Goal: Communication & Community: Answer question/provide support

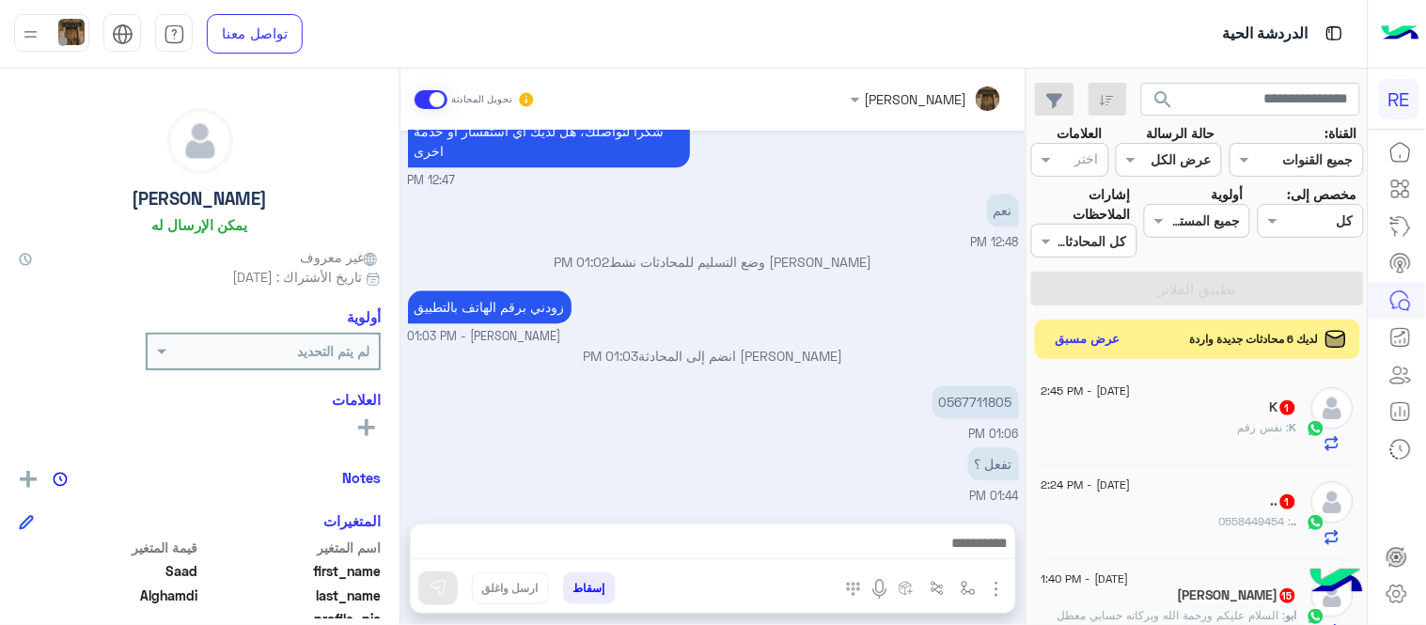
click at [1100, 334] on button "عرض مسبق" at bounding box center [1088, 339] width 79 height 25
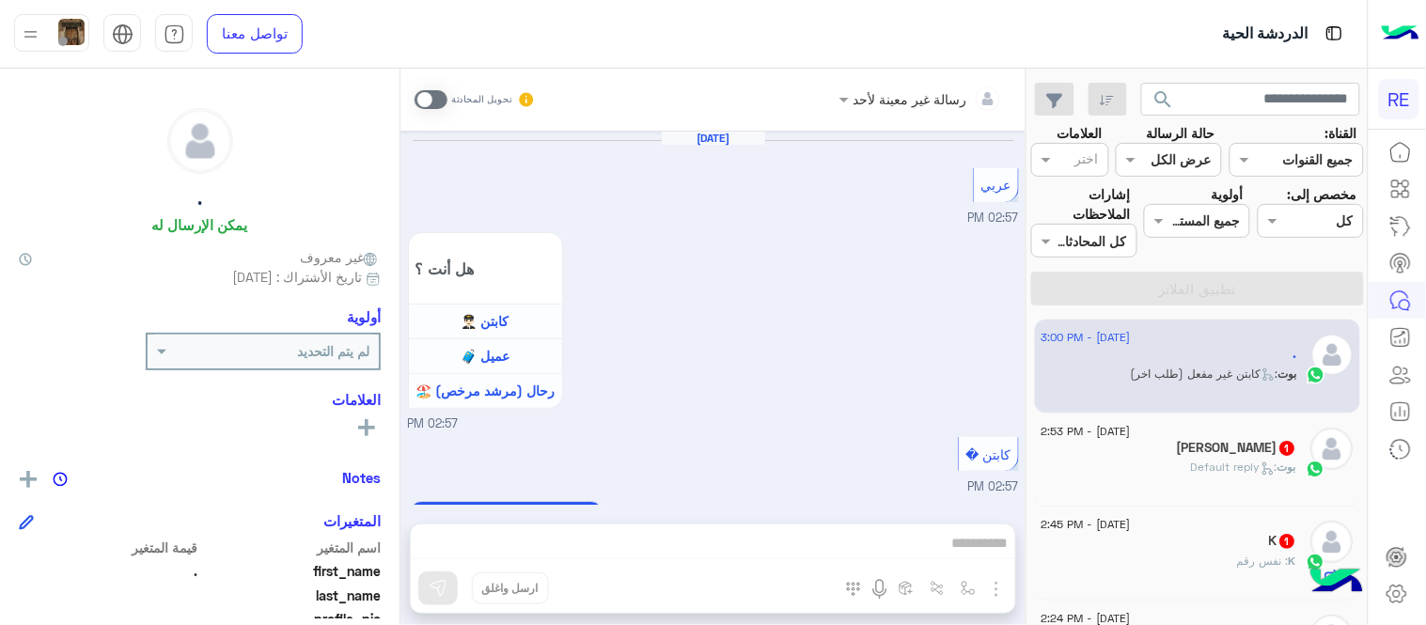
scroll to position [3973, 0]
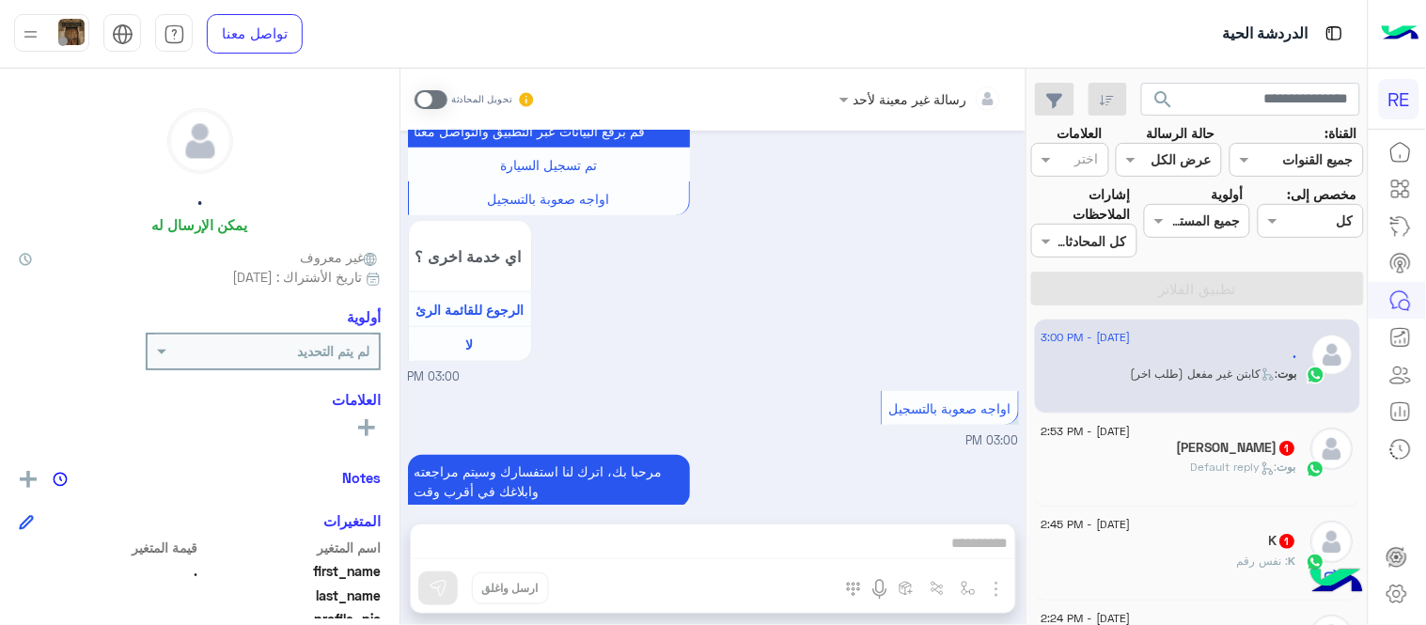
click at [435, 90] on span at bounding box center [431, 99] width 33 height 19
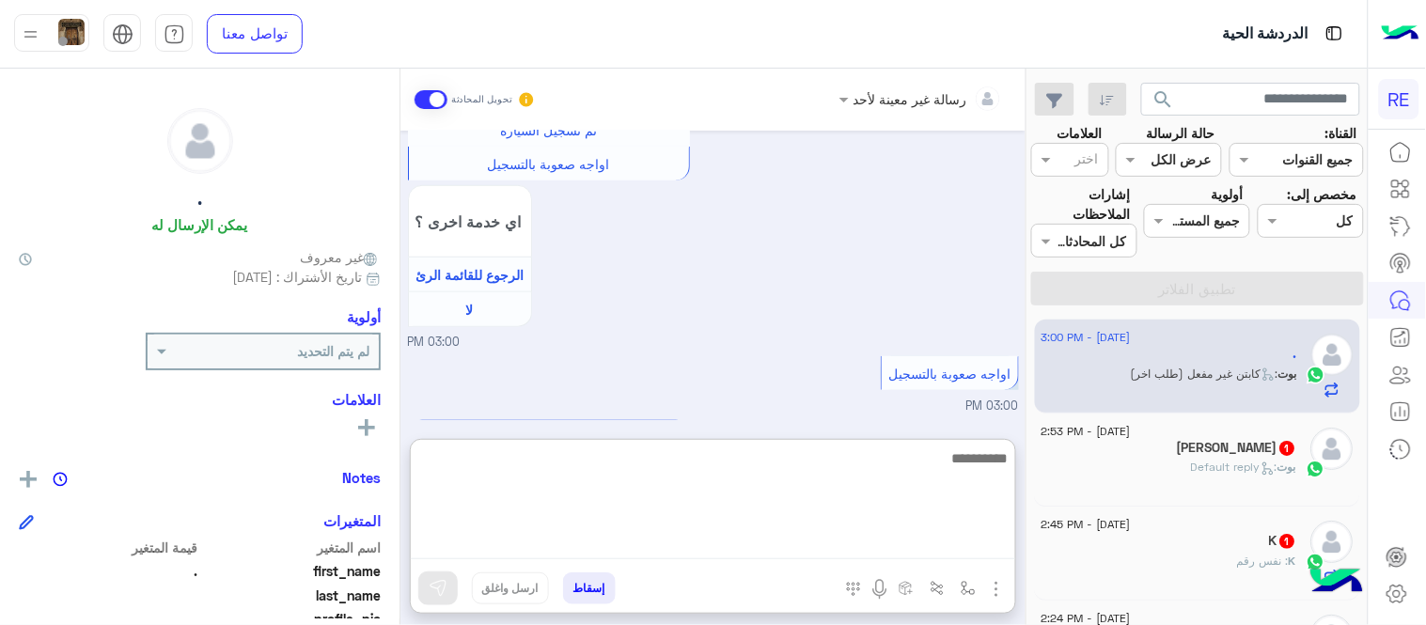
click at [893, 533] on textarea at bounding box center [713, 502] width 604 height 113
type textarea "**********"
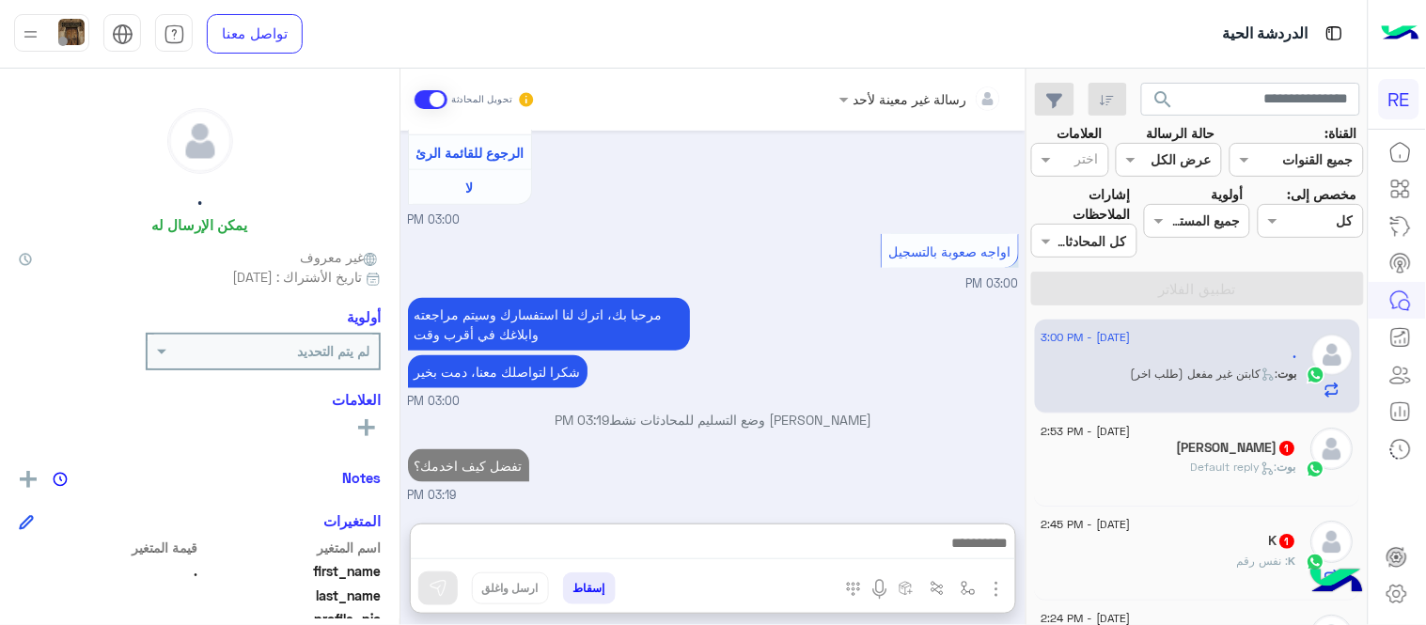
scroll to position [4110, 0]
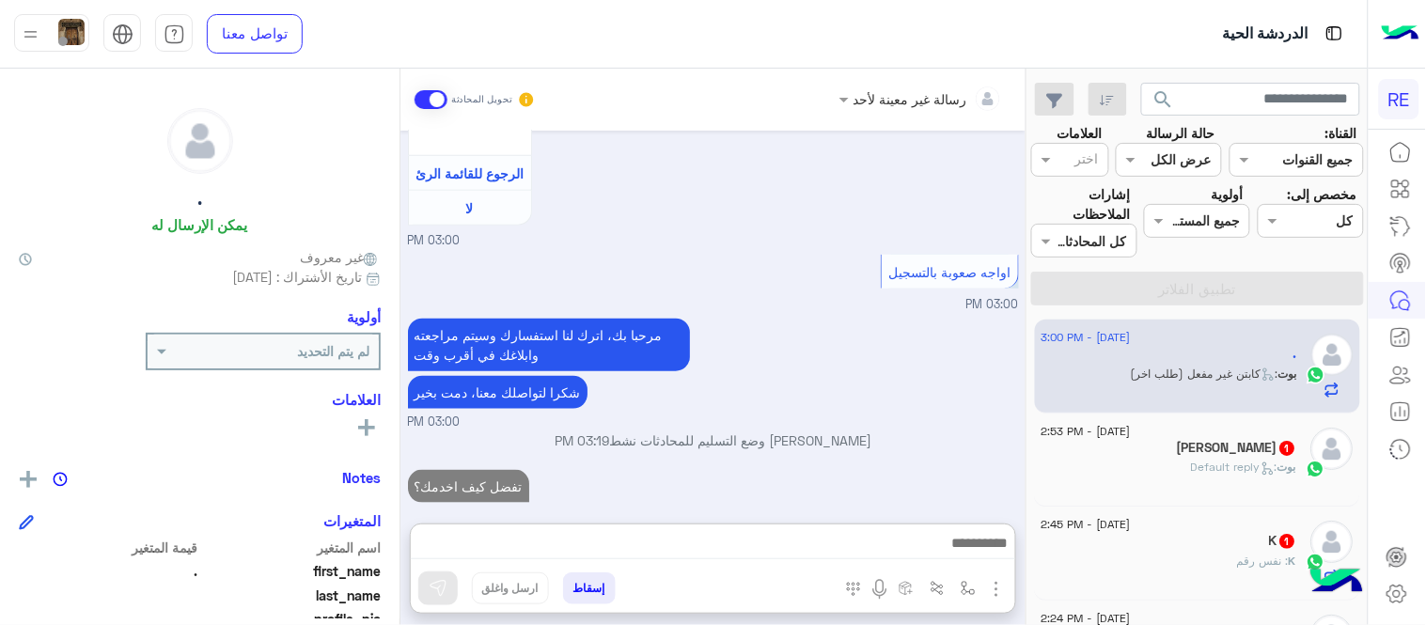
click at [1269, 446] on h5 "[PERSON_NAME] 1" at bounding box center [1237, 448] width 119 height 16
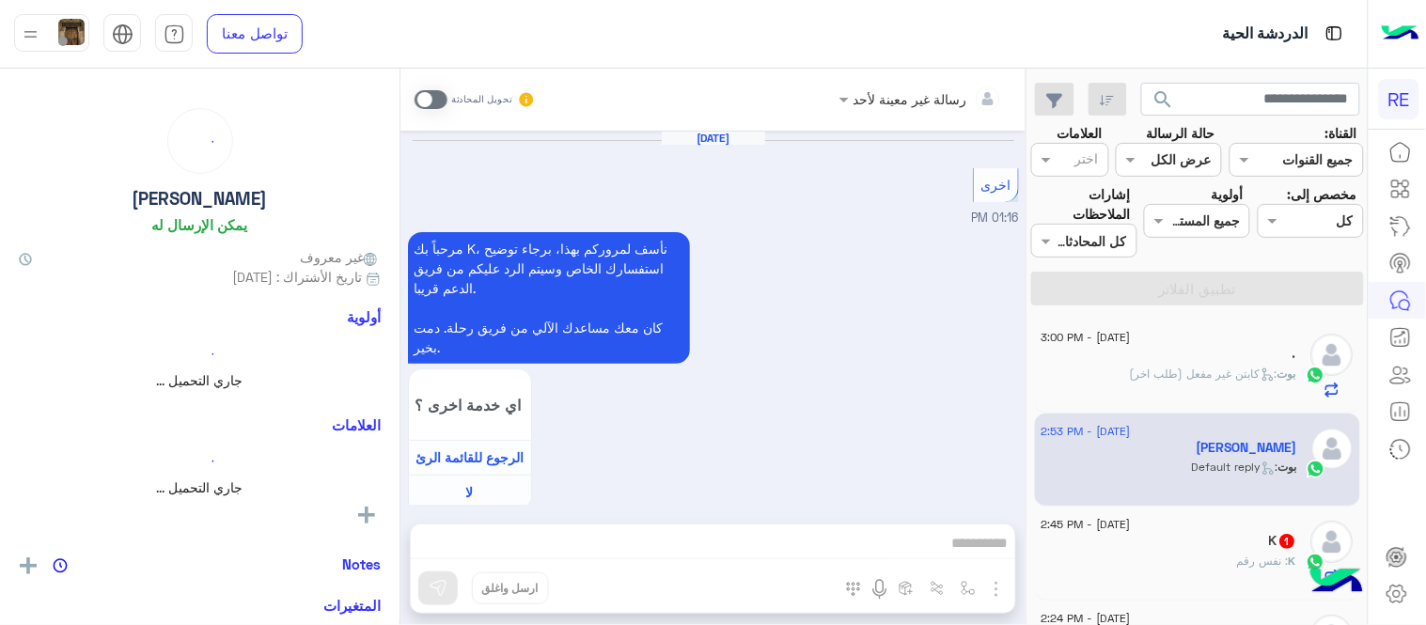
scroll to position [672, 0]
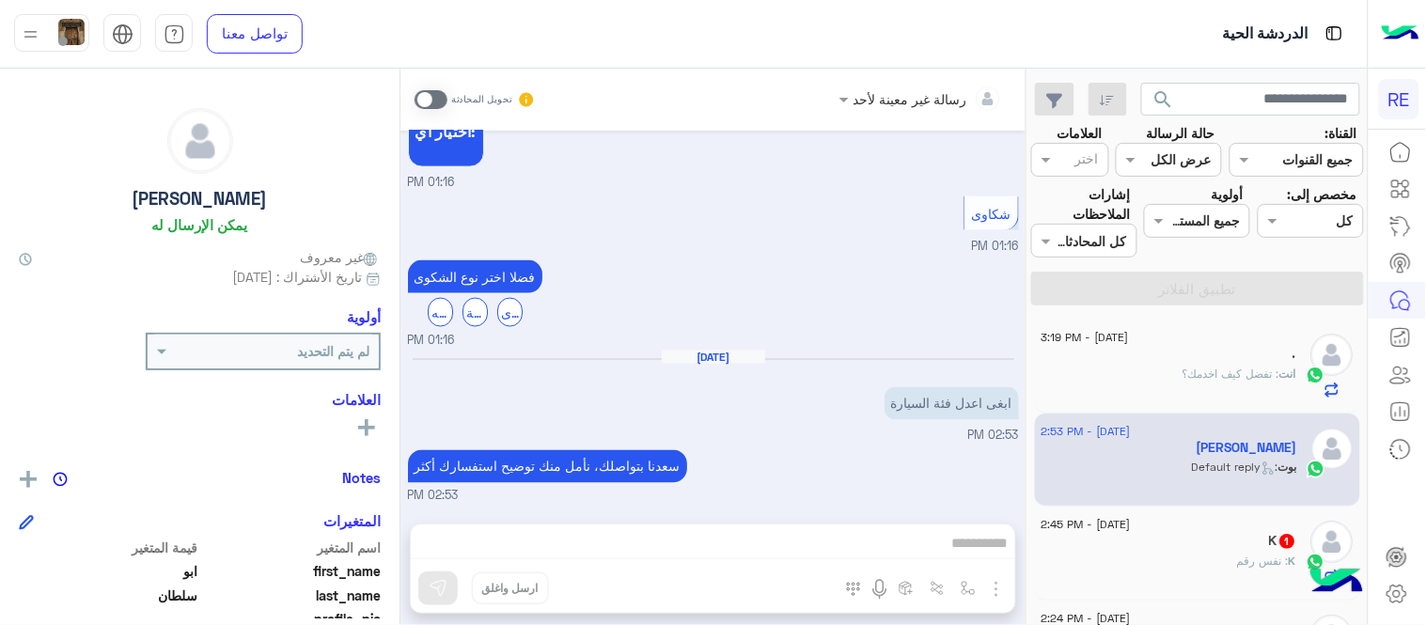
click at [428, 98] on span at bounding box center [431, 99] width 33 height 19
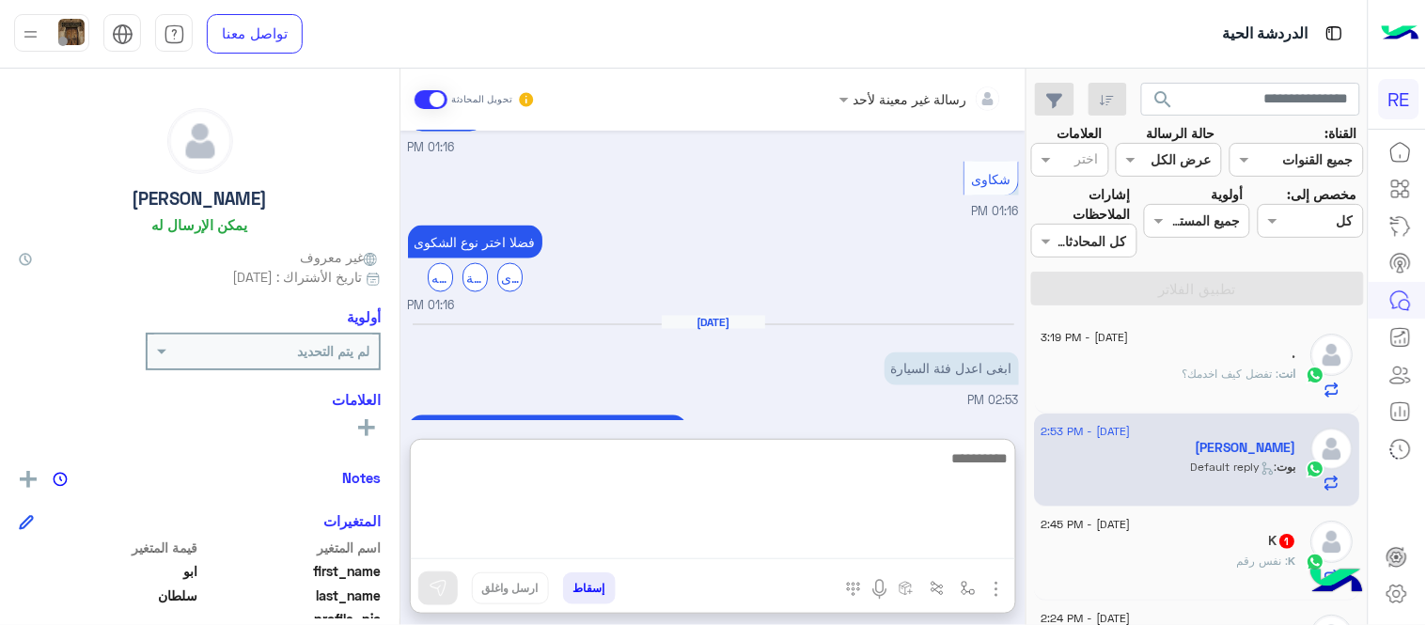
click at [735, 533] on textarea at bounding box center [713, 502] width 604 height 113
type textarea "**********"
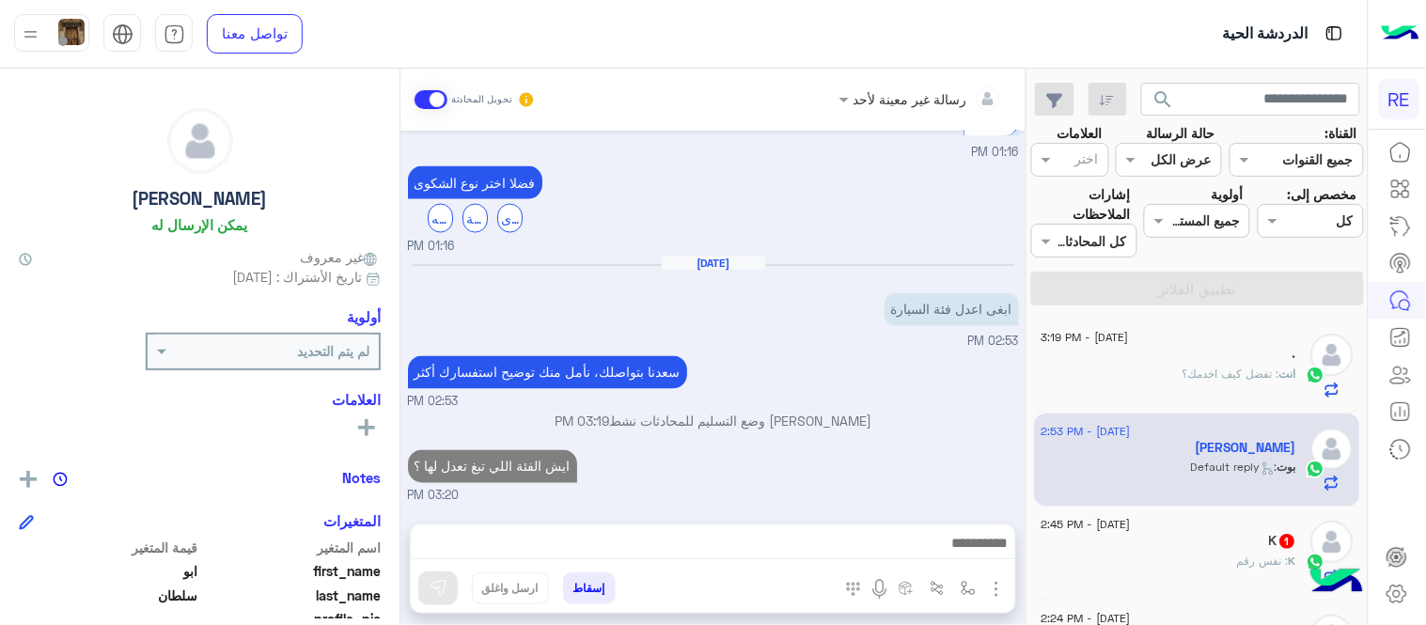
click at [1197, 545] on div "K 1" at bounding box center [1169, 543] width 256 height 20
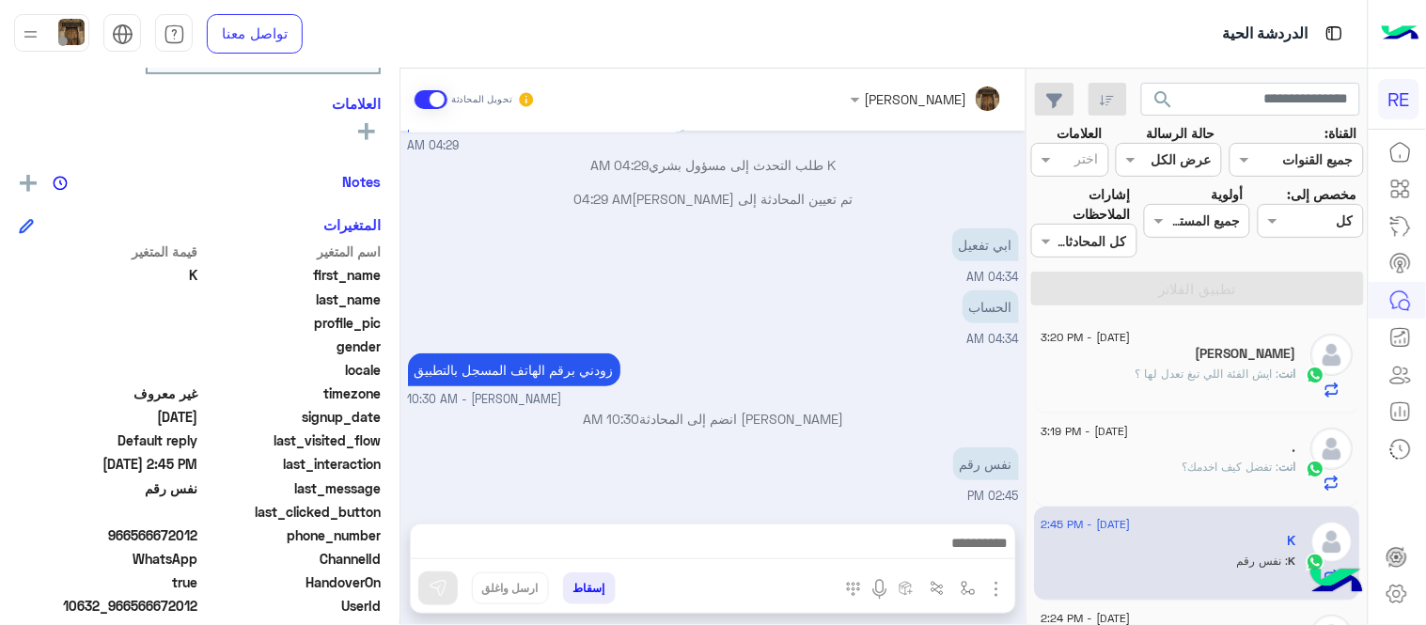
scroll to position [298, 0]
drag, startPoint x: 135, startPoint y: 529, endPoint x: 199, endPoint y: 540, distance: 64.9
click at [199, 540] on div "phone_number [PHONE_NUMBER]" at bounding box center [200, 535] width 362 height 23
copy span "566672012"
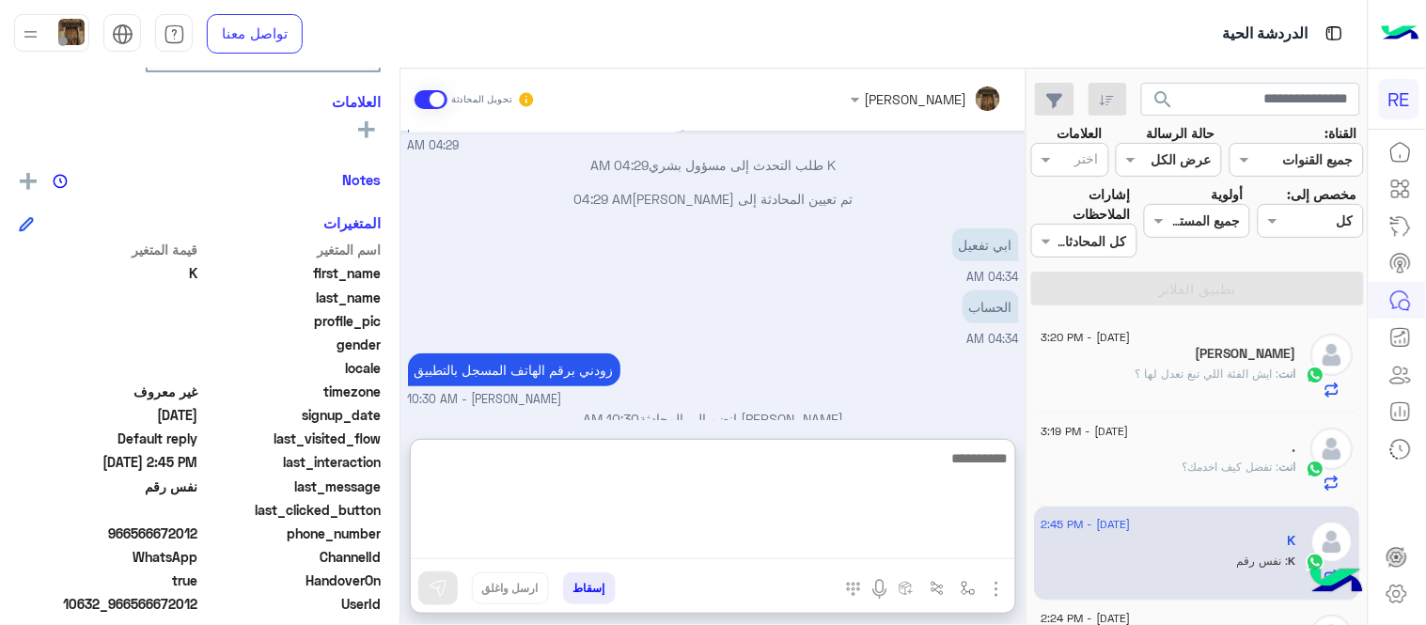
click at [735, 549] on textarea at bounding box center [713, 502] width 604 height 113
type textarea "**********"
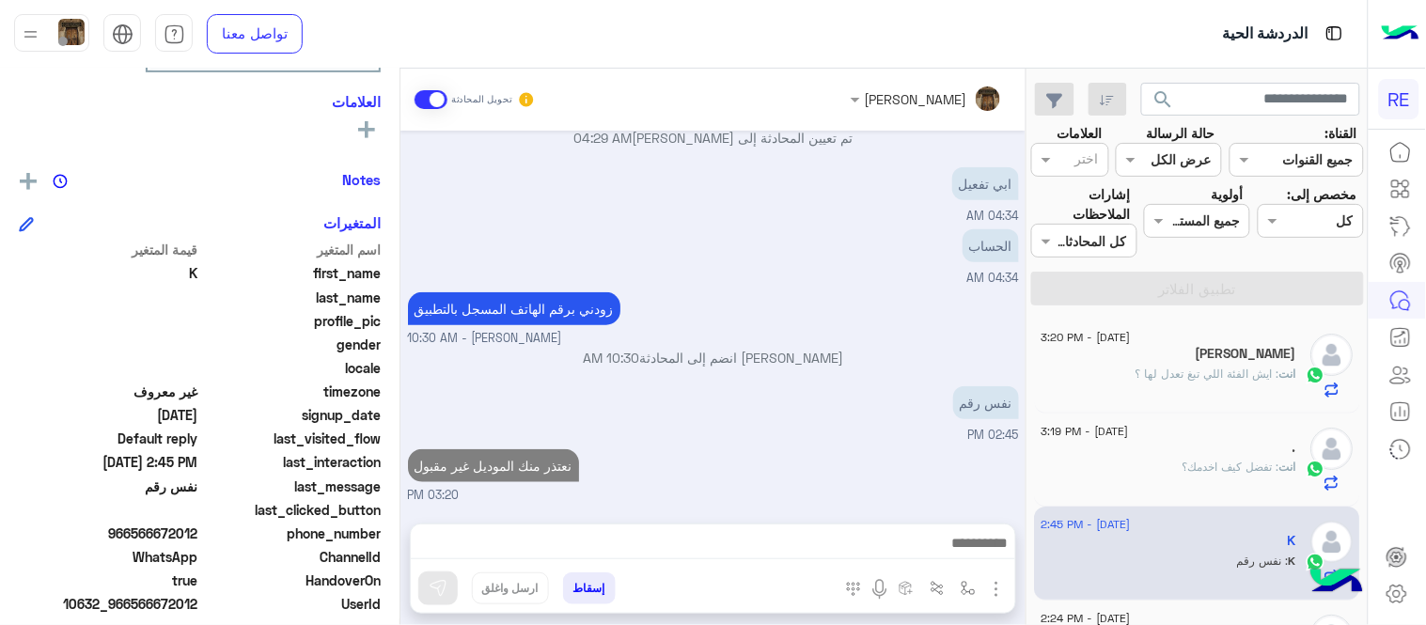
click at [748, 371] on div "[DATE] [PERSON_NAME] بتواصلك، نأمل منك توضيح استفسارك أكثر 04:29 AM وابي انزل ص…" at bounding box center [712, 318] width 625 height 374
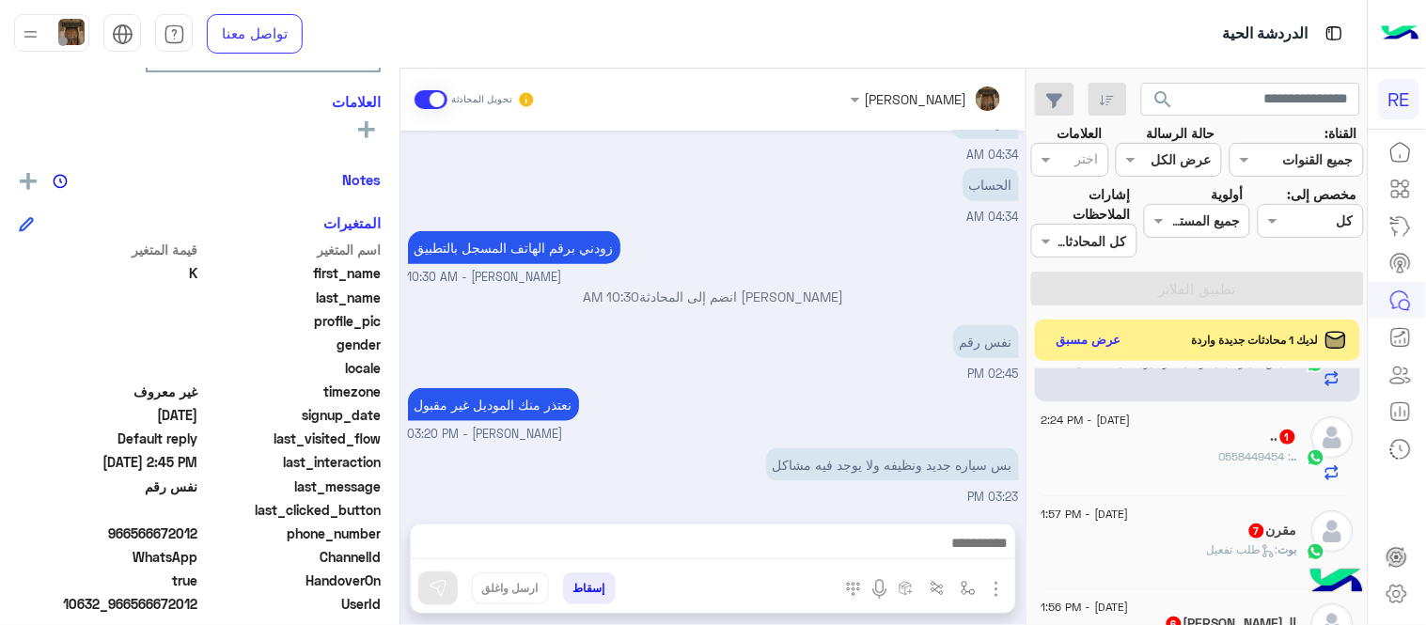
scroll to position [260, 0]
click at [1124, 442] on div ".. : 0558449454" at bounding box center [1169, 458] width 256 height 33
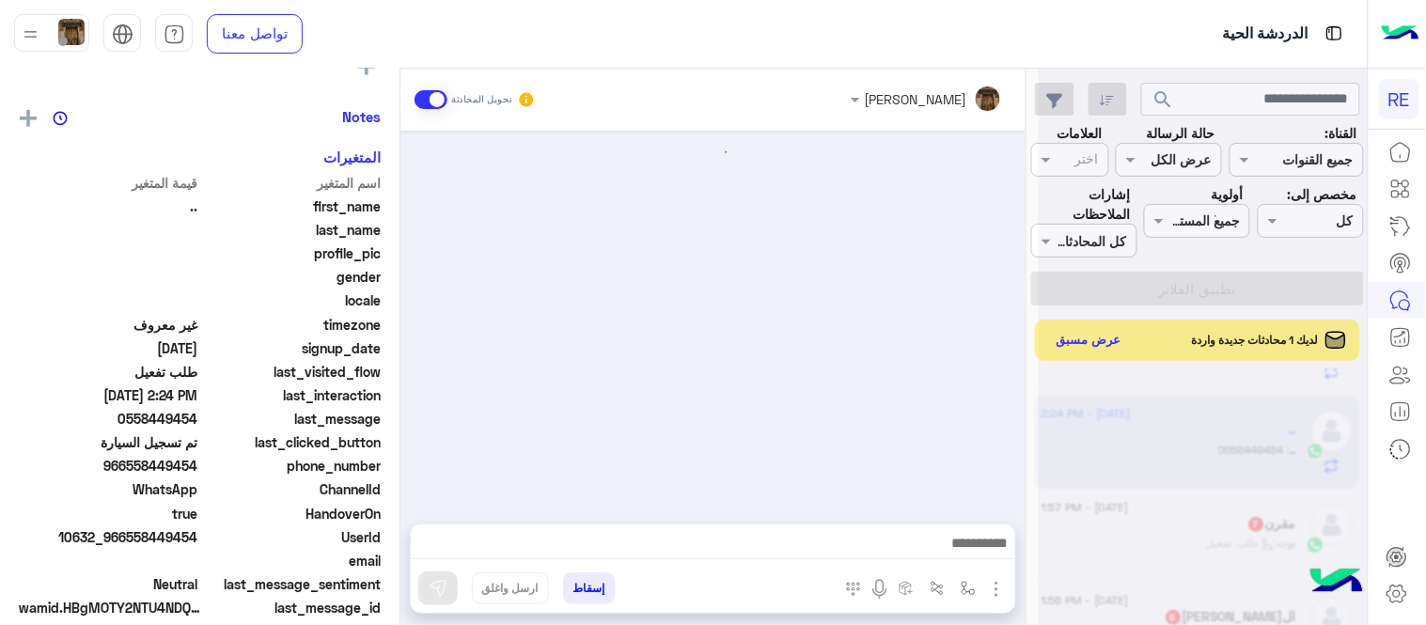
scroll to position [1106, 0]
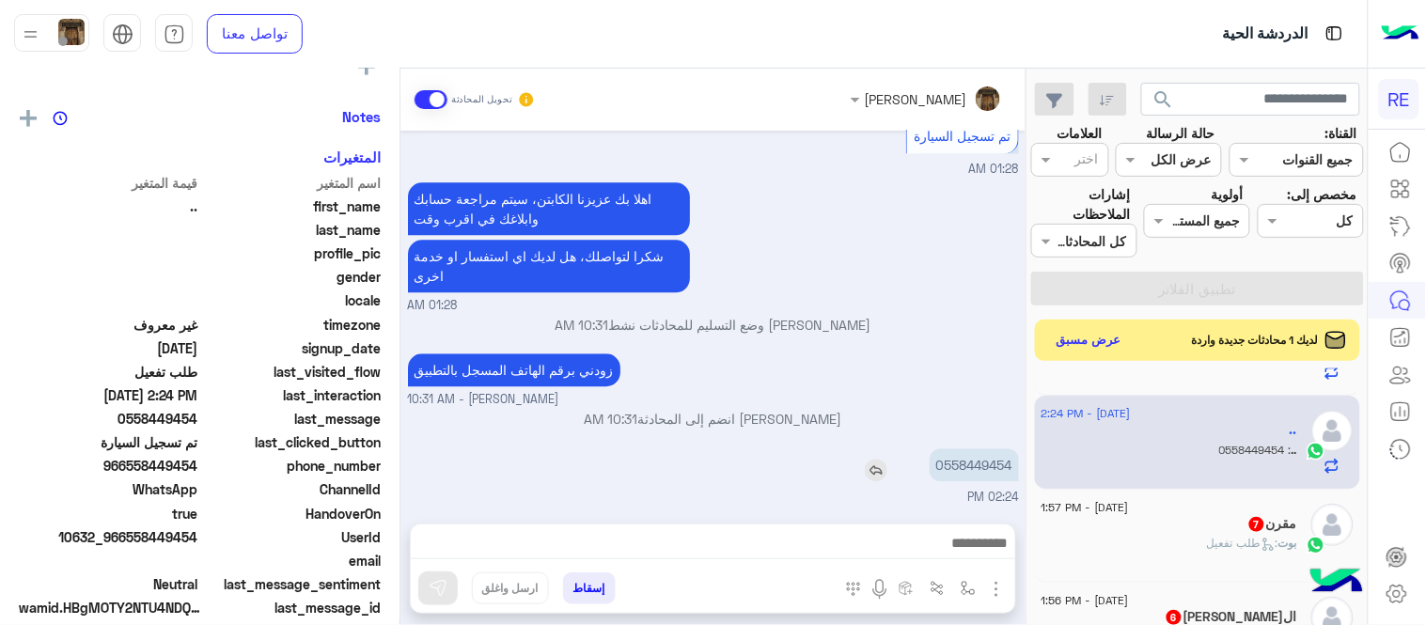
click at [997, 452] on p "0558449454" at bounding box center [974, 464] width 89 height 33
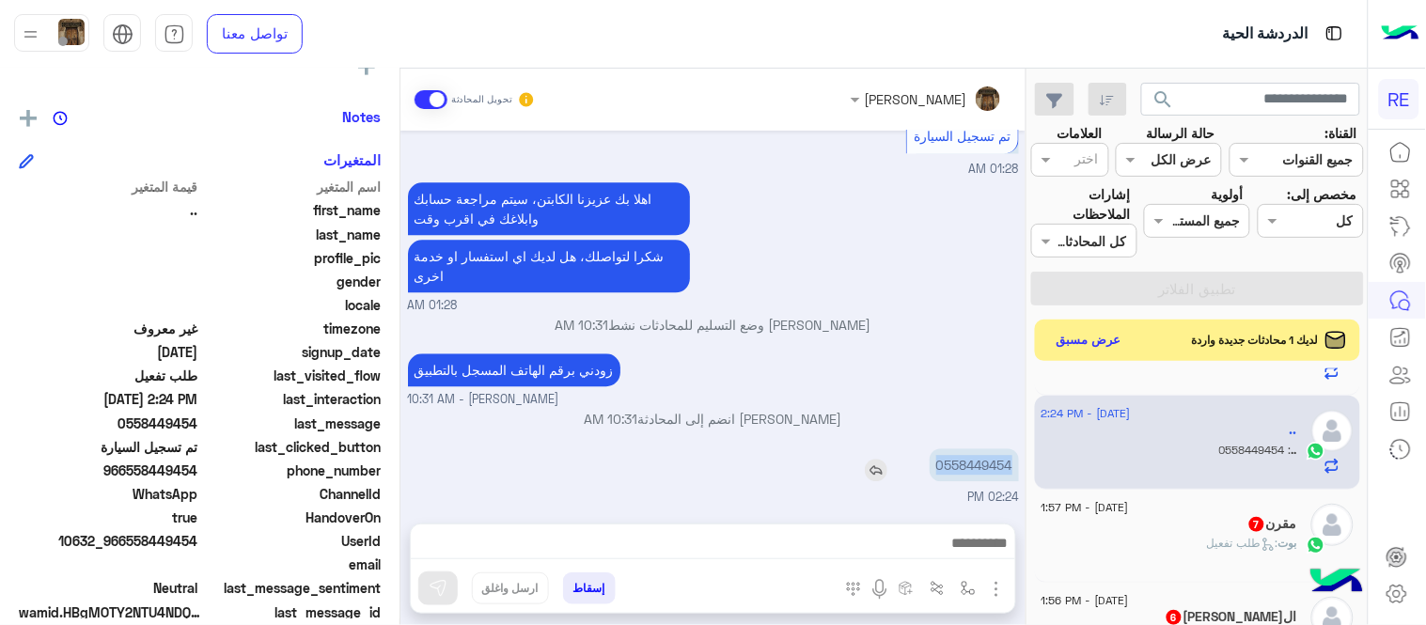
copy p "0558449454"
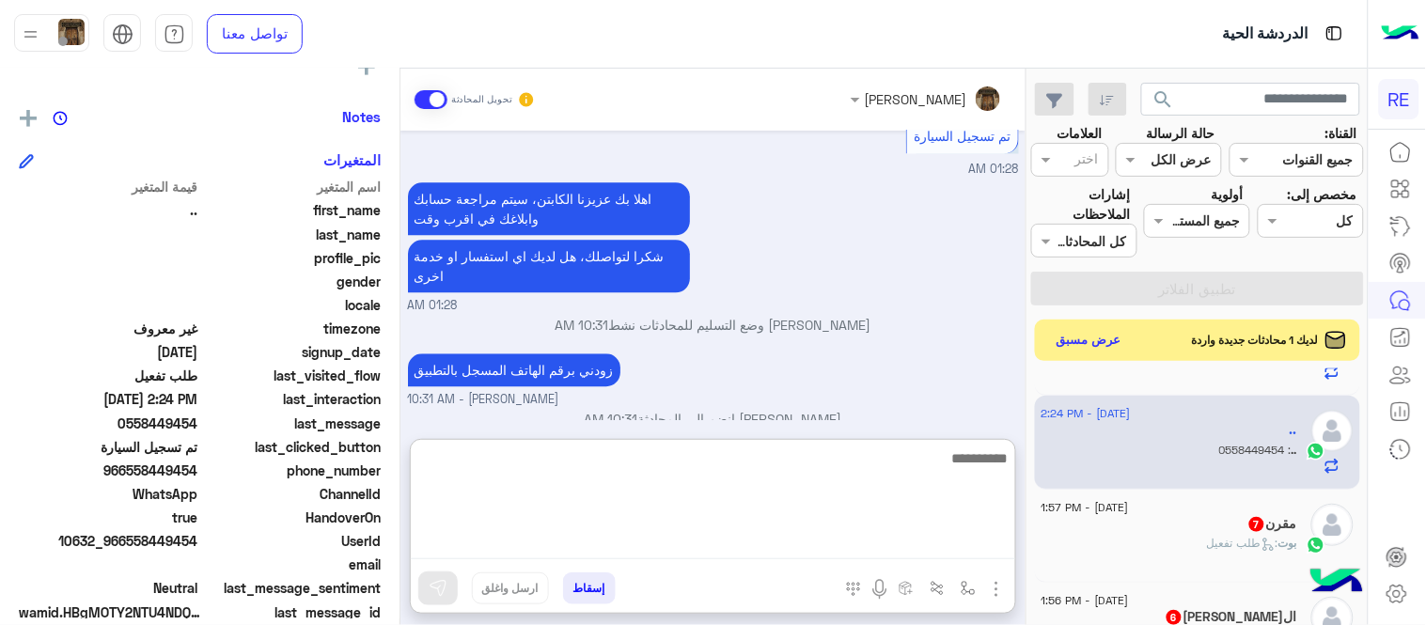
click at [808, 552] on textarea at bounding box center [713, 502] width 604 height 113
type textarea "**********"
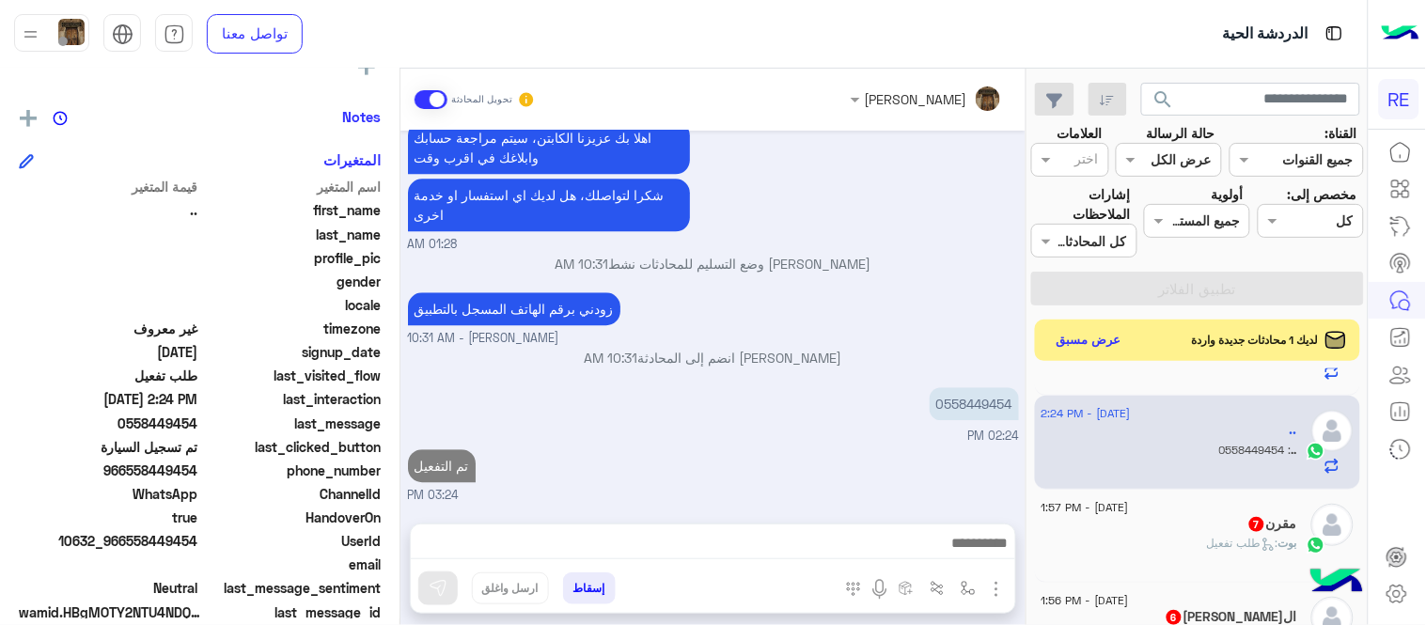
scroll to position [1209, 0]
click at [1170, 546] on div "بوت : طلب تفعيل" at bounding box center [1169, 551] width 256 height 33
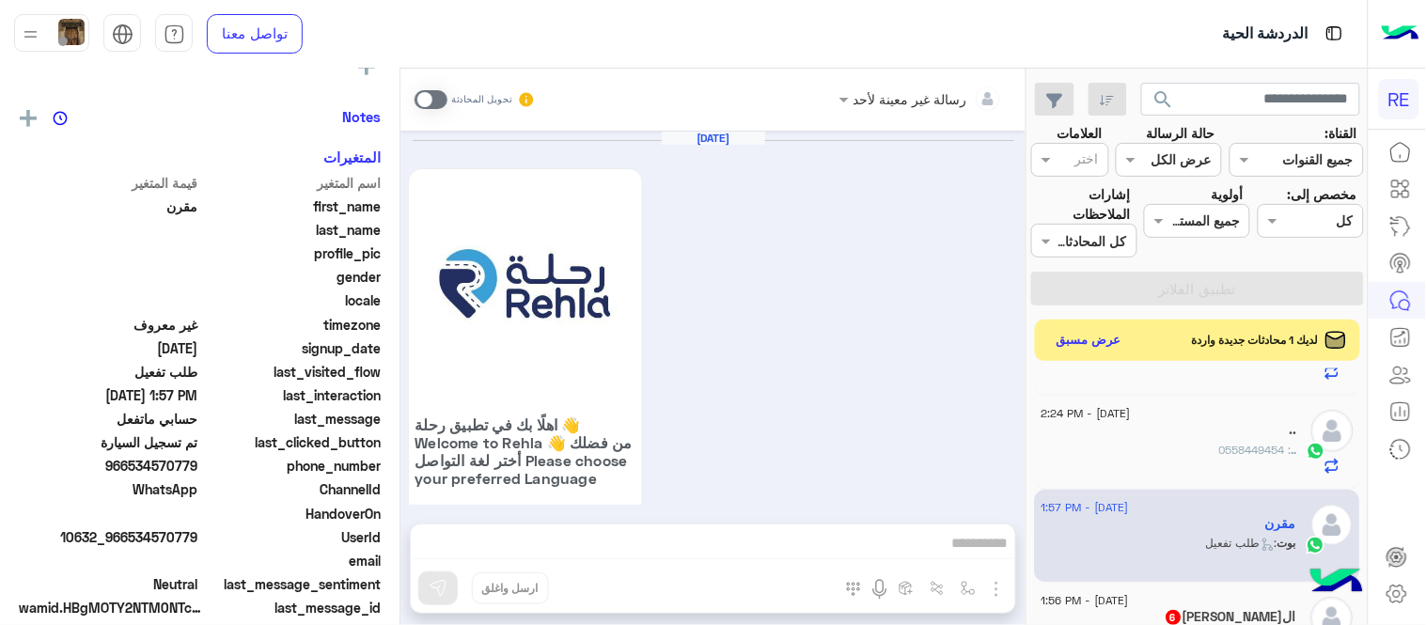
scroll to position [1683, 0]
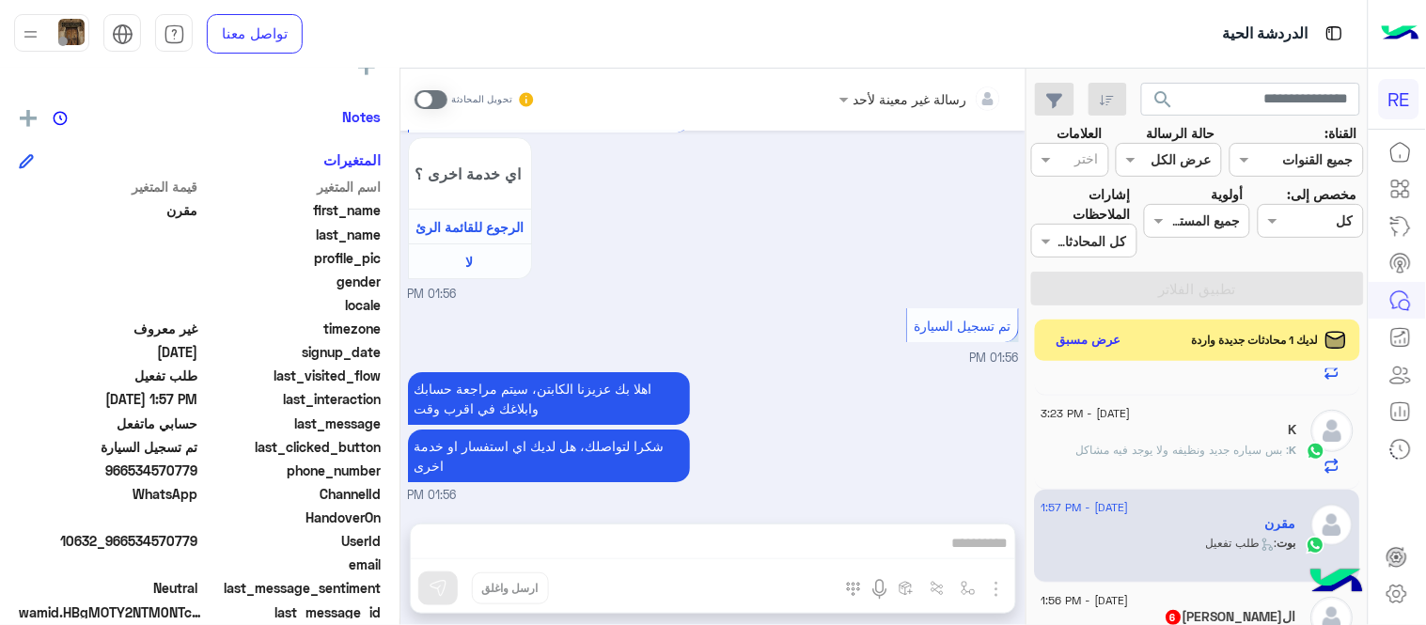
click at [442, 98] on span at bounding box center [431, 99] width 33 height 19
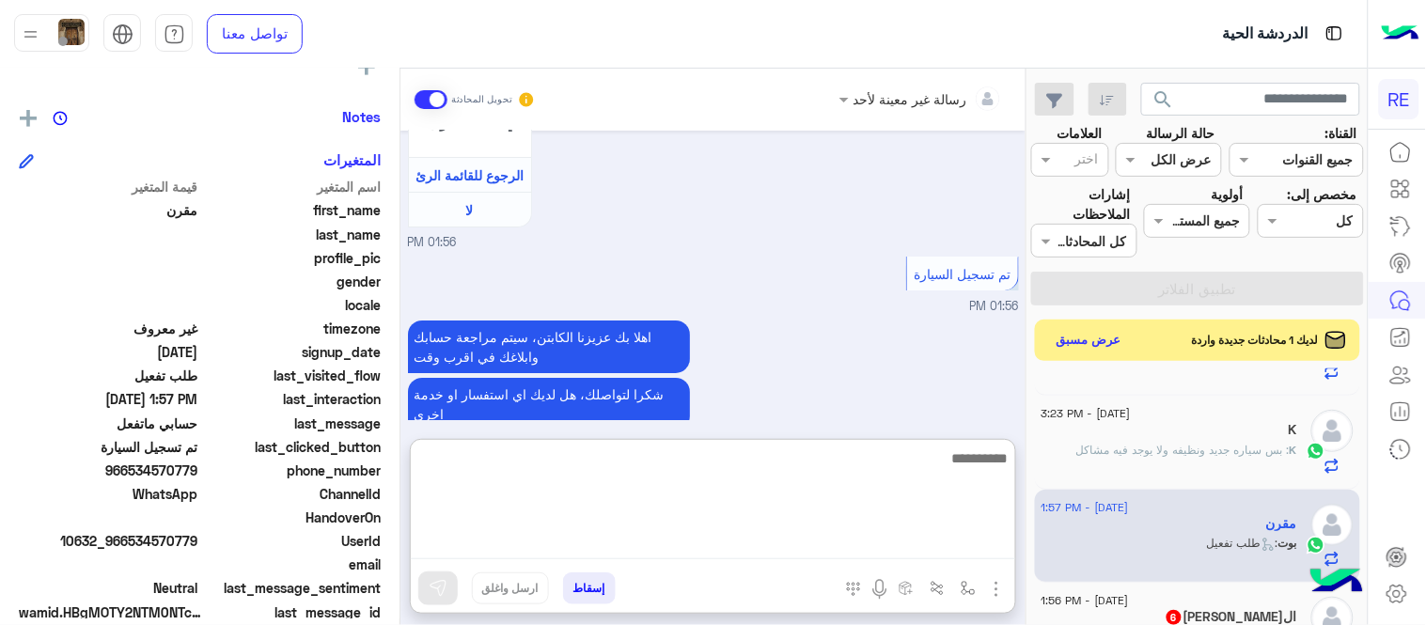
click at [759, 550] on textarea at bounding box center [713, 502] width 604 height 113
type textarea "**********"
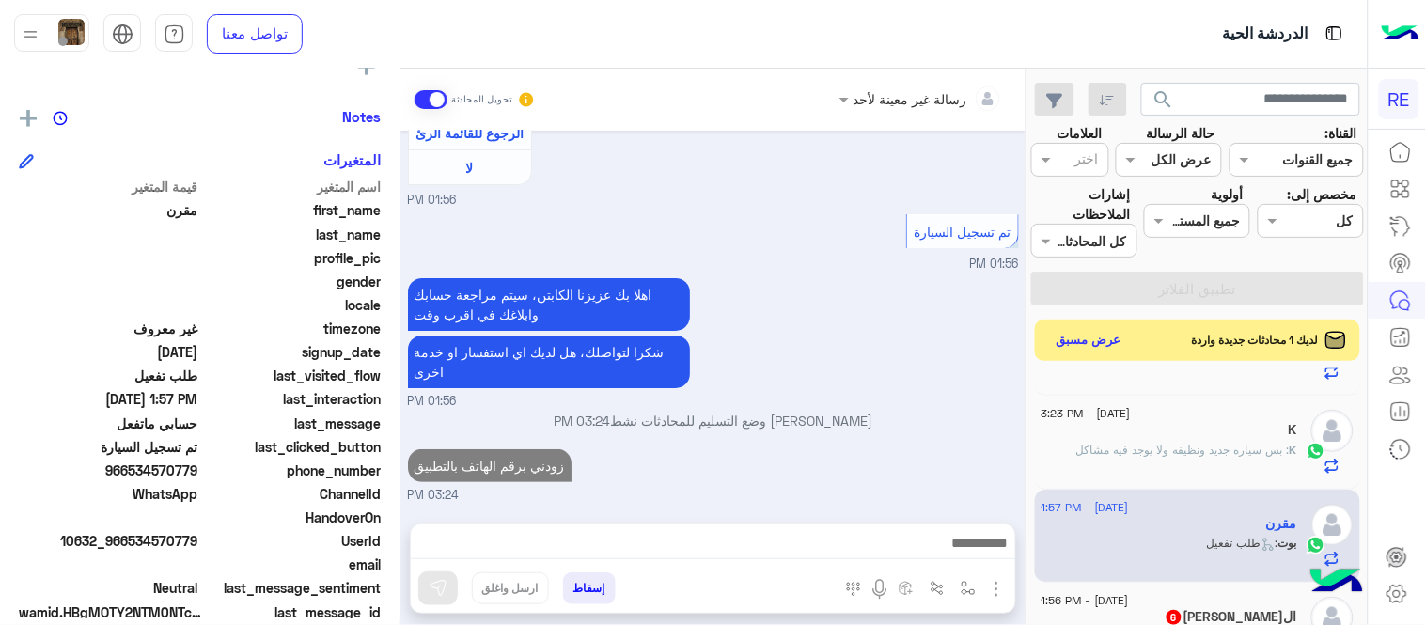
click at [1023, 290] on div "[DATE] اهلًا بك في تطبيق رحلة 👋 Welcome to [GEOGRAPHIC_DATA] 👋 من فضلك أختر لغة…" at bounding box center [712, 318] width 625 height 374
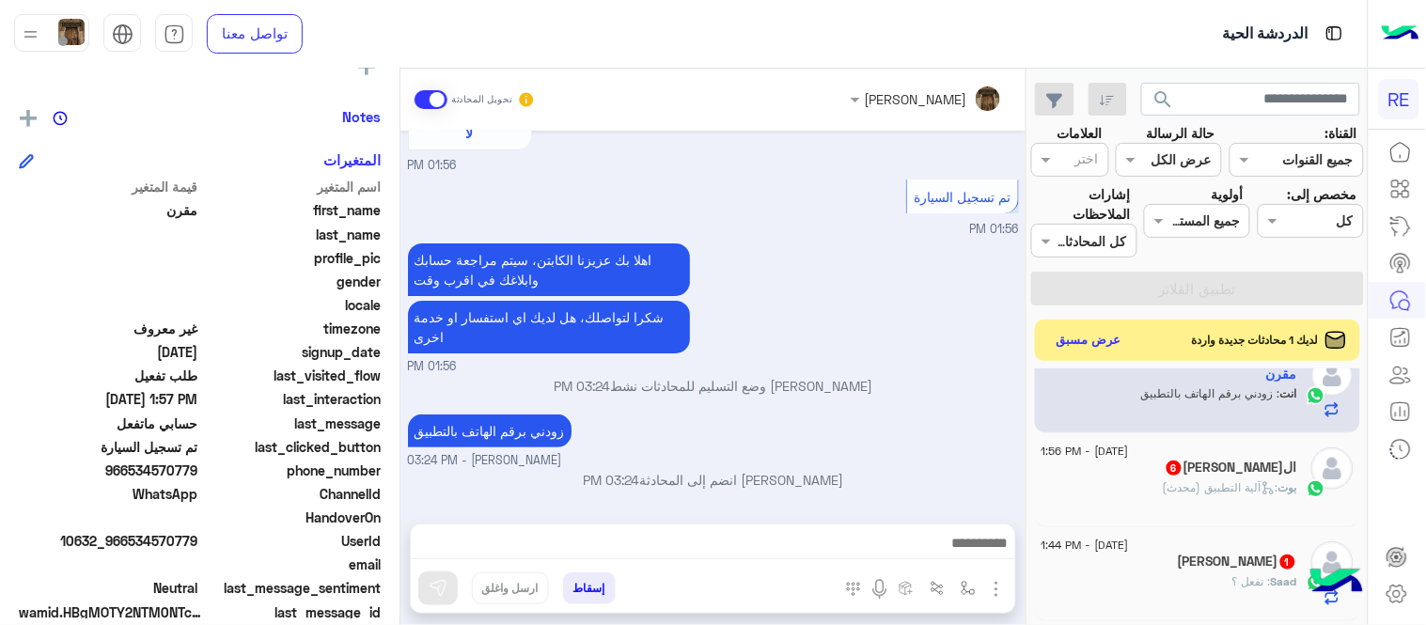
scroll to position [425, 0]
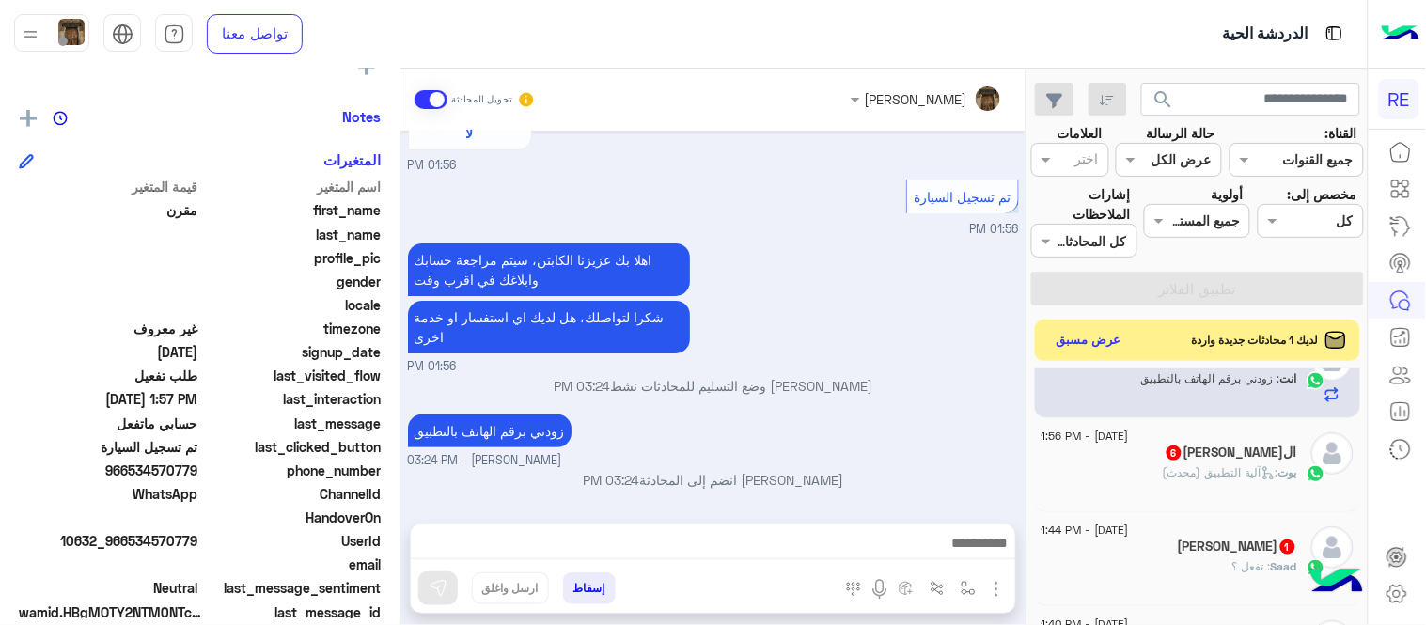
click at [1094, 454] on div "ال[PERSON_NAME] 6" at bounding box center [1169, 455] width 256 height 20
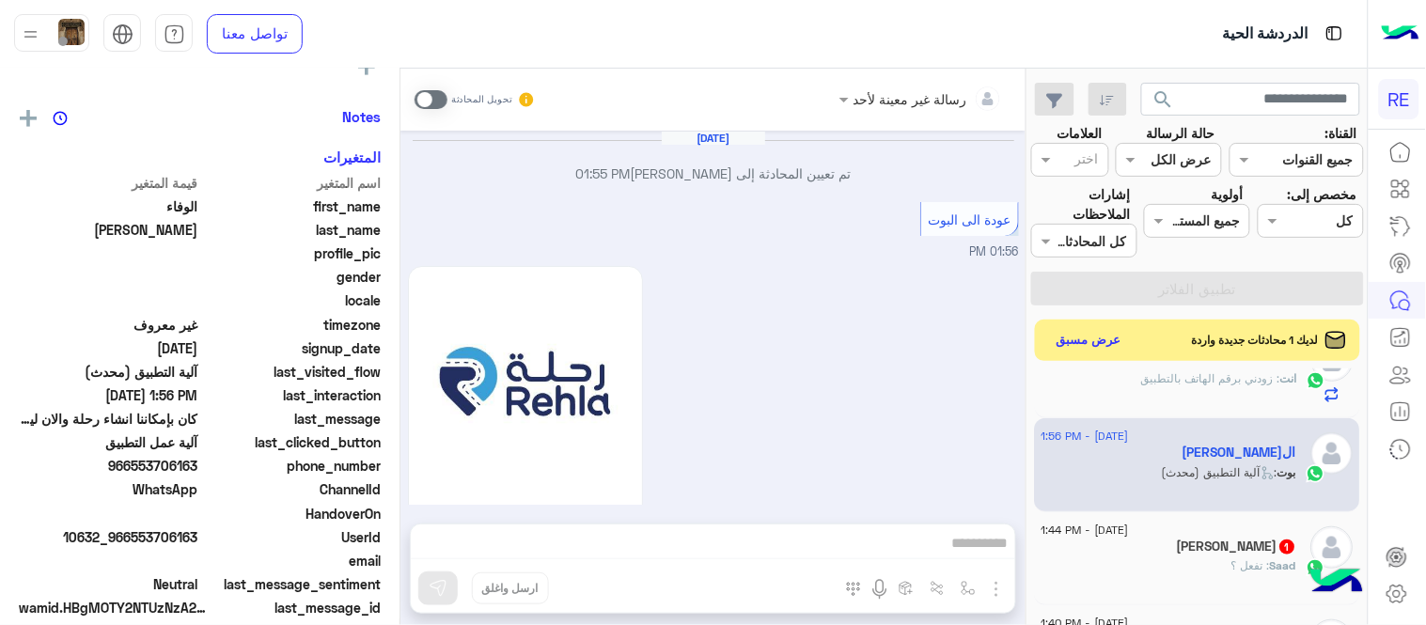
scroll to position [1560, 0]
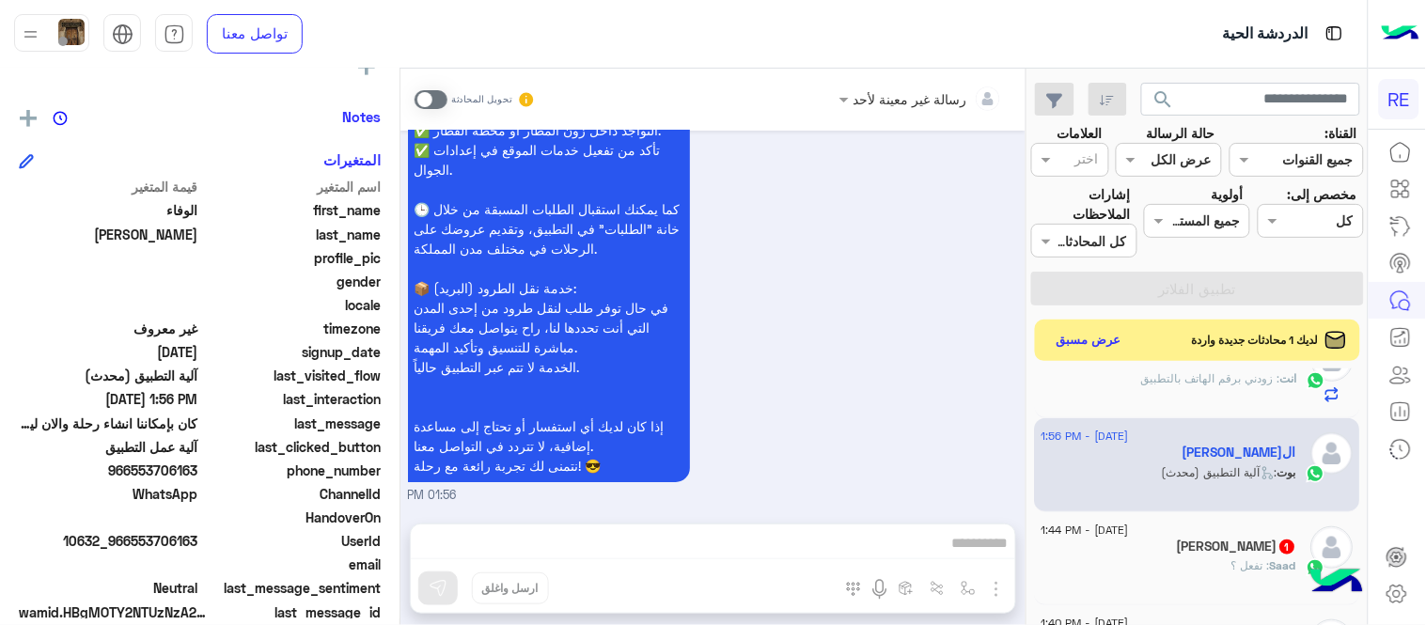
click at [439, 99] on span at bounding box center [431, 99] width 33 height 19
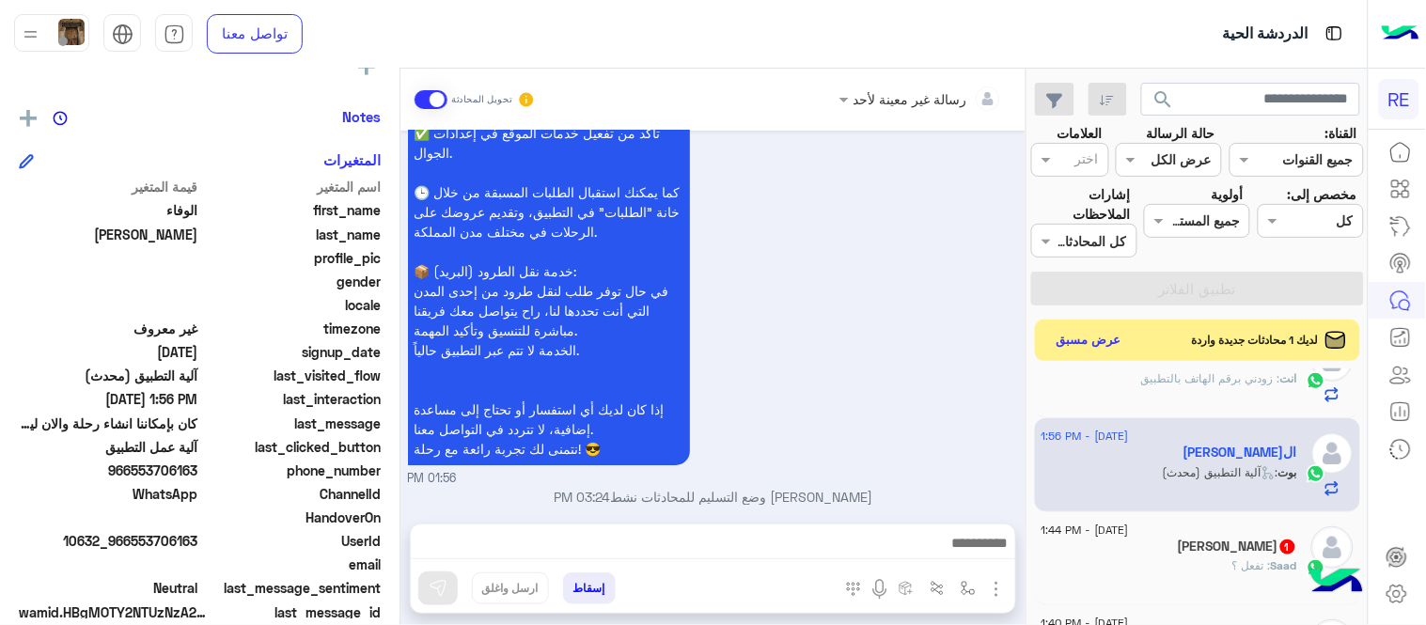
scroll to position [1594, 0]
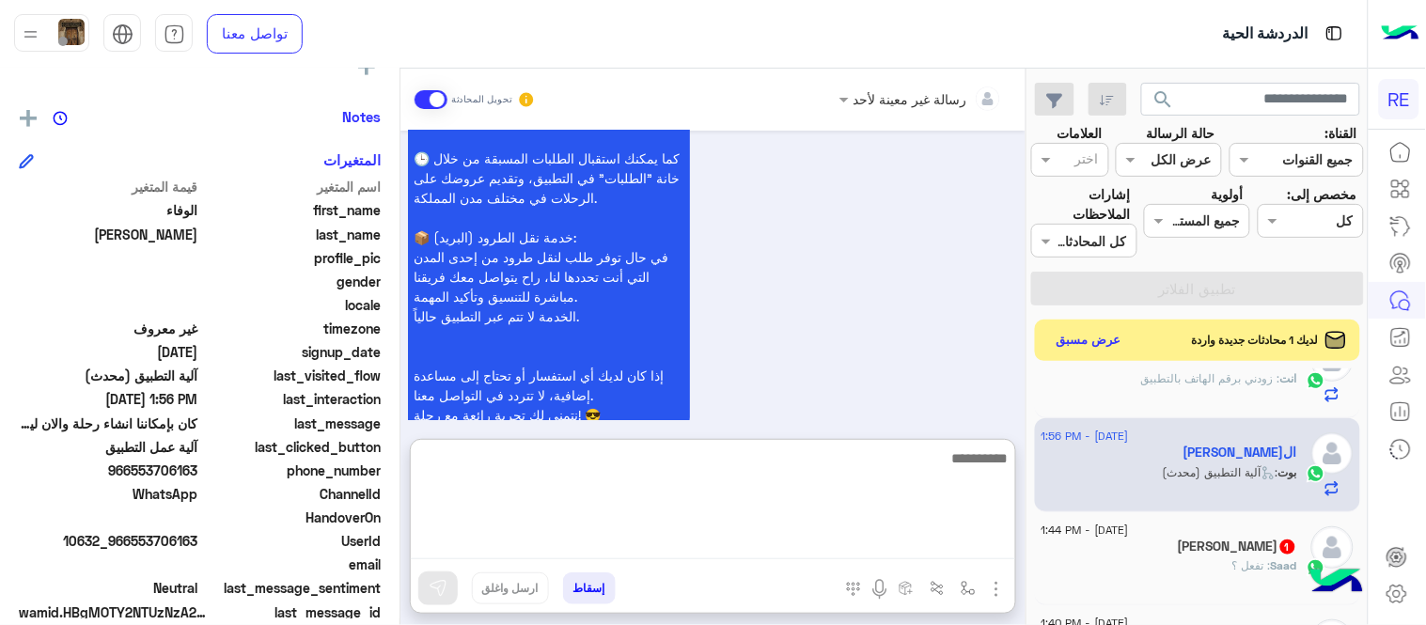
click at [750, 536] on textarea at bounding box center [713, 502] width 604 height 113
type textarea "**********"
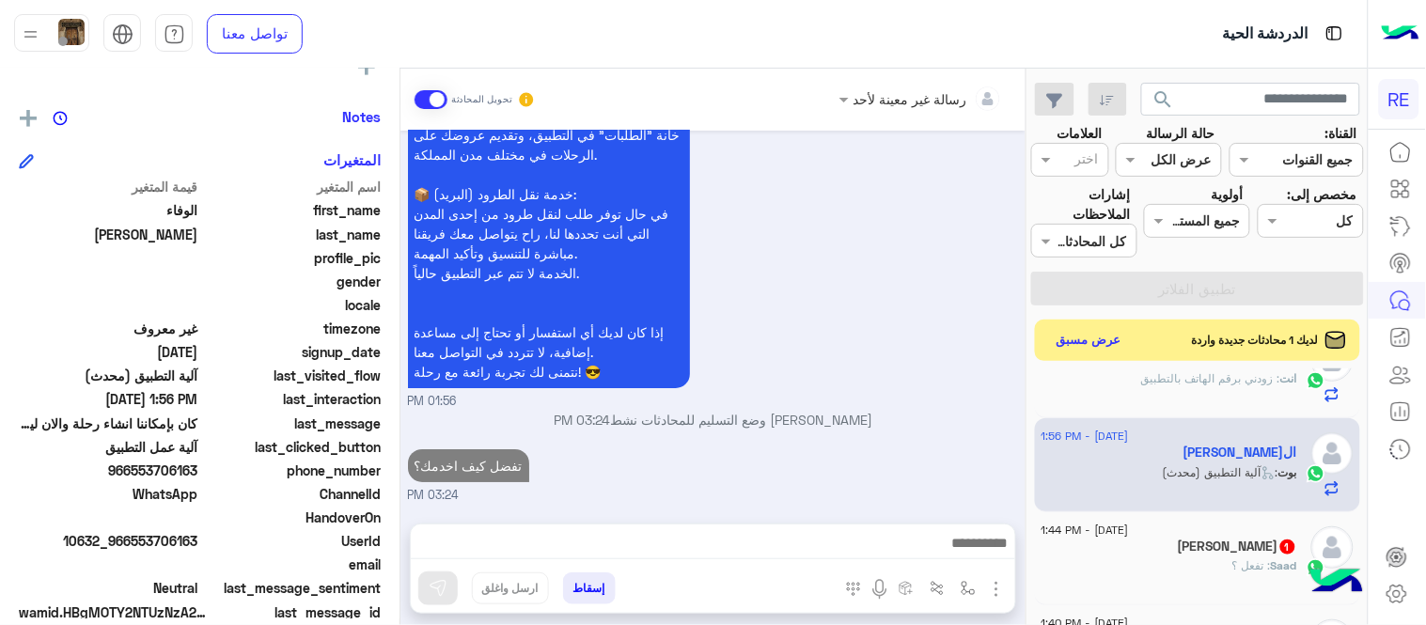
scroll to position [1703, 0]
click at [1182, 540] on div "[PERSON_NAME] 1" at bounding box center [1169, 549] width 256 height 20
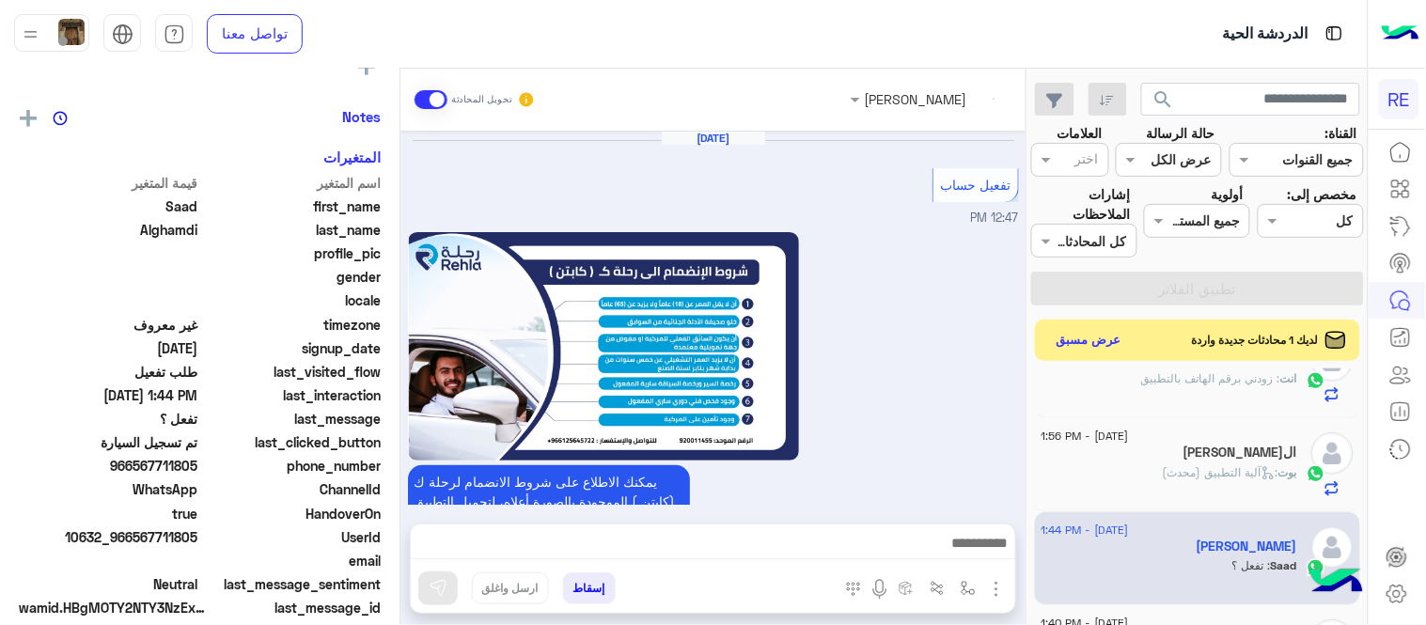
scroll to position [1067, 0]
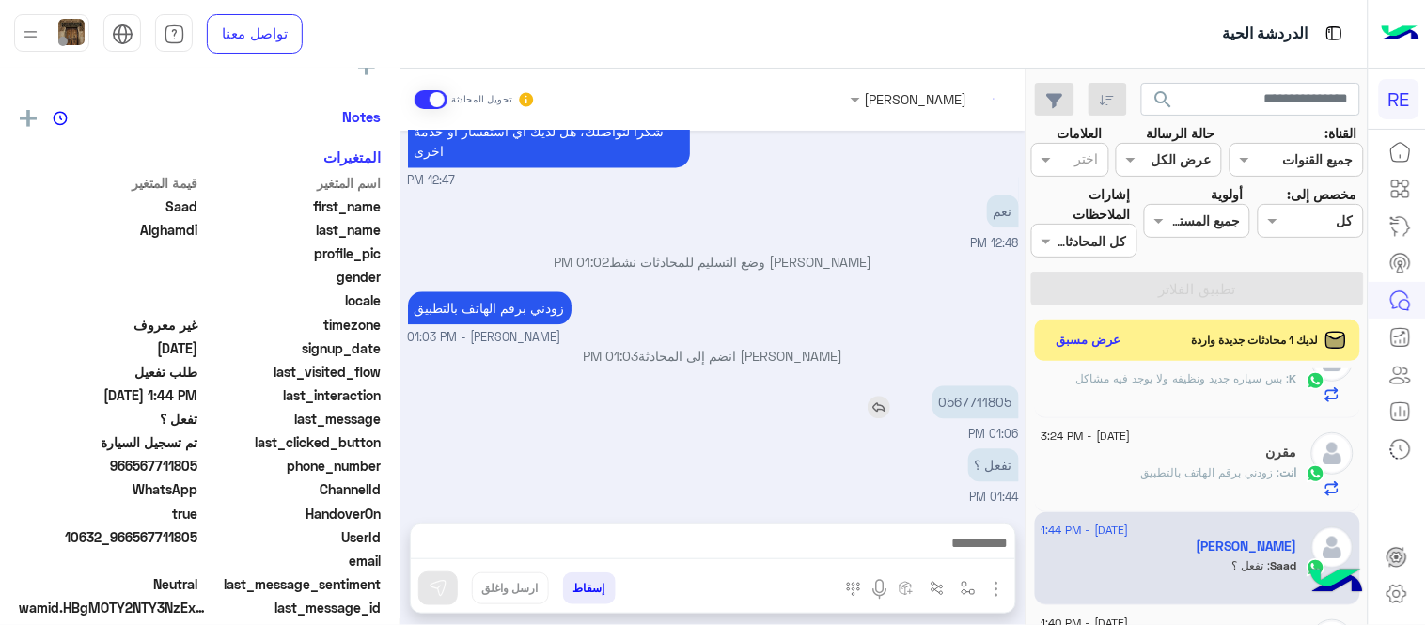
click at [981, 404] on p "0567711805" at bounding box center [975, 401] width 86 height 33
copy p "0567711805"
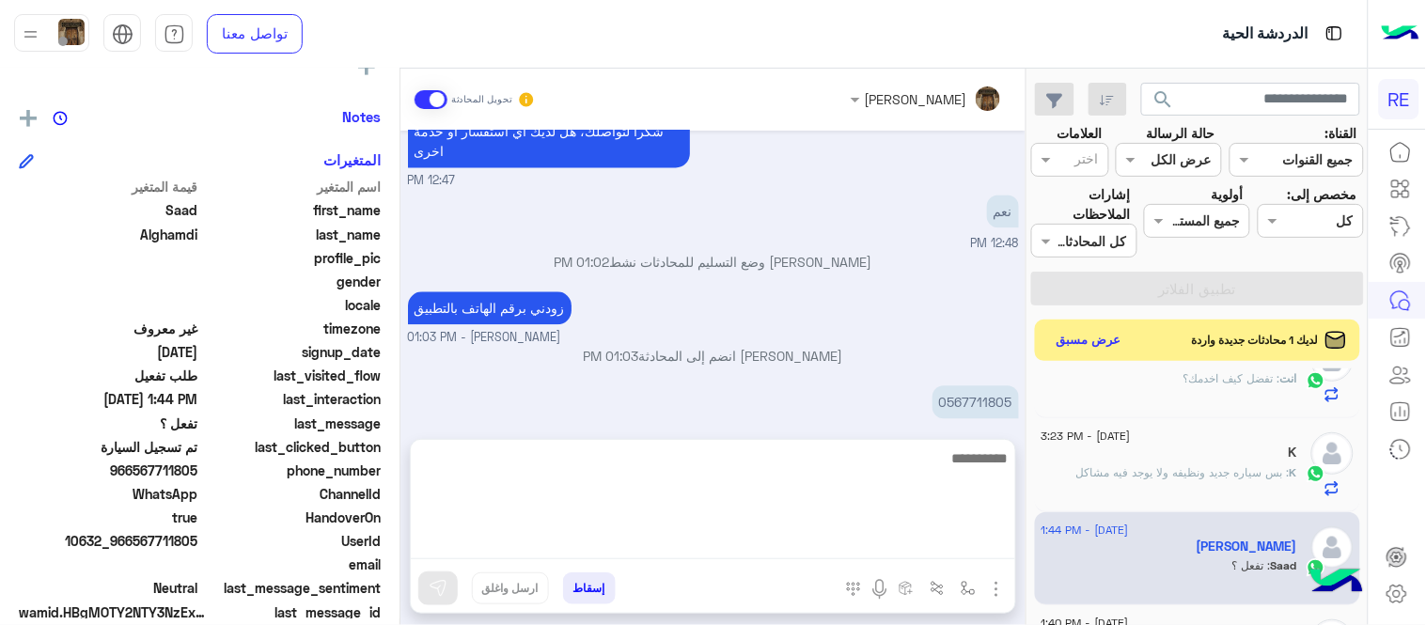
click at [899, 550] on textarea at bounding box center [713, 502] width 604 height 113
type textarea "**********"
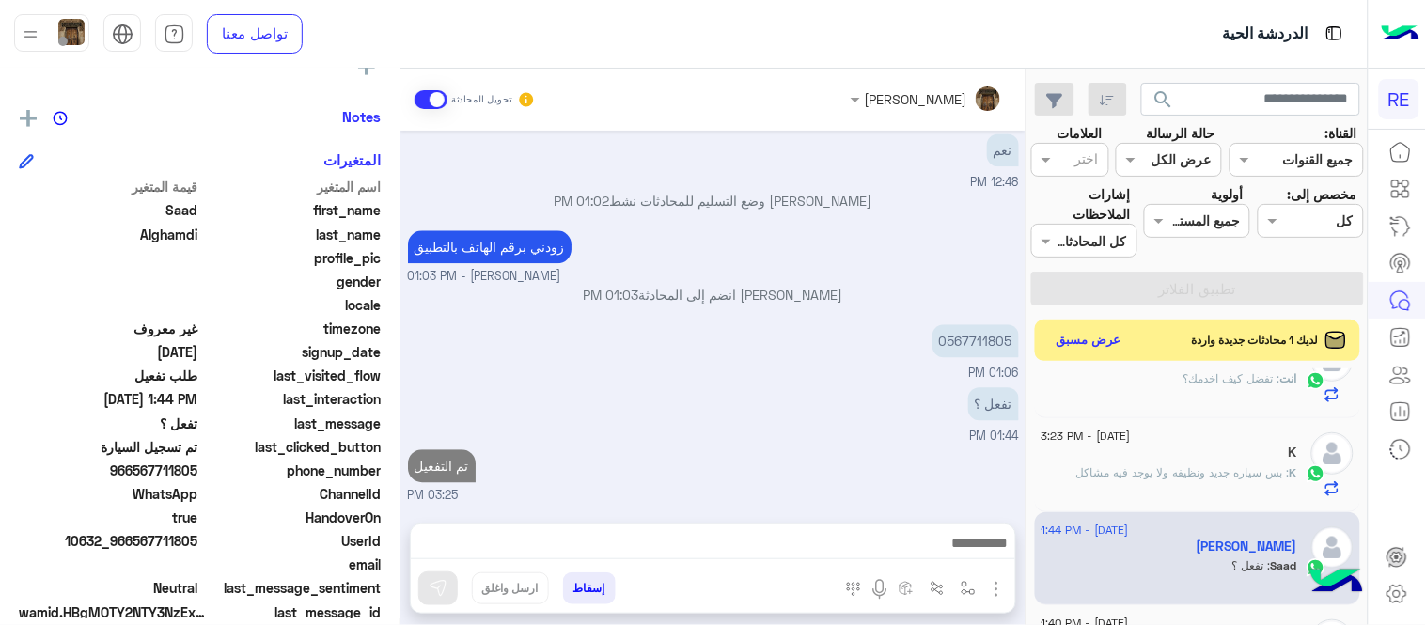
scroll to position [1126, 0]
click at [944, 393] on div "[DATE] تفعيل حساب 12:47 PM يمكنك الاطلاع على شروط الانضمام لرحلة ك (كابتن ) الم…" at bounding box center [712, 318] width 625 height 374
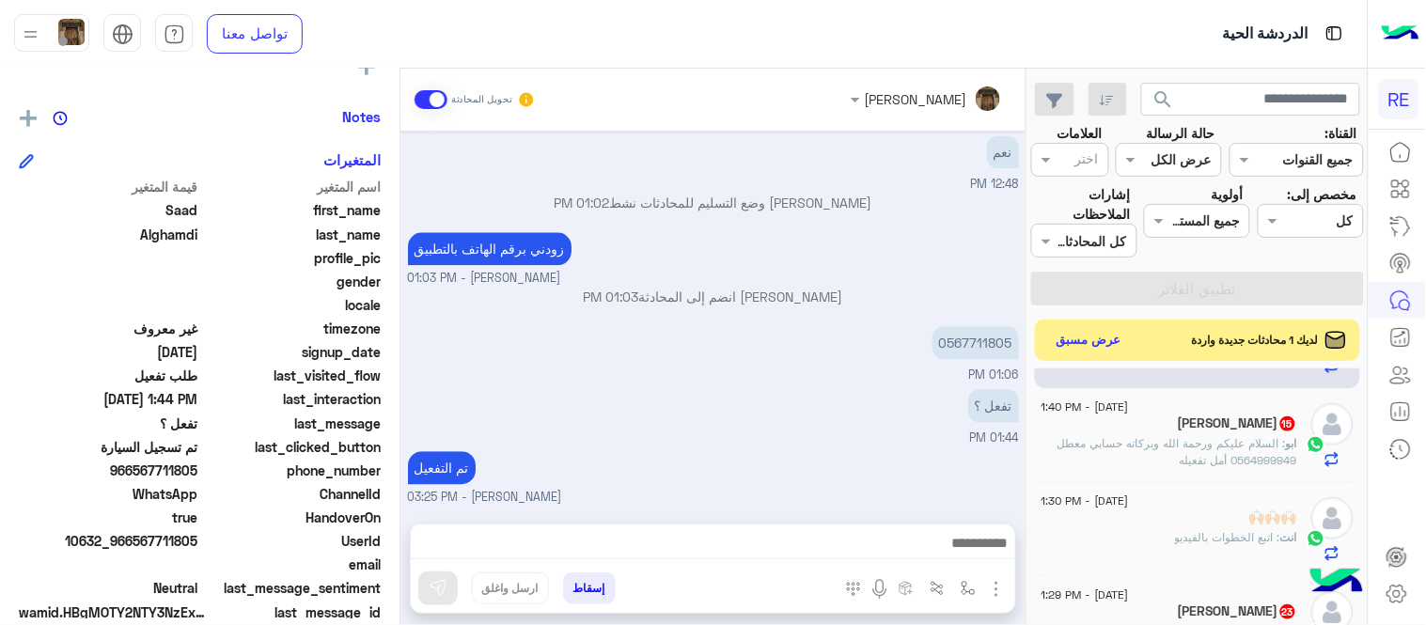
scroll to position [655, 0]
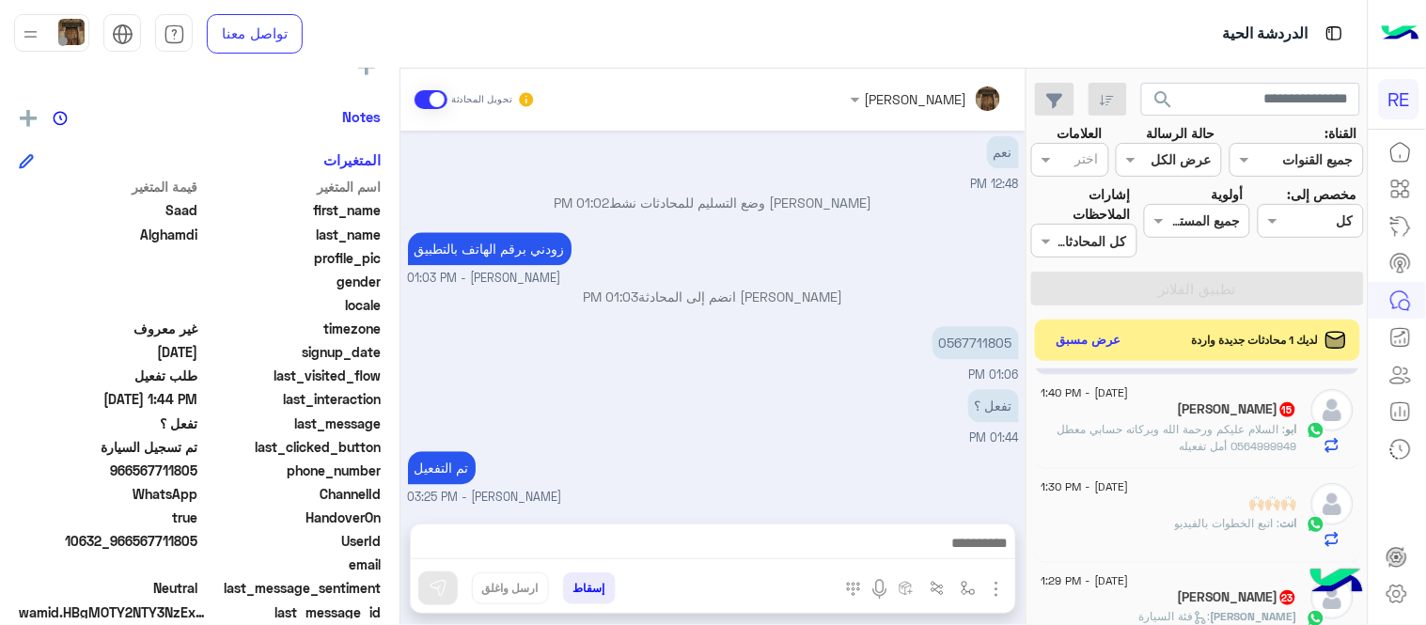
click at [1160, 431] on span ": السلام عليكم ورحمة الله وبركاته حسابي معطل 0564999949 أمل تفعيله" at bounding box center [1177, 437] width 240 height 31
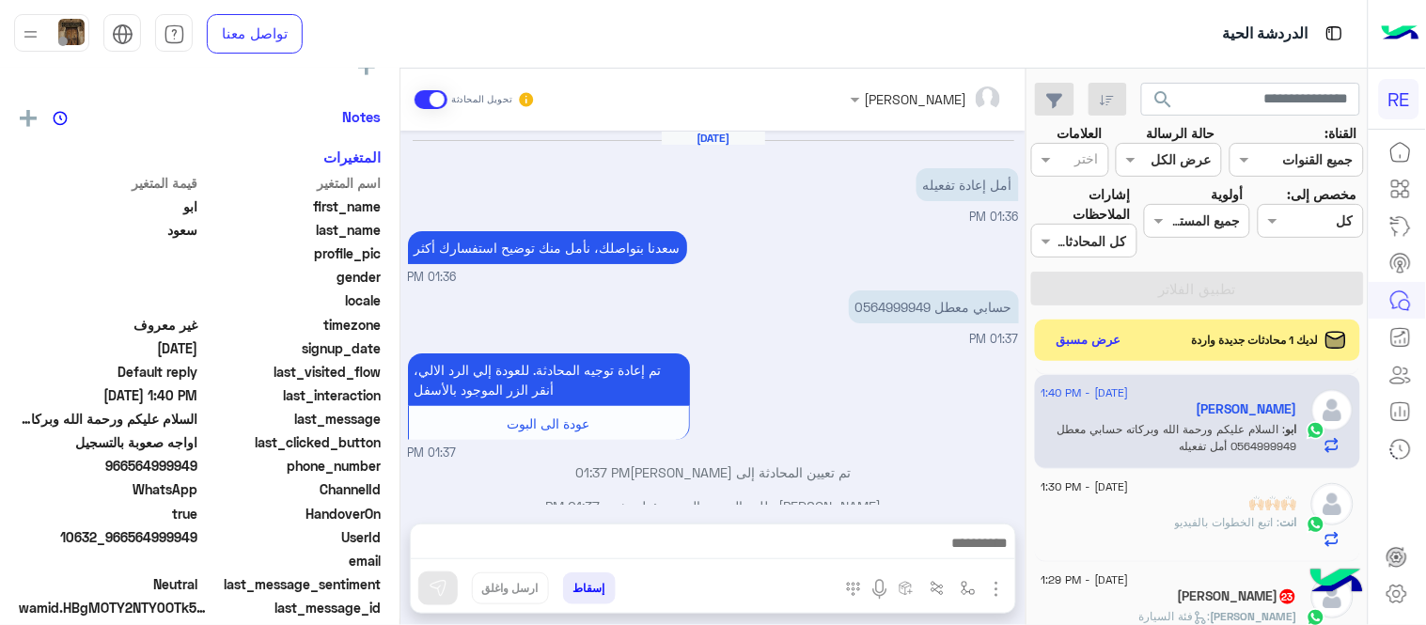
scroll to position [374, 0]
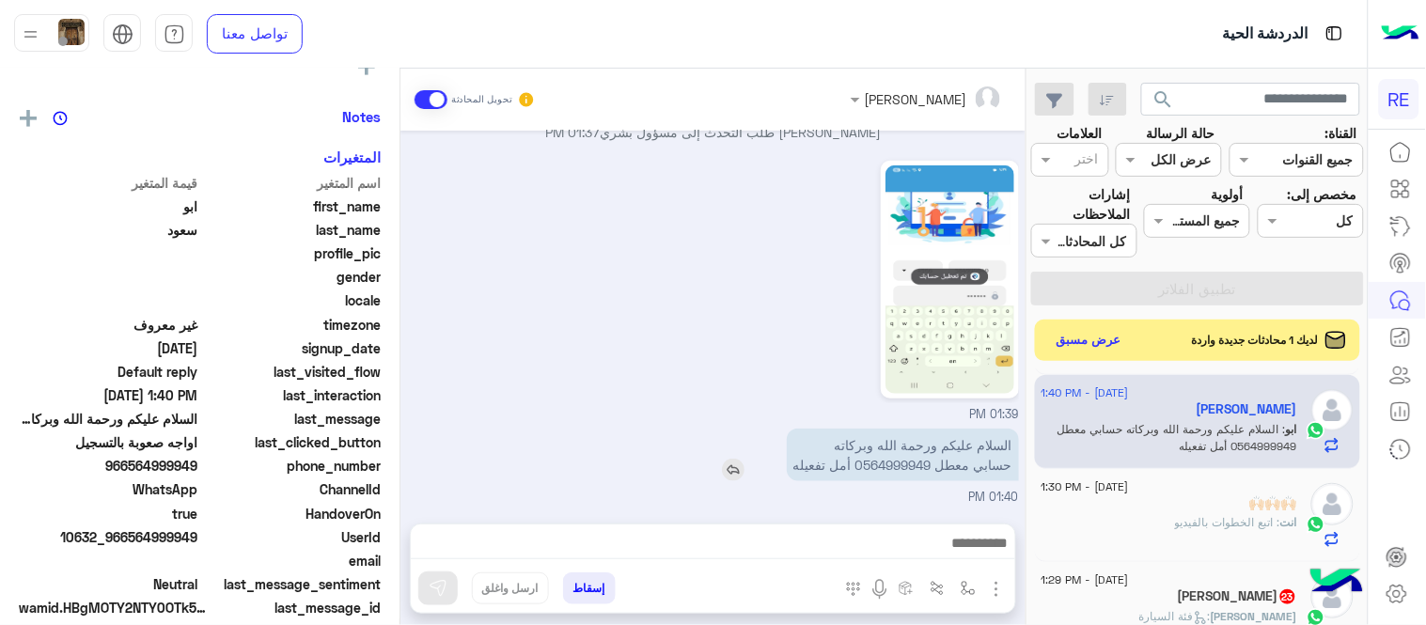
click at [904, 465] on p "السلام عليكم ورحمة الله وبركاته حسابي معطل 0564999949 أمل تفعيله" at bounding box center [903, 455] width 232 height 53
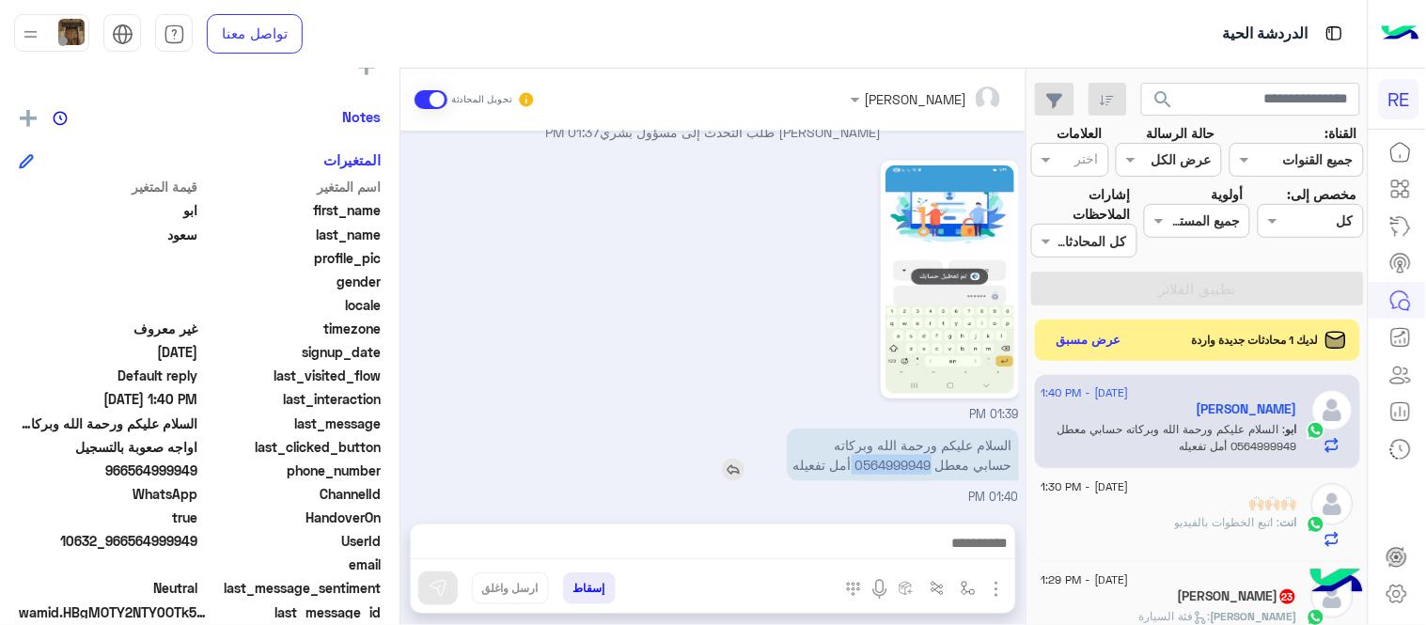
click at [904, 465] on p "السلام عليكم ورحمة الله وبركاته حسابي معطل 0564999949 أمل تفعيله" at bounding box center [903, 455] width 232 height 53
copy p "0564999949"
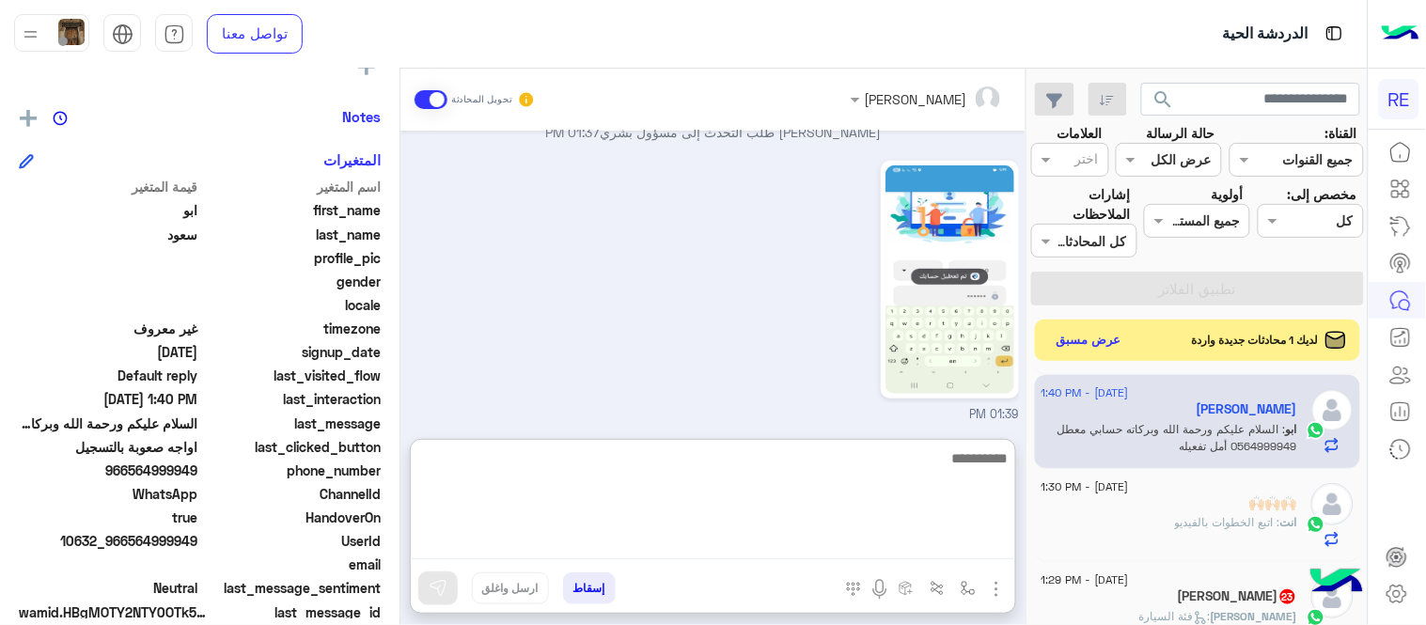
click at [867, 547] on textarea at bounding box center [713, 502] width 604 height 113
type textarea "**********"
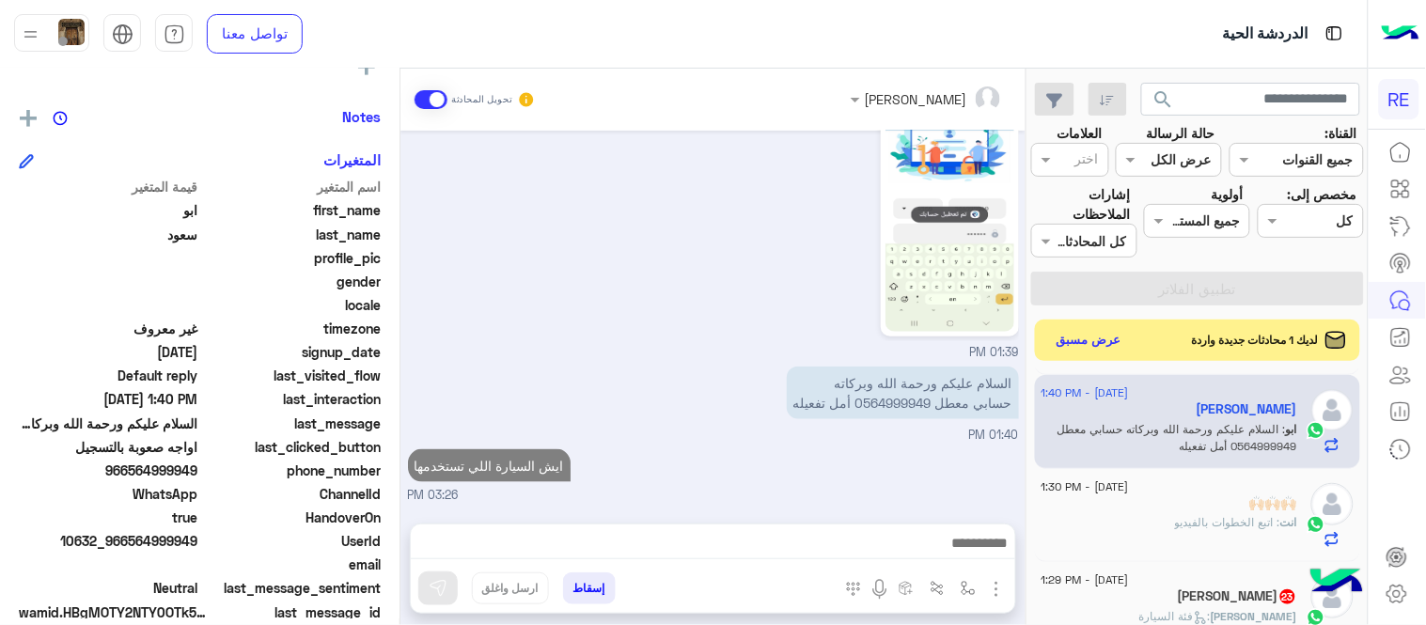
scroll to position [435, 0]
click at [846, 381] on div "[DATE] أمل إعادة تفعيله 01:36 PM [PERSON_NAME] بتواصلك، نأمل منك توضيح استفسارك…" at bounding box center [712, 318] width 625 height 374
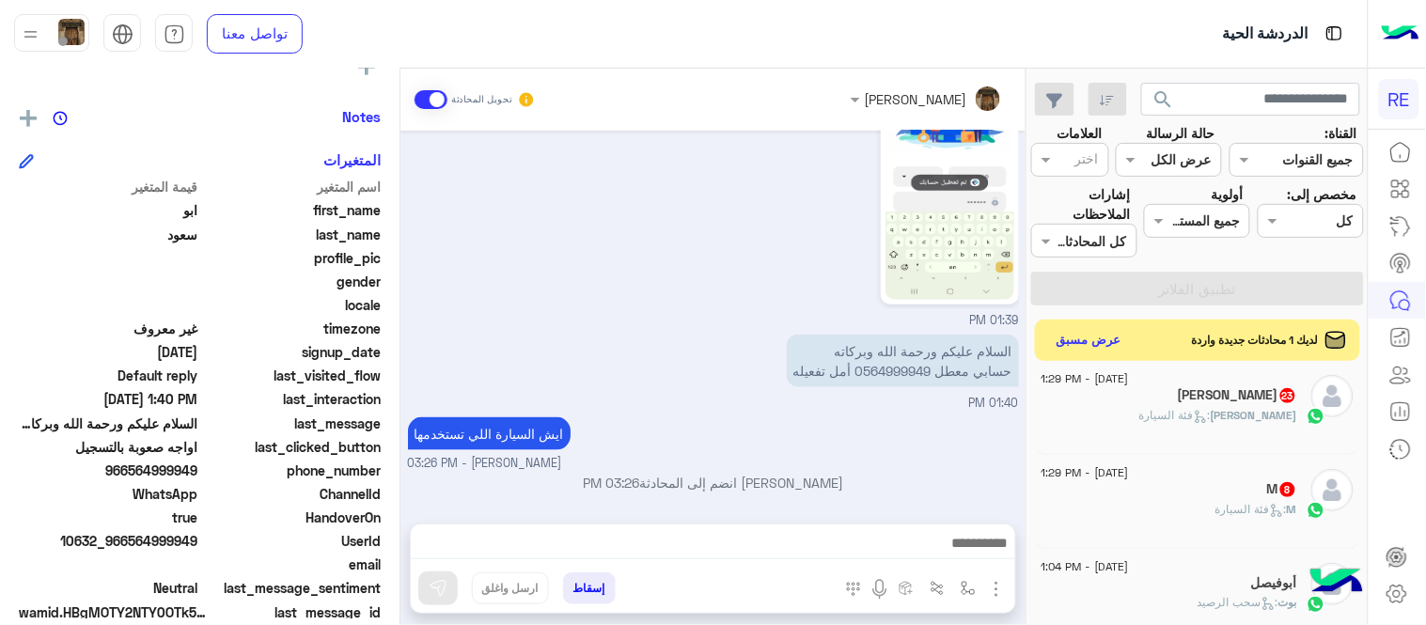
scroll to position [863, 0]
click at [1115, 391] on div "[PERSON_NAME] 23" at bounding box center [1169, 391] width 256 height 20
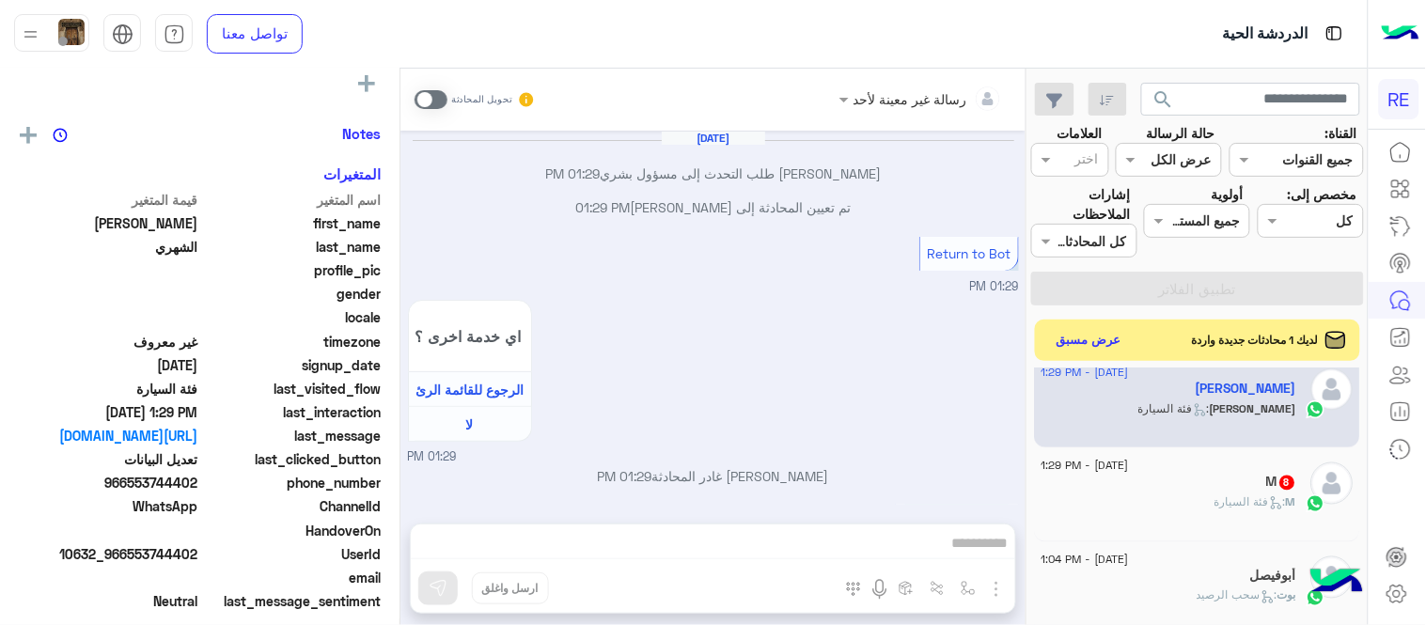
scroll to position [361, 0]
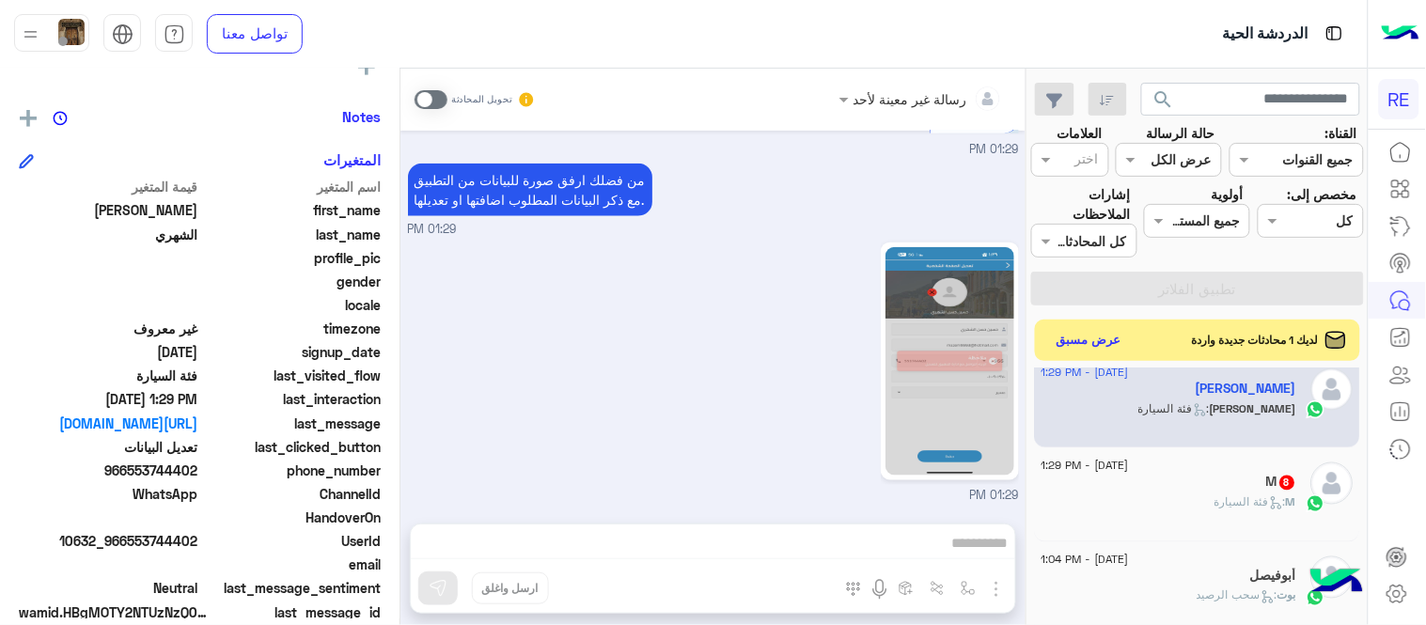
click at [842, 540] on div "رسالة غير معينة لأحد تحويل المحادثة [DATE] [PERSON_NAME] طلب التحدث إلى مسؤول ب…" at bounding box center [712, 351] width 625 height 564
click at [431, 104] on span at bounding box center [431, 99] width 33 height 19
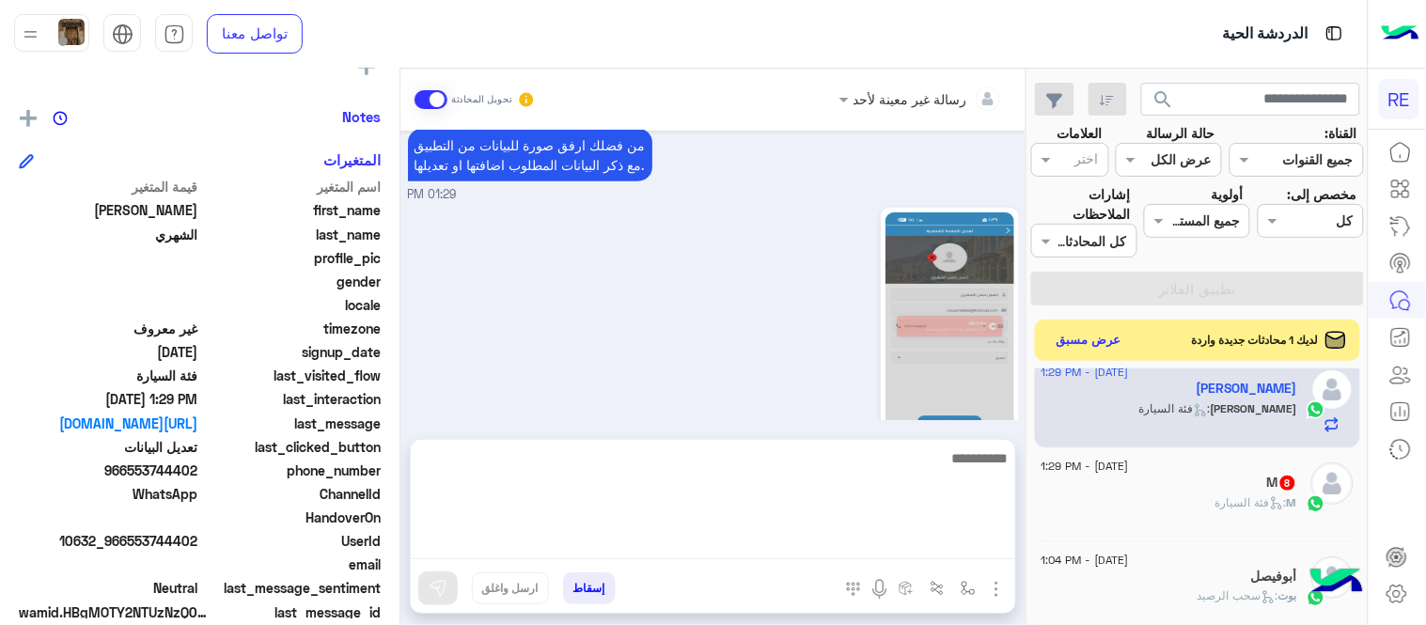
click at [771, 539] on textarea at bounding box center [713, 502] width 604 height 113
type textarea "**********"
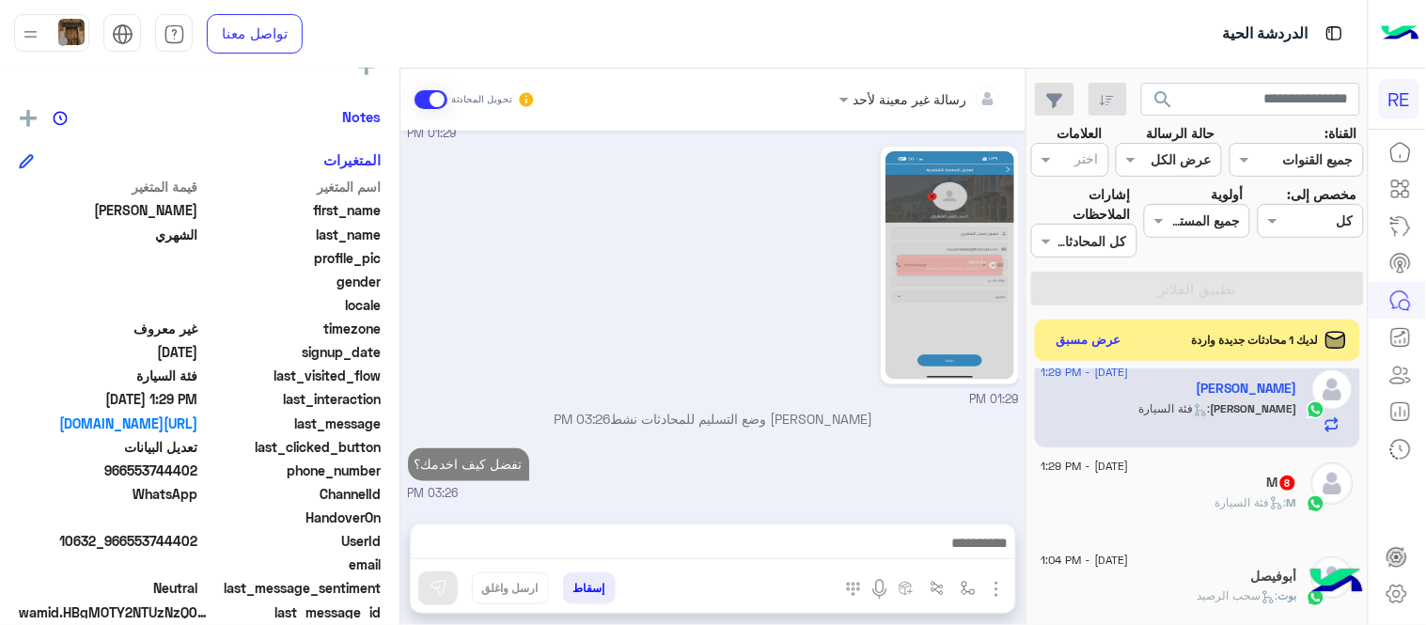
click at [1200, 449] on div "[DATE] - 1:29 PM M 8 M : فئة السيارة" at bounding box center [1198, 495] width 326 height 94
click at [1177, 482] on div "M 8" at bounding box center [1169, 485] width 256 height 20
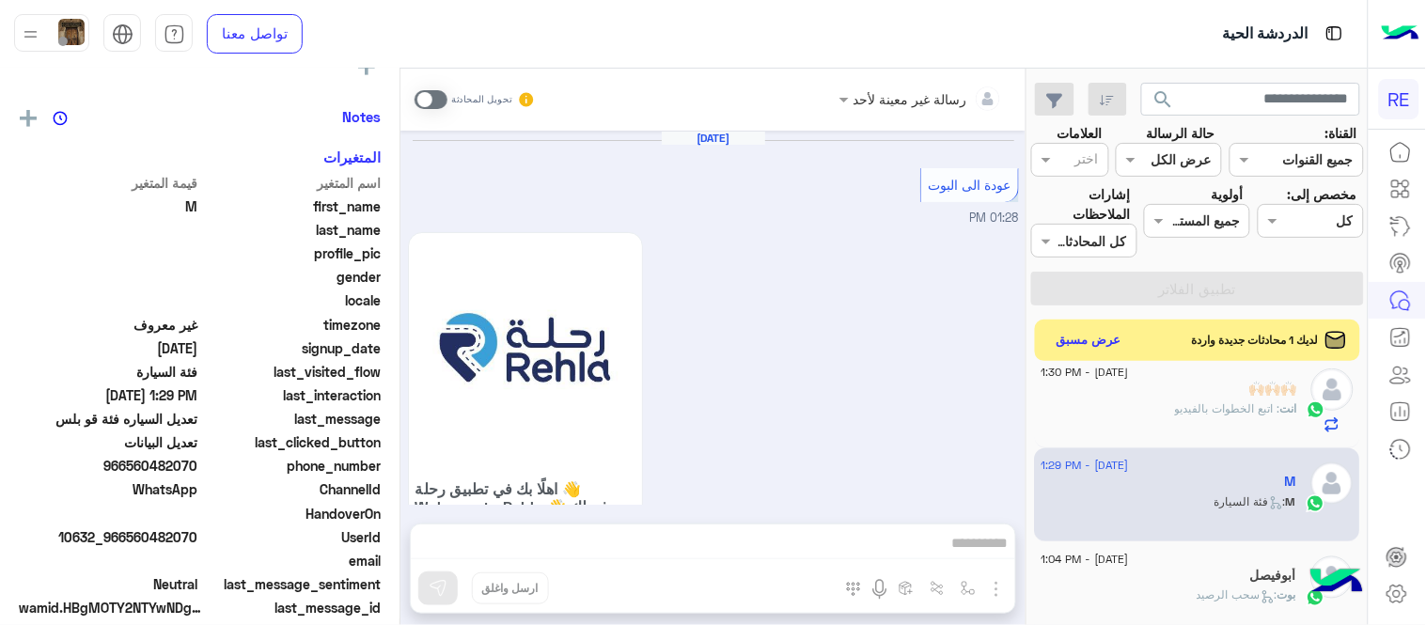
scroll to position [858, 0]
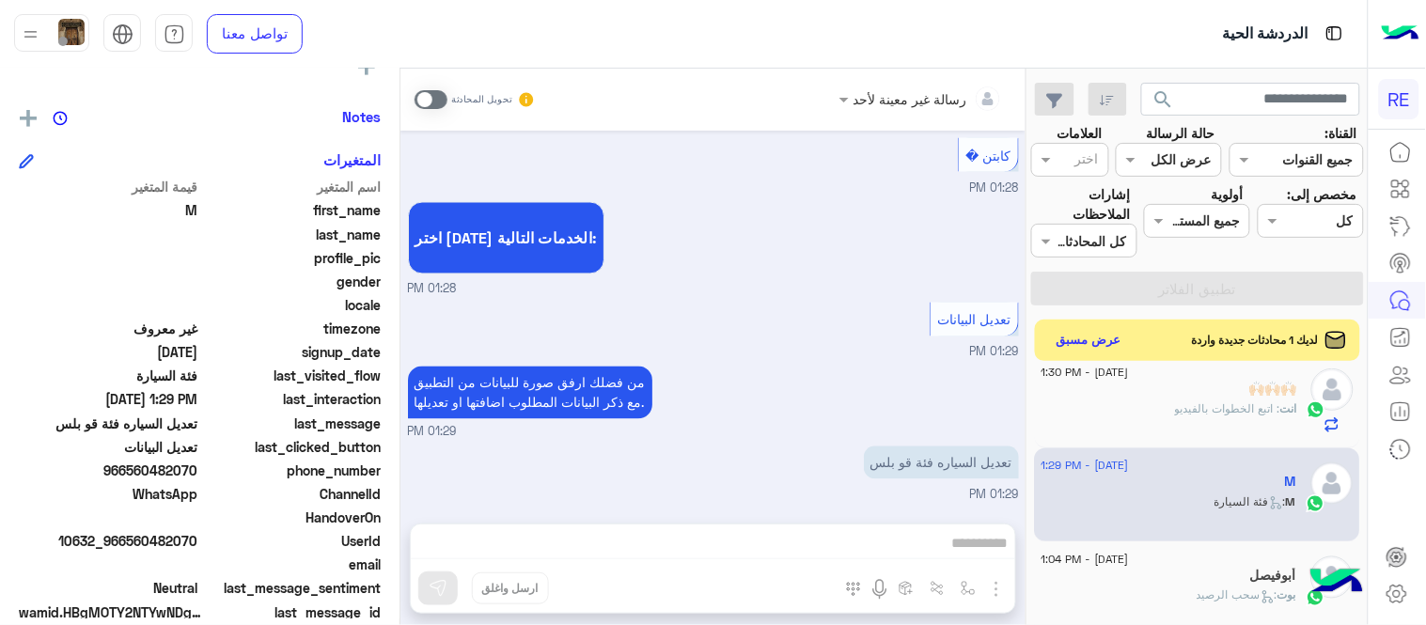
drag, startPoint x: 132, startPoint y: 470, endPoint x: 198, endPoint y: 468, distance: 66.8
click at [198, 468] on span "966560482070" at bounding box center [109, 471] width 180 height 20
copy span "560482070"
click at [906, 537] on div "رسالة غير معينة لأحد تحويل المحادثة [DATE] عودة الى البوت 01:28 PM اهلًا بك في …" at bounding box center [712, 351] width 625 height 564
click at [425, 102] on span at bounding box center [431, 99] width 33 height 19
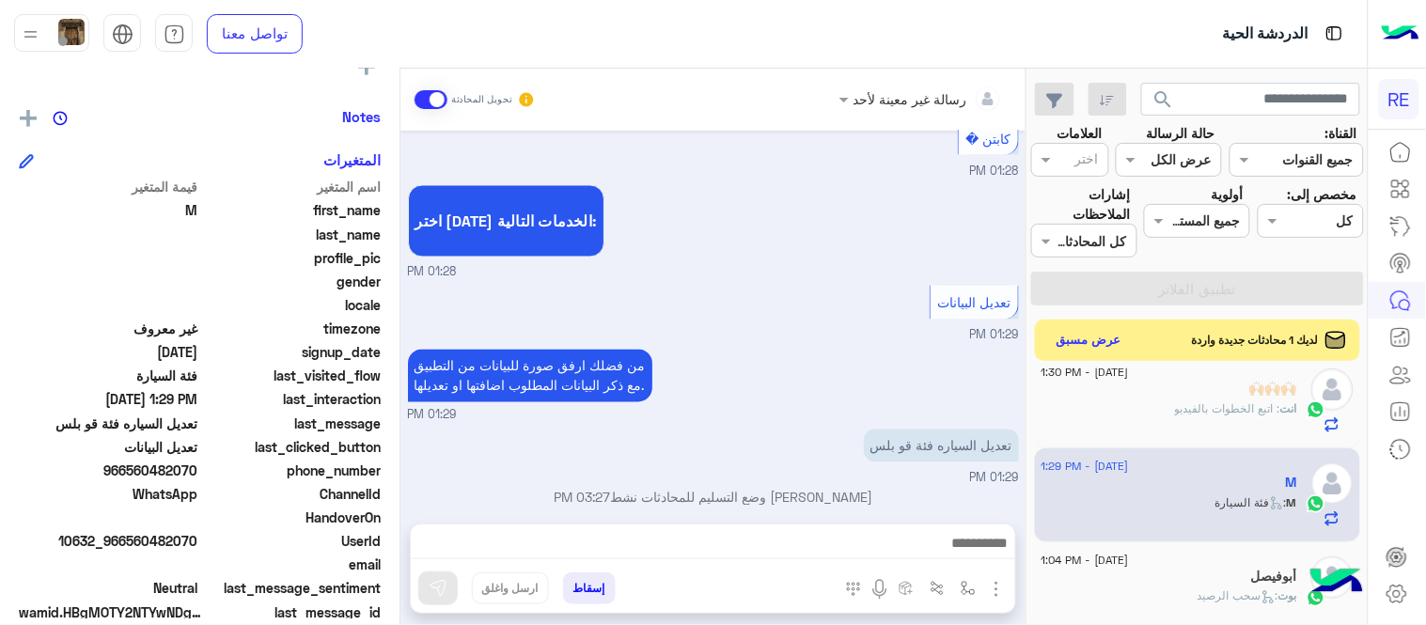
scroll to position [893, 0]
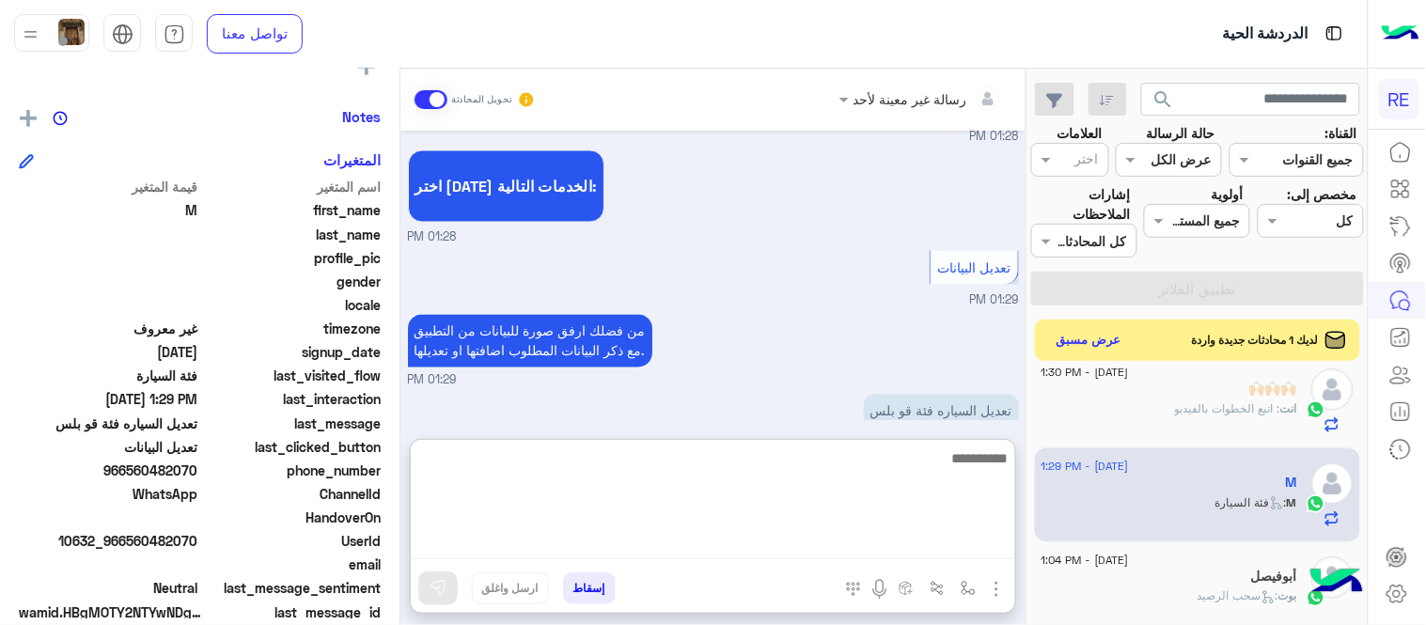
click at [916, 549] on textarea at bounding box center [713, 502] width 604 height 113
type textarea "**********"
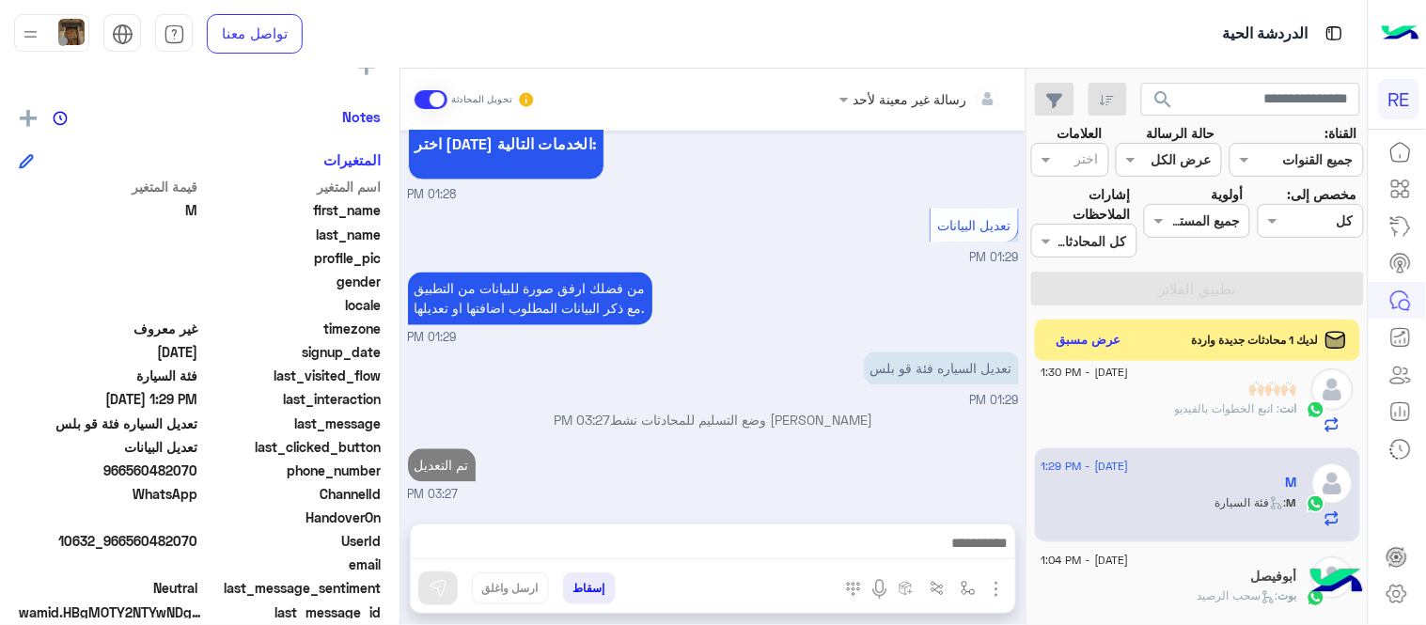
click at [994, 350] on div "[DATE] عودة الى البوت 01:28 PM اهلًا بك في تطبيق رحلة 👋 Welcome to [GEOGRAPHIC_…" at bounding box center [712, 318] width 625 height 374
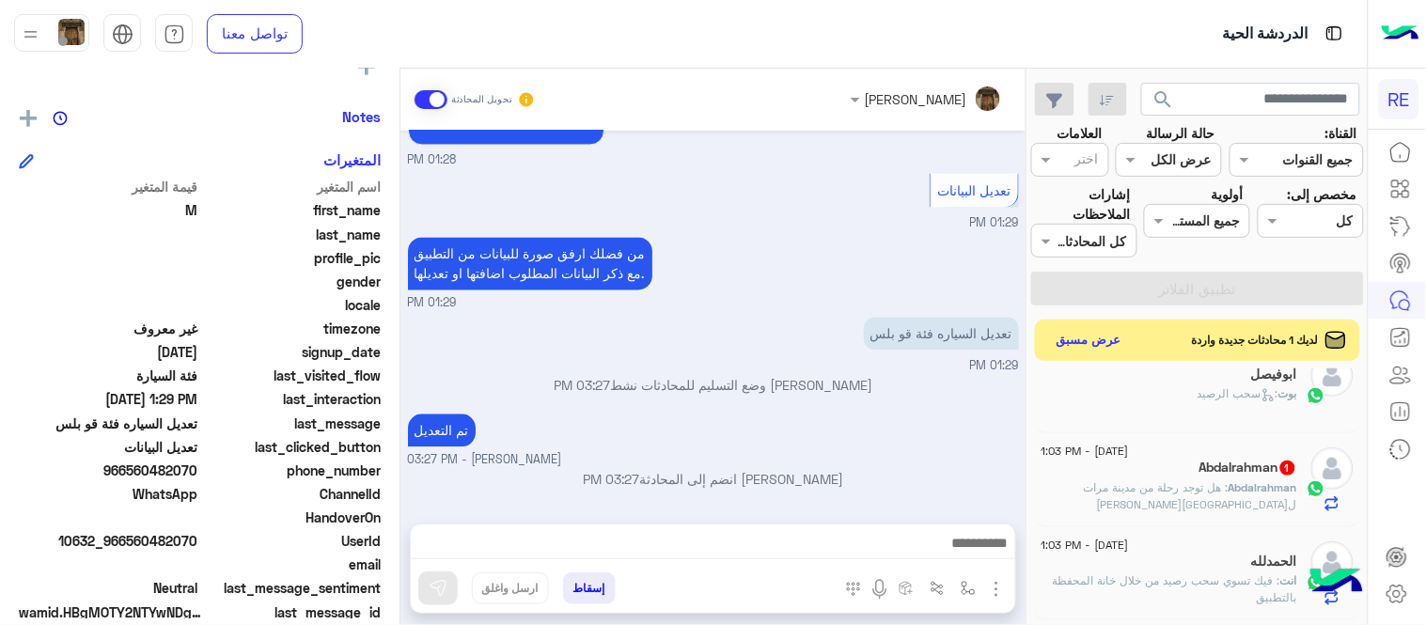
scroll to position [1073, 0]
click at [1114, 494] on p "Abdalrahman : هل توجد رحلة من مدينة مرات ل[GEOGRAPHIC_DATA][PERSON_NAME]" at bounding box center [1169, 489] width 256 height 34
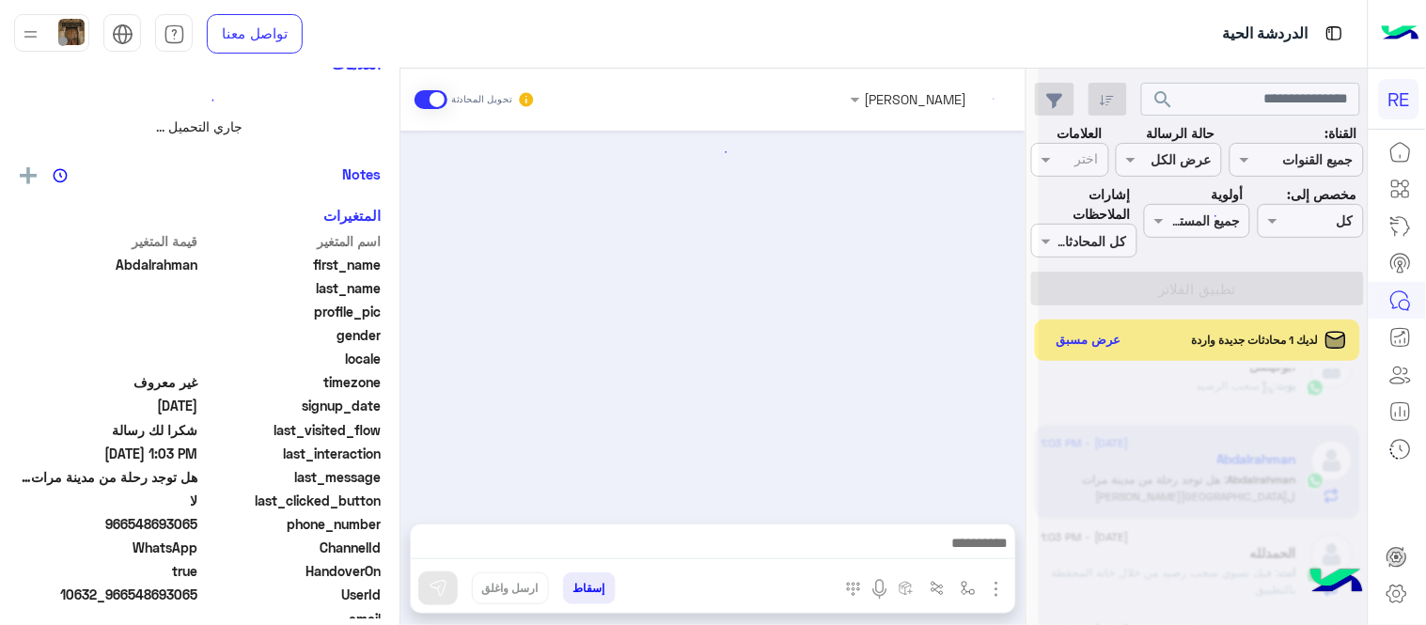
scroll to position [1025, 0]
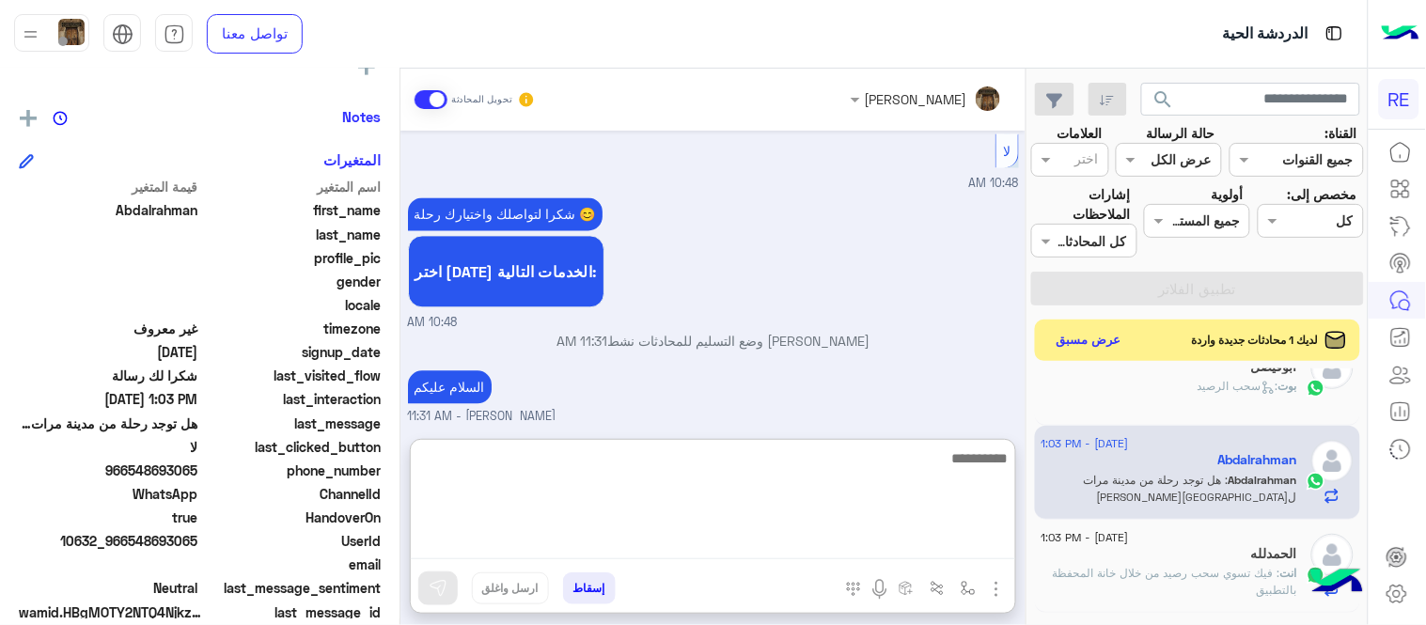
click at [773, 550] on textarea at bounding box center [713, 502] width 604 height 113
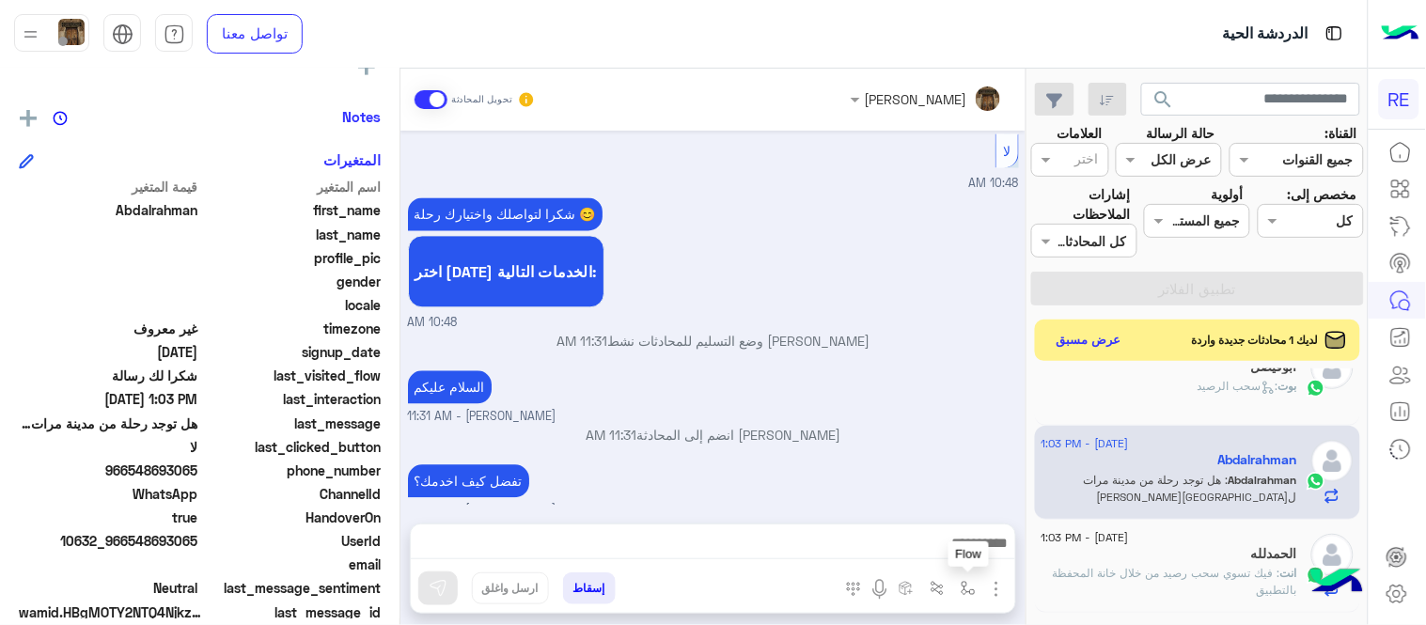
click at [959, 590] on button "button" at bounding box center [968, 587] width 31 height 31
click at [918, 556] on div "أدخل اسم مجموعة الرسائل" at bounding box center [891, 548] width 164 height 22
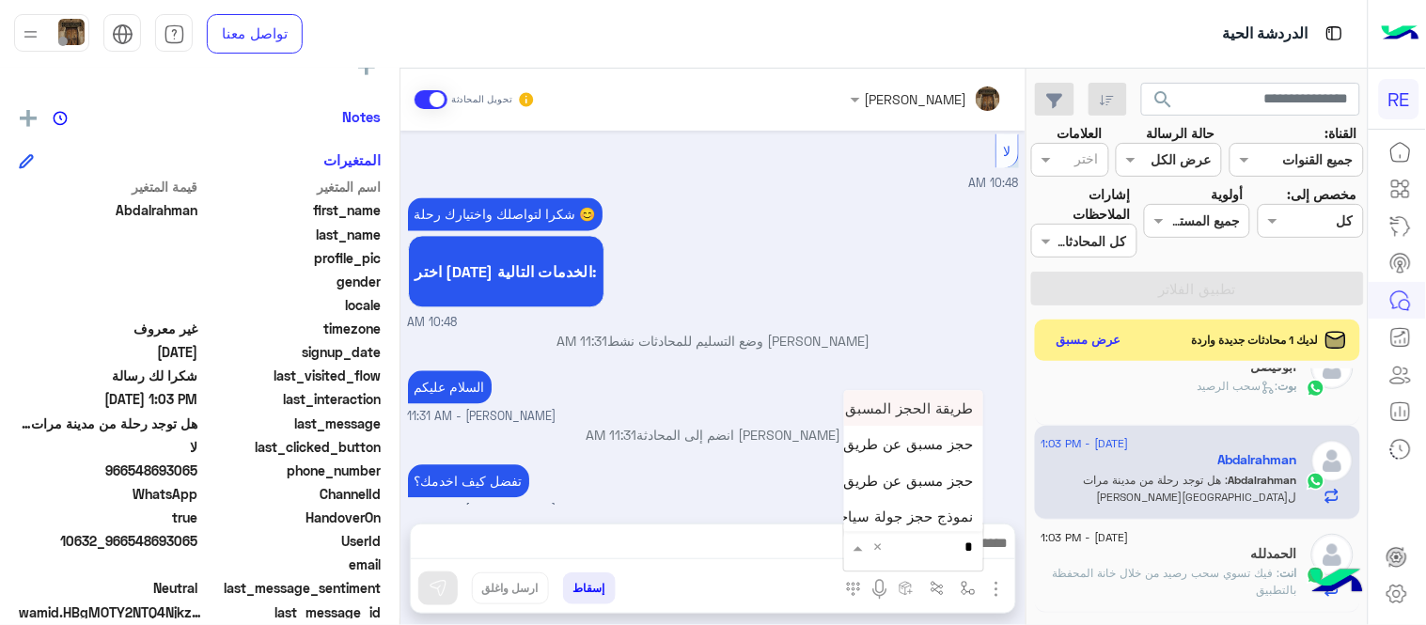
type input "**"
click at [880, 483] on span "حجز مسبق عن طريق التطبيق" at bounding box center [883, 480] width 180 height 17
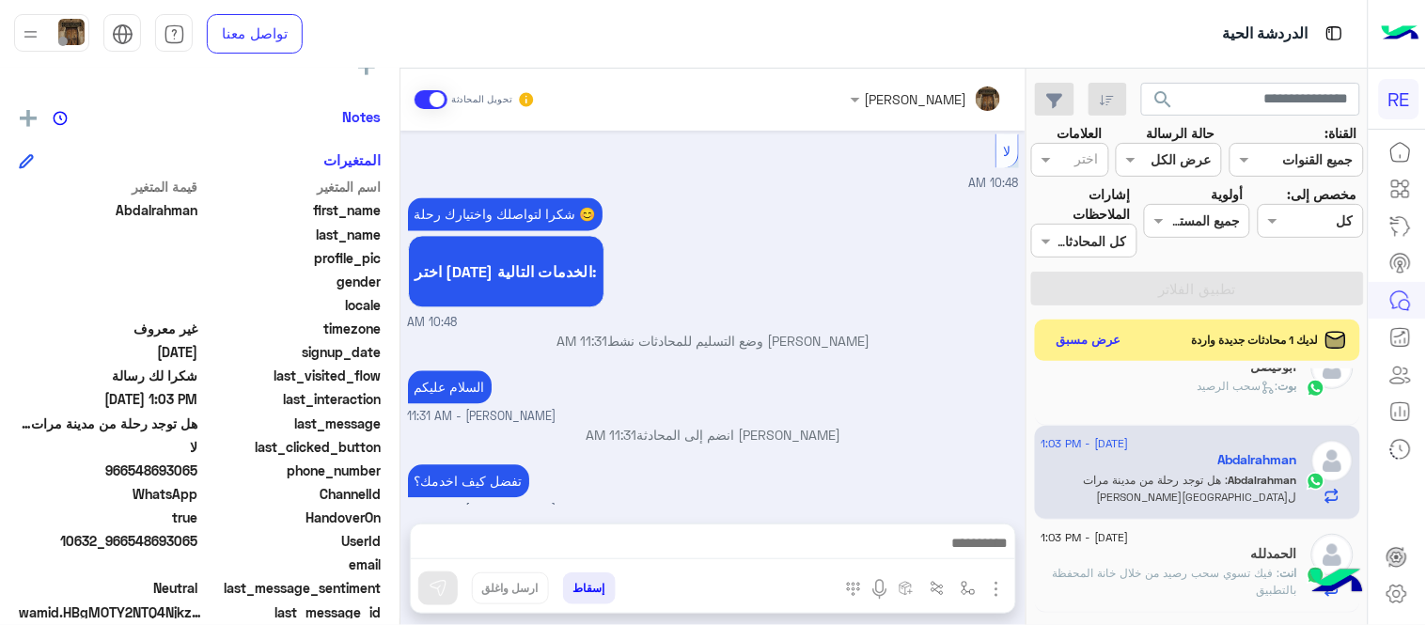
type textarea "**********"
click at [447, 581] on button at bounding box center [437, 589] width 39 height 34
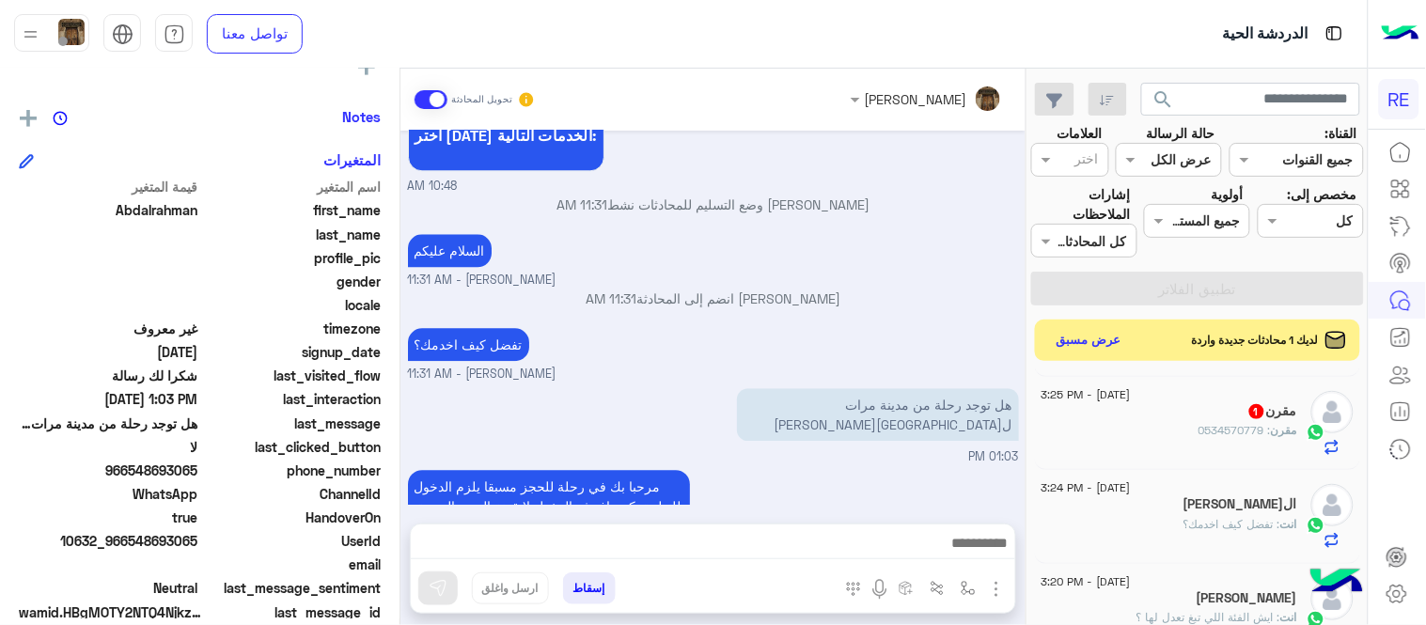
scroll to position [0, 0]
click at [1073, 335] on button "عرض مسبق" at bounding box center [1088, 339] width 79 height 25
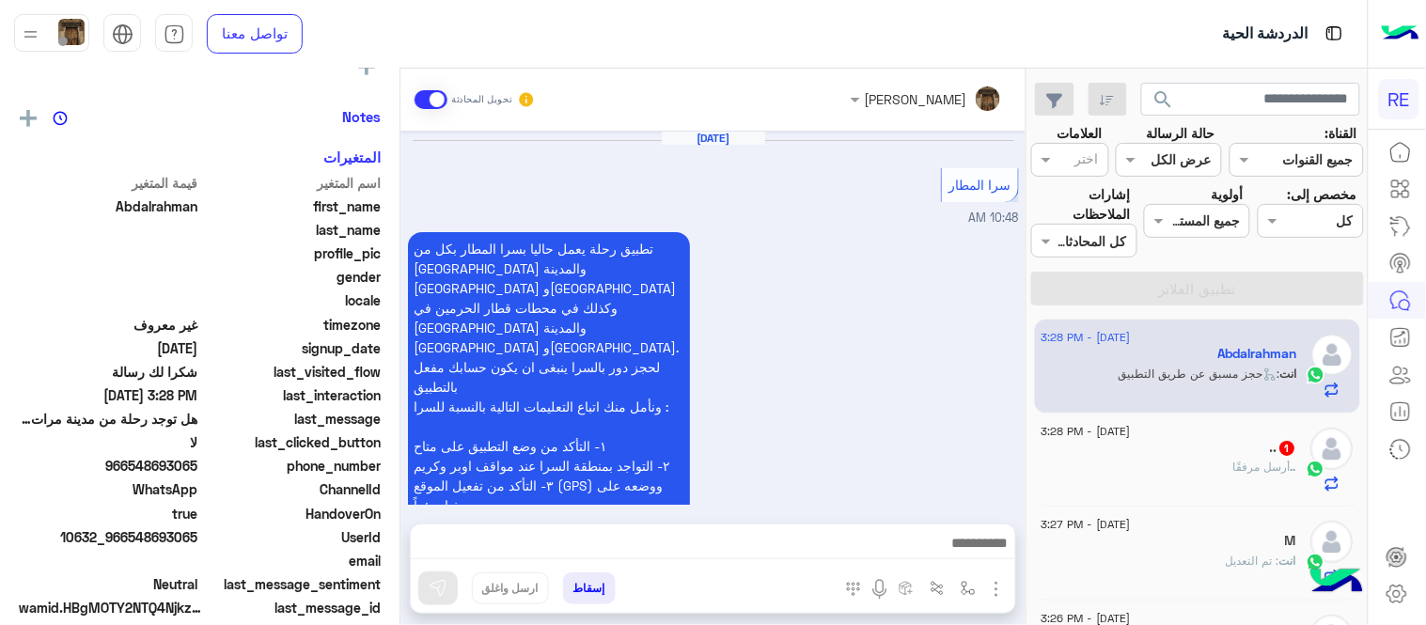
scroll to position [1023, 0]
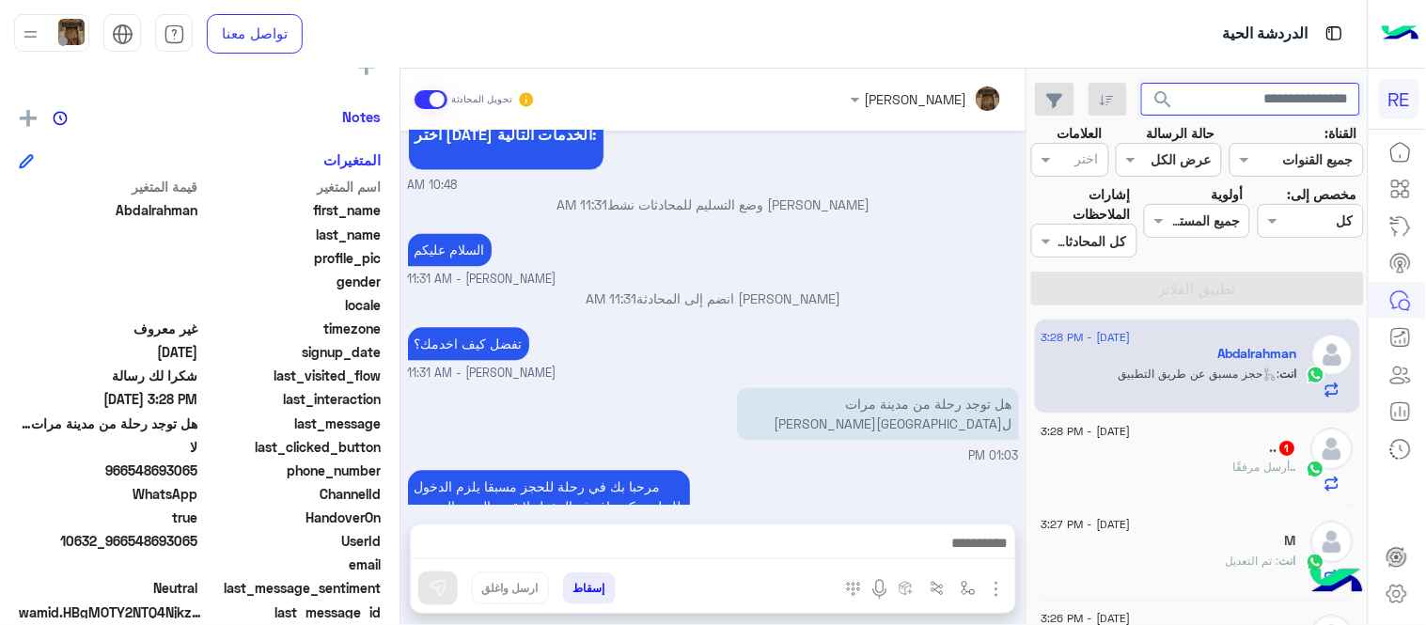
click at [1233, 98] on input "text" at bounding box center [1251, 100] width 220 height 34
paste input "*********"
click at [1141, 83] on button "search" at bounding box center [1164, 103] width 46 height 40
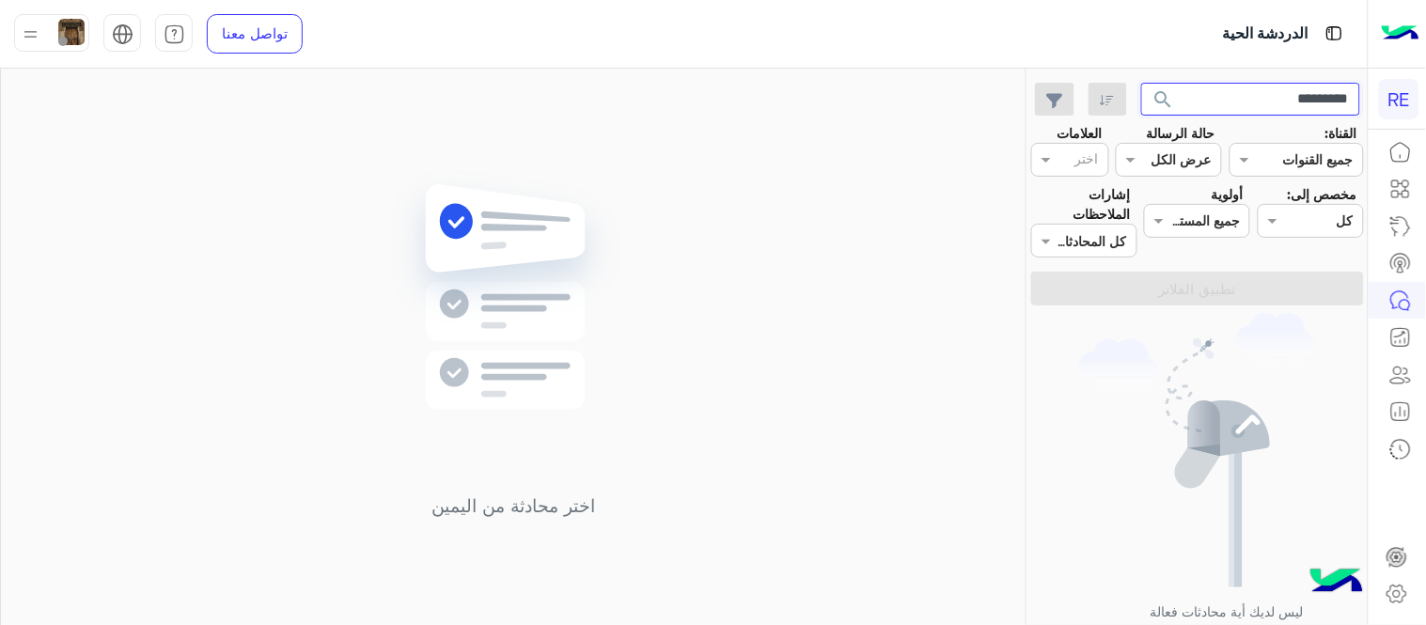
click at [1292, 92] on input "*********" at bounding box center [1251, 100] width 220 height 34
paste input "text"
click at [1141, 83] on button "search" at bounding box center [1164, 103] width 46 height 40
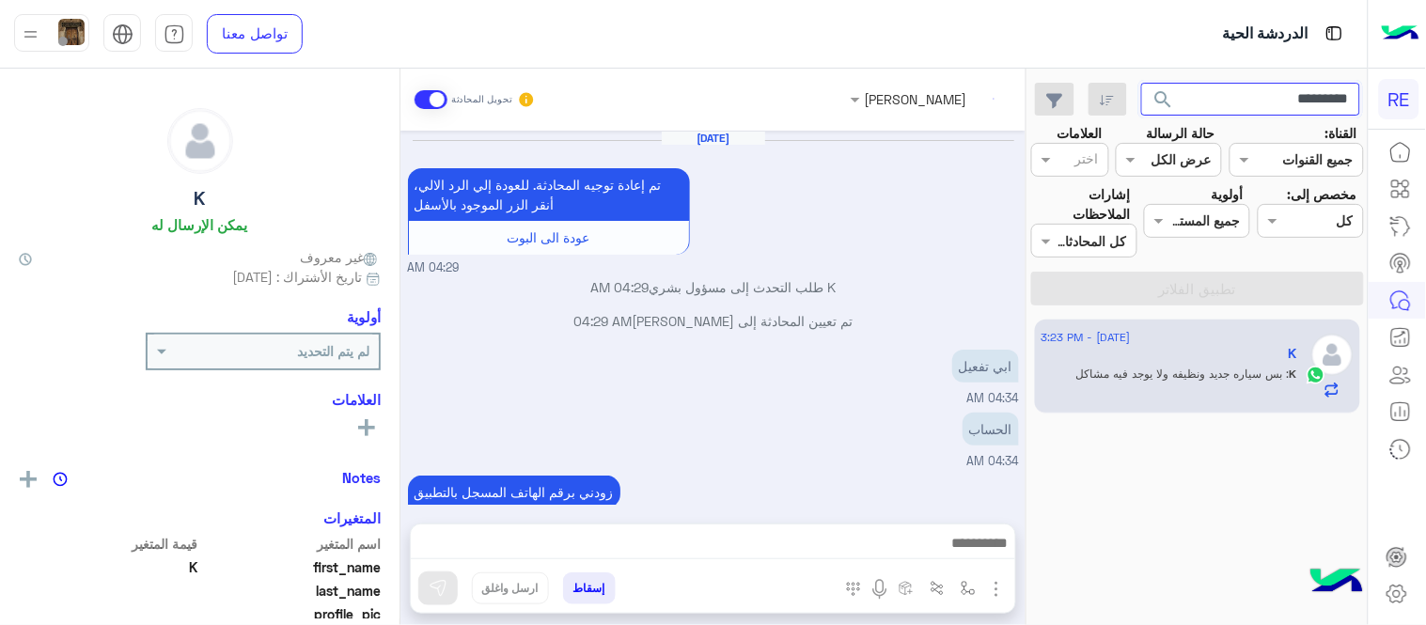
scroll to position [244, 0]
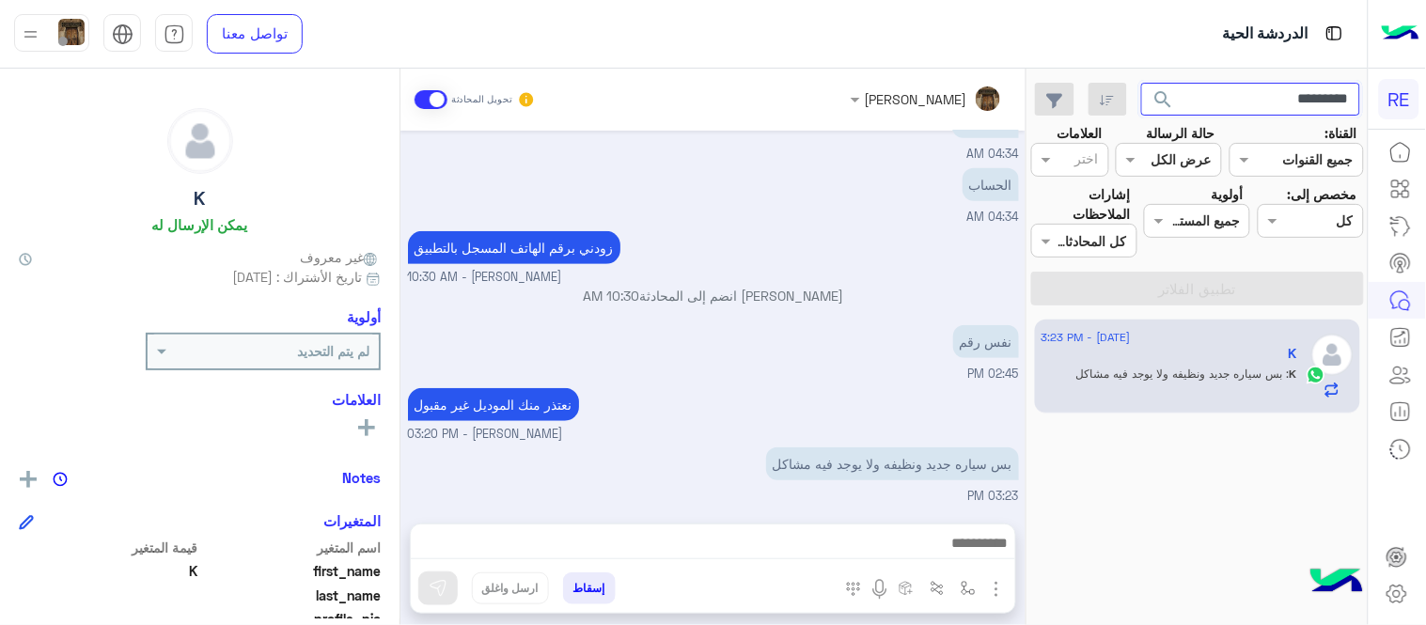
click at [1272, 96] on input "*********" at bounding box center [1251, 100] width 220 height 34
paste input "text"
click at [1141, 83] on button "search" at bounding box center [1164, 103] width 46 height 40
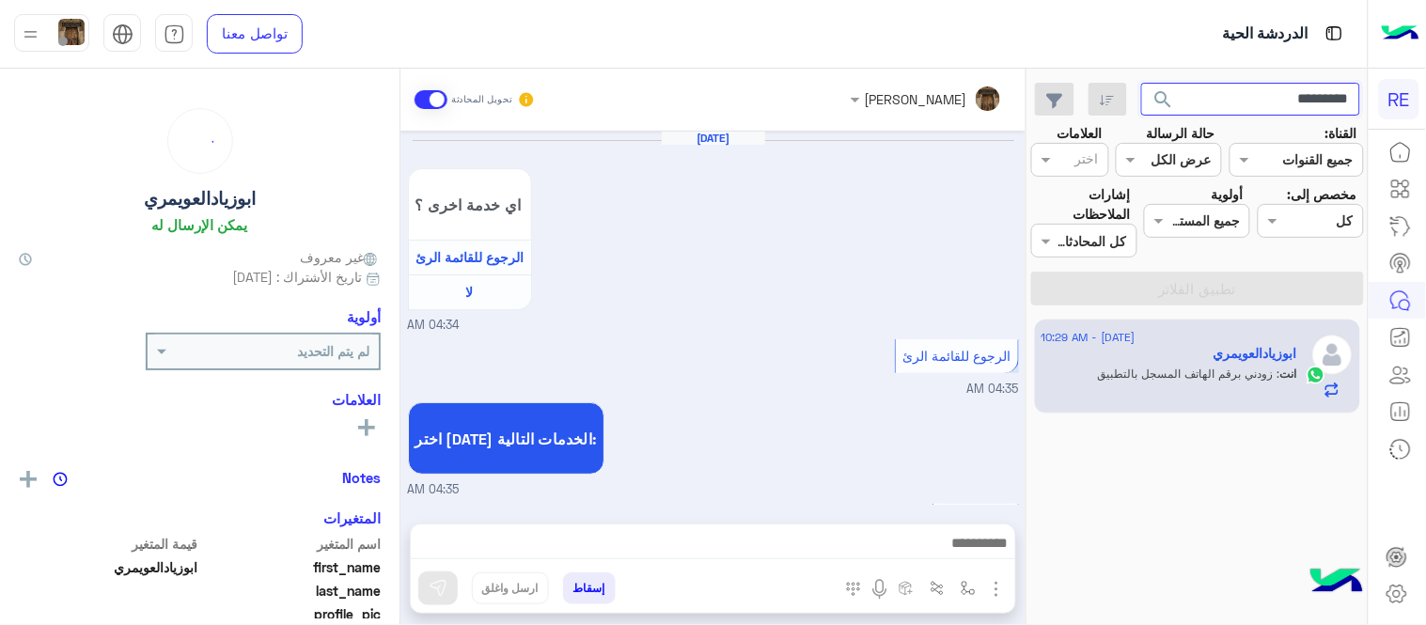
scroll to position [1215, 0]
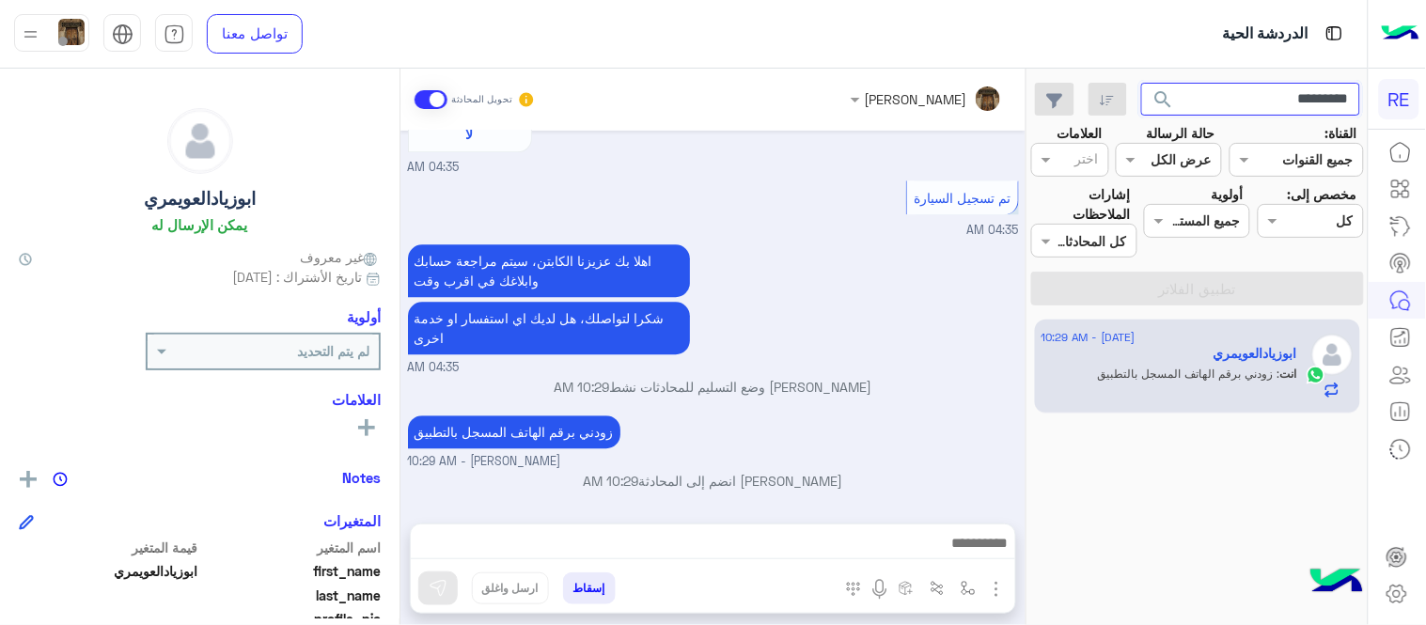
click at [1298, 100] on input "*********" at bounding box center [1251, 100] width 220 height 34
paste input "text"
type input "*********"
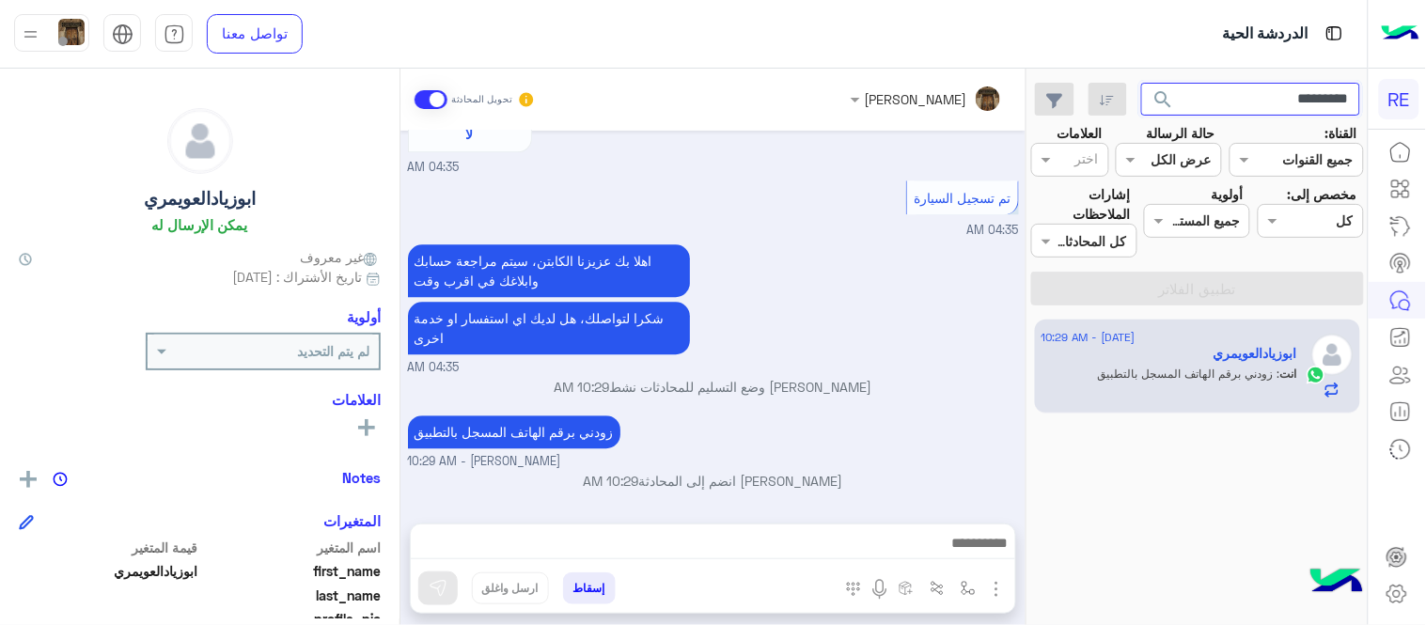
click at [1141, 83] on button "search" at bounding box center [1164, 103] width 46 height 40
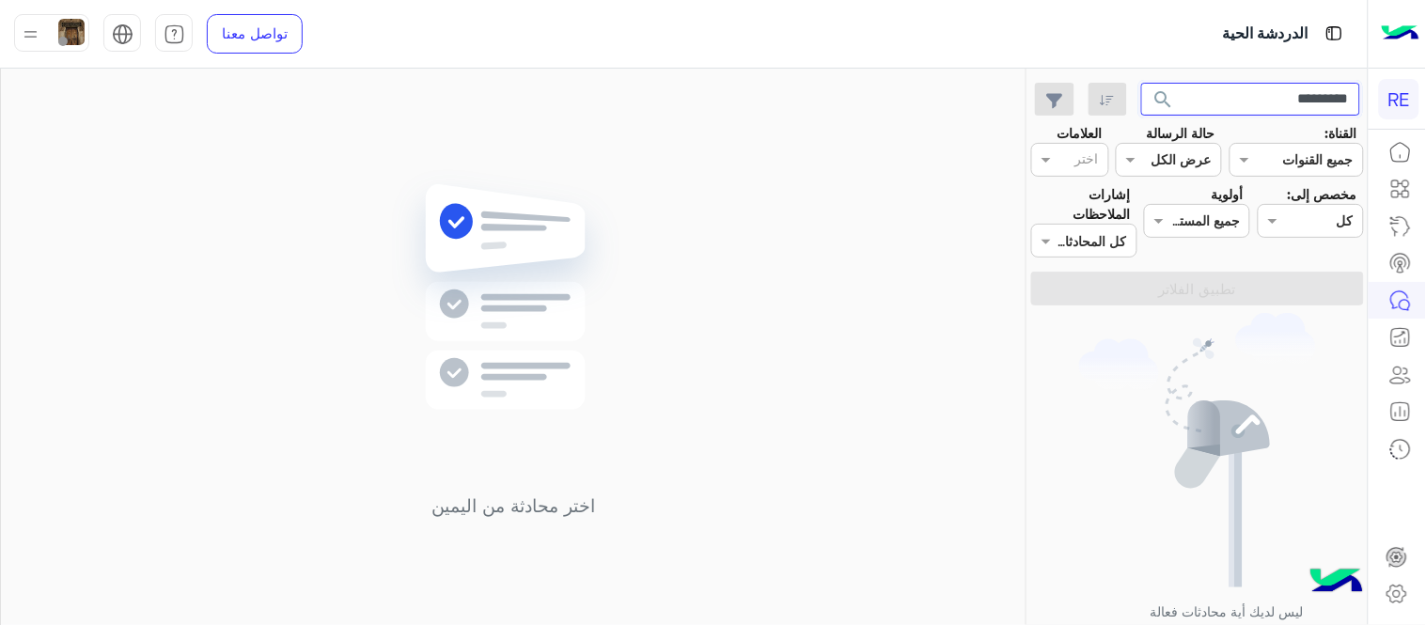
click at [1298, 100] on input "*********" at bounding box center [1251, 100] width 220 height 34
click at [1141, 83] on button "search" at bounding box center [1164, 103] width 46 height 40
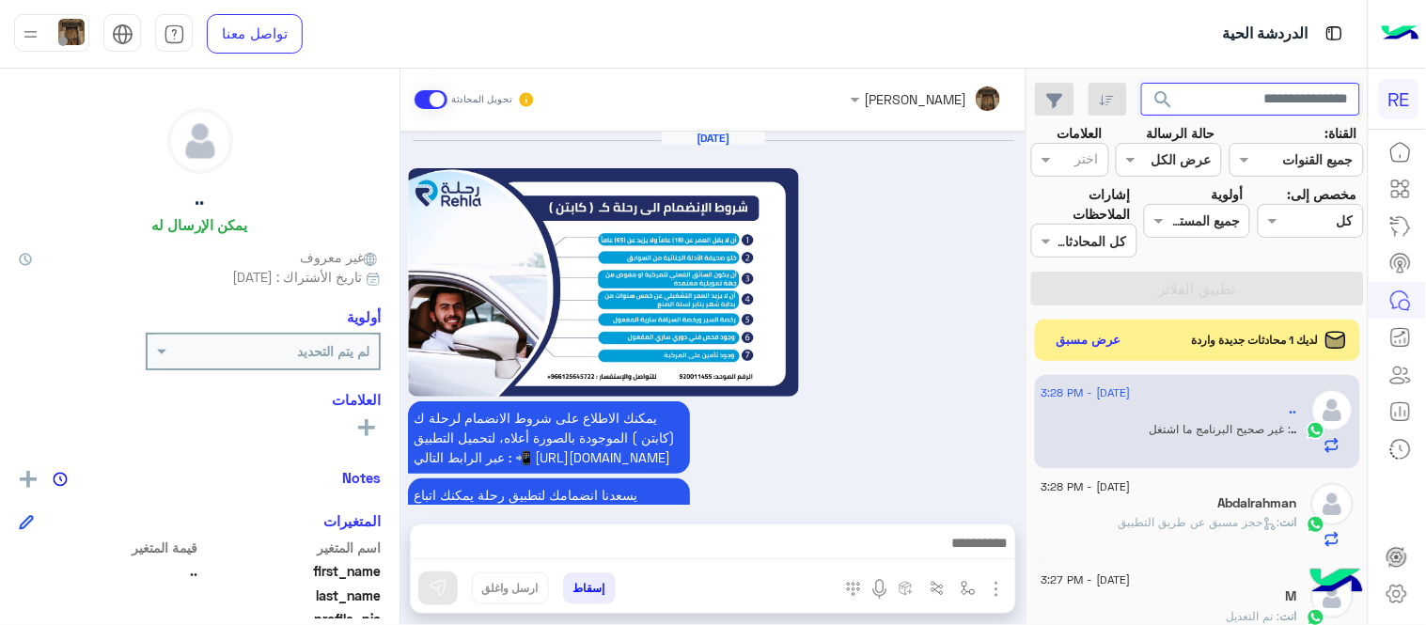
scroll to position [1269, 0]
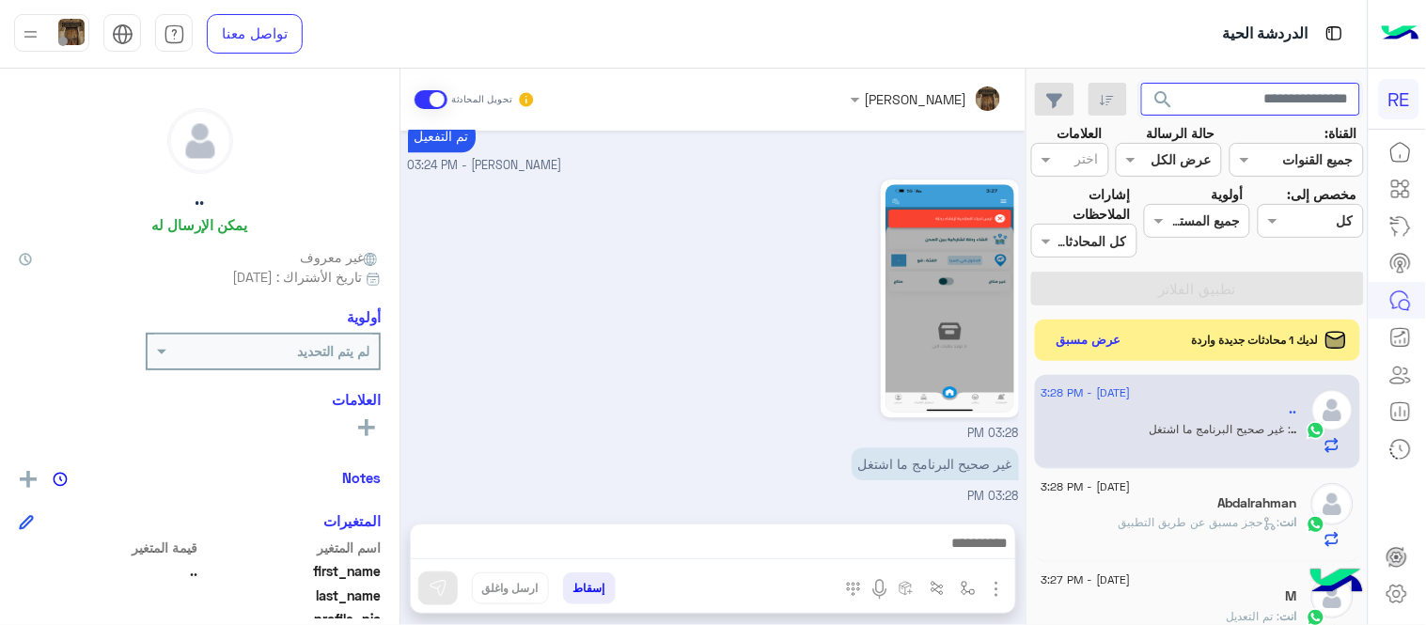
click at [1213, 99] on input "text" at bounding box center [1251, 100] width 220 height 34
paste input "*********"
type input "*********"
click at [1141, 83] on button "search" at bounding box center [1164, 103] width 46 height 40
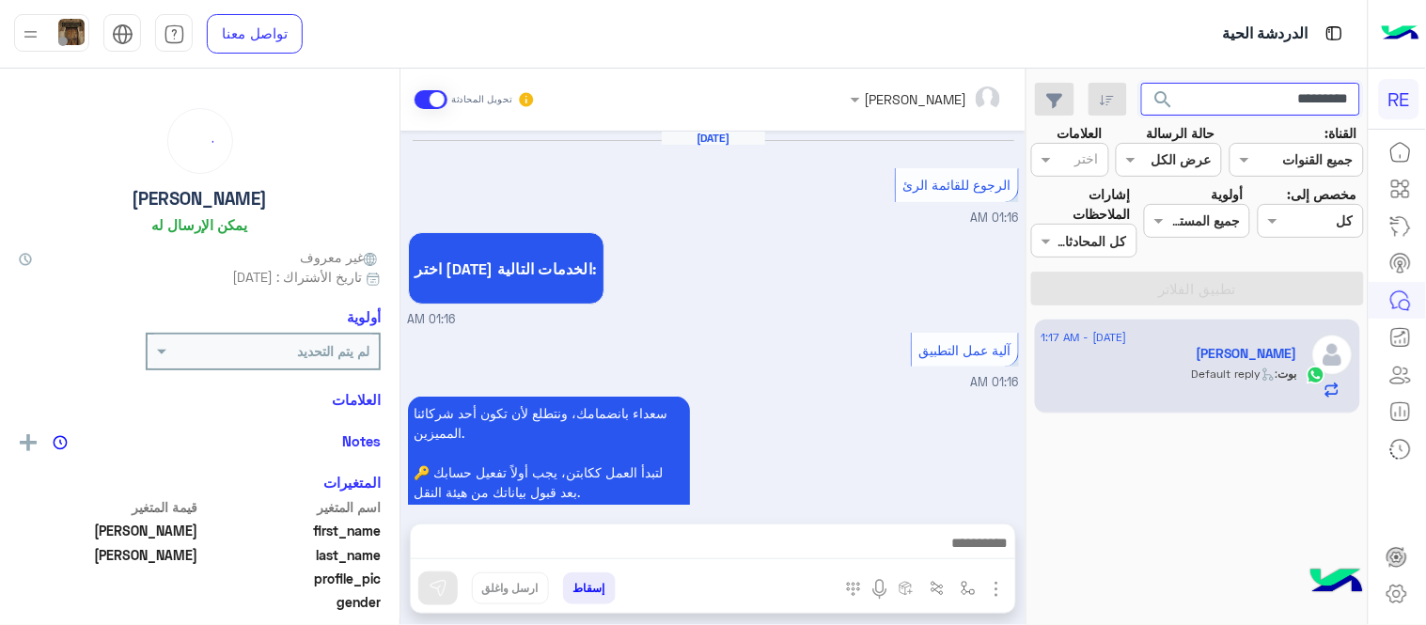
scroll to position [1063, 0]
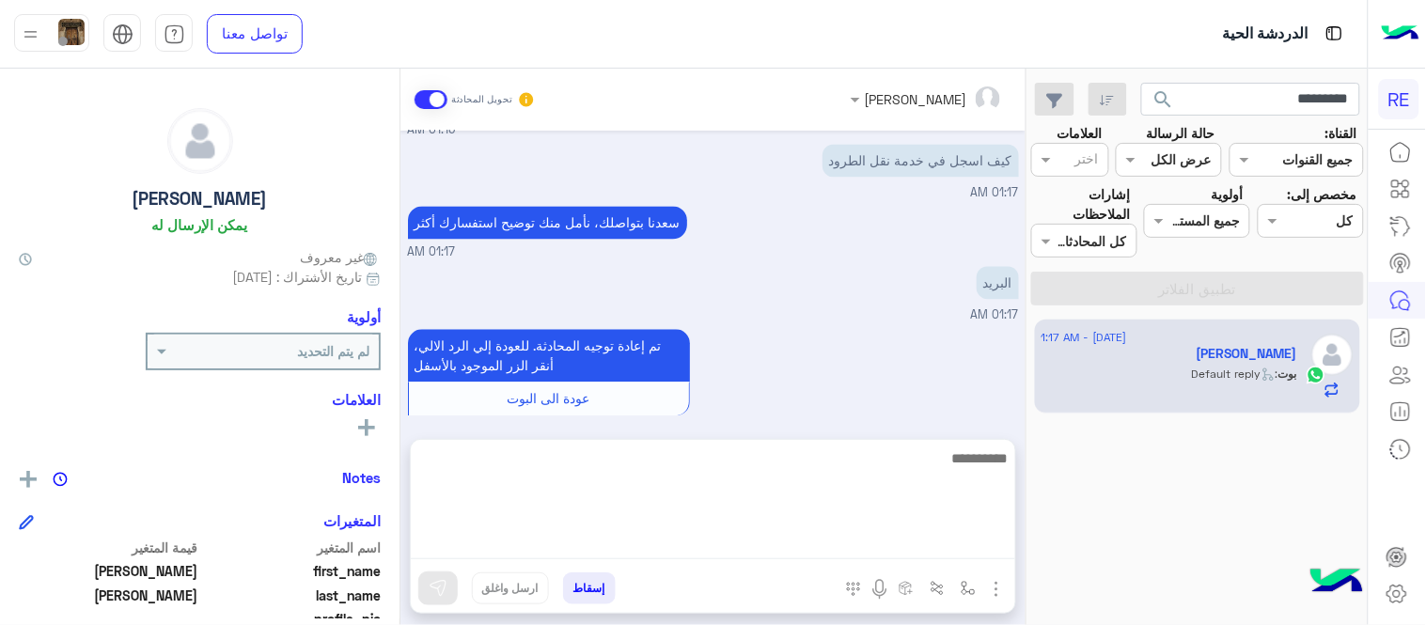
click at [828, 548] on textarea at bounding box center [713, 502] width 604 height 113
type textarea "**********"
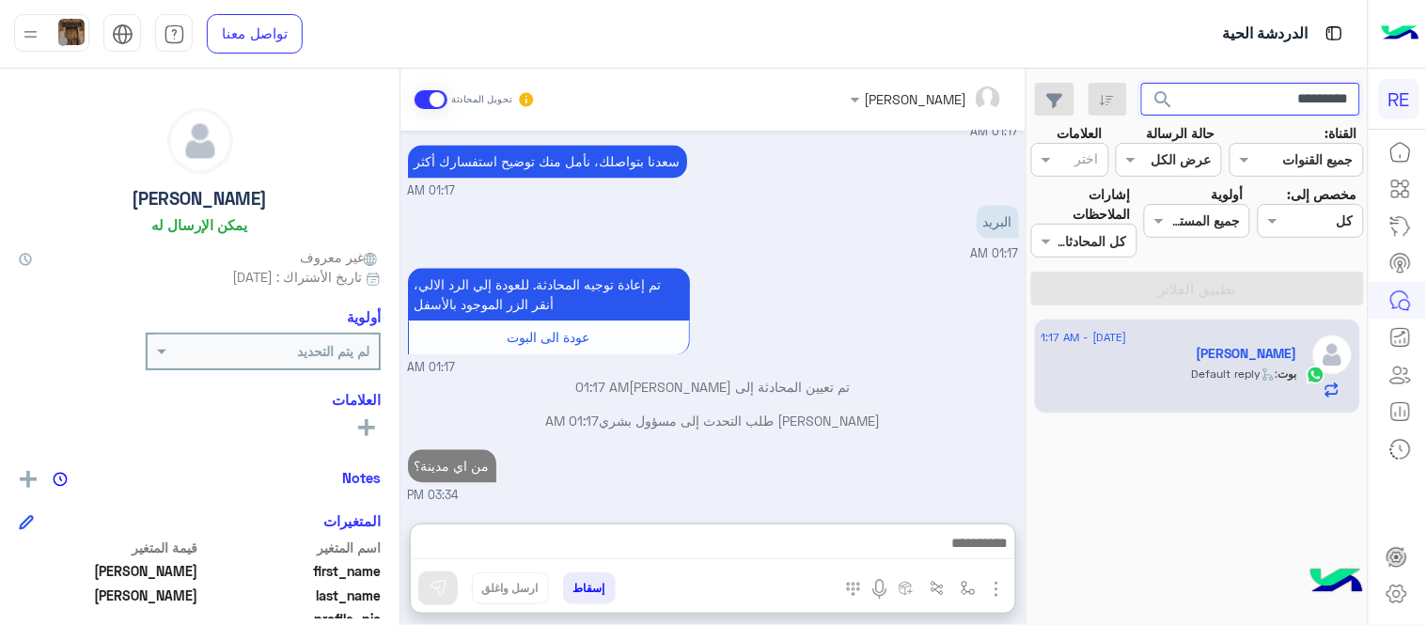
click at [1217, 100] on input "*********" at bounding box center [1251, 100] width 220 height 34
click at [1141, 83] on button "search" at bounding box center [1164, 103] width 46 height 40
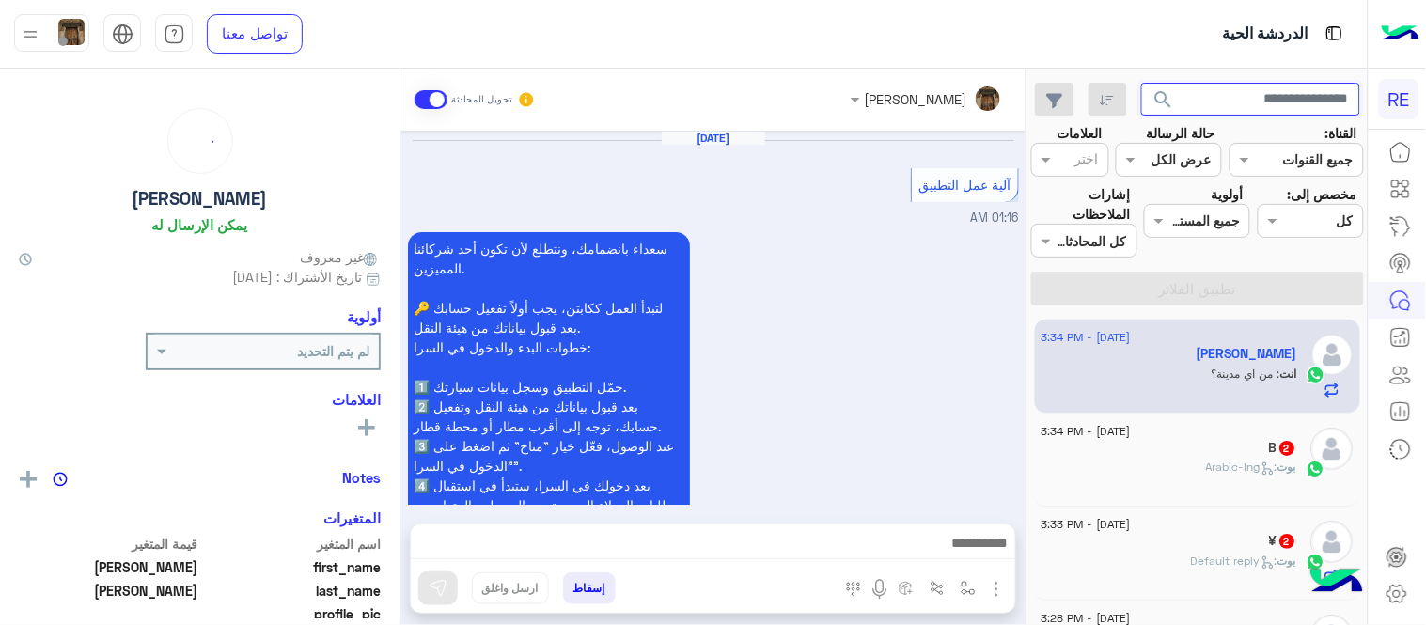
scroll to position [993, 0]
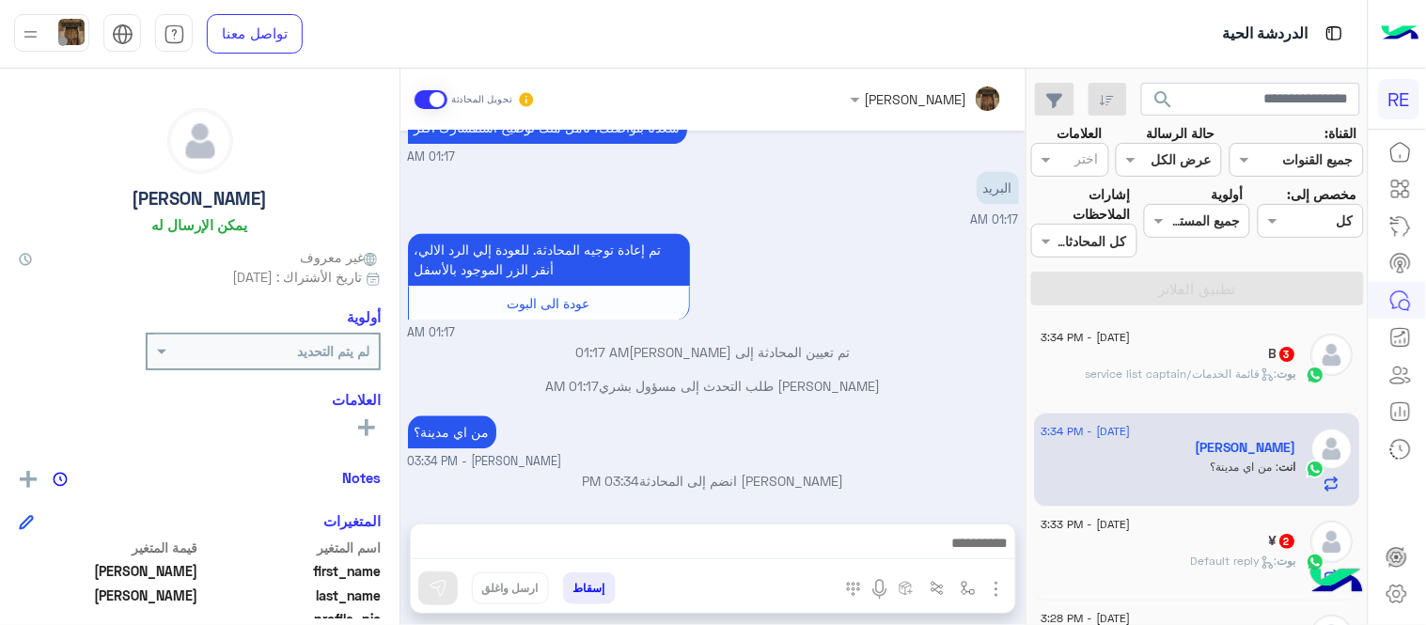
click at [1151, 466] on div "انت : من اي مدينة؟" at bounding box center [1169, 475] width 256 height 33
click at [1184, 561] on div "[PERSON_NAME] : Default reply" at bounding box center [1169, 569] width 256 height 33
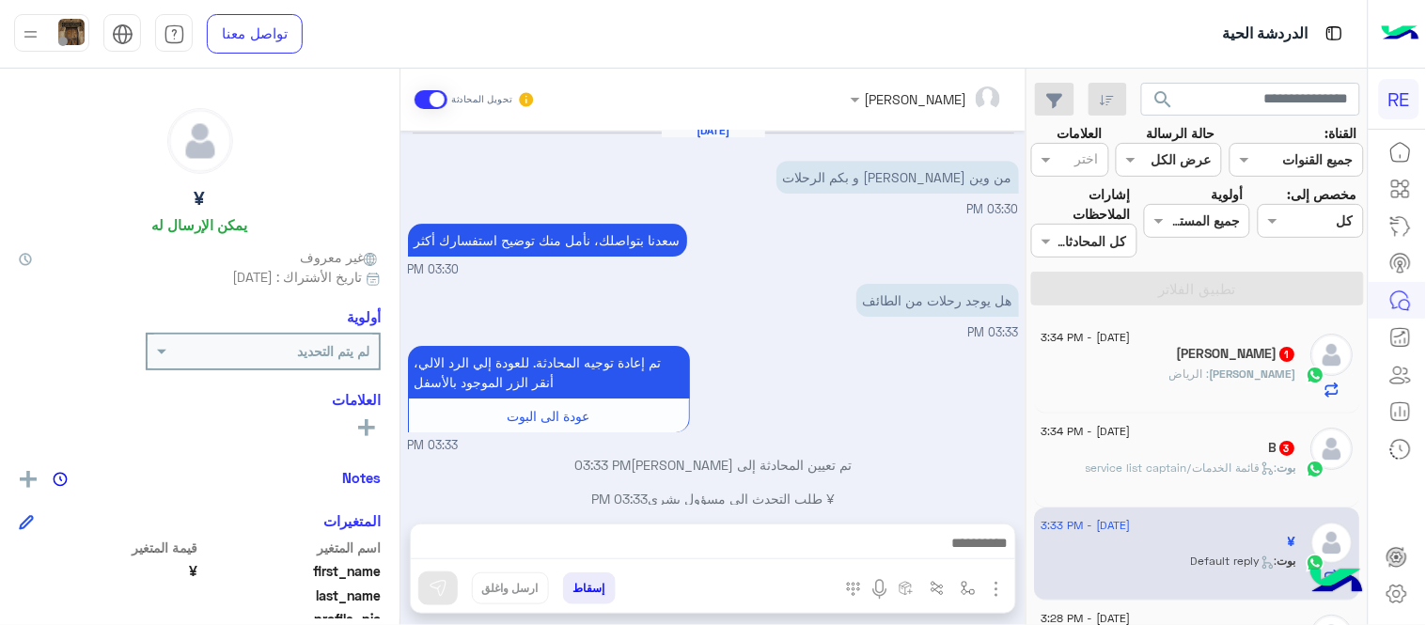
scroll to position [1619, 0]
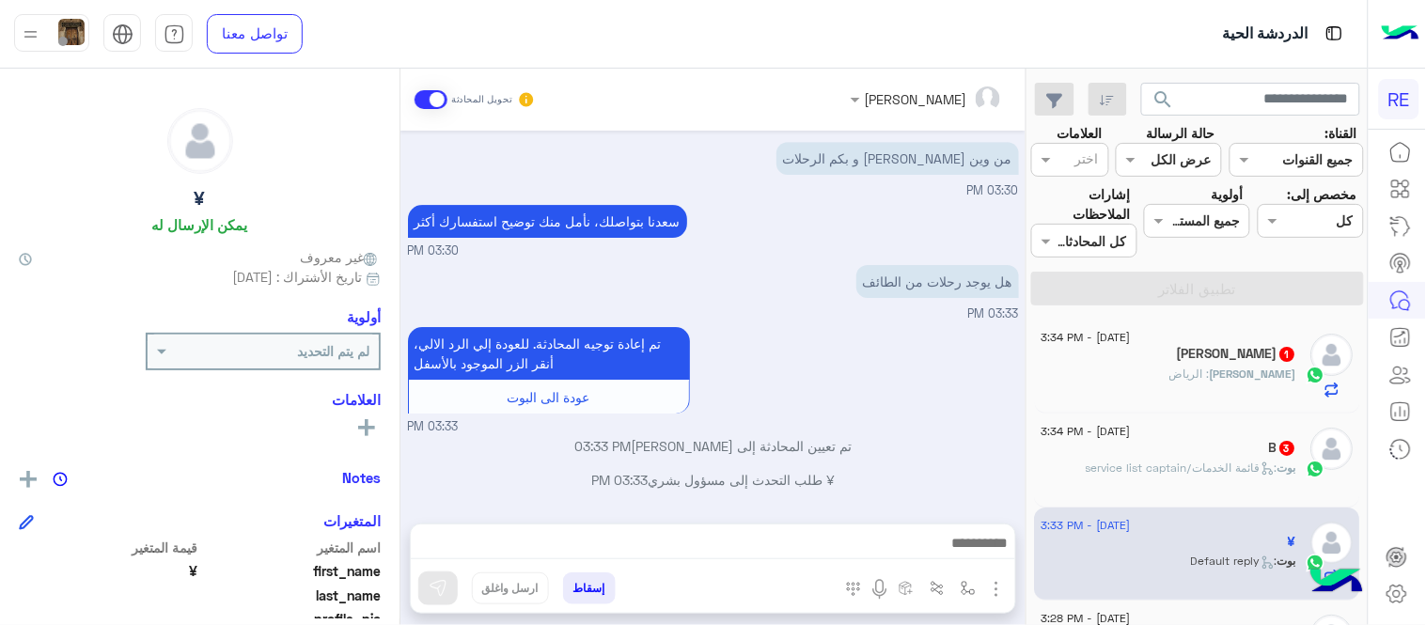
click at [794, 525] on div at bounding box center [713, 548] width 604 height 47
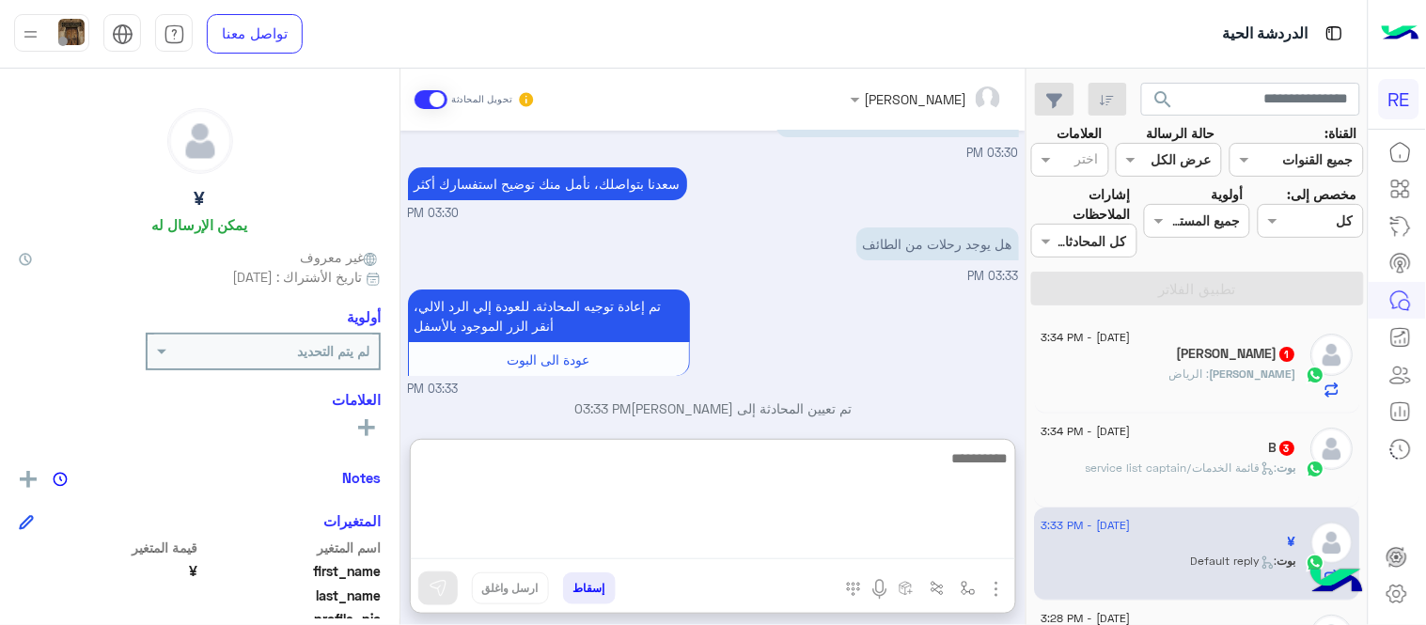
click at [811, 549] on textarea at bounding box center [713, 502] width 604 height 113
type textarea "**********"
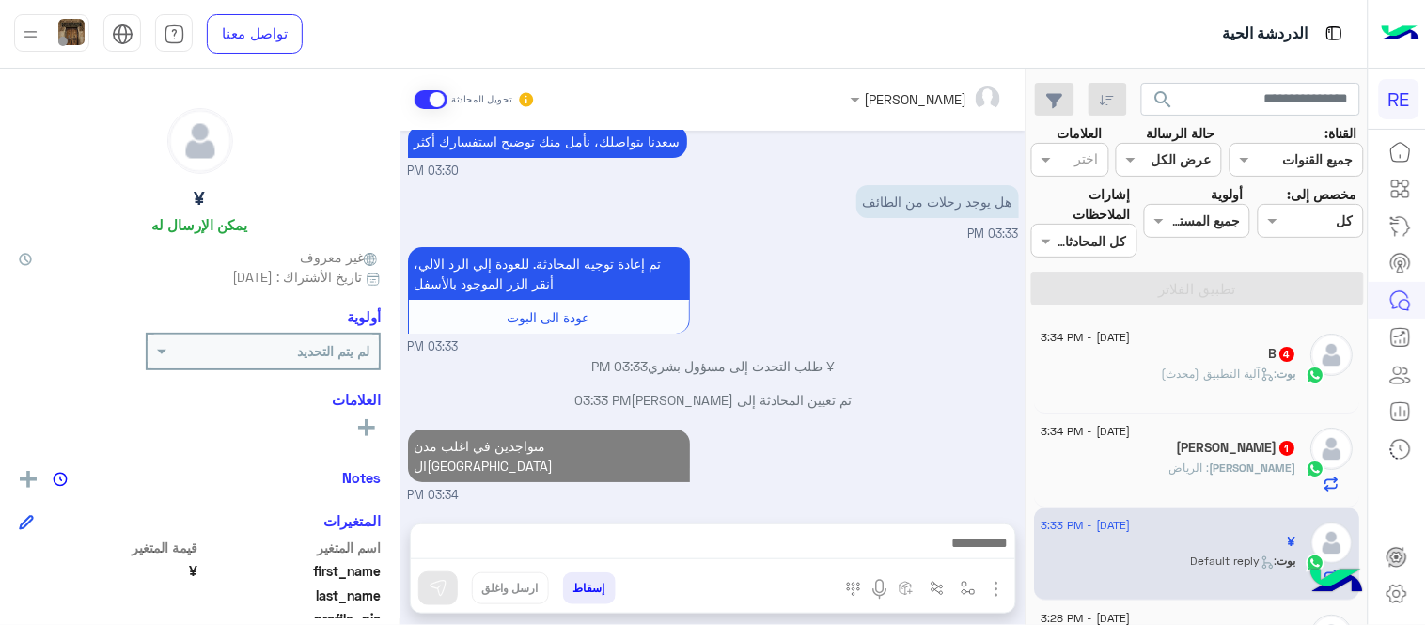
click at [957, 402] on div "[DATE] السلام عليكم الرحلات الى وين 06:32 AM وعليكم السلام ،كيف اقدر اساعدك اهل…" at bounding box center [712, 318] width 625 height 374
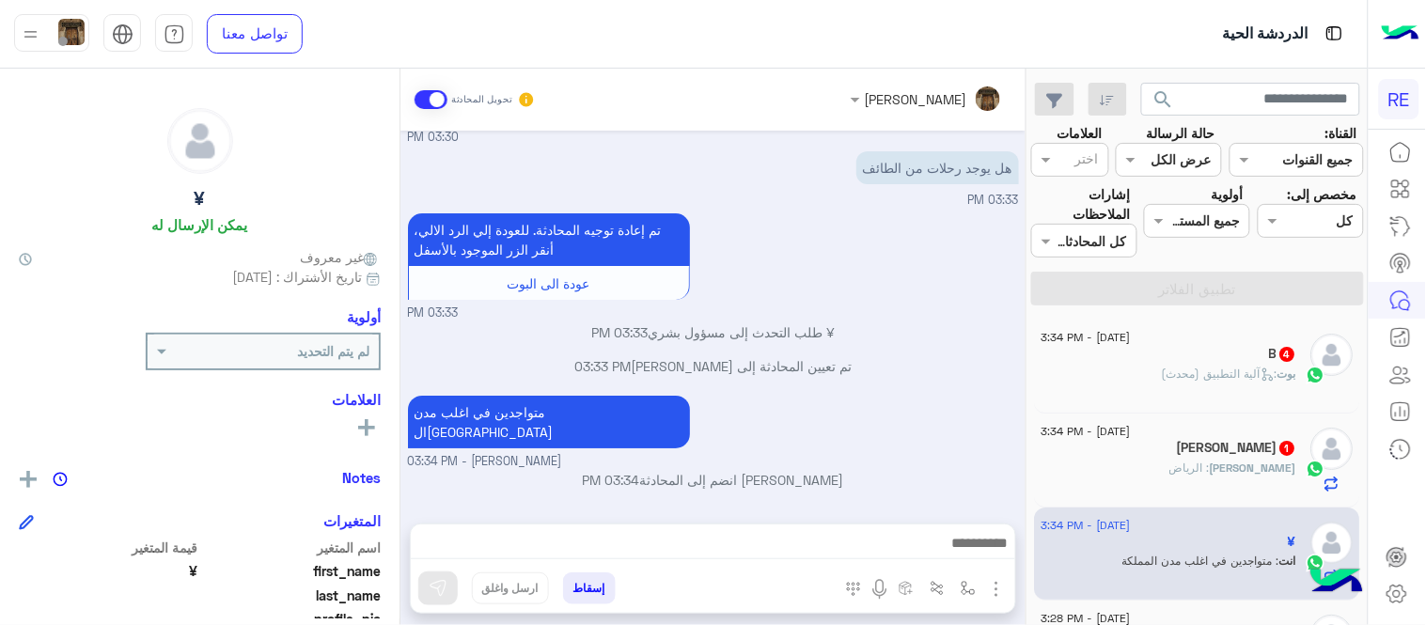
click at [802, 210] on div "هل يوجد رحلات من الطائف 03:33 PM" at bounding box center [713, 178] width 611 height 63
click at [802, 184] on img at bounding box center [802, 173] width 23 height 23
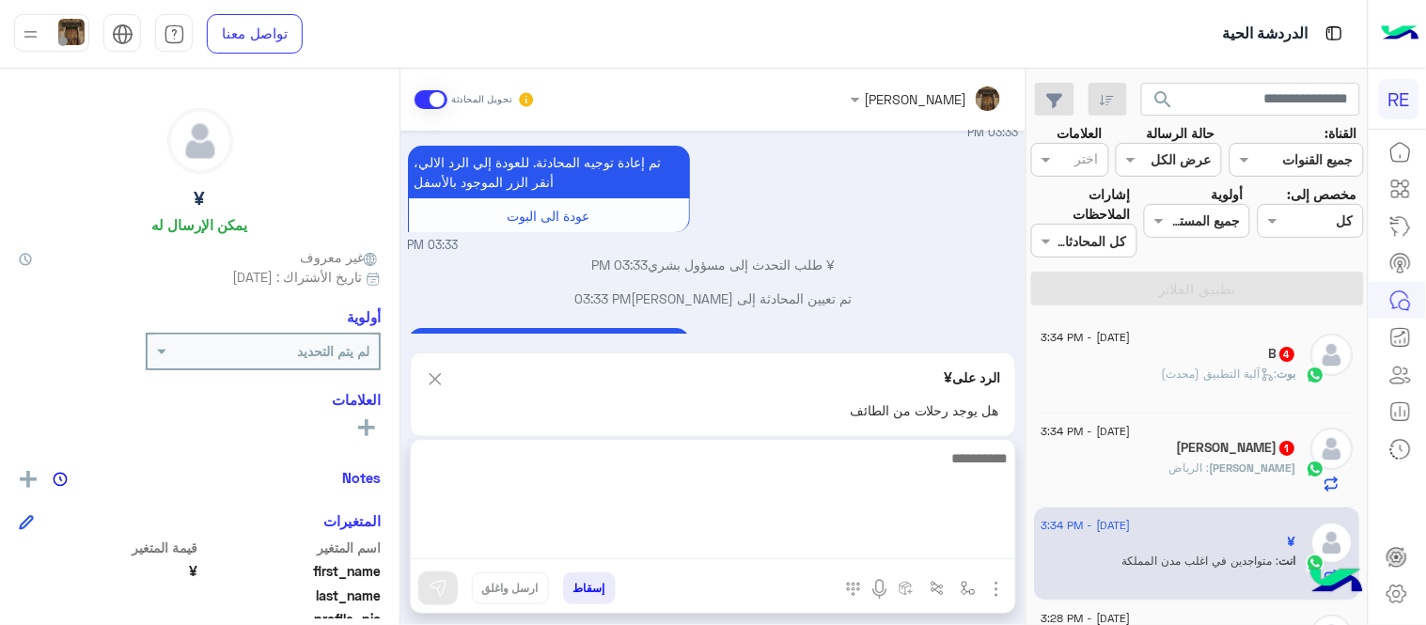
click at [900, 540] on textarea at bounding box center [713, 502] width 604 height 113
type textarea "**********"
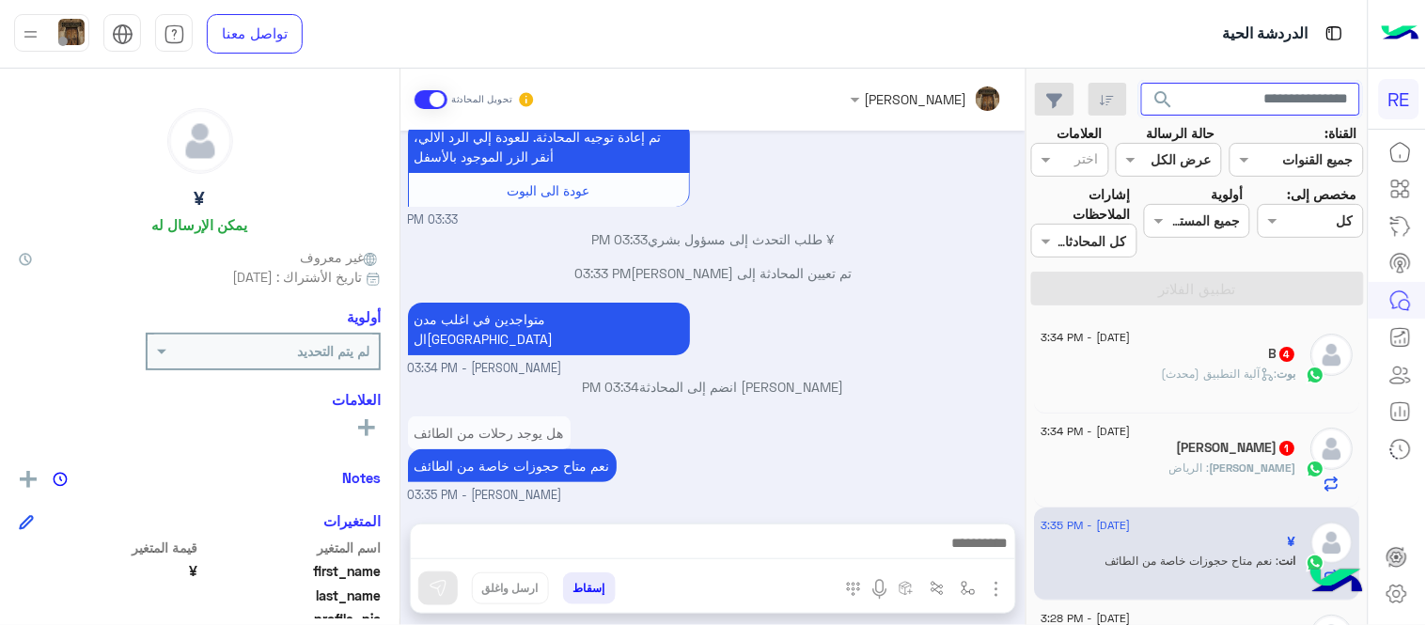
click at [1263, 114] on input "text" at bounding box center [1251, 100] width 220 height 34
paste input "*********"
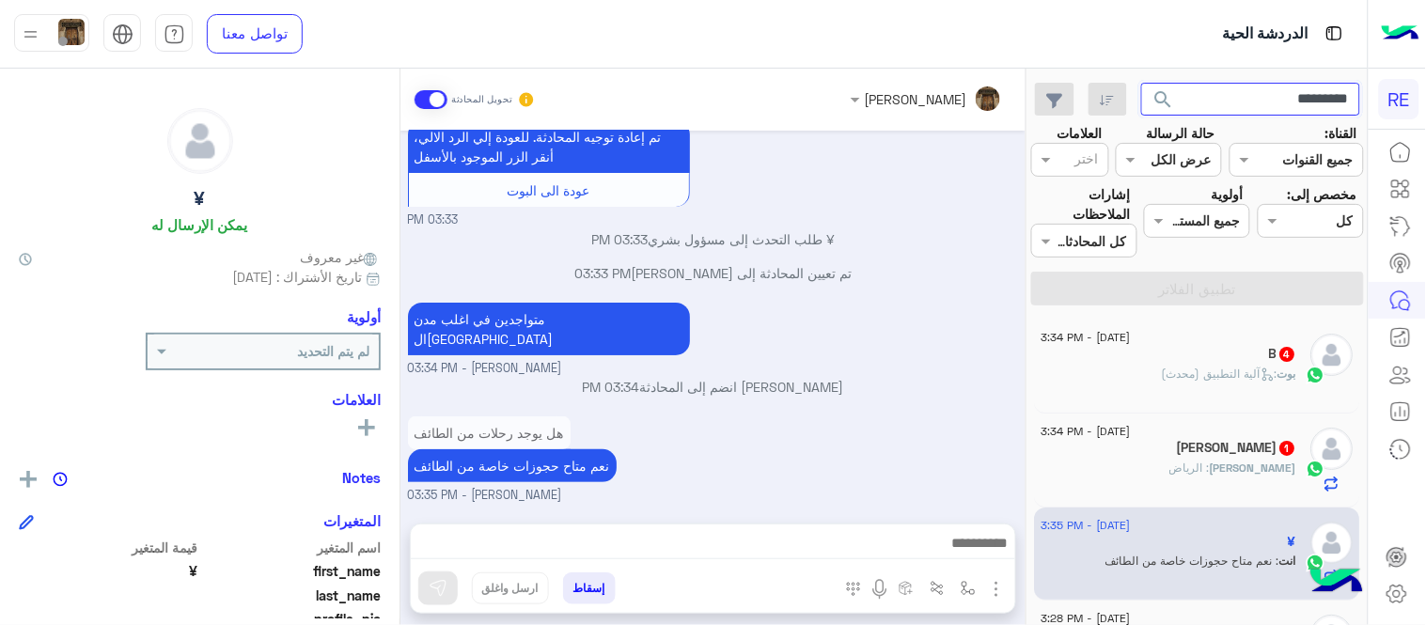
type input "*********"
click at [1141, 83] on button "search" at bounding box center [1164, 103] width 46 height 40
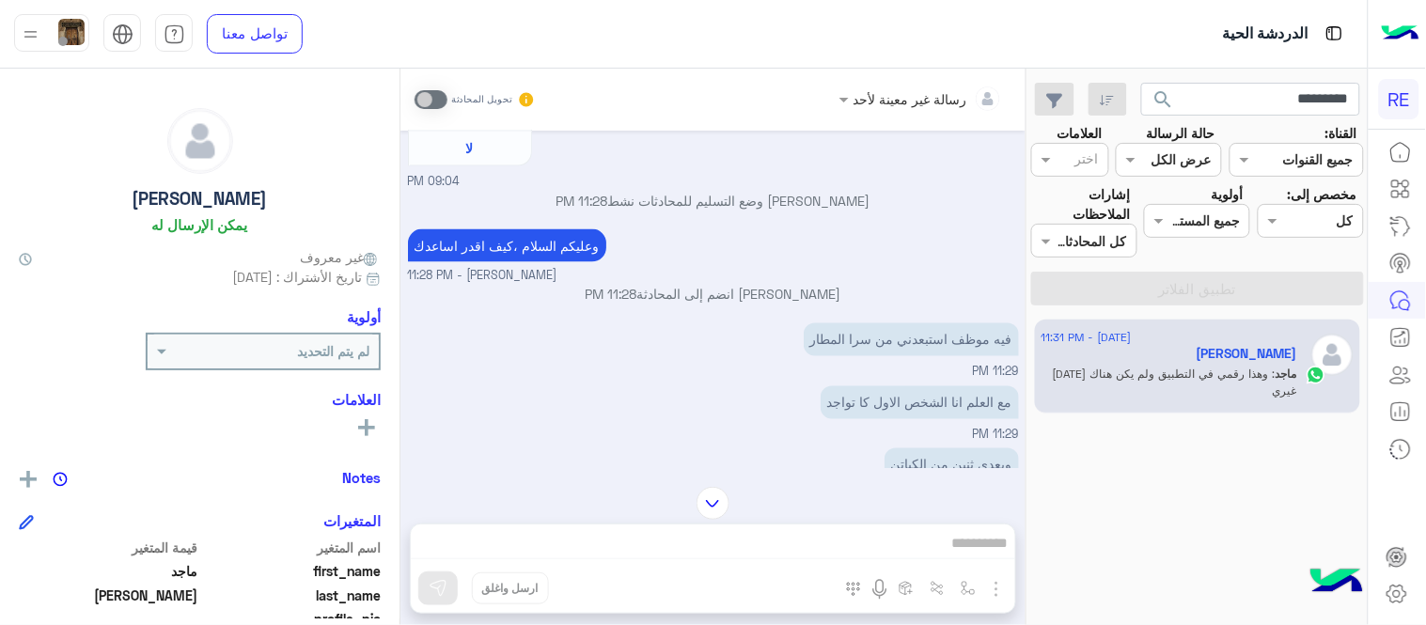
scroll to position [765, 0]
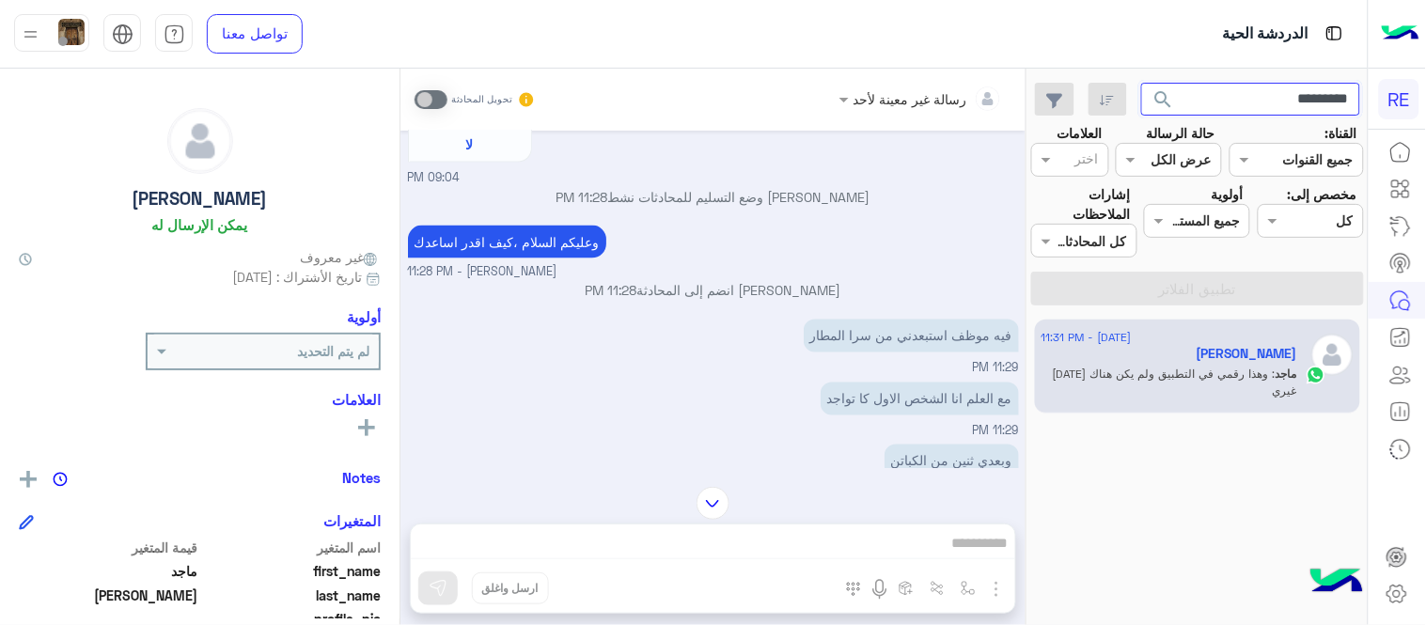
click at [1228, 111] on input "*********" at bounding box center [1251, 100] width 220 height 34
click at [1141, 83] on button "search" at bounding box center [1164, 103] width 46 height 40
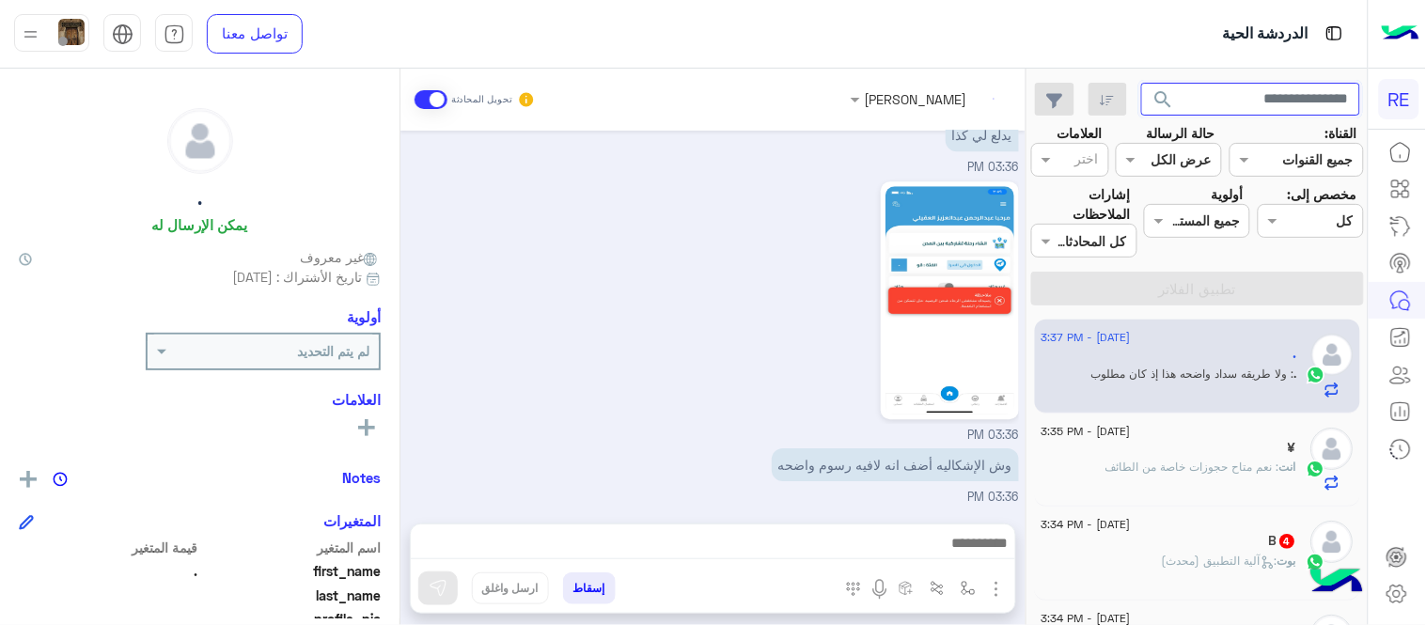
scroll to position [1377, 0]
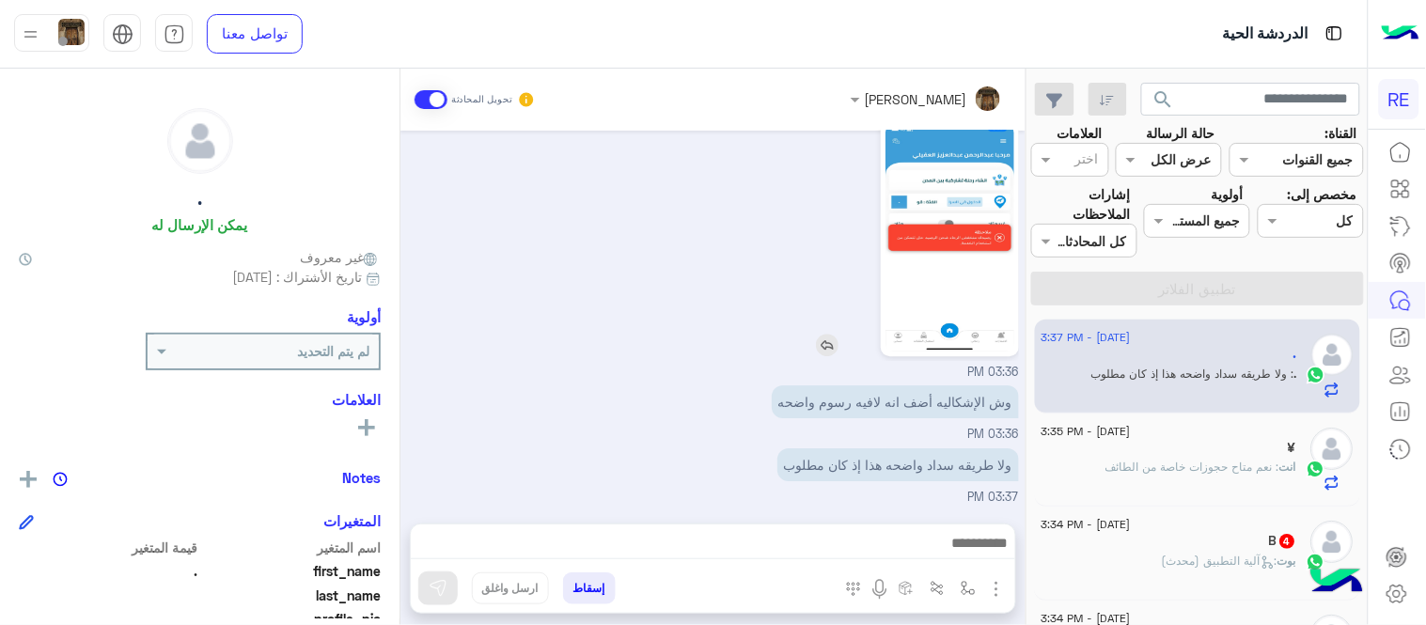
click at [935, 263] on img at bounding box center [949, 237] width 129 height 228
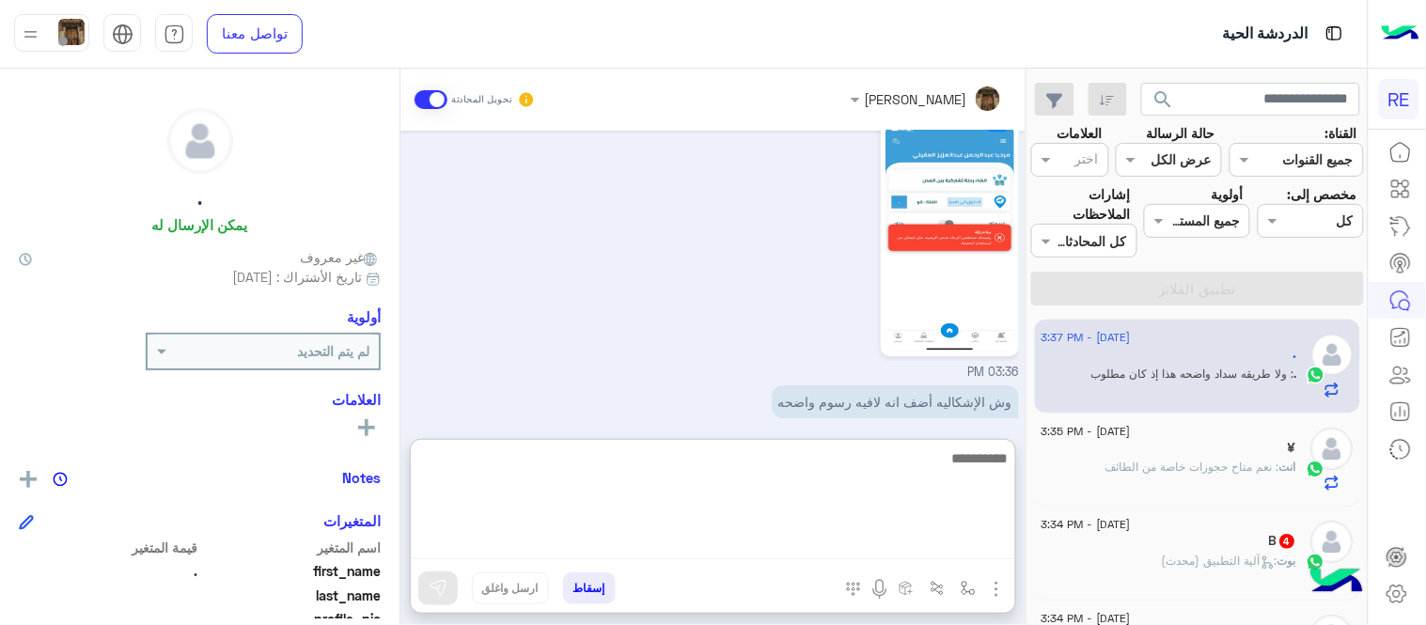
click at [816, 547] on textarea at bounding box center [713, 502] width 604 height 113
type textarea "**********"
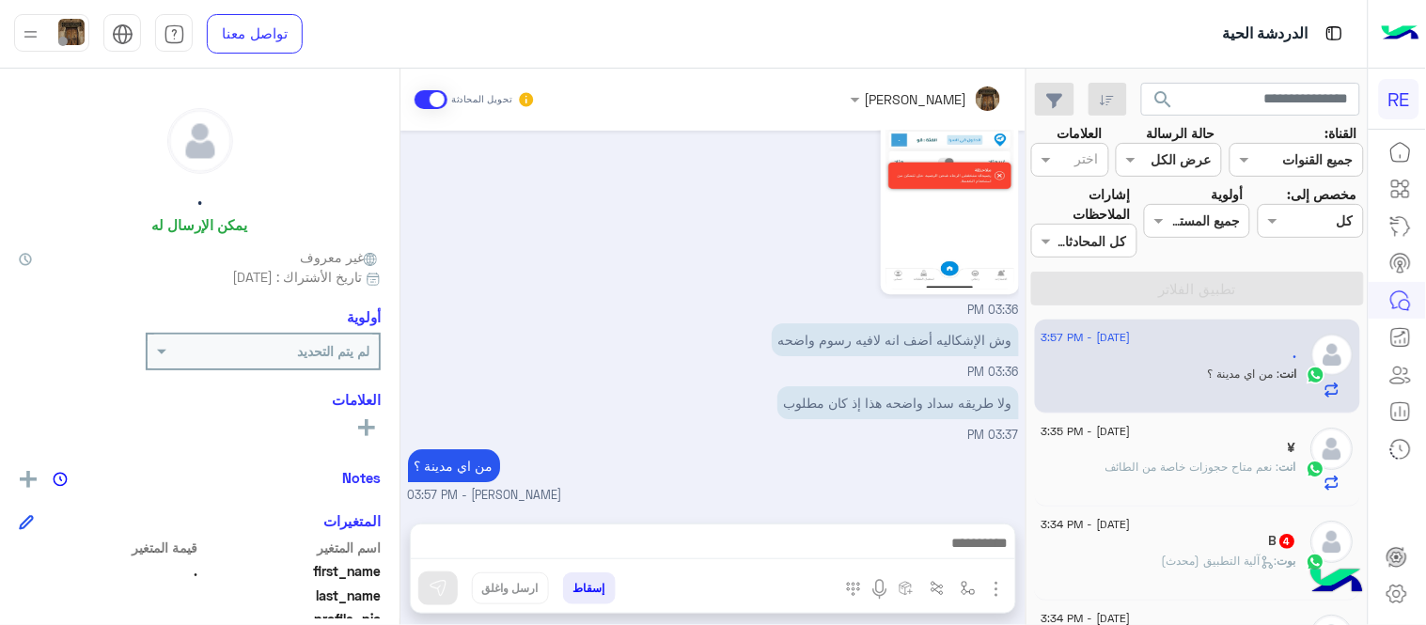
scroll to position [1436, 0]
click at [954, 385] on div "[DATE] تفعيل حساب 03:00 PM يمكنك الاطلاع على شروط الانضمام لرحلة ك (كابتن ) الم…" at bounding box center [712, 318] width 625 height 374
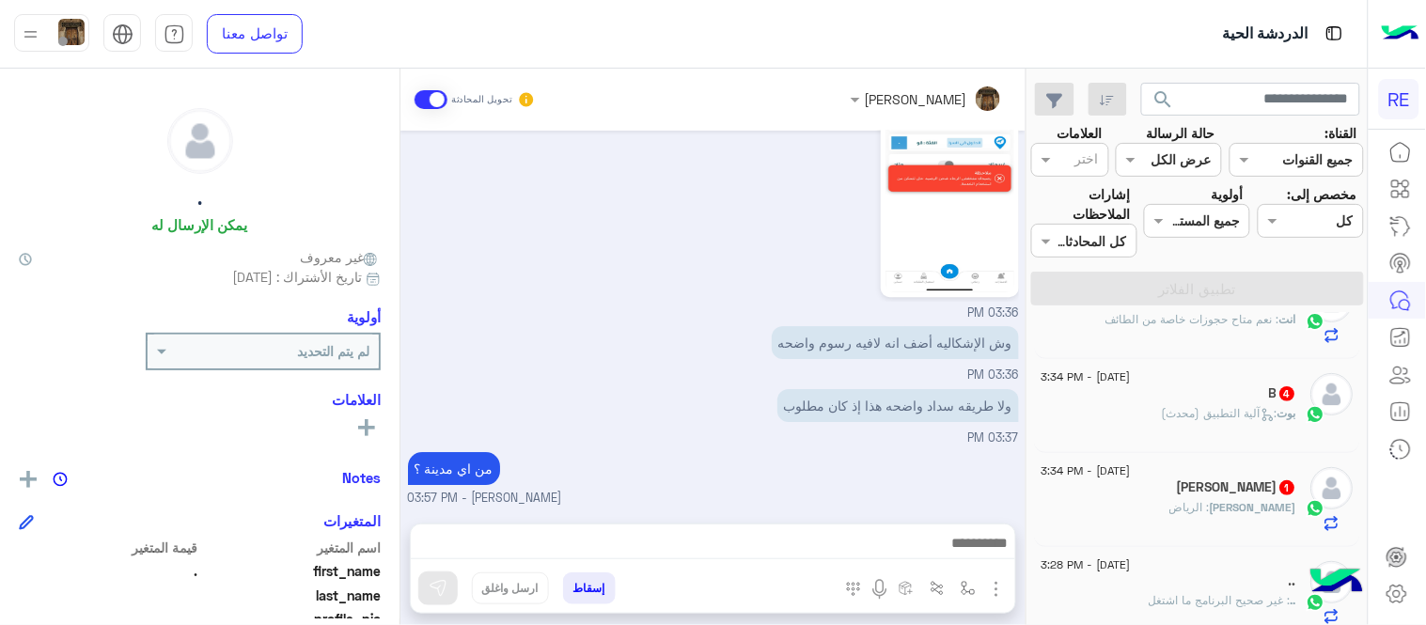
scroll to position [184, 0]
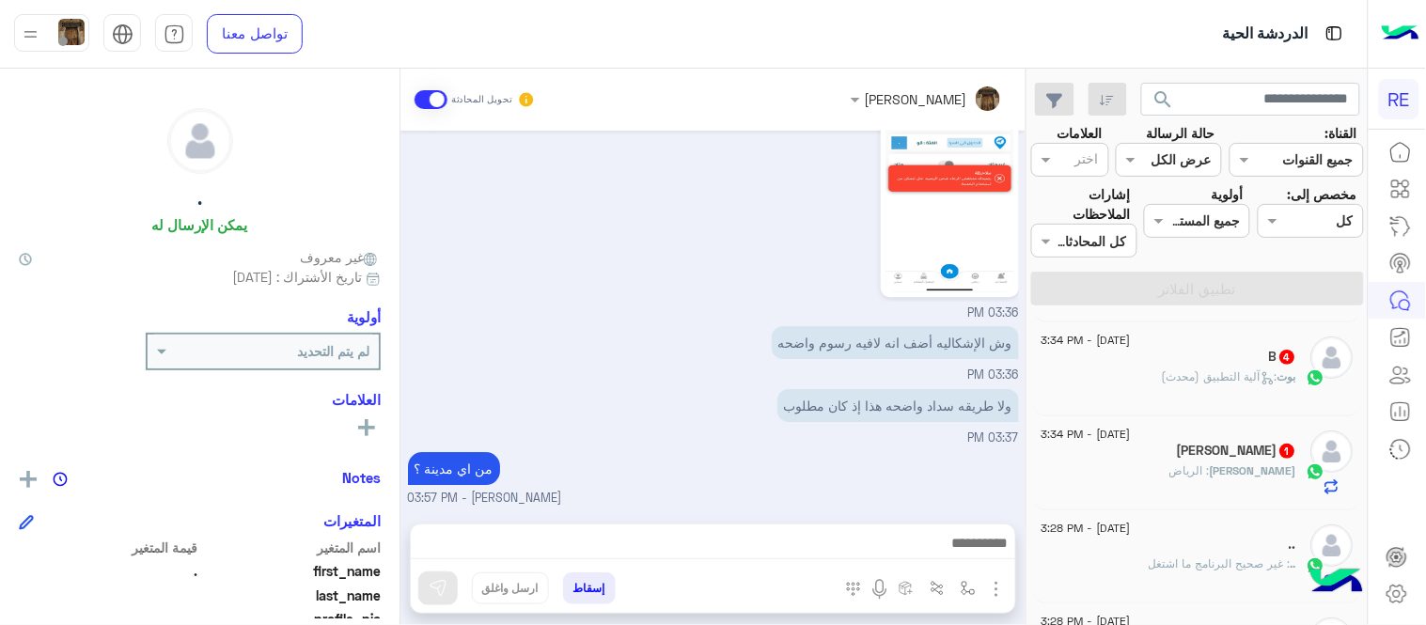
click at [1152, 389] on div "بوت : آلية التطبيق (محدث)" at bounding box center [1169, 384] width 256 height 33
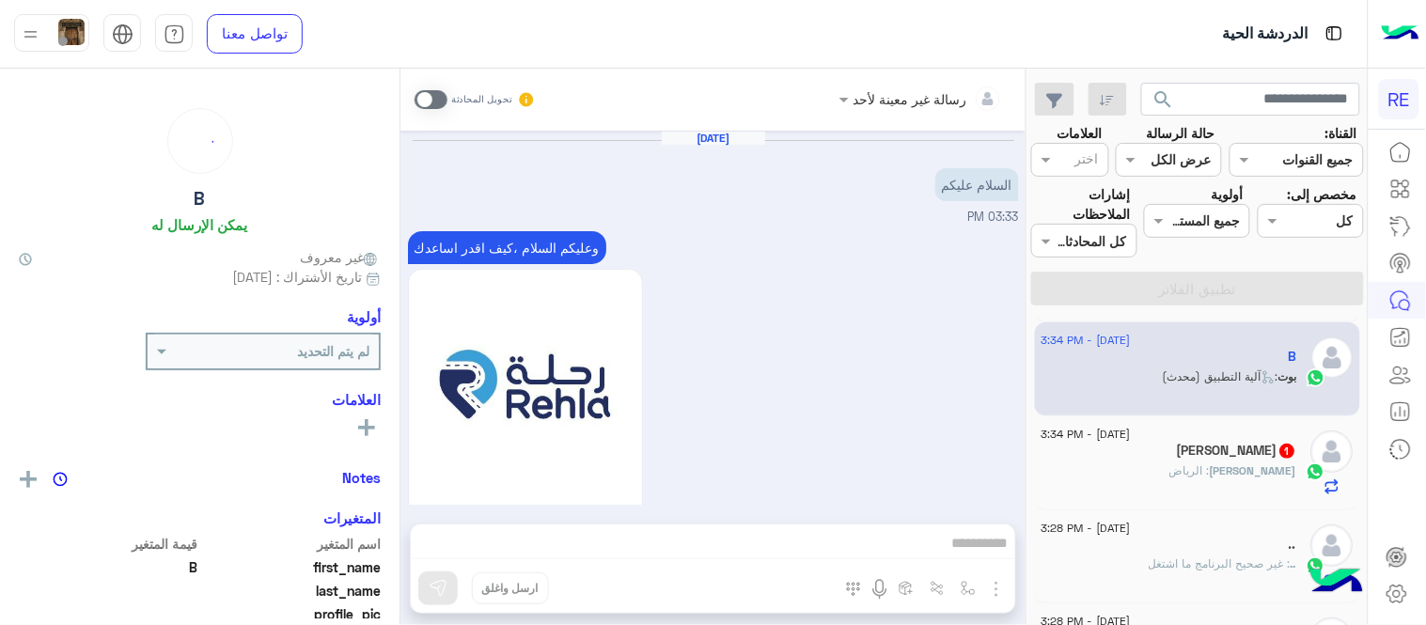
scroll to position [1528, 0]
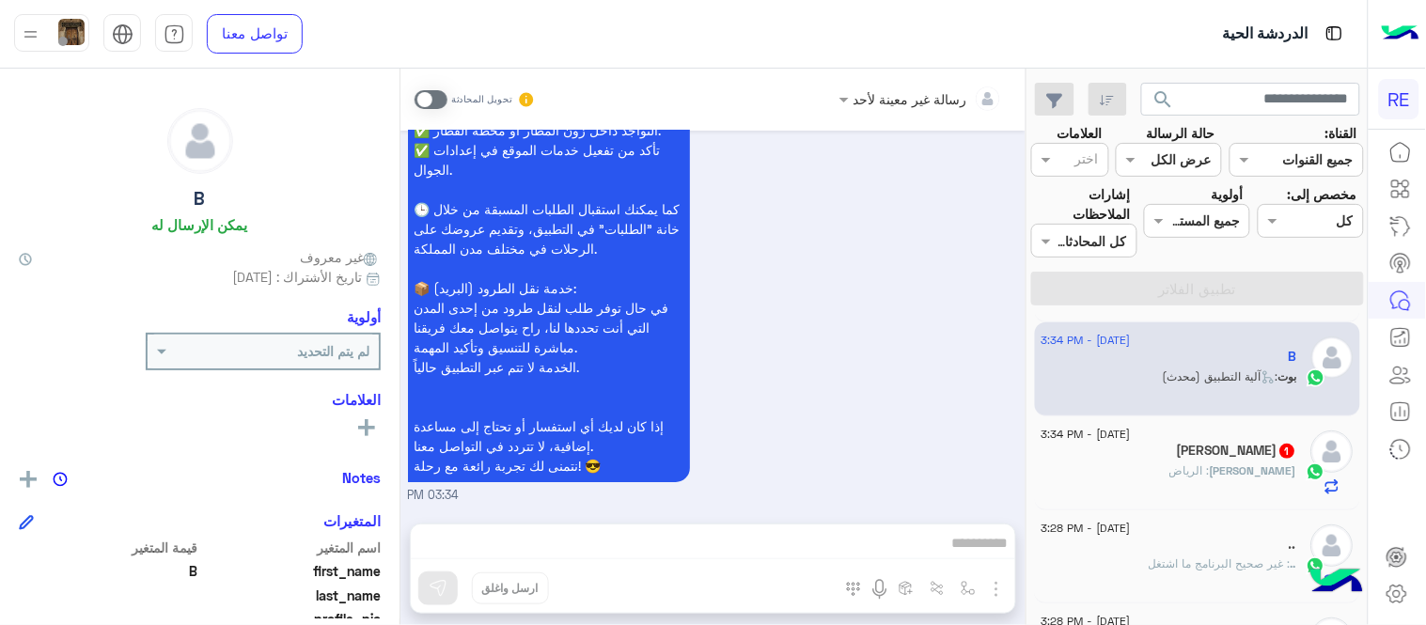
click at [435, 103] on span at bounding box center [431, 99] width 33 height 19
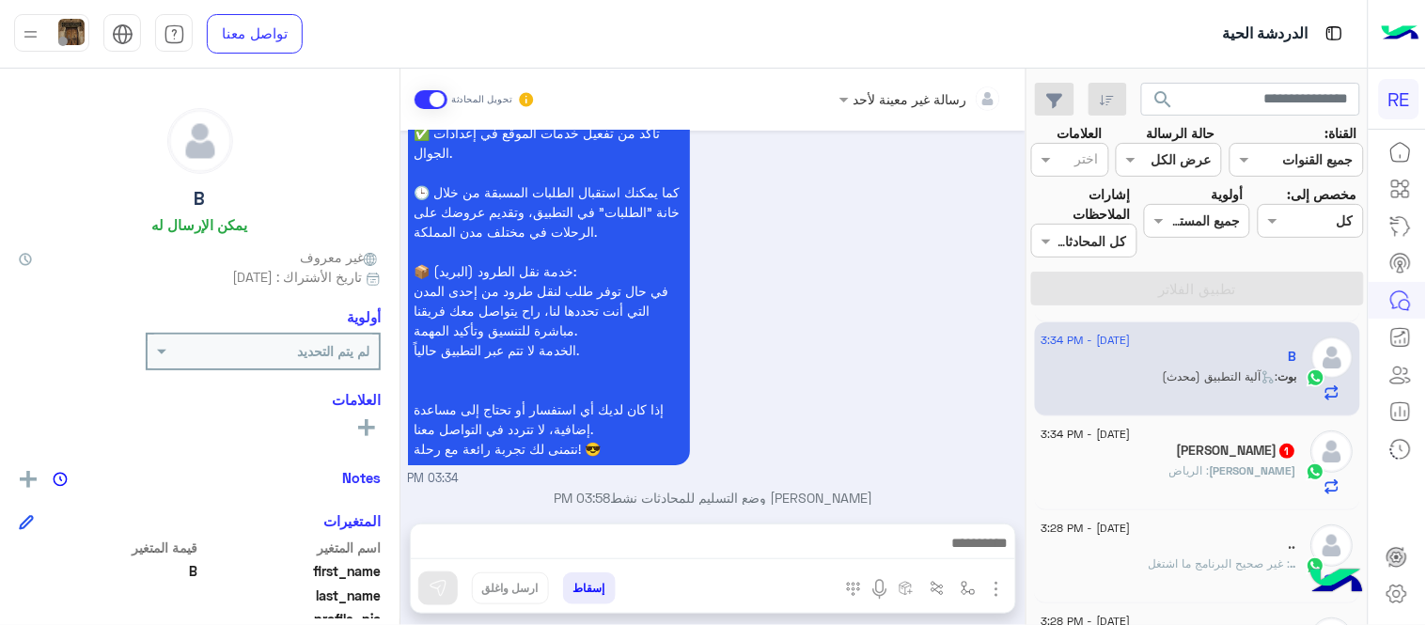
scroll to position [1562, 0]
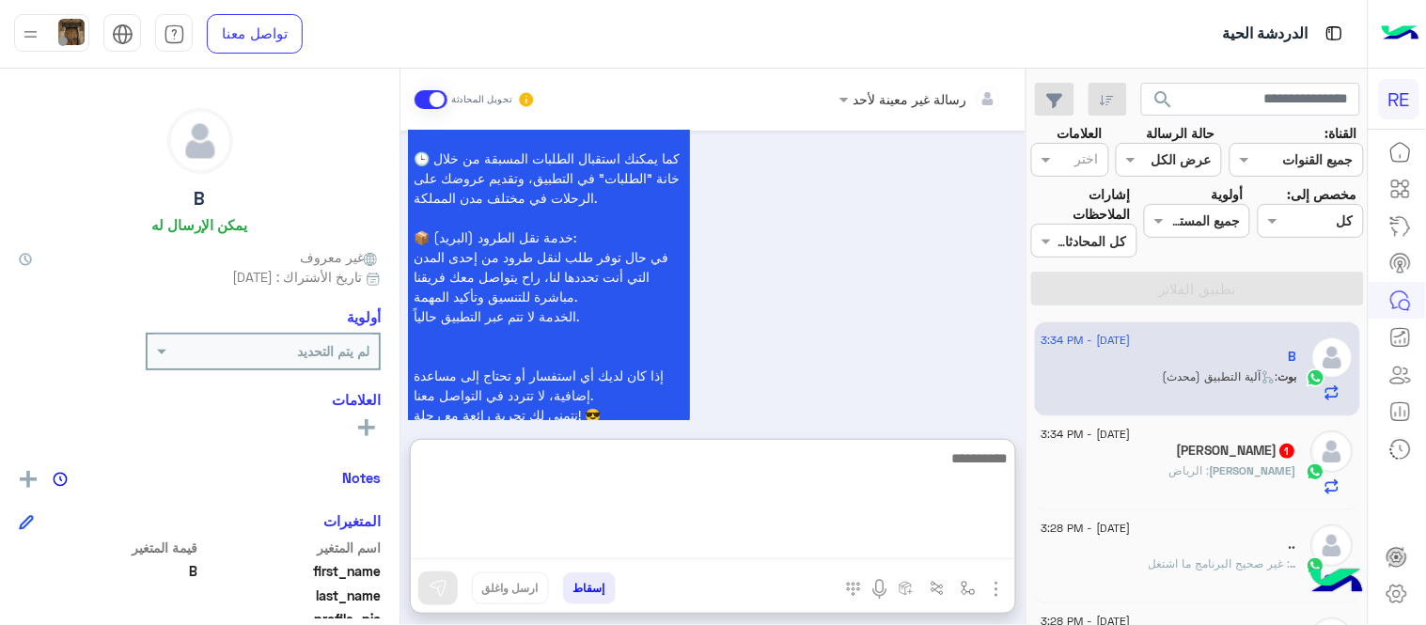
click at [746, 530] on textarea at bounding box center [713, 502] width 604 height 113
type textarea "**********"
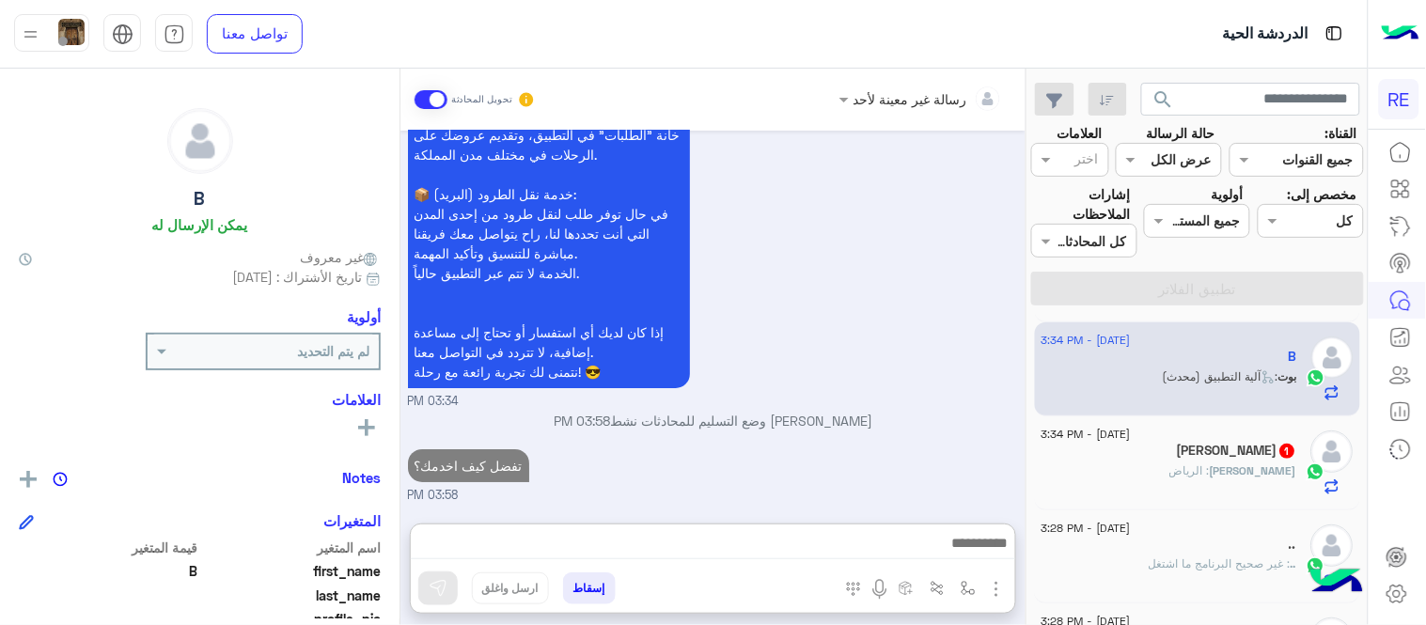
scroll to position [1673, 0]
click at [1048, 470] on div "[PERSON_NAME] : الرياض" at bounding box center [1169, 478] width 256 height 33
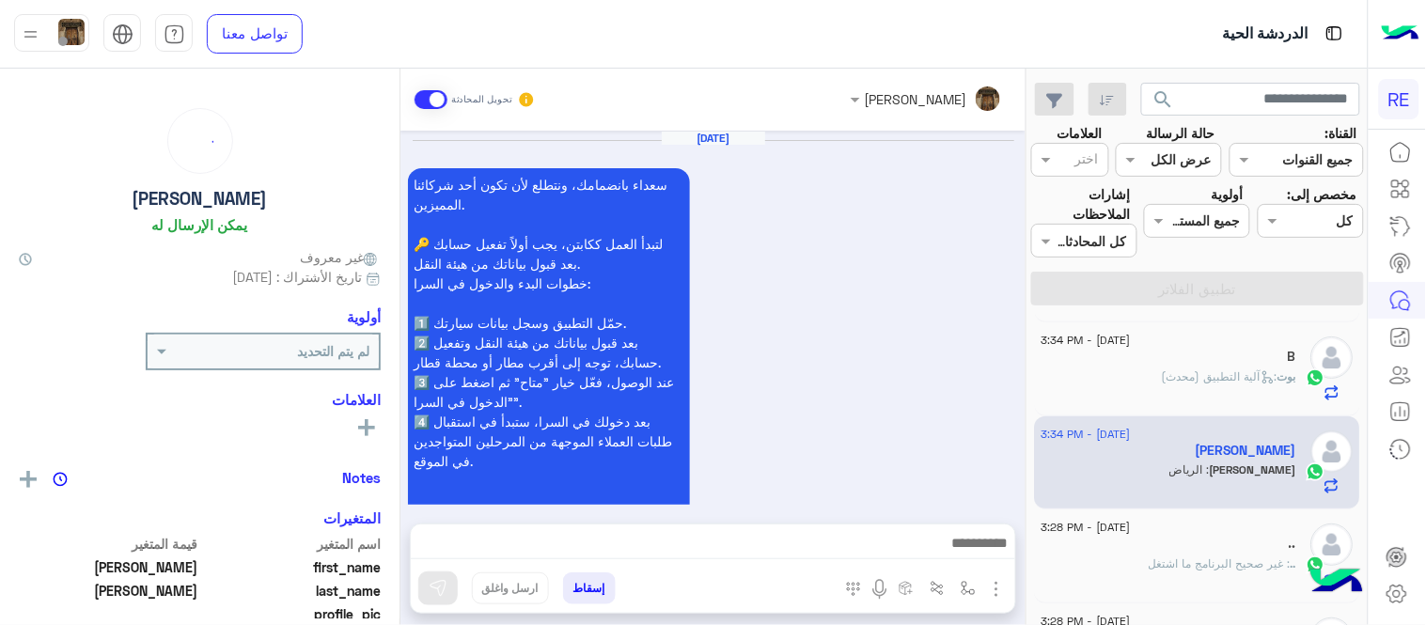
scroll to position [992, 0]
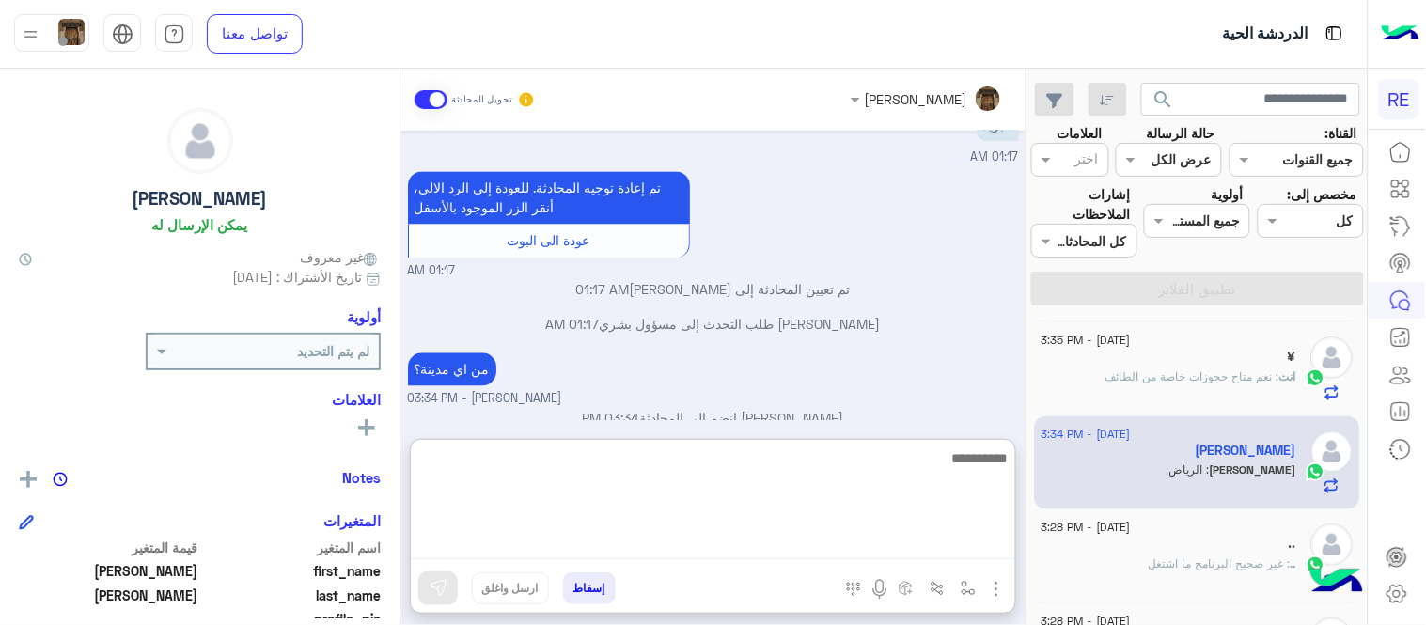
click at [744, 556] on textarea at bounding box center [713, 502] width 604 height 113
click at [745, 476] on textarea at bounding box center [713, 502] width 604 height 113
paste textarea "**********"
type textarea "**********"
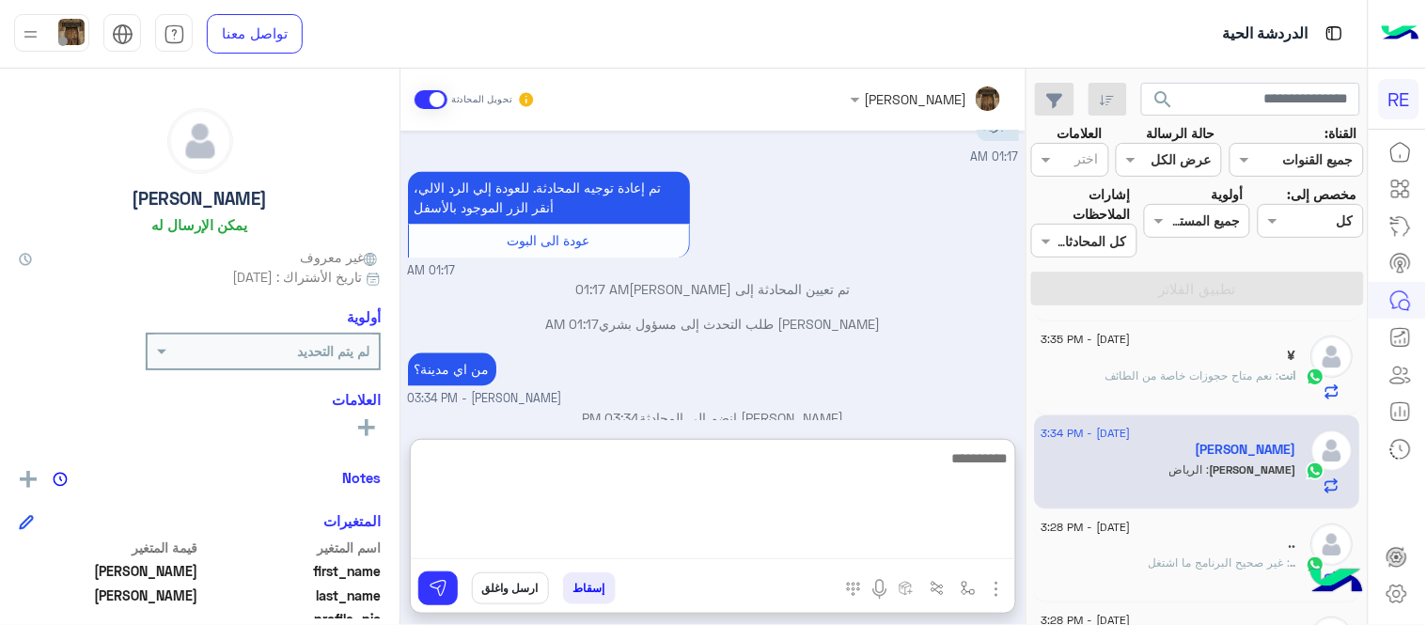
scroll to position [1156, 0]
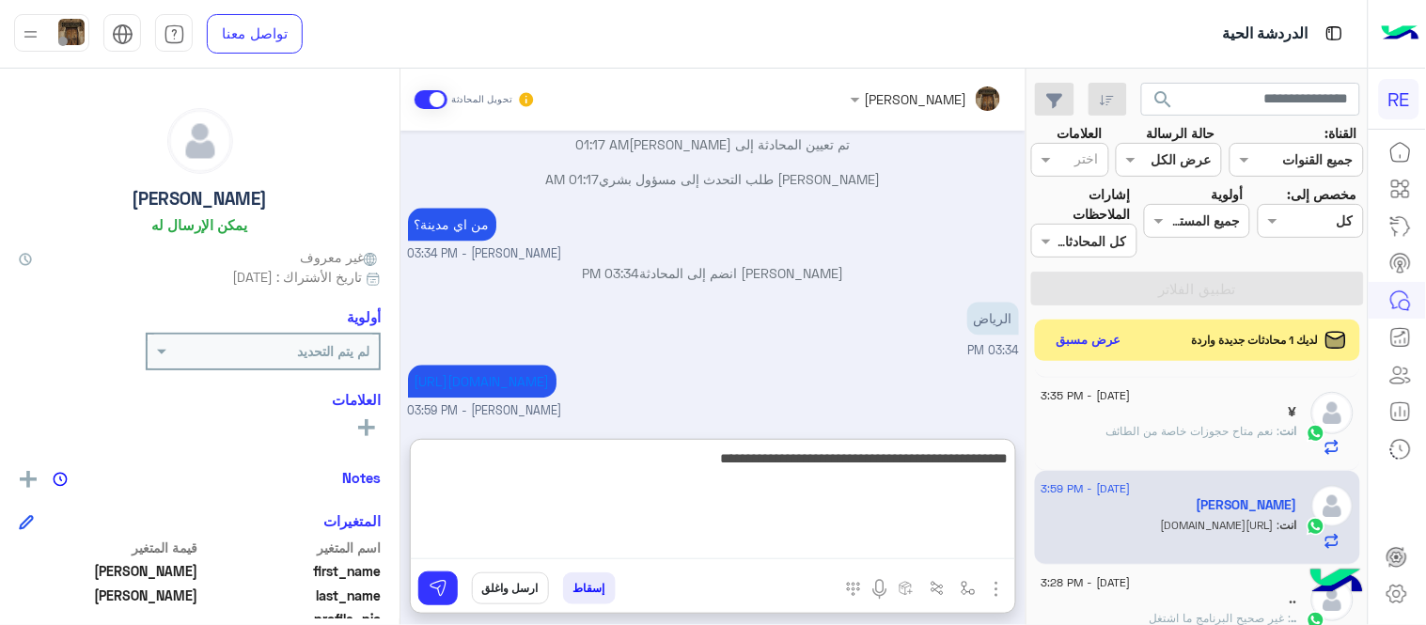
click at [710, 462] on textarea "**********" at bounding box center [713, 502] width 604 height 113
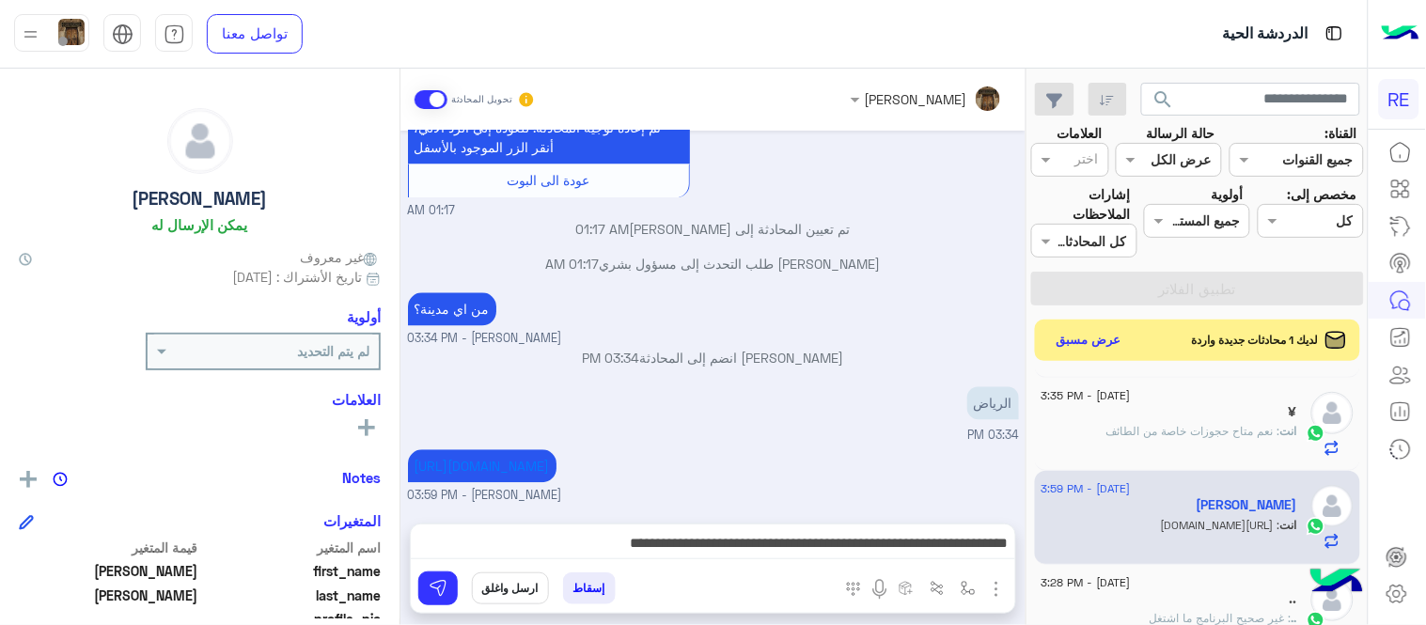
click at [531, 442] on div "[PERSON_NAME] تحويل المحادثة [DATE] سعداء بانضمامك، ونتطلع لأن تكون [DATE] شركا…" at bounding box center [712, 351] width 625 height 564
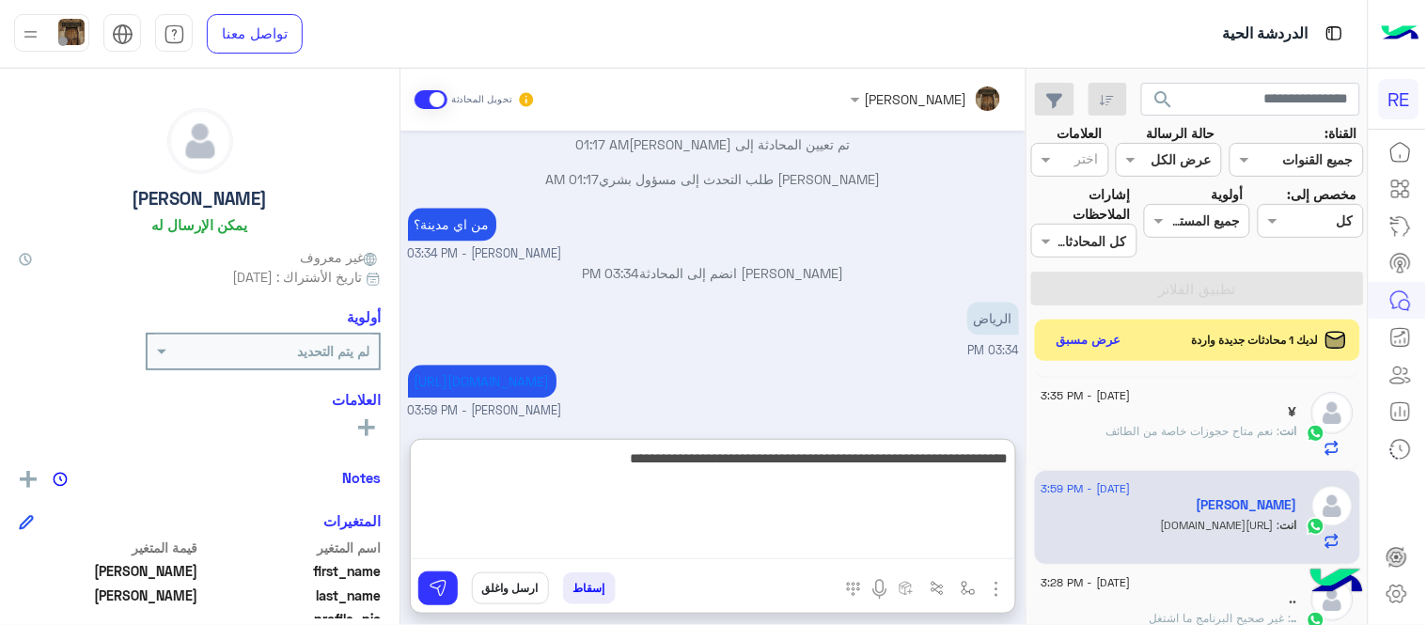
click at [541, 541] on textarea "**********" at bounding box center [713, 502] width 604 height 113
type textarea "**********"
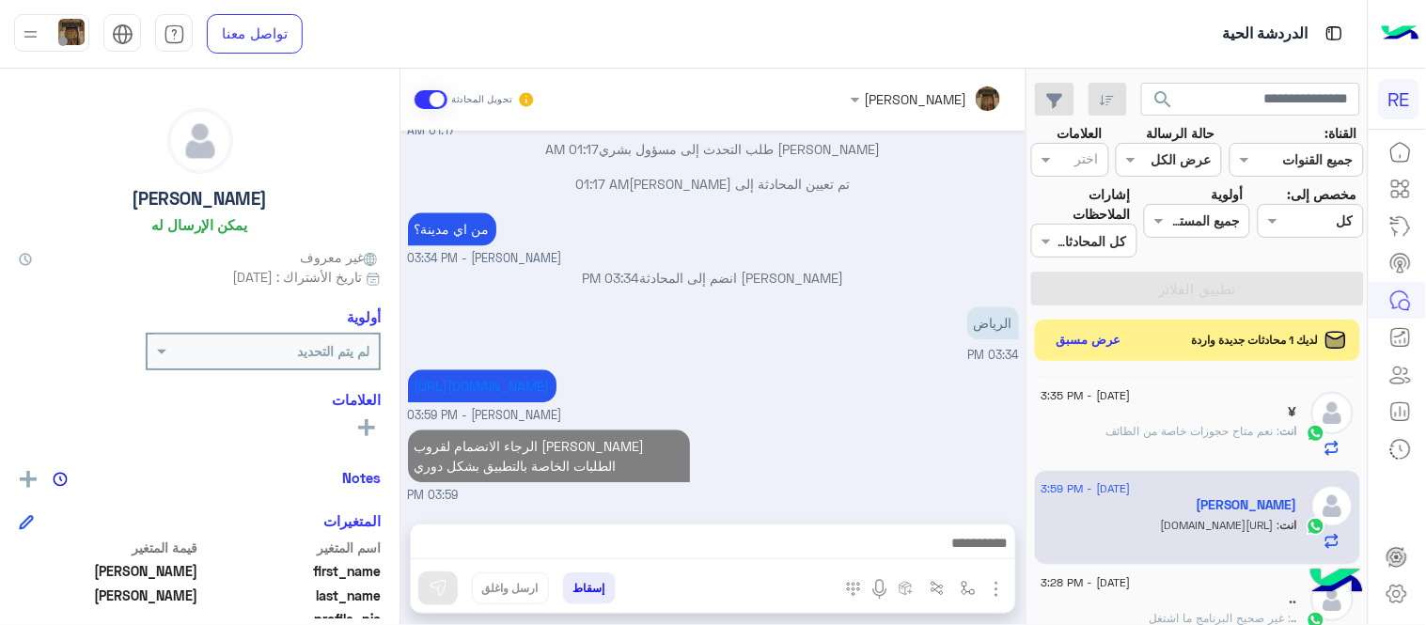
click at [894, 354] on div "[DATE] سعداء بانضمامك، ونتطلع لأن تكون [DATE] شركائنا المميزين. 🔑 لتبدأ العمل ك…" at bounding box center [712, 318] width 625 height 374
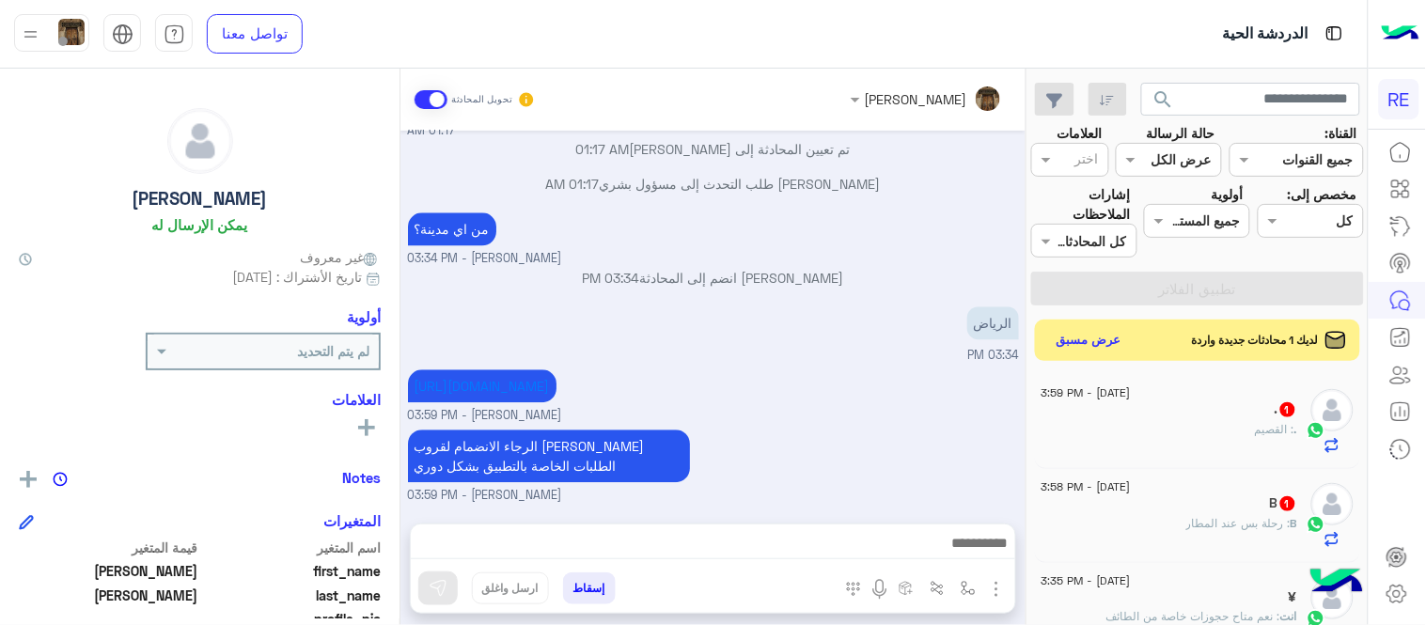
click at [993, 365] on div "[URL][DOMAIN_NAME] [PERSON_NAME] - 03:59 PM" at bounding box center [713, 395] width 611 height 60
click at [996, 348] on span "03:34 PM" at bounding box center [993, 355] width 51 height 14
click at [909, 446] on div "الرجاء الانضمام لقروب [PERSON_NAME] الطلبات الخاصة بالتطبيق بشكل دوري [PERSON_N…" at bounding box center [713, 465] width 611 height 80
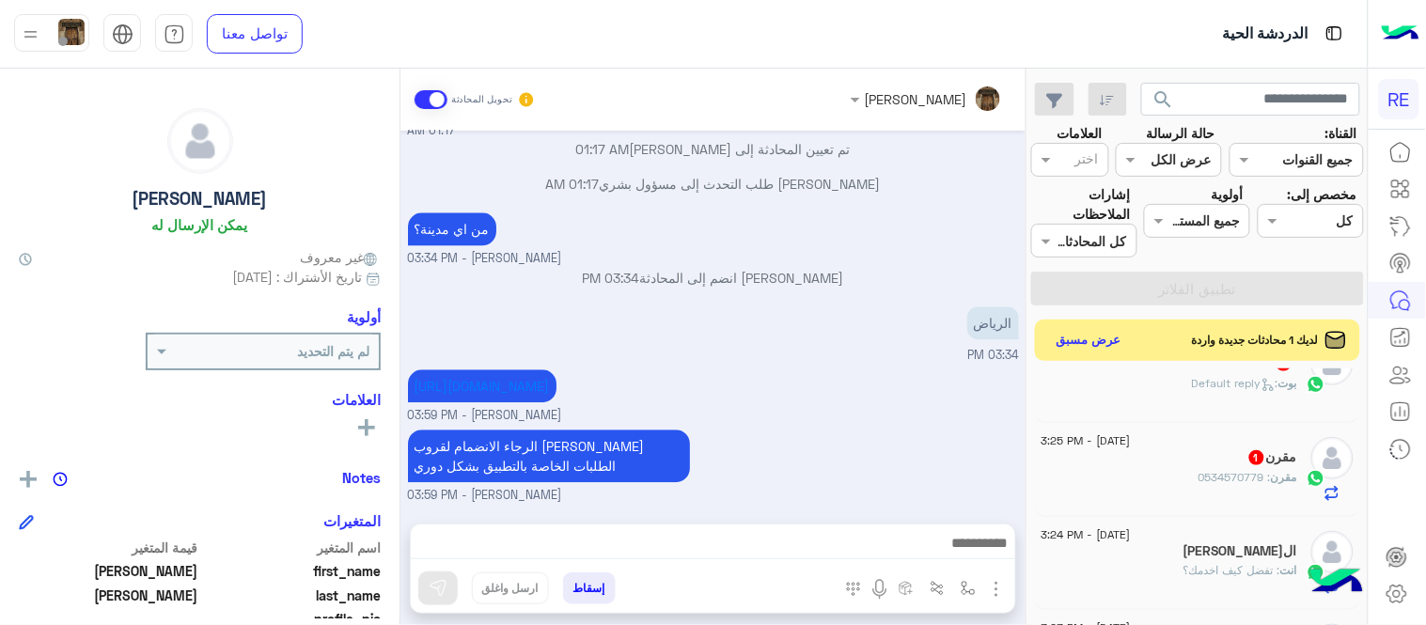
scroll to position [983, 0]
click at [1152, 508] on div "[DATE] - 3:25 PM [PERSON_NAME] 1 [PERSON_NAME] : 0534570779" at bounding box center [1198, 469] width 326 height 94
click at [1152, 478] on div "[PERSON_NAME] : 0534570779" at bounding box center [1169, 484] width 256 height 33
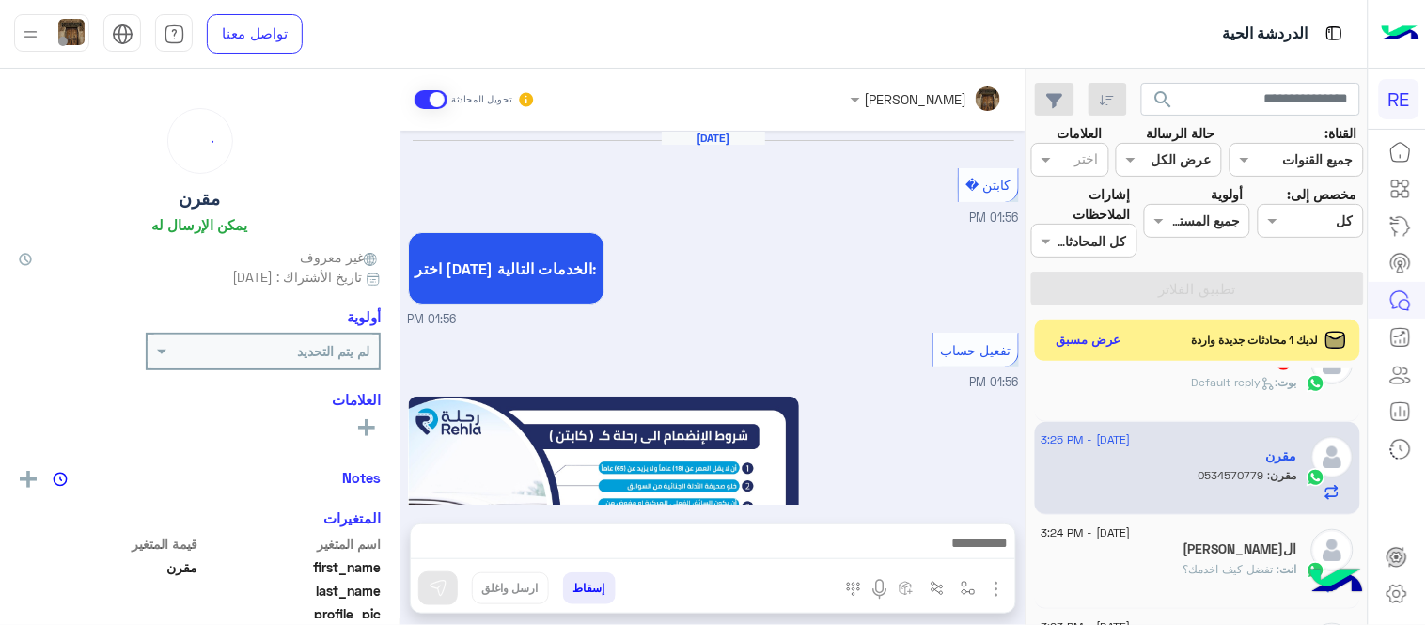
scroll to position [1106, 0]
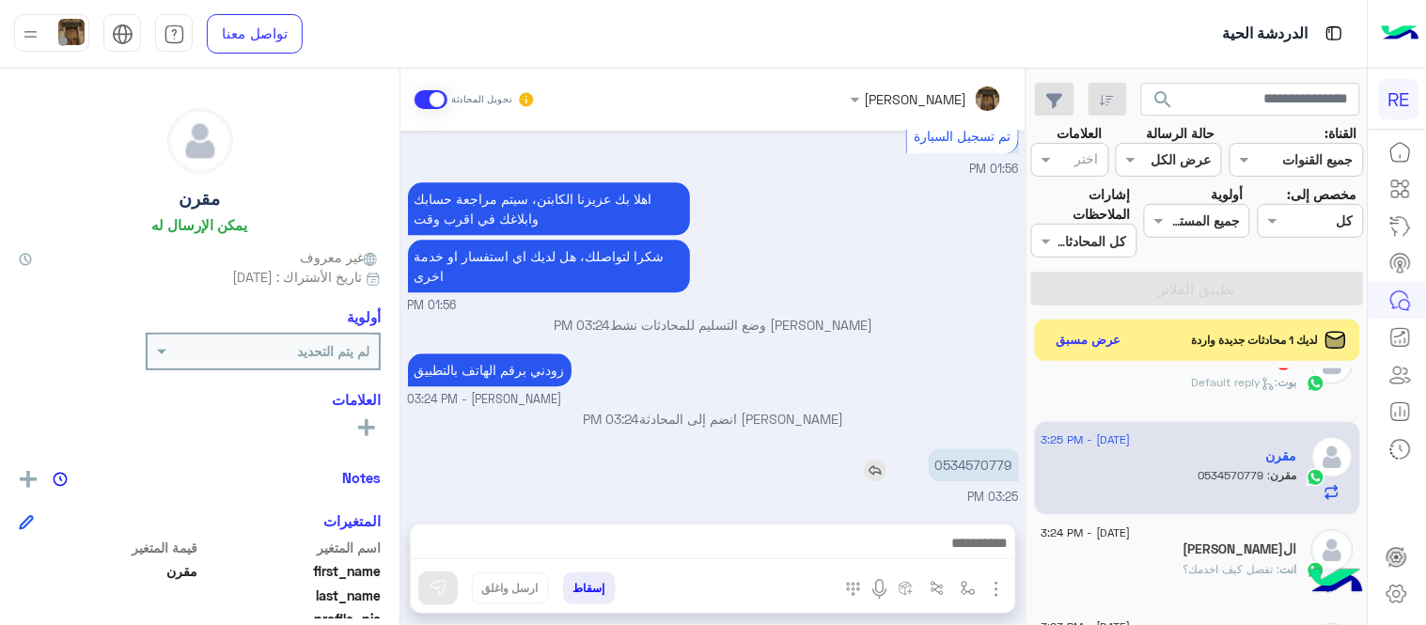
click at [961, 462] on p "0534570779" at bounding box center [974, 464] width 90 height 33
copy p "0534570779"
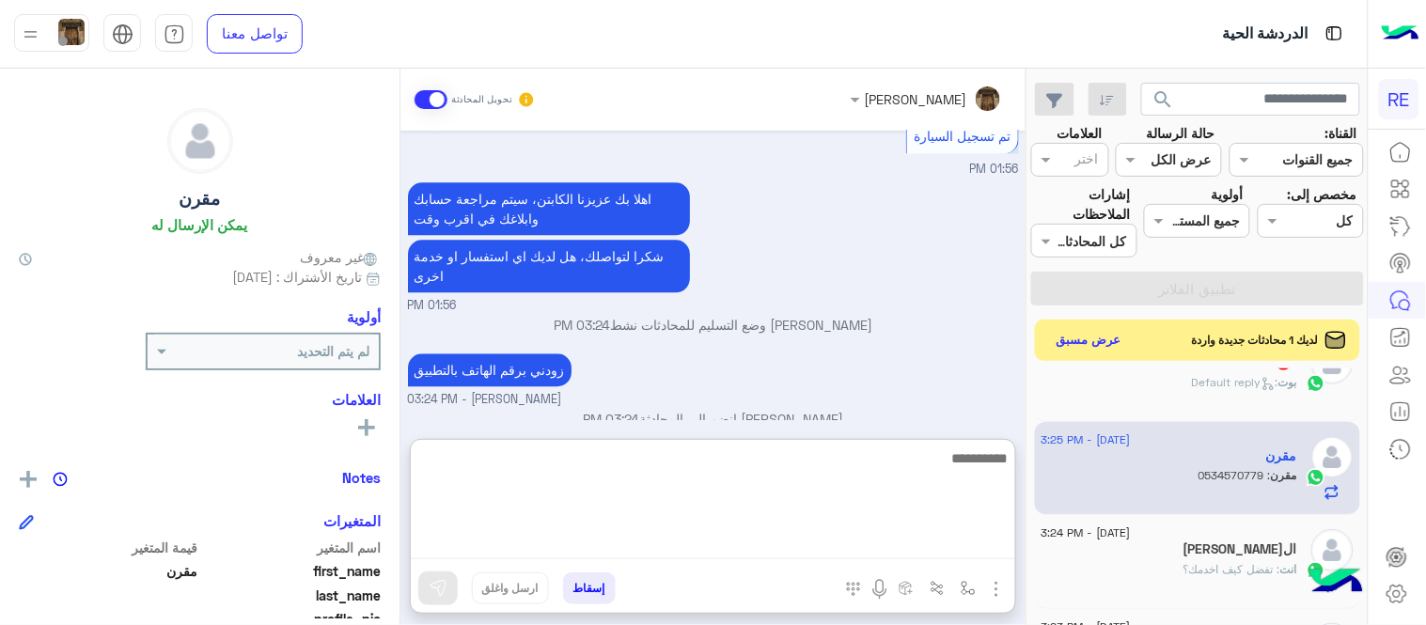
click at [748, 548] on textarea at bounding box center [713, 502] width 604 height 113
type textarea "**********"
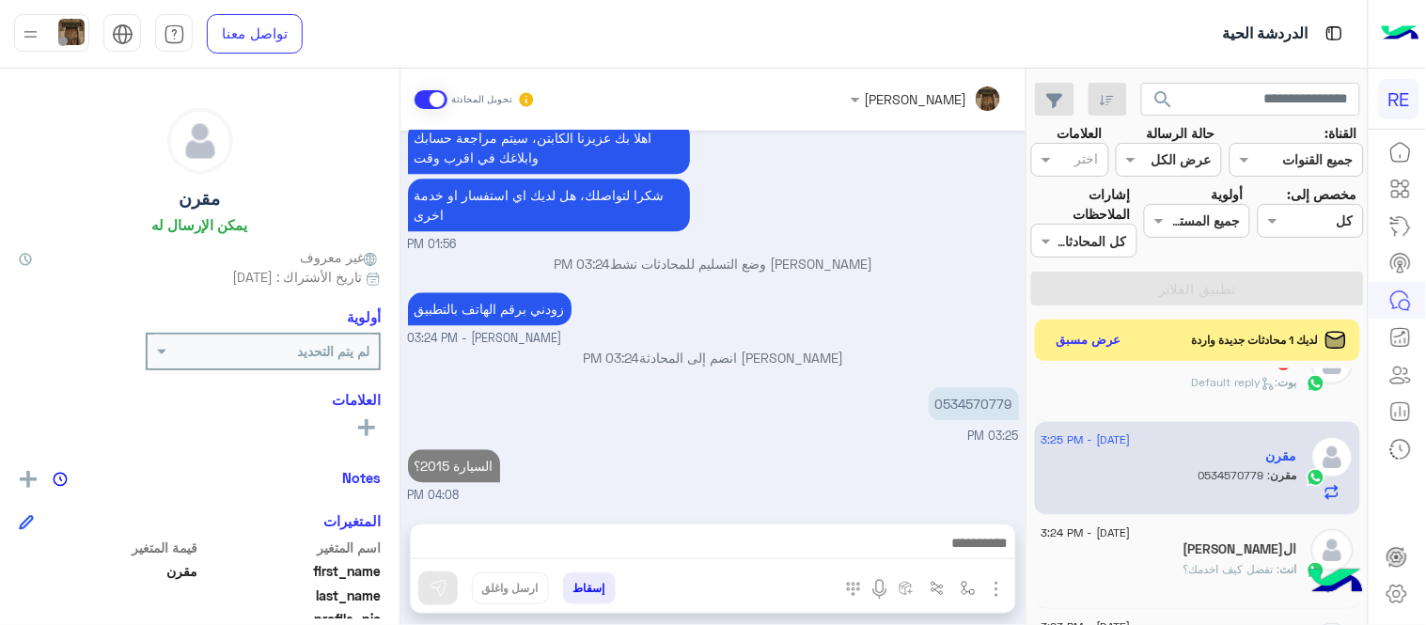
scroll to position [1218, 0]
click at [1243, 390] on p "[PERSON_NAME] : Default reply" at bounding box center [1244, 382] width 105 height 17
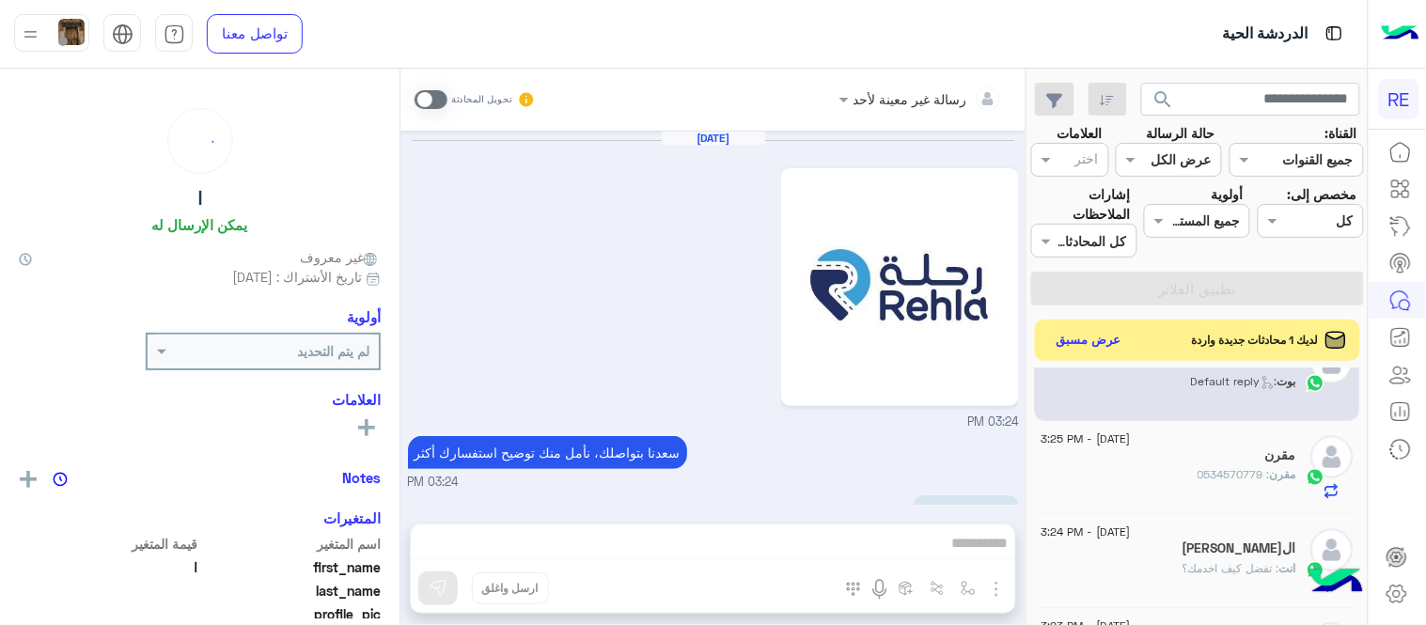
scroll to position [448, 0]
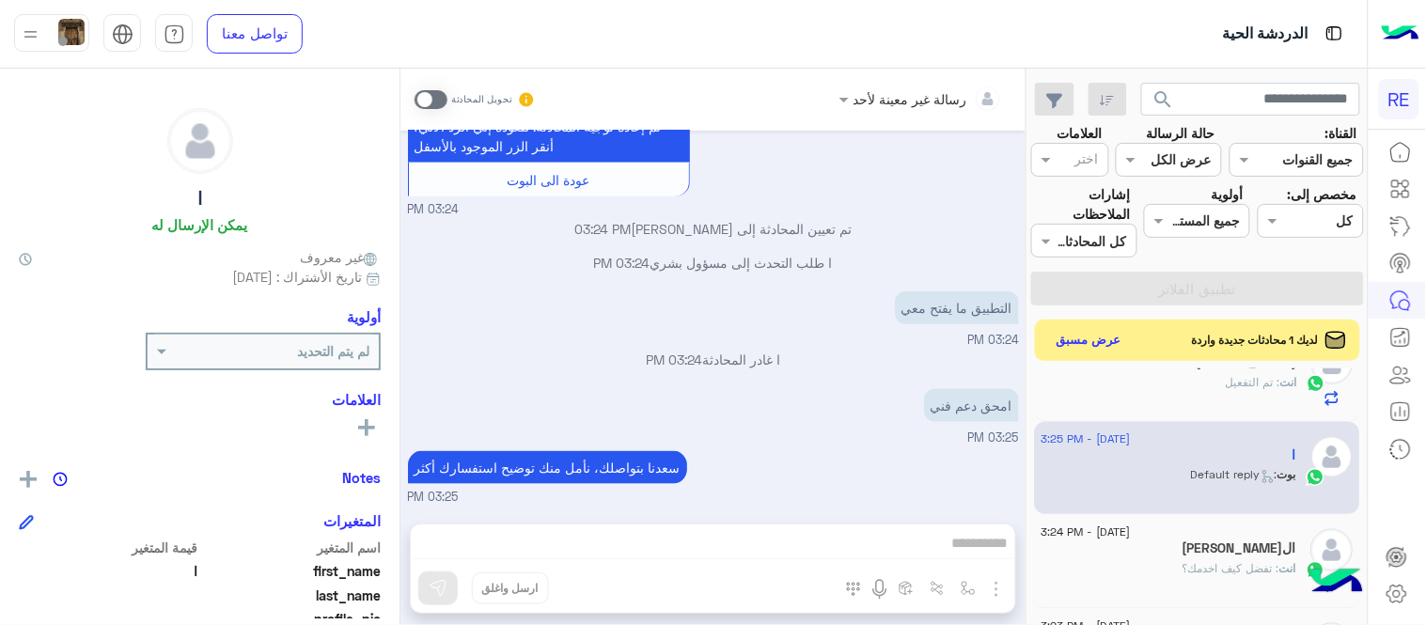
click at [931, 493] on small "03:25 PM" at bounding box center [713, 498] width 611 height 18
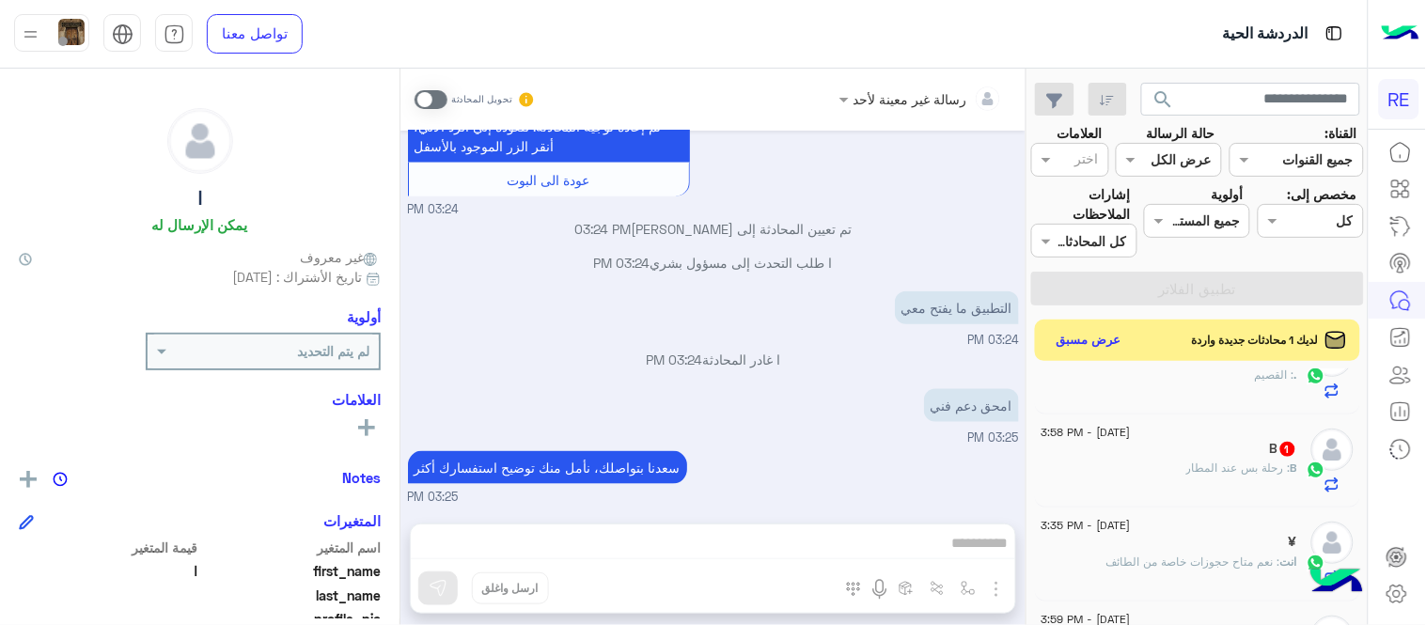
scroll to position [0, 0]
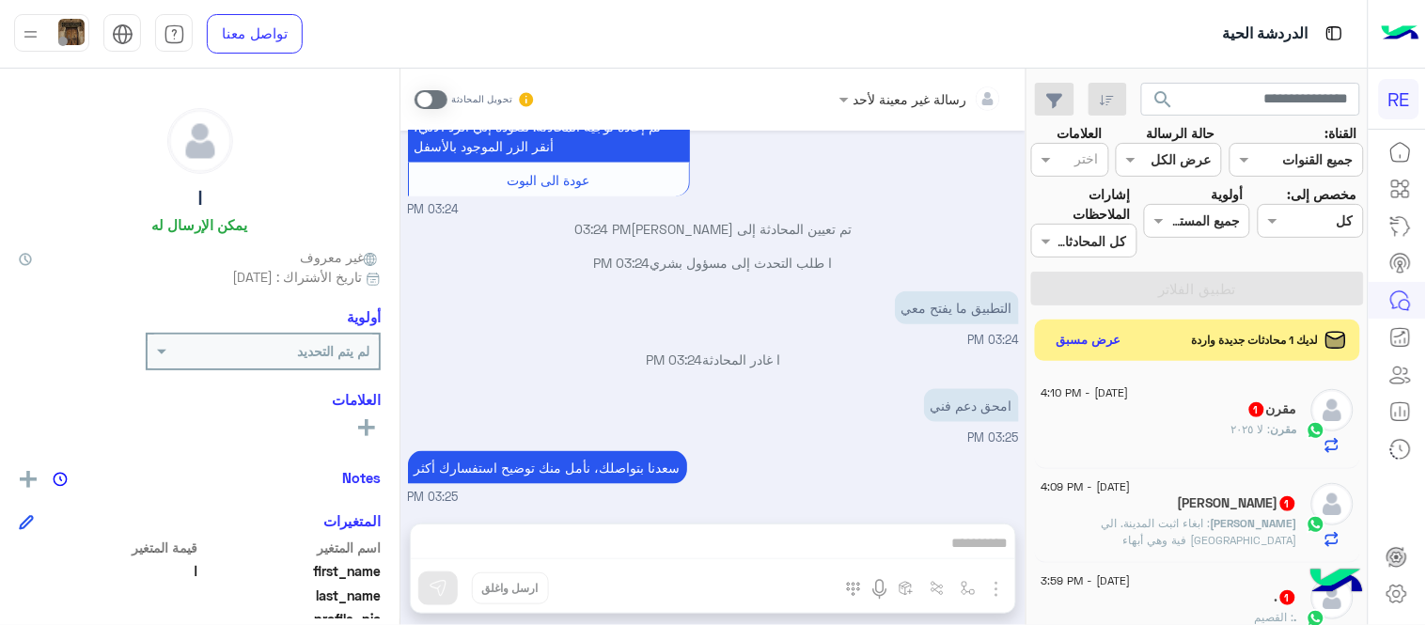
click at [1167, 425] on div "[PERSON_NAME] : لا ٢٠٢٥" at bounding box center [1169, 437] width 256 height 33
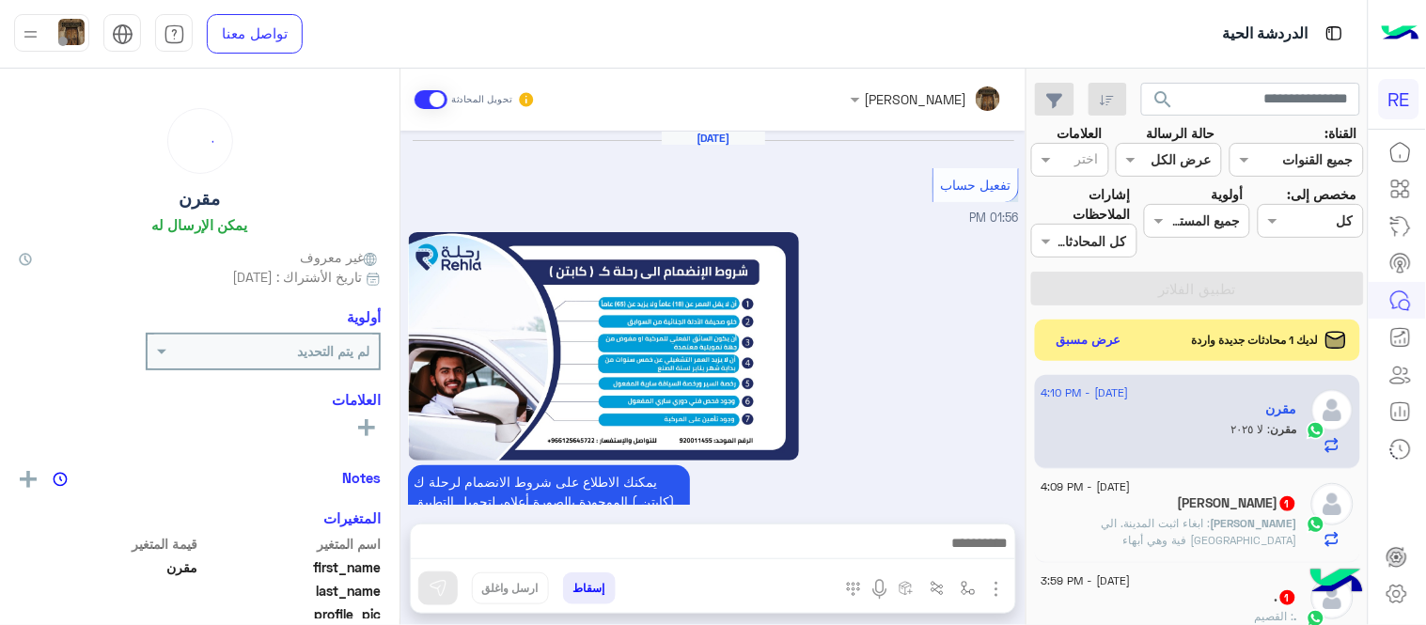
scroll to position [1065, 0]
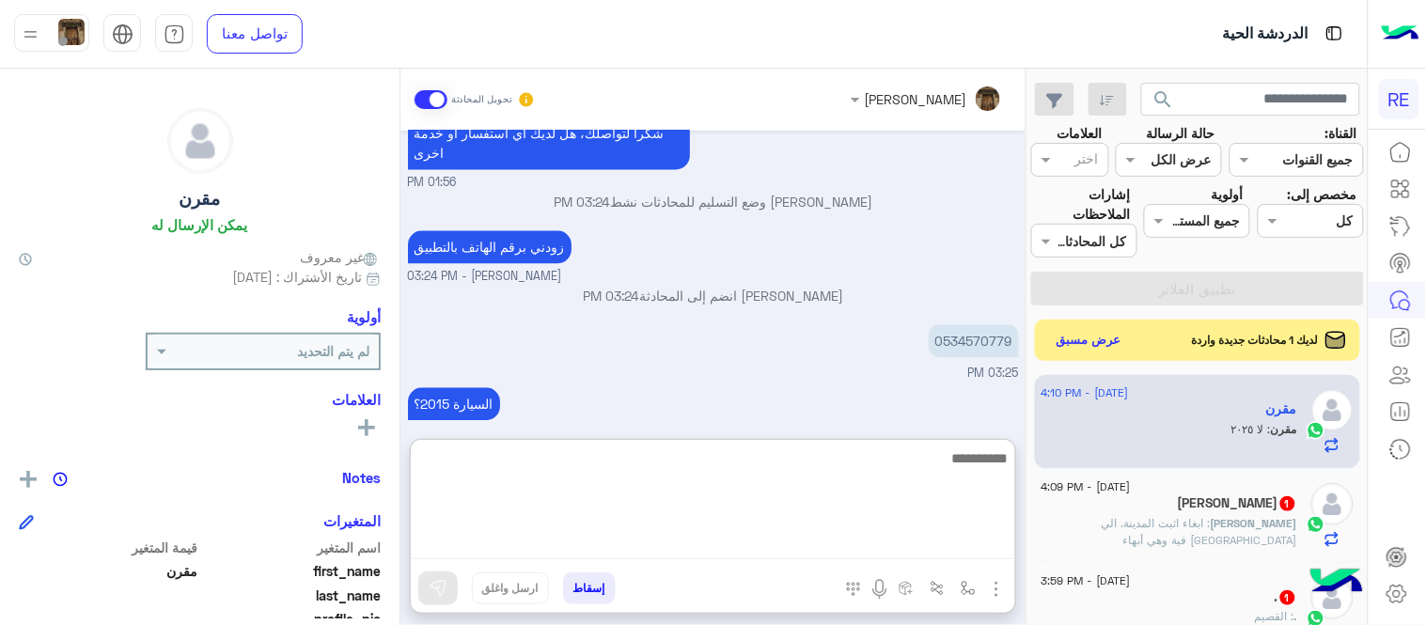
click at [910, 542] on textarea at bounding box center [713, 502] width 604 height 113
type textarea "*"
type textarea "**********"
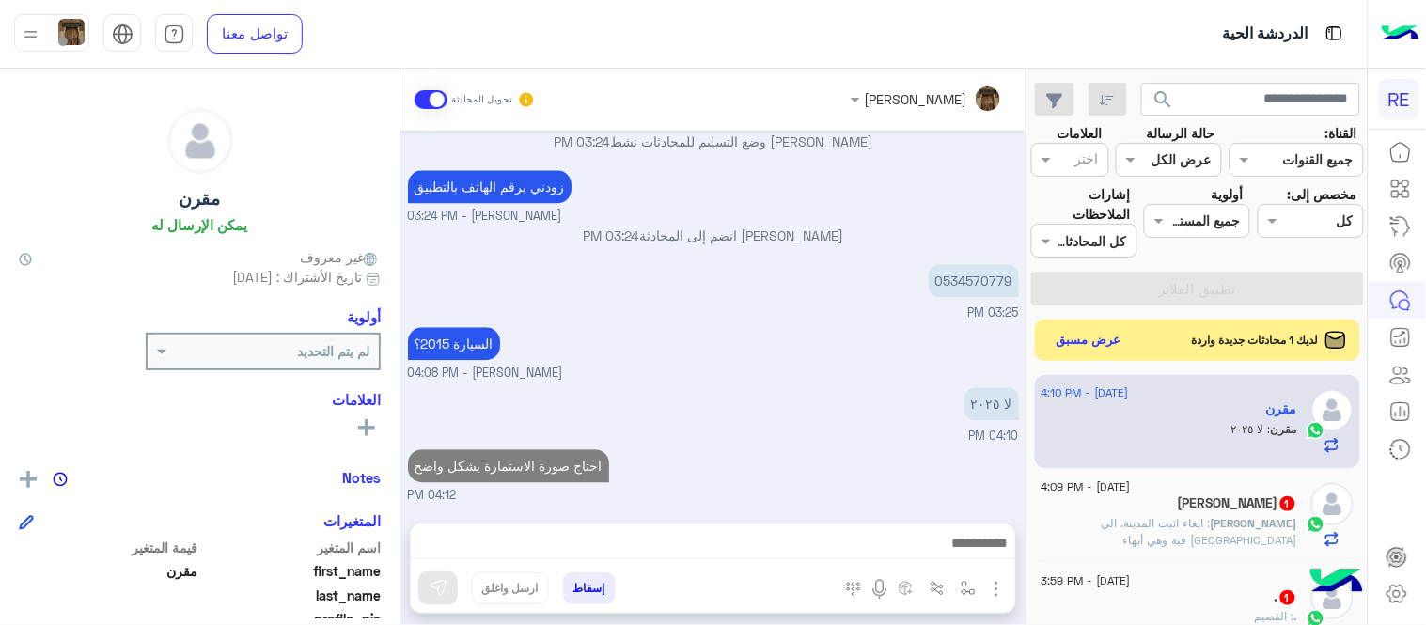
click at [953, 421] on div "[PERSON_NAME] تحويل المحادثة [DATE] تفعيل حساب 01:56 PM يمكنك الاطلاع على شروط …" at bounding box center [712, 351] width 625 height 564
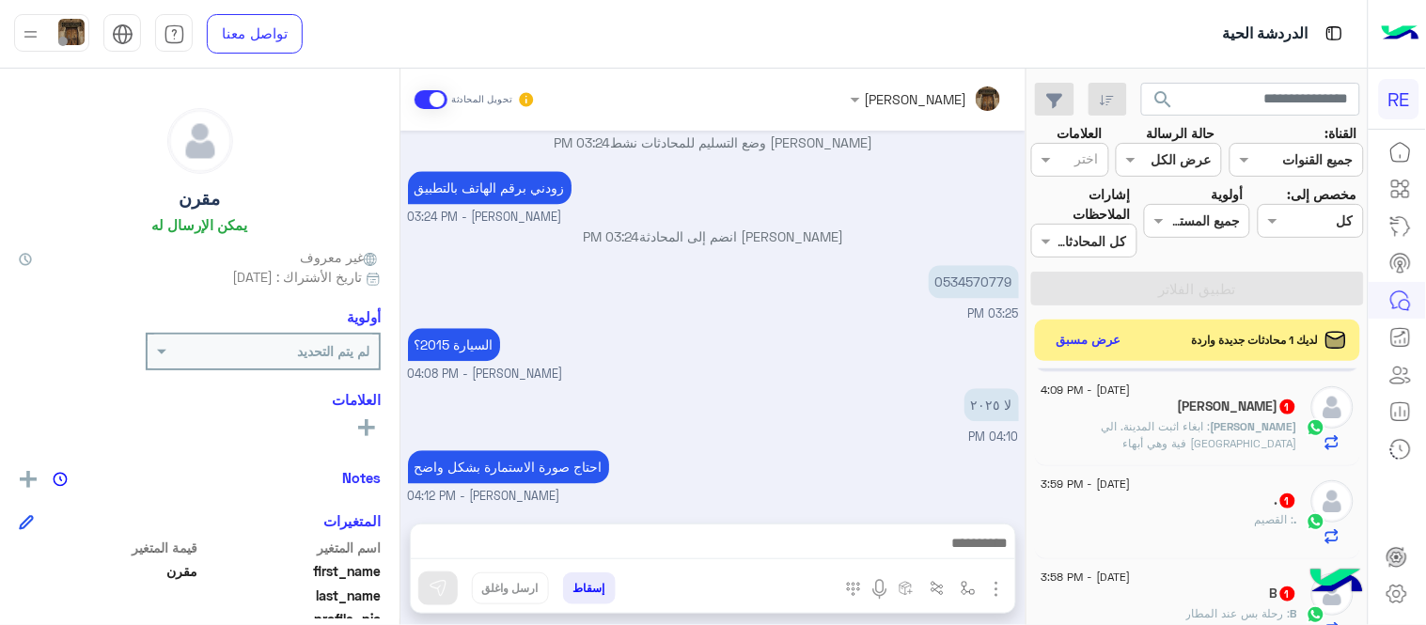
scroll to position [0, 0]
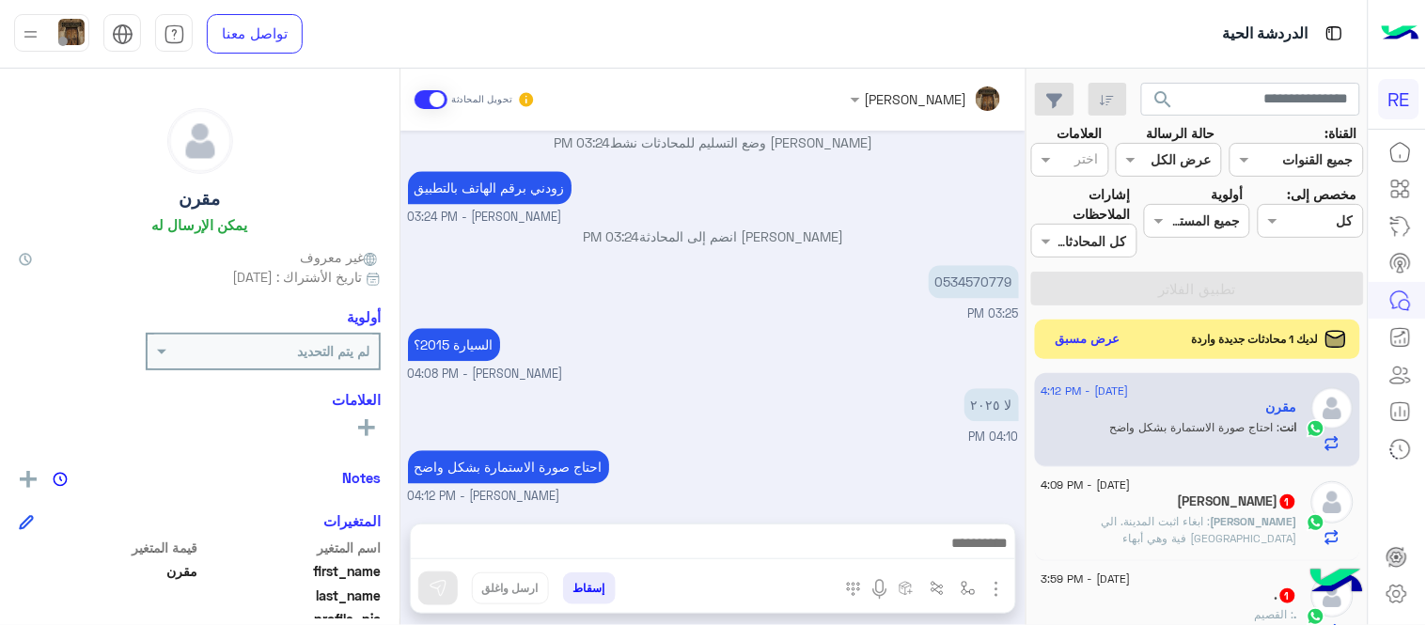
click at [1104, 333] on button "عرض مسبق" at bounding box center [1088, 339] width 79 height 25
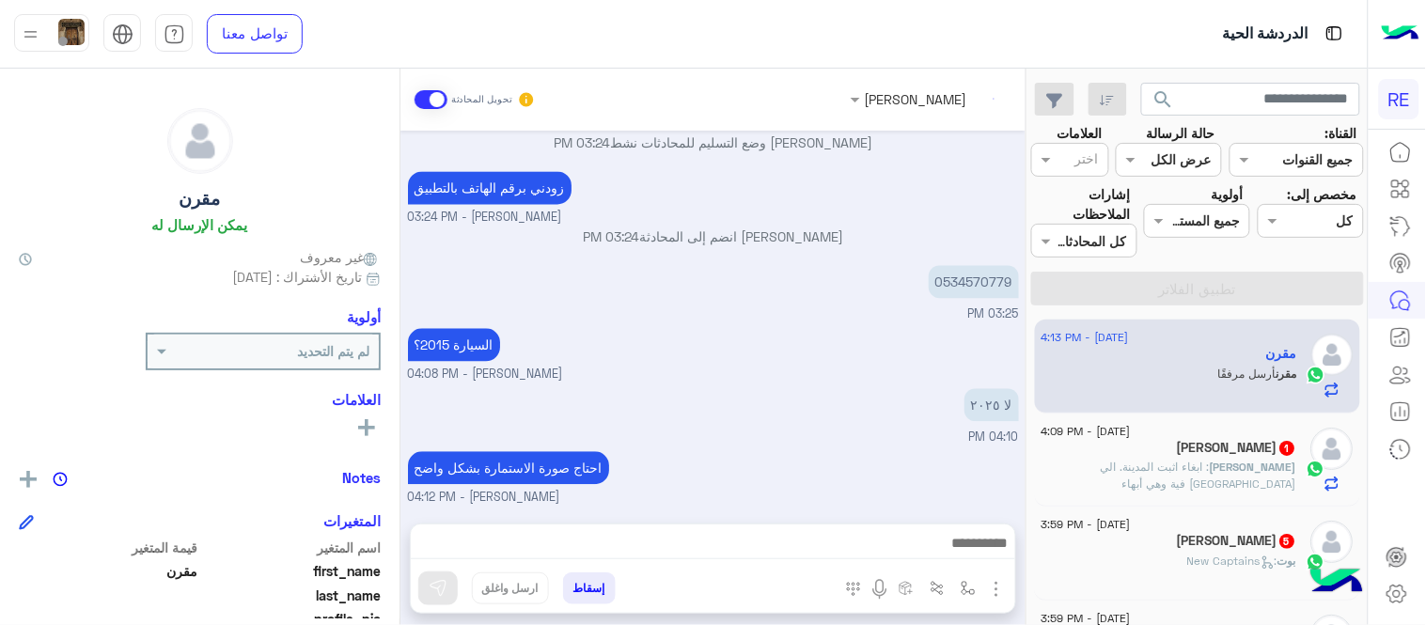
scroll to position [1328, 0]
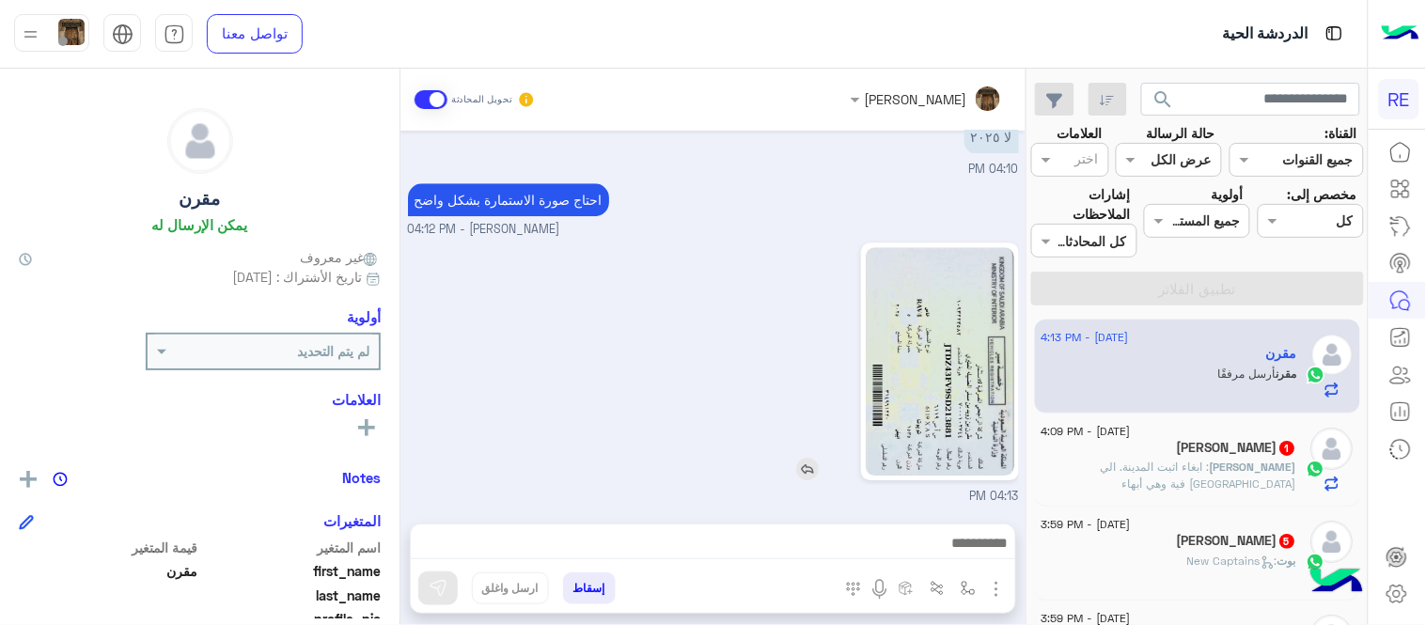
click at [937, 305] on img at bounding box center [940, 361] width 149 height 228
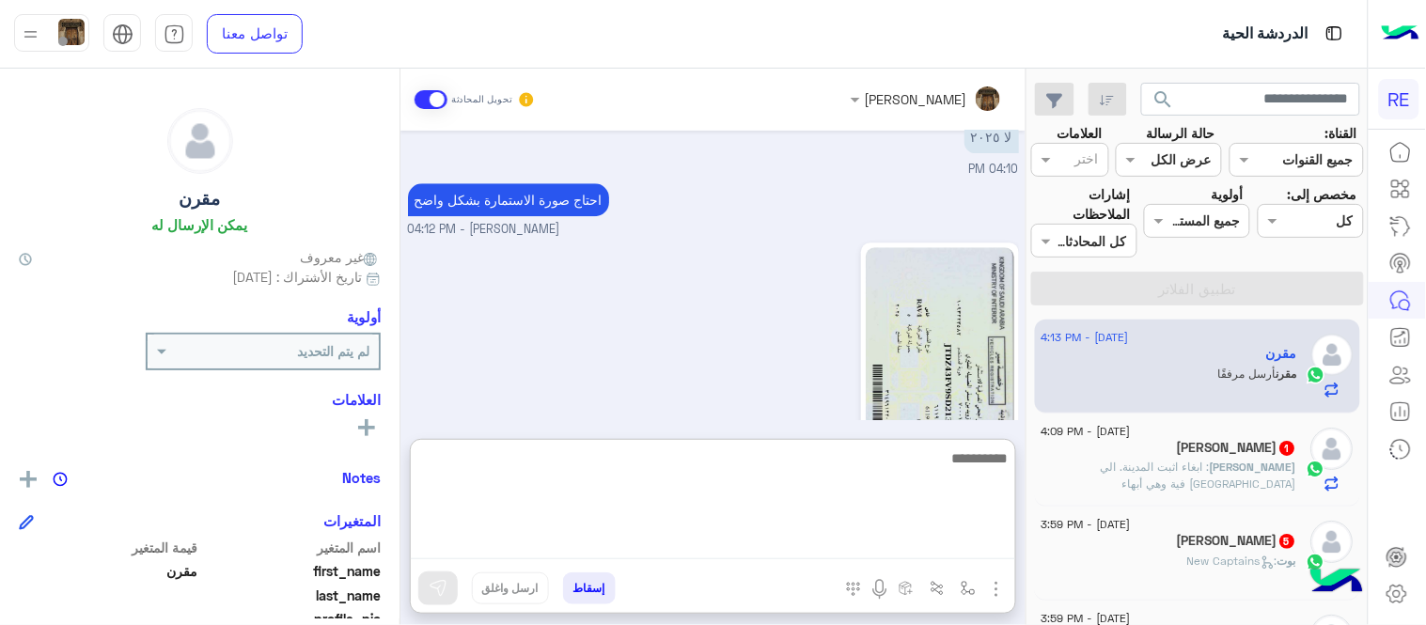
click at [787, 540] on textarea at bounding box center [713, 502] width 604 height 113
type textarea "**********"
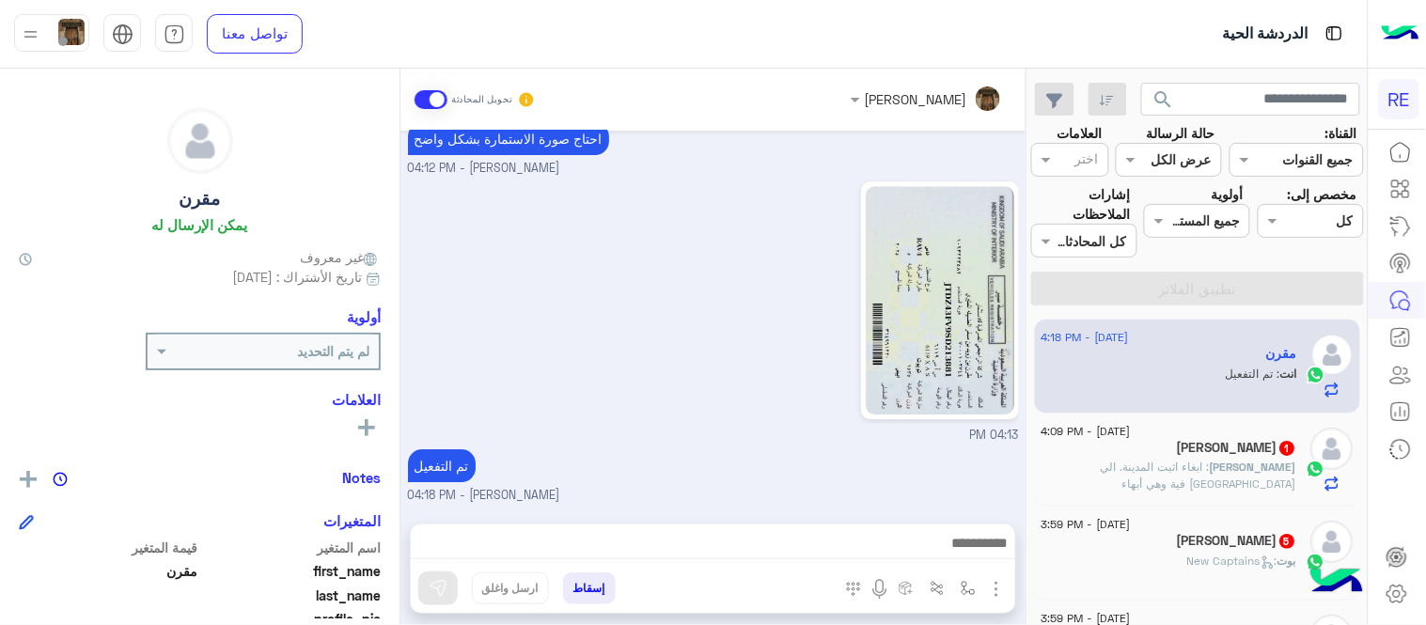
click at [730, 352] on div "04:13 PM" at bounding box center [713, 311] width 611 height 268
click at [1138, 470] on span ": ابغاء اثبت المدينة. الي [GEOGRAPHIC_DATA] فية وهي أبهاء" at bounding box center [1200, 475] width 196 height 31
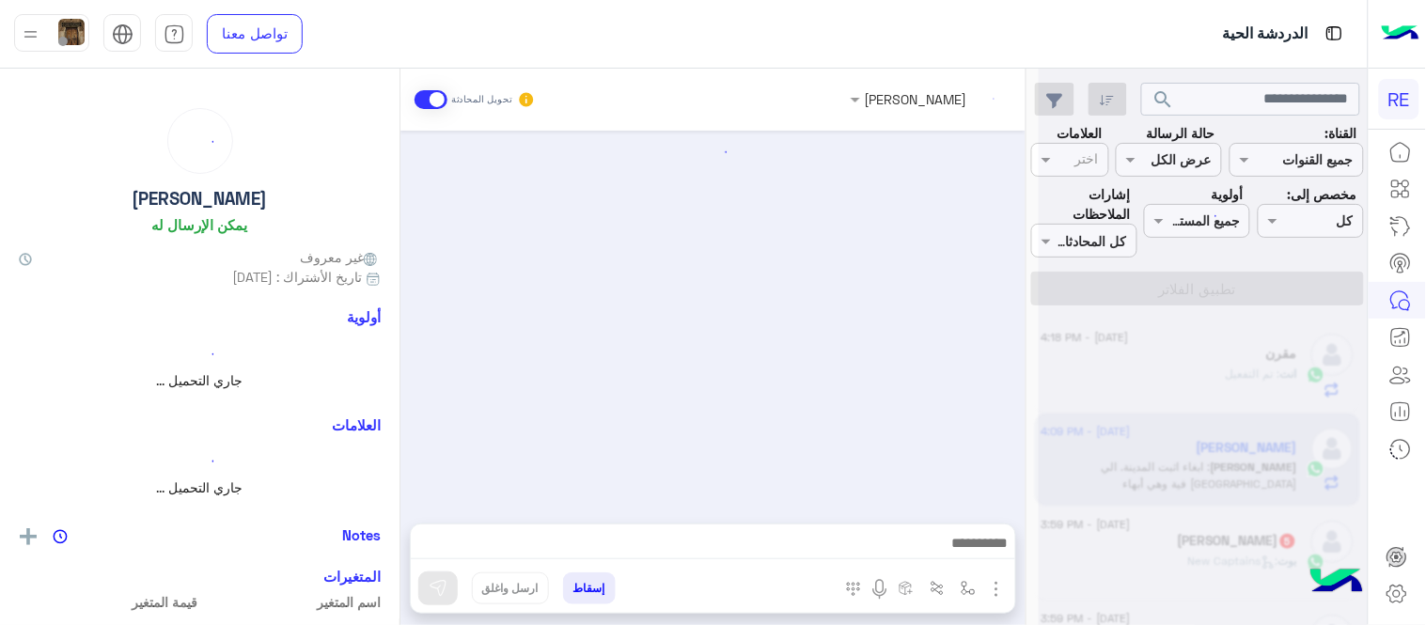
scroll to position [459, 0]
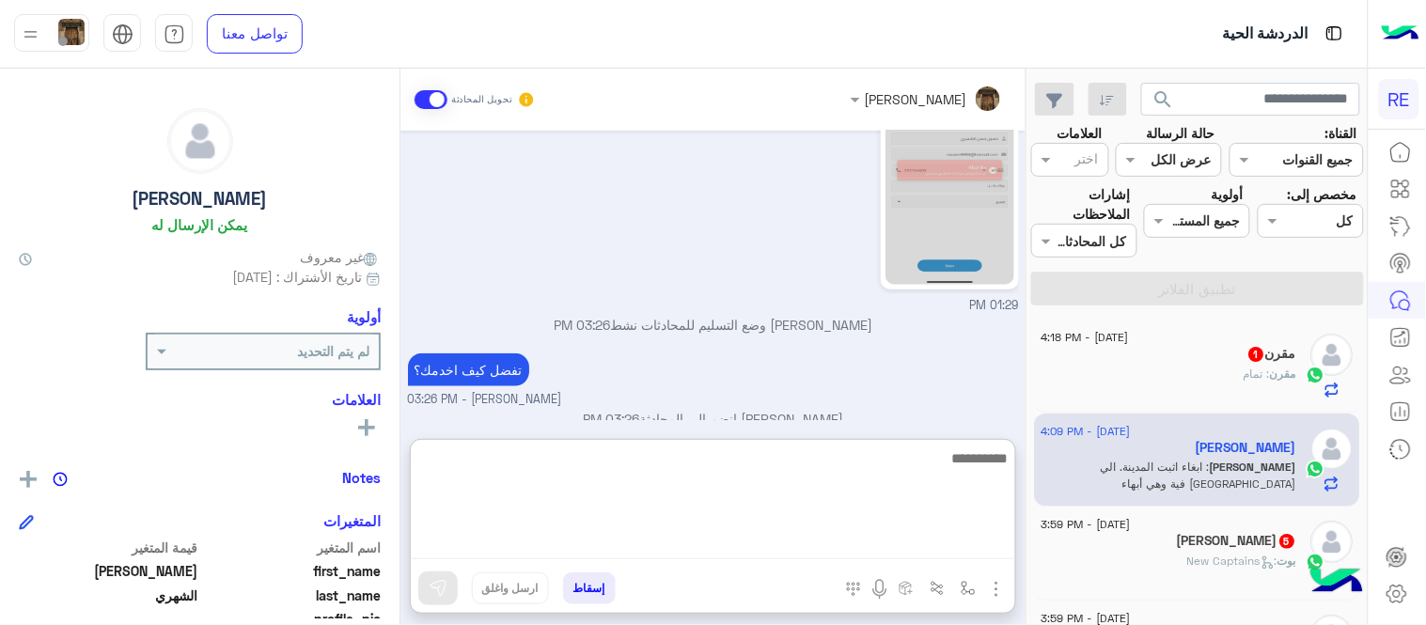
click at [562, 548] on textarea at bounding box center [713, 502] width 604 height 113
type textarea "**********"
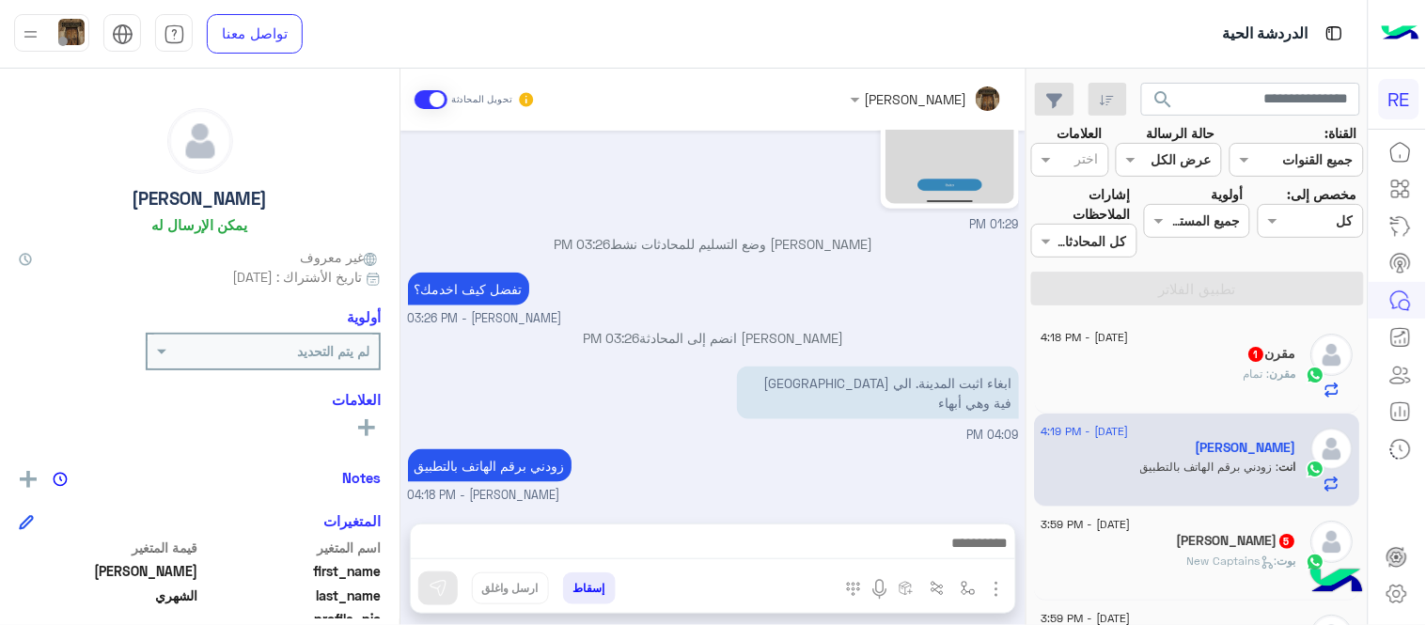
click at [804, 399] on div "[DATE] [PERSON_NAME] غادر المحادثة 01:29 PM الرجوع للقائمة الرئ 01:29 PM اختر […" at bounding box center [712, 318] width 625 height 374
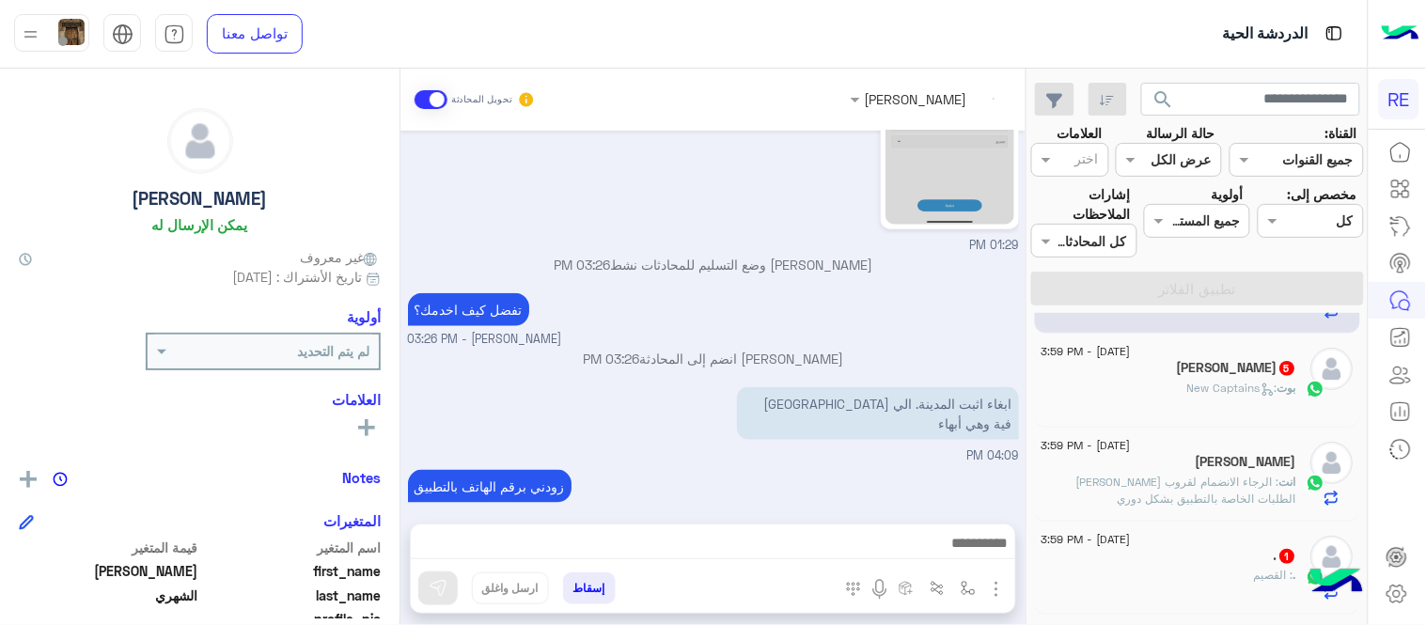
scroll to position [581, 0]
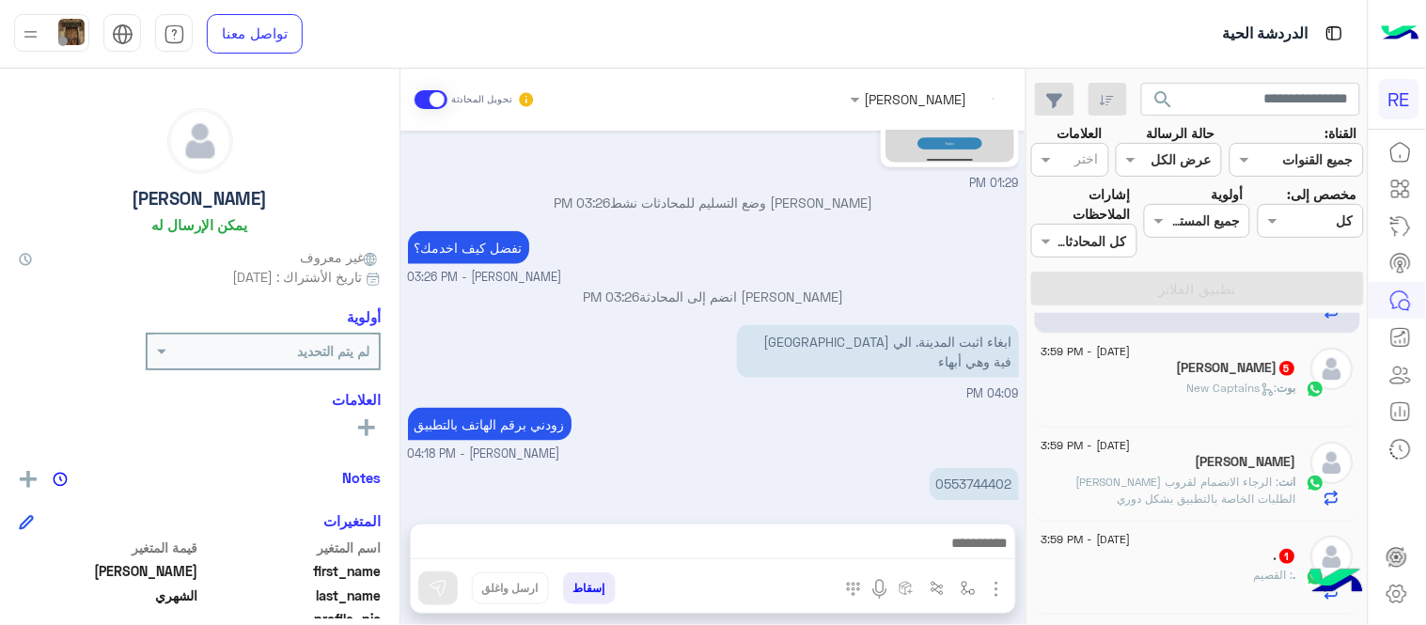
click at [1167, 379] on div "[PERSON_NAME] 5" at bounding box center [1169, 370] width 256 height 20
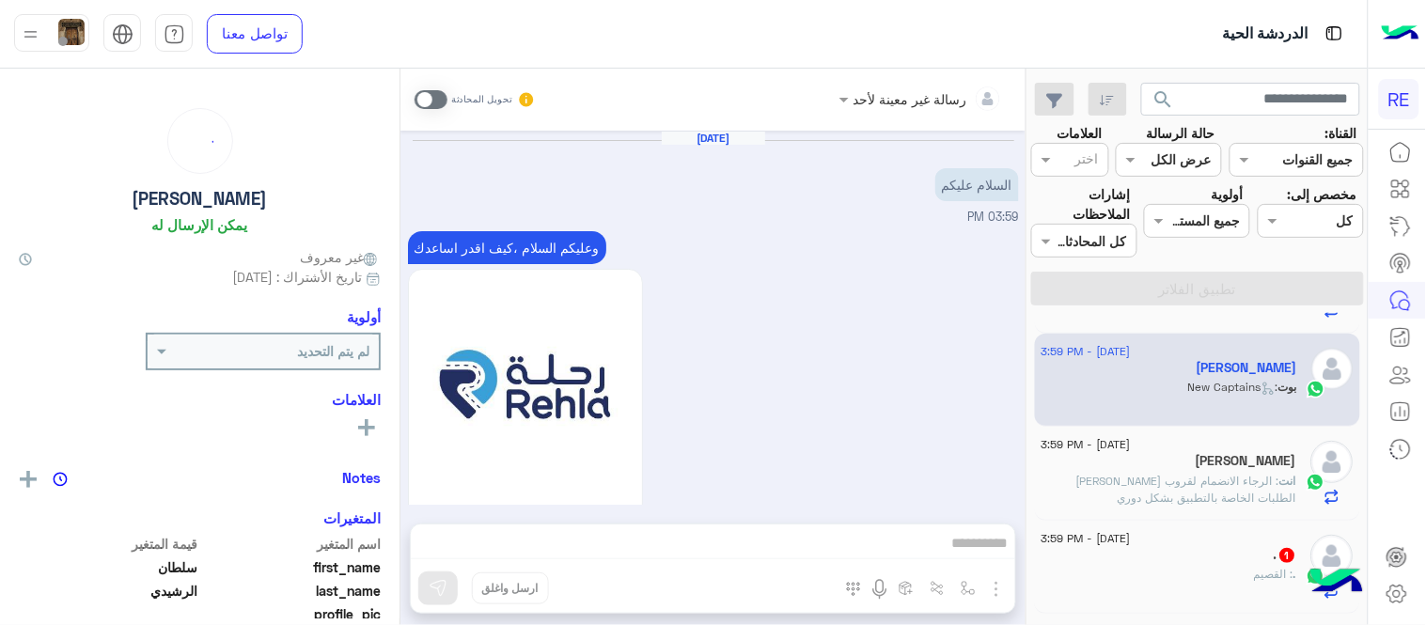
scroll to position [1669, 0]
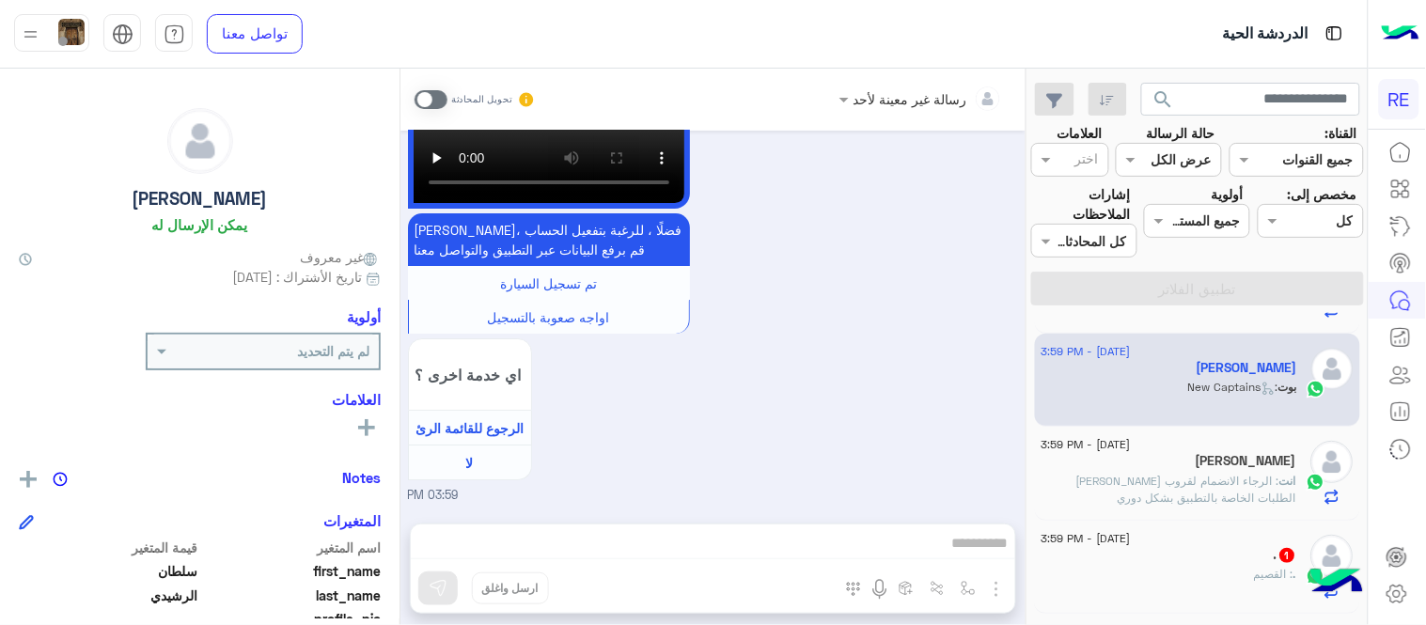
click at [444, 95] on span at bounding box center [431, 99] width 33 height 19
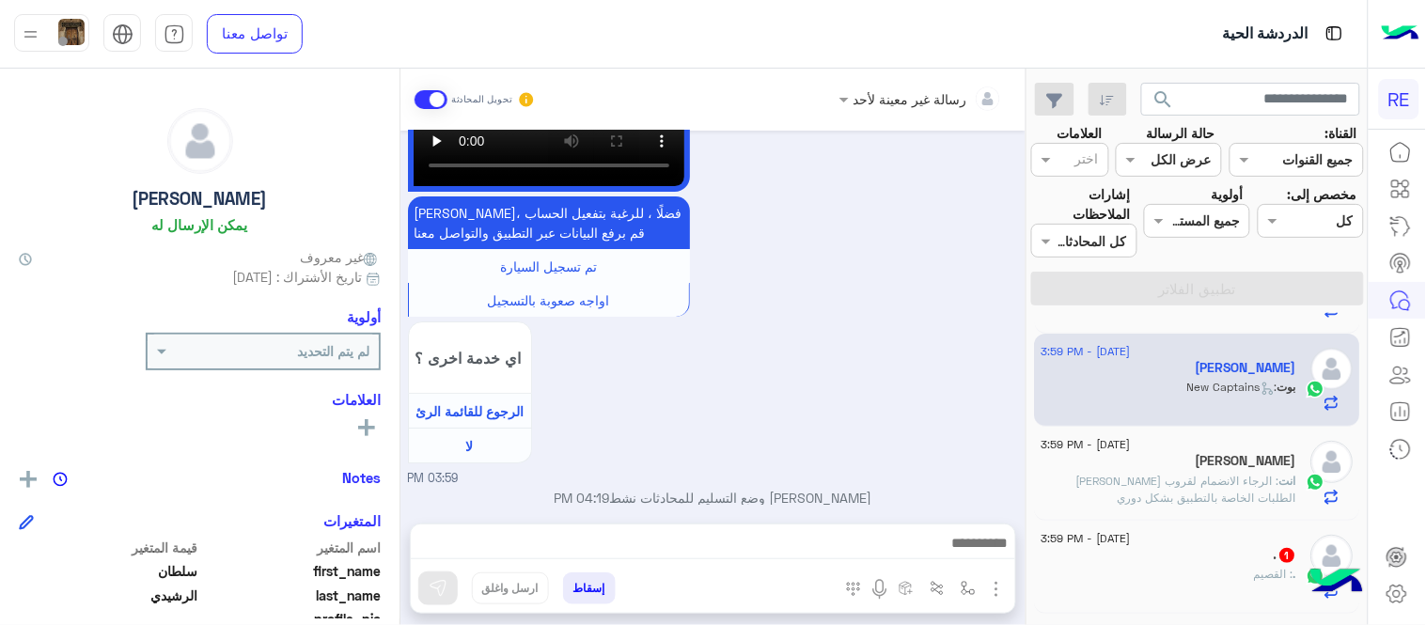
scroll to position [1704, 0]
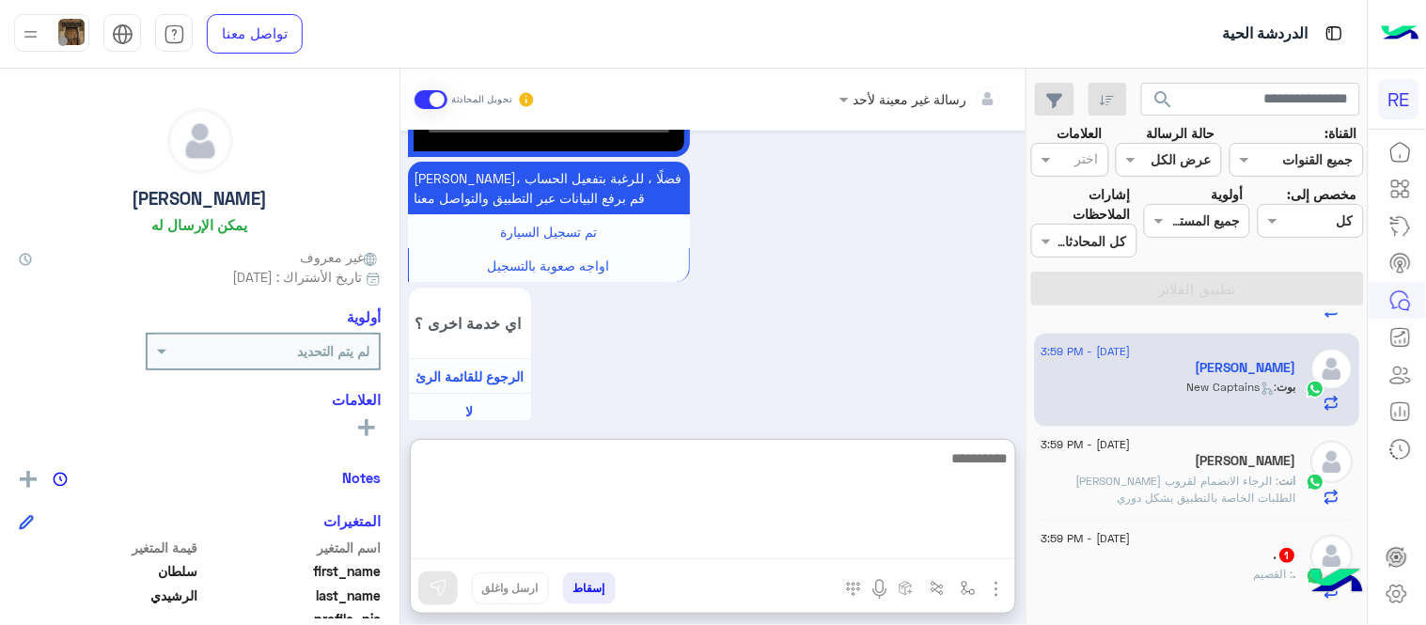
click at [777, 539] on textarea at bounding box center [713, 502] width 604 height 113
type textarea "**********"
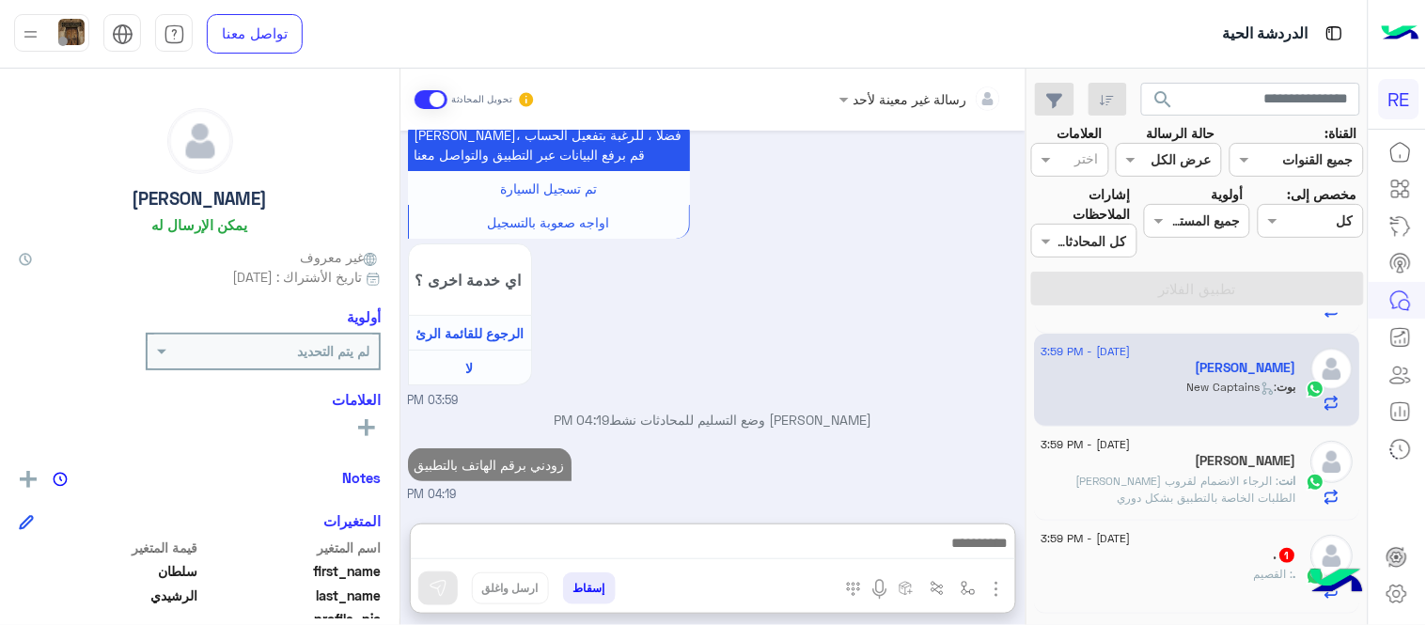
click at [876, 391] on div "[DATE] السلام عليكم 03:59 PM وعليكم السلام ،كيف اقدر اساعدك اهلًا بك في تطبيق ر…" at bounding box center [712, 318] width 625 height 374
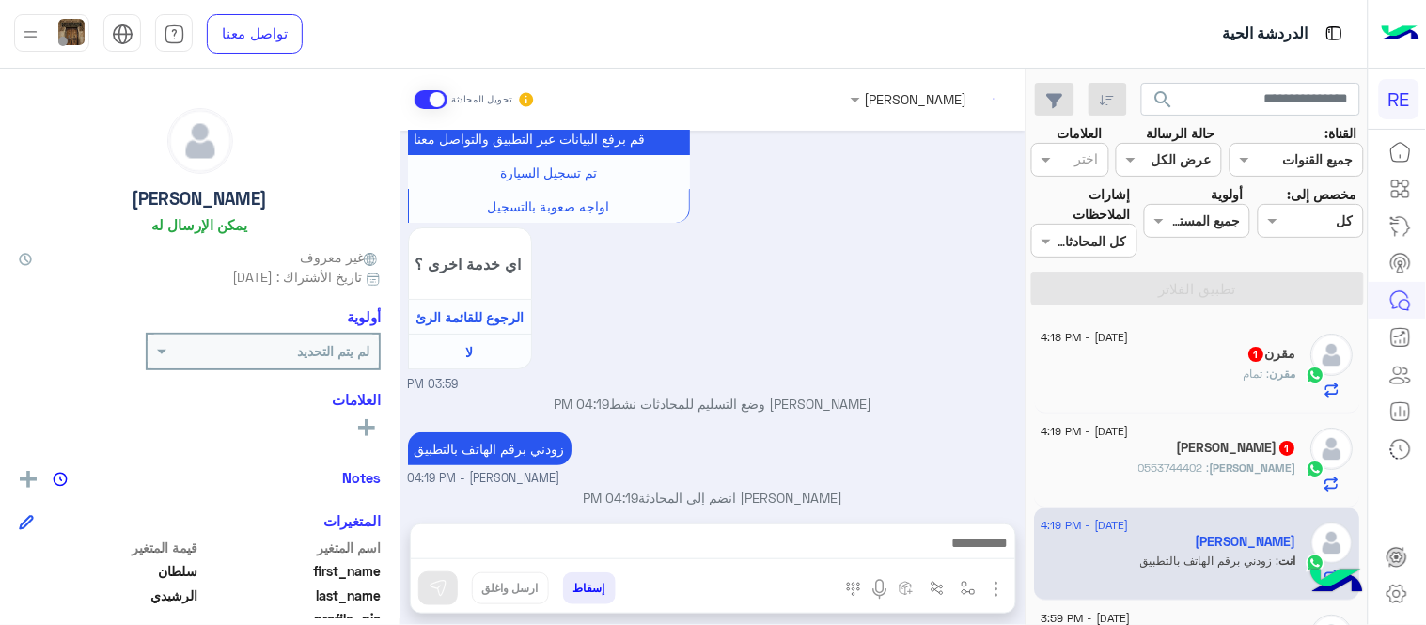
scroll to position [1798, 0]
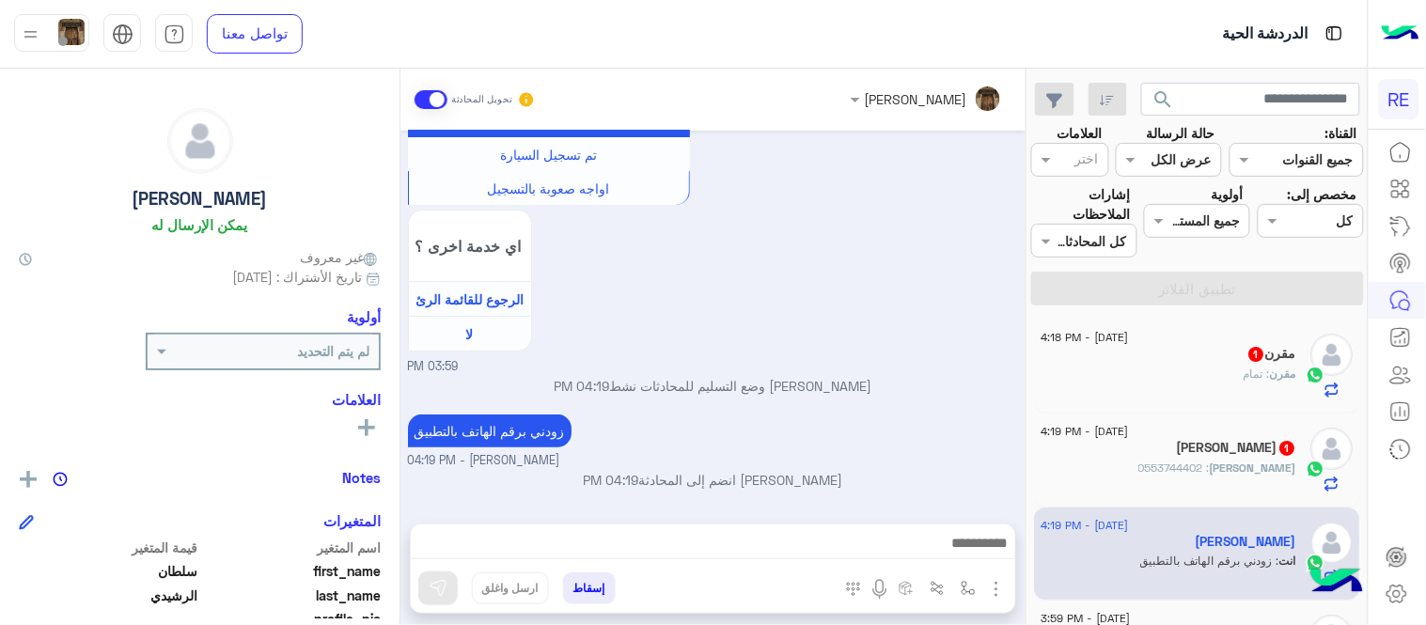
click at [1157, 457] on div "[PERSON_NAME] 1" at bounding box center [1169, 450] width 256 height 20
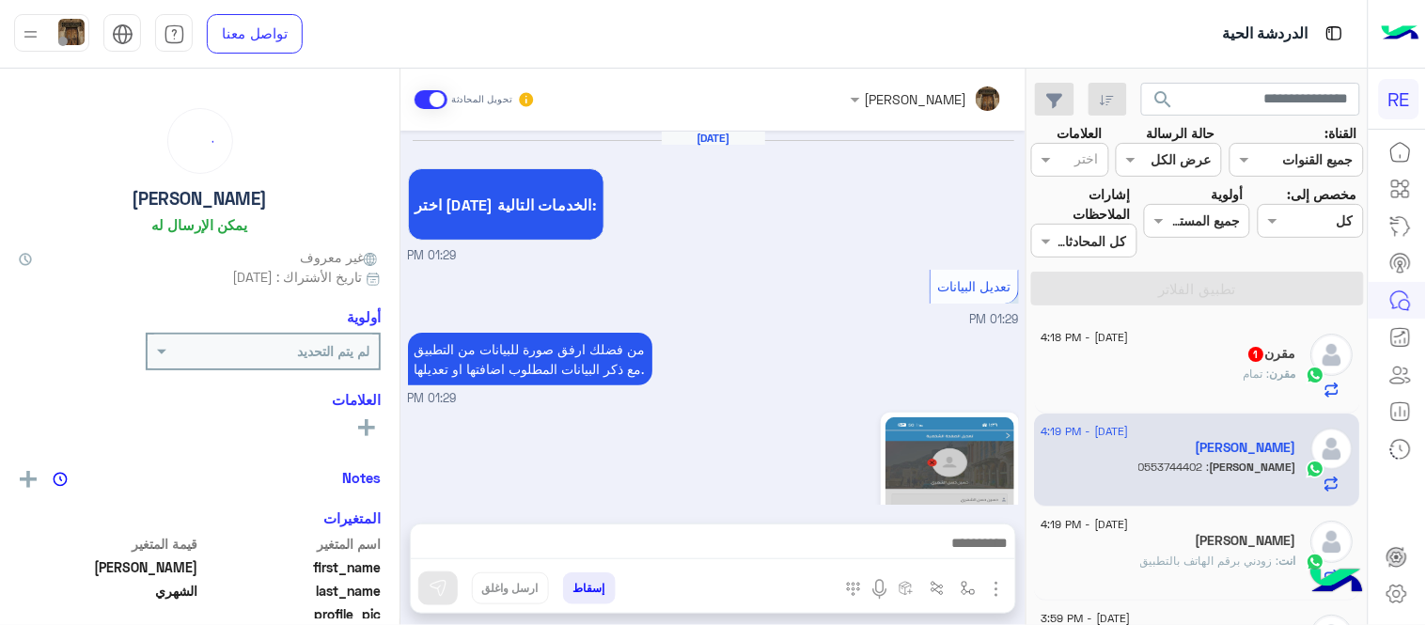
scroll to position [483, 0]
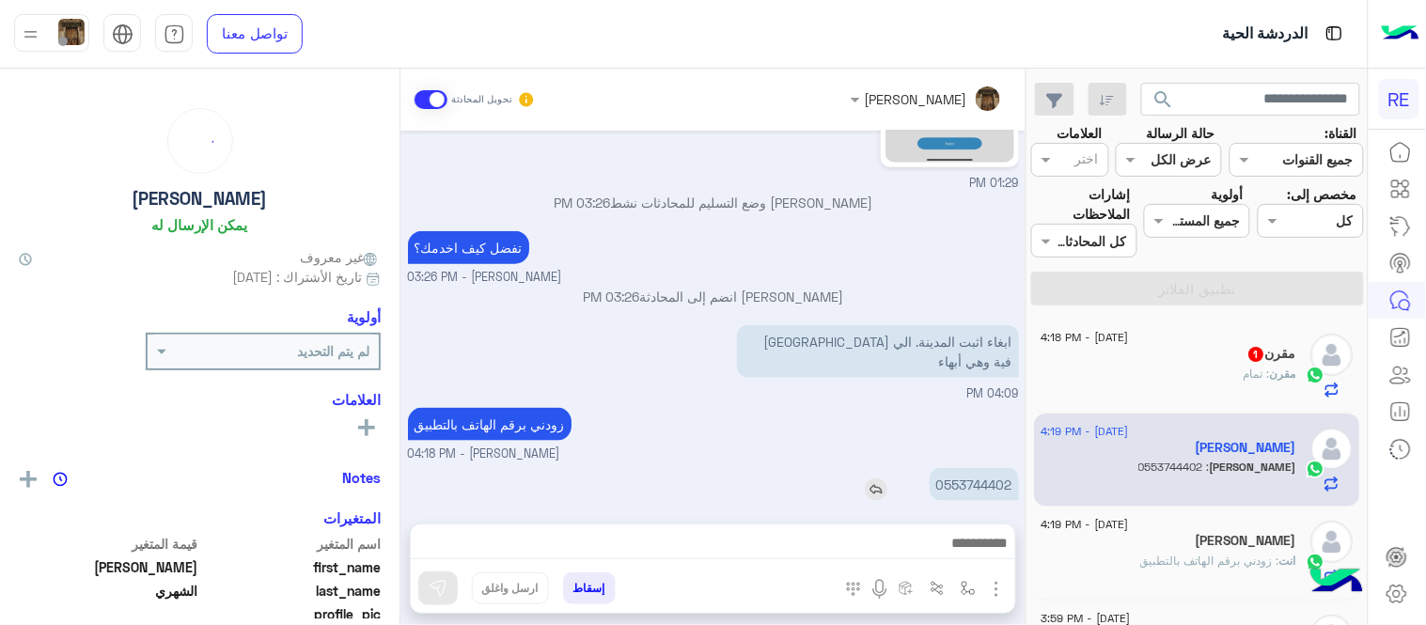
click at [970, 468] on p "0553744402" at bounding box center [974, 484] width 89 height 33
copy p "0553744402"
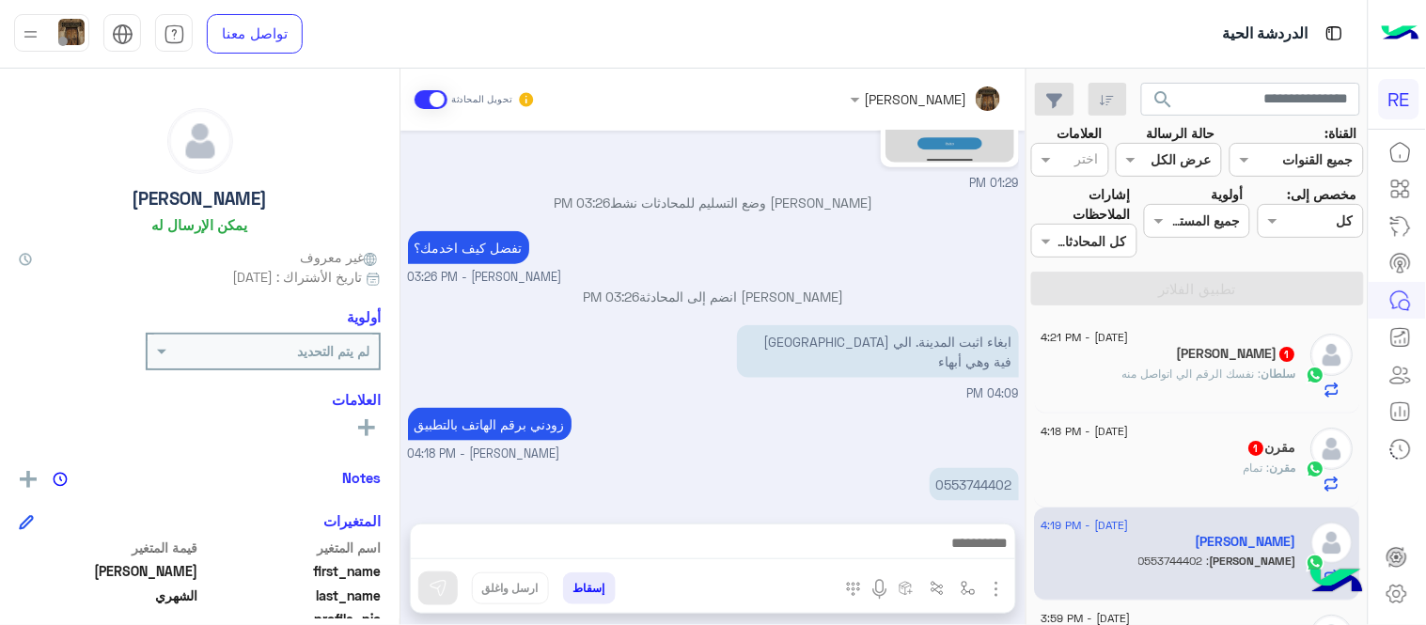
click at [852, 421] on div "زودني برقم الهاتف بالتطبيق [PERSON_NAME] - 04:18 PM" at bounding box center [713, 433] width 611 height 60
click at [983, 468] on p "0553744402" at bounding box center [974, 484] width 89 height 33
copy p "0553744402"
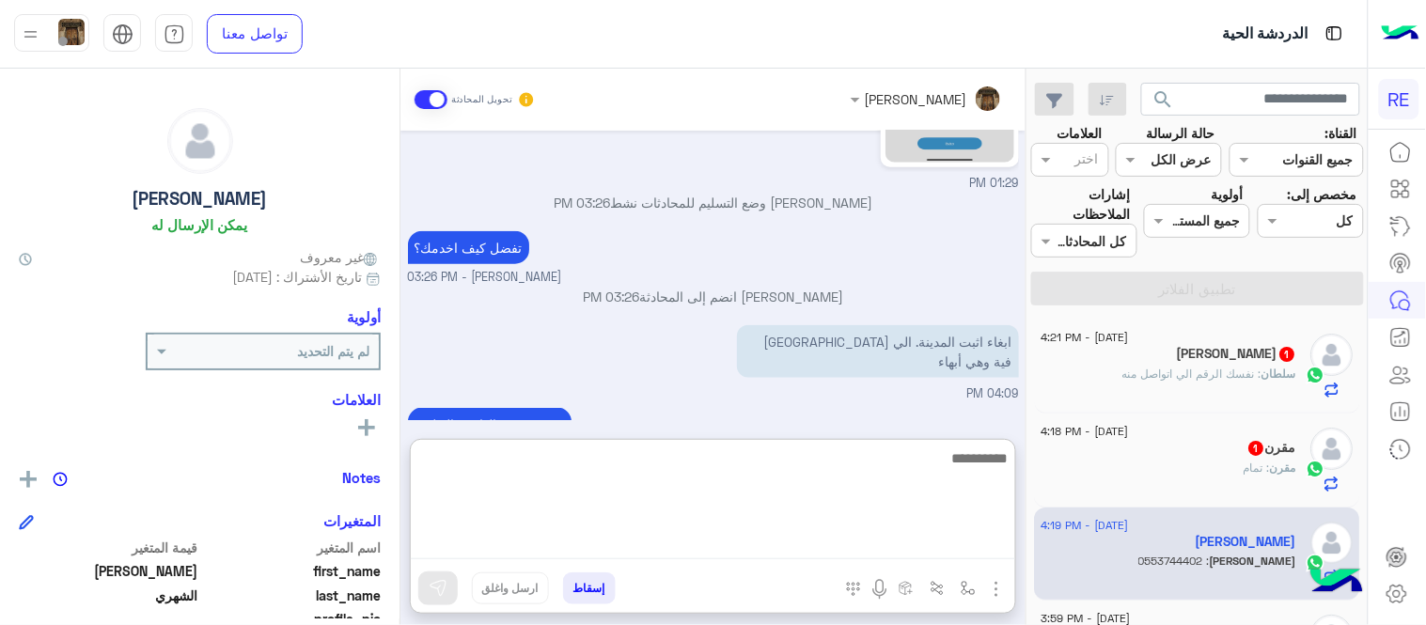
click at [841, 558] on textarea at bounding box center [713, 502] width 604 height 113
type textarea "**********"
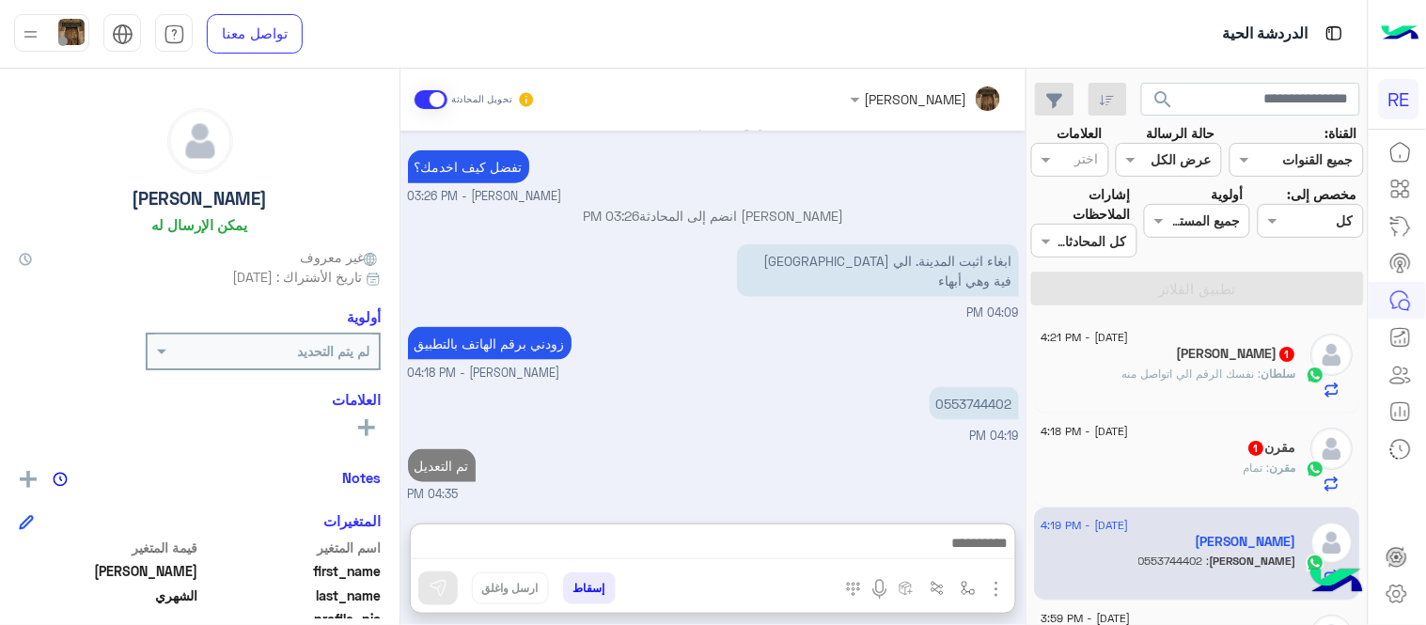
scroll to position [585, 0]
click at [1232, 471] on div "[PERSON_NAME] : تمام" at bounding box center [1169, 476] width 256 height 33
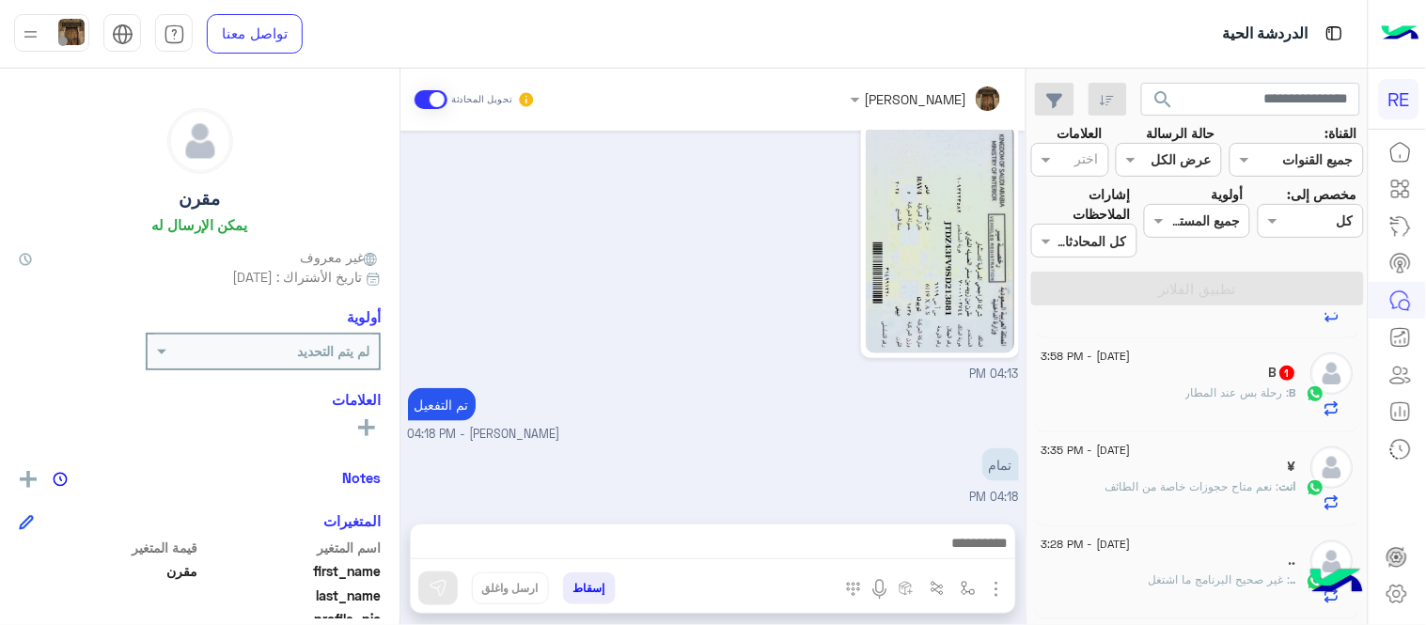
scroll to position [400, 0]
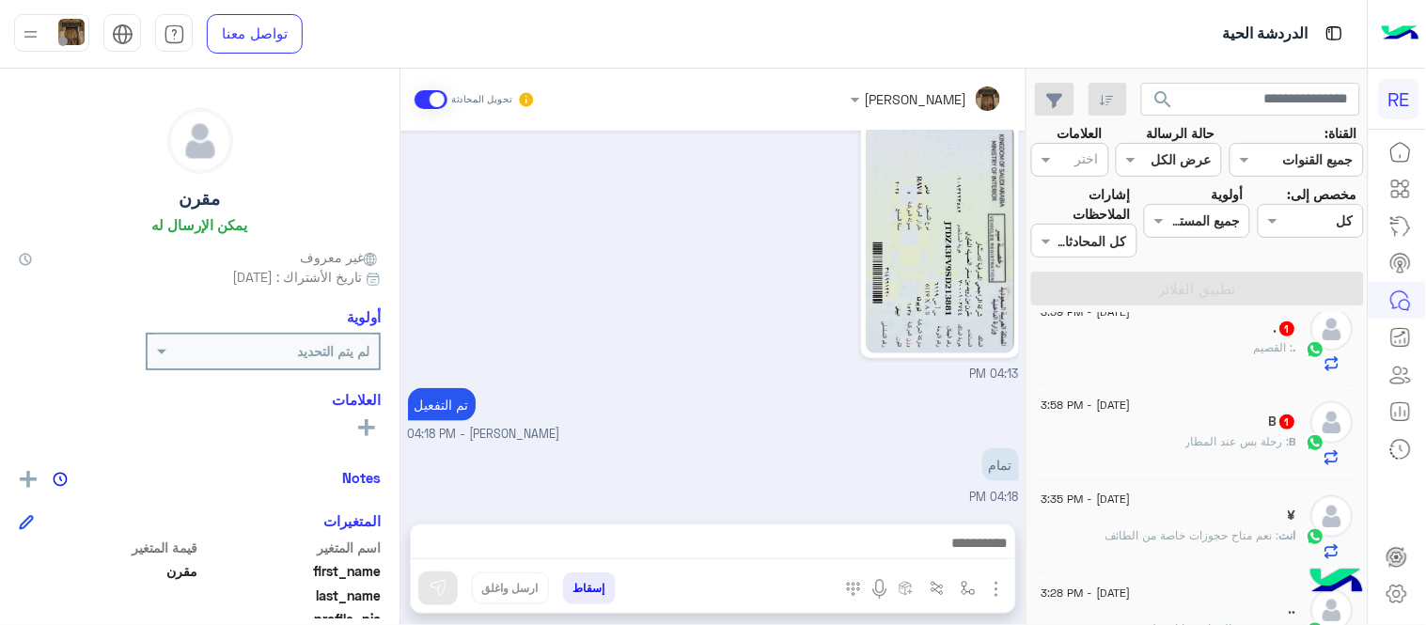
click at [1149, 423] on div "B 1" at bounding box center [1169, 424] width 256 height 20
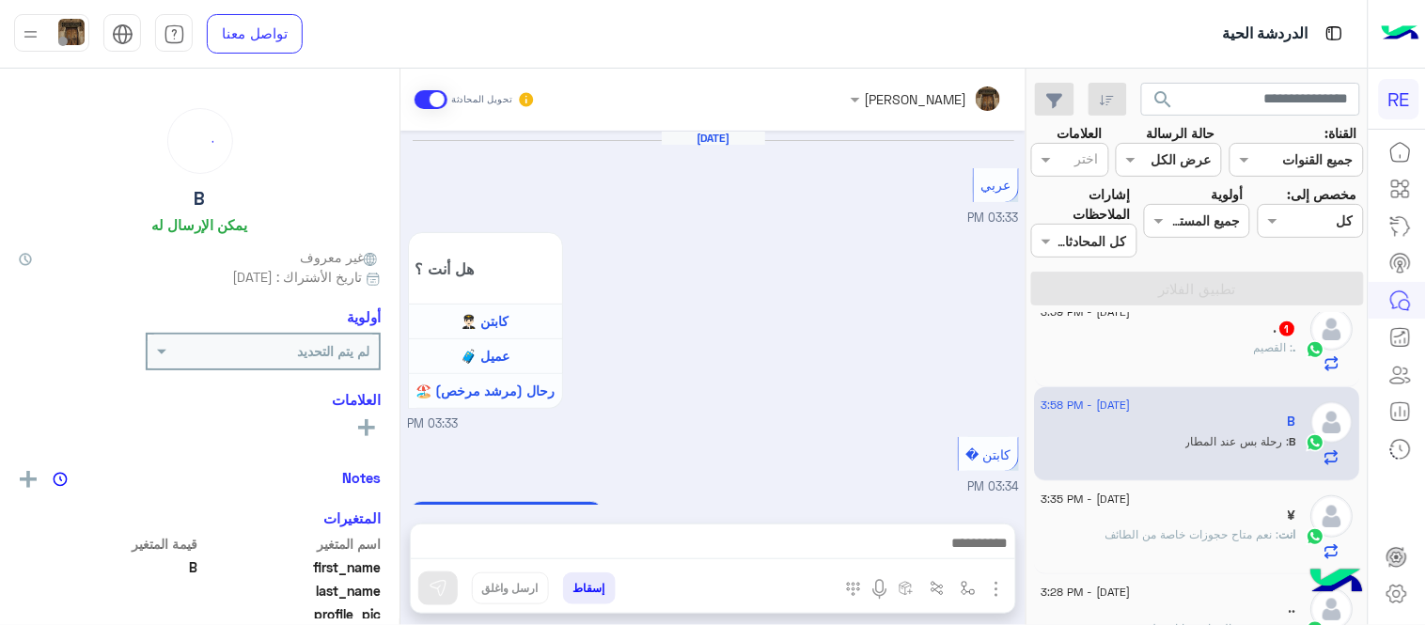
scroll to position [1157, 0]
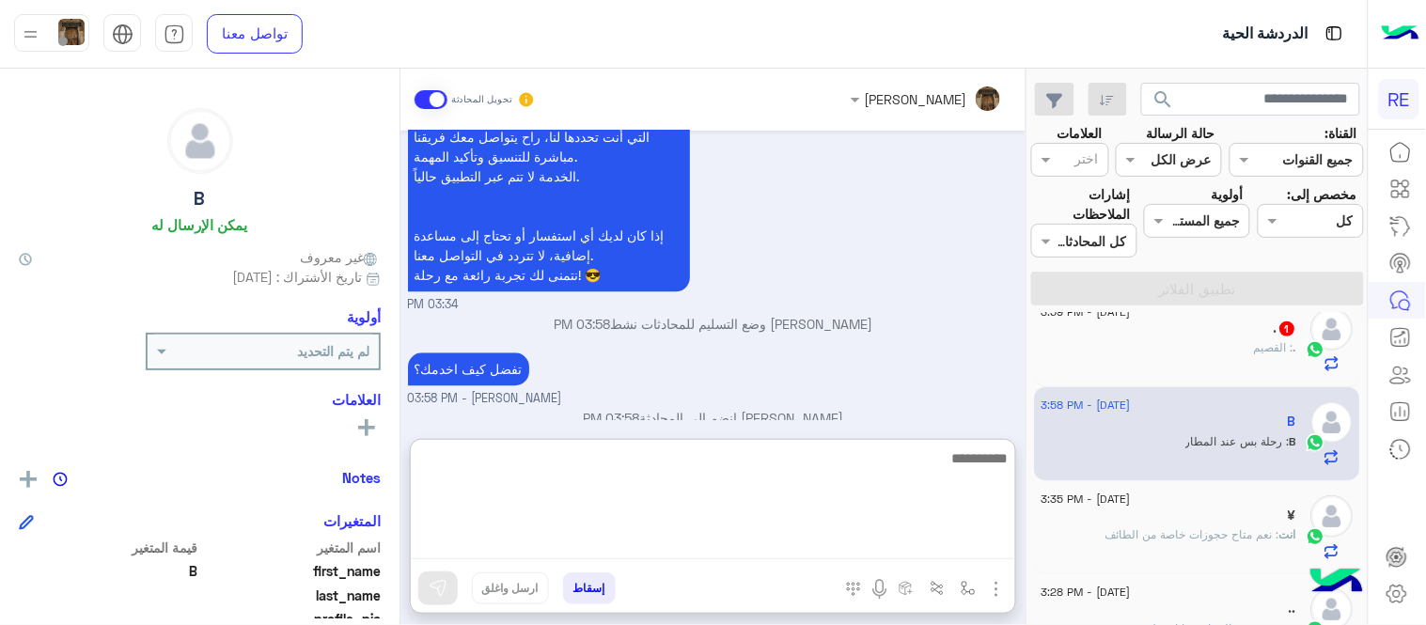
click at [767, 551] on textarea at bounding box center [713, 502] width 604 height 113
type textarea "*********"
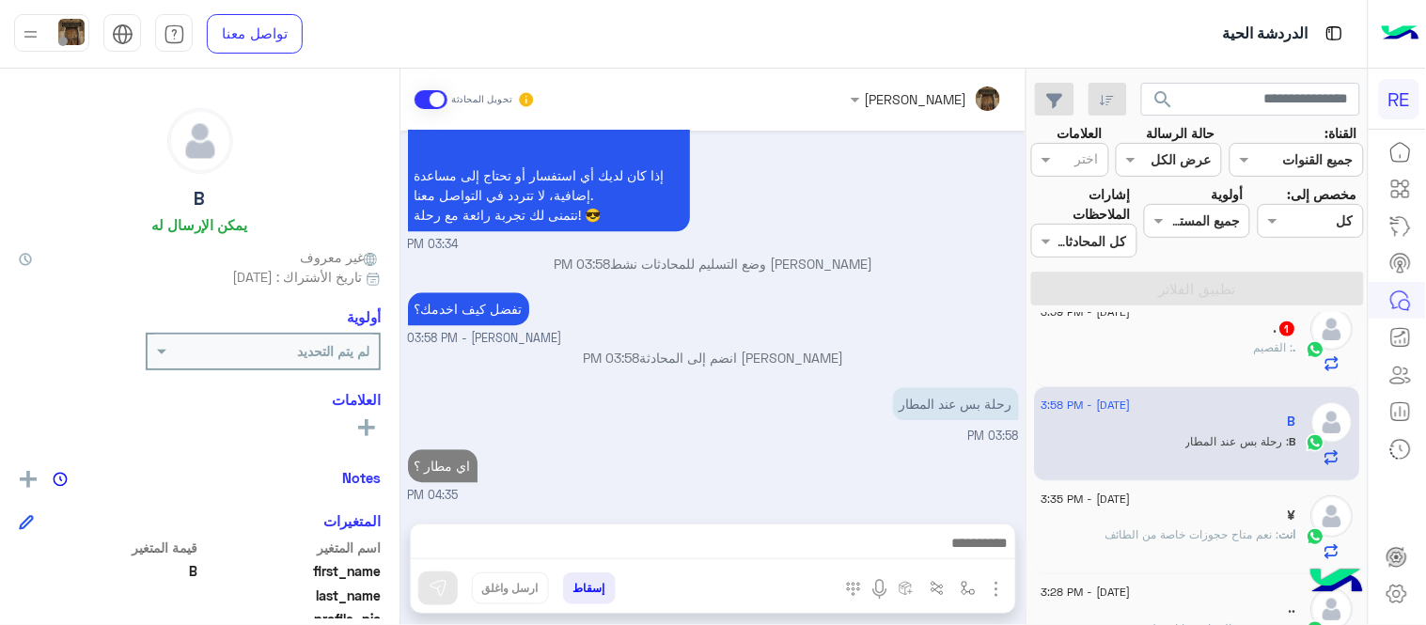
scroll to position [1216, 0]
click at [1198, 373] on div "[DATE] - 3:59 PM . 1 . : القصيم" at bounding box center [1198, 341] width 326 height 94
click at [1156, 364] on div ". : القصيم" at bounding box center [1169, 355] width 256 height 33
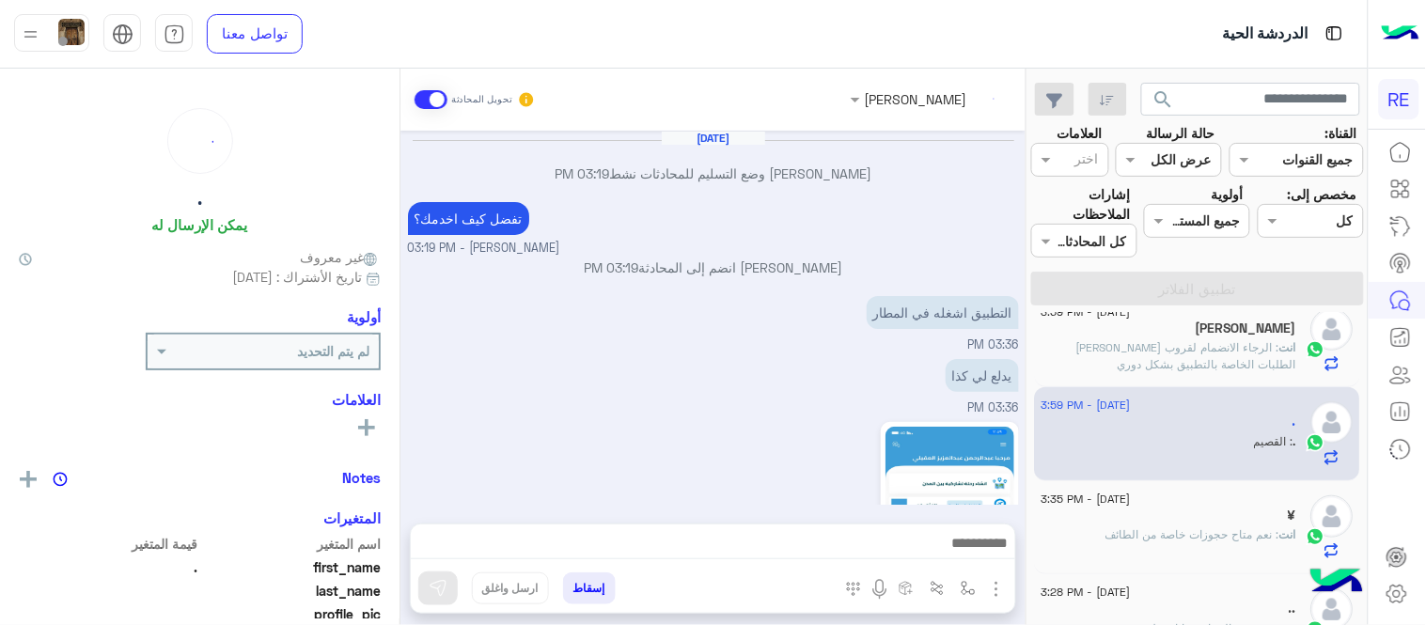
scroll to position [427, 0]
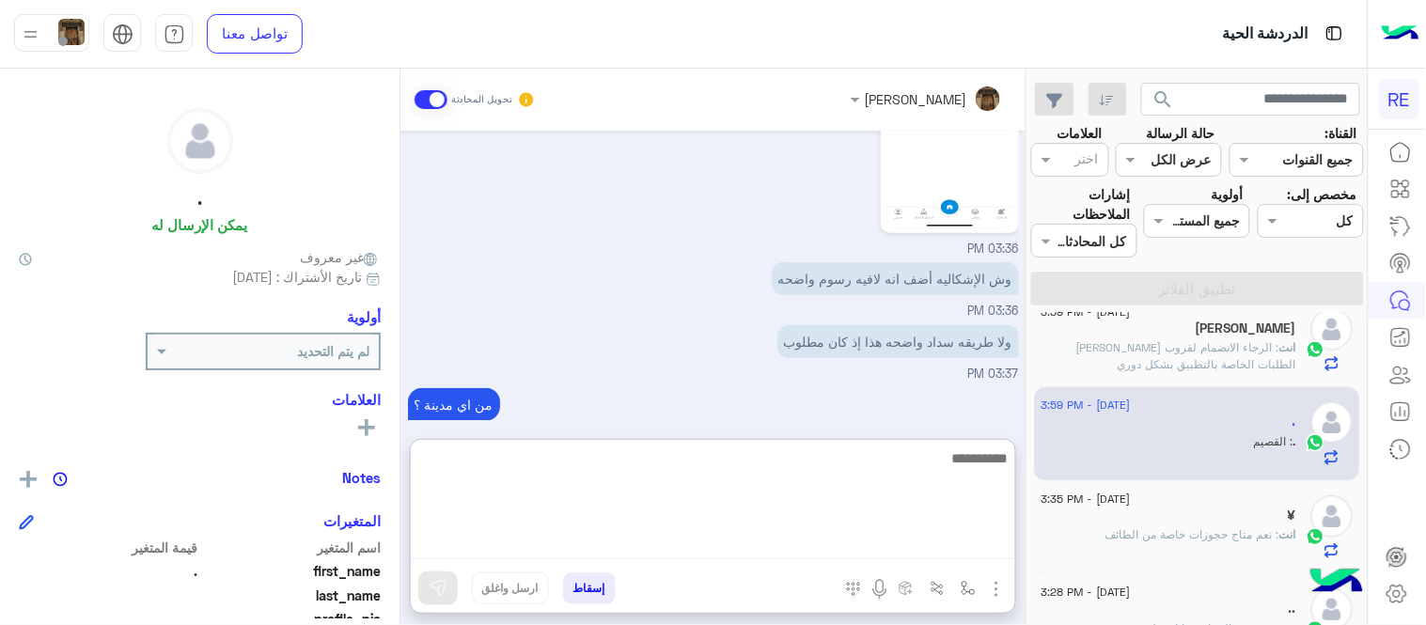
click at [767, 540] on textarea at bounding box center [713, 502] width 604 height 113
type textarea "**********"
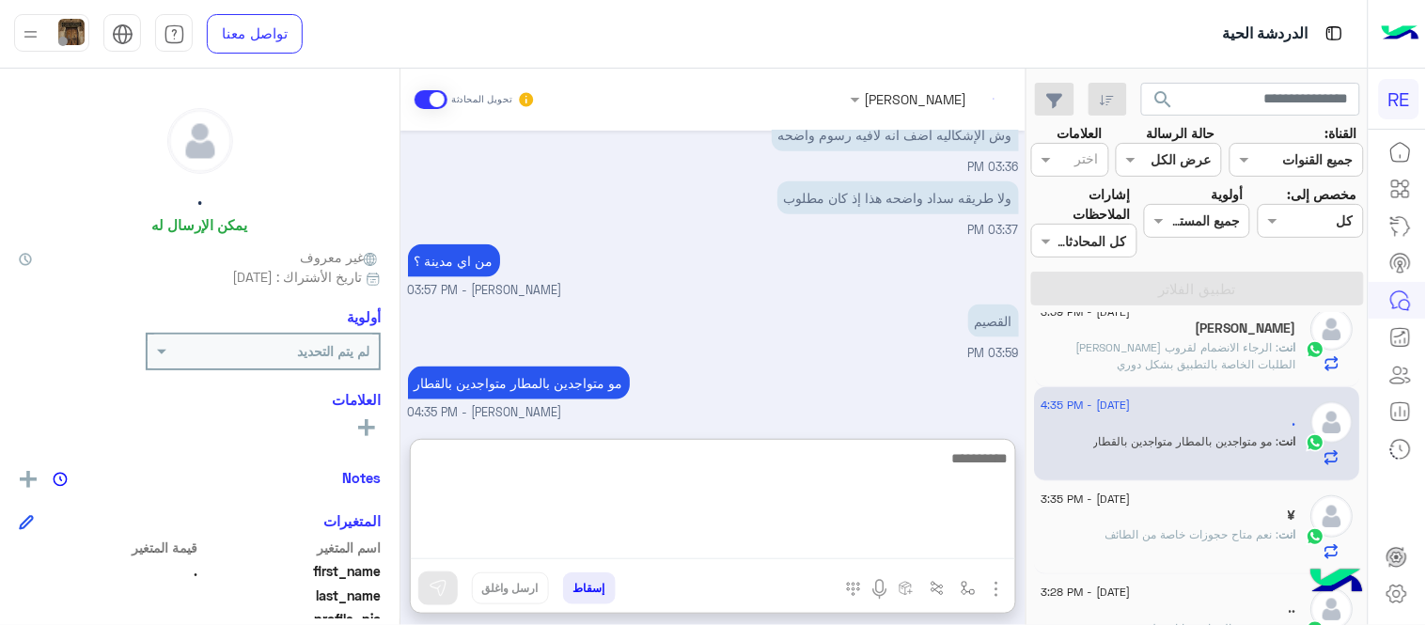
scroll to position [401, 0]
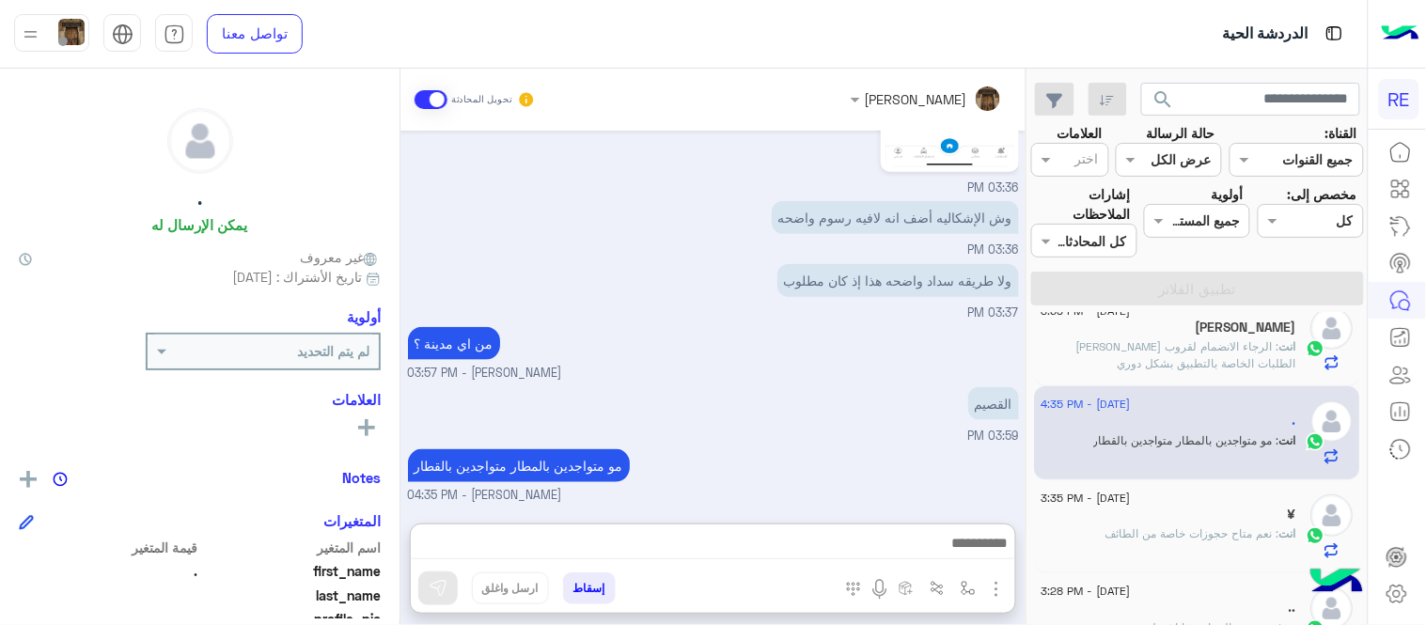
click at [903, 406] on div "[DATE] [PERSON_NAME] وضع التسليم للمحادثات نشط 03:19 PM تفضل كيف اخدمك؟ [PERSON…" at bounding box center [712, 318] width 625 height 374
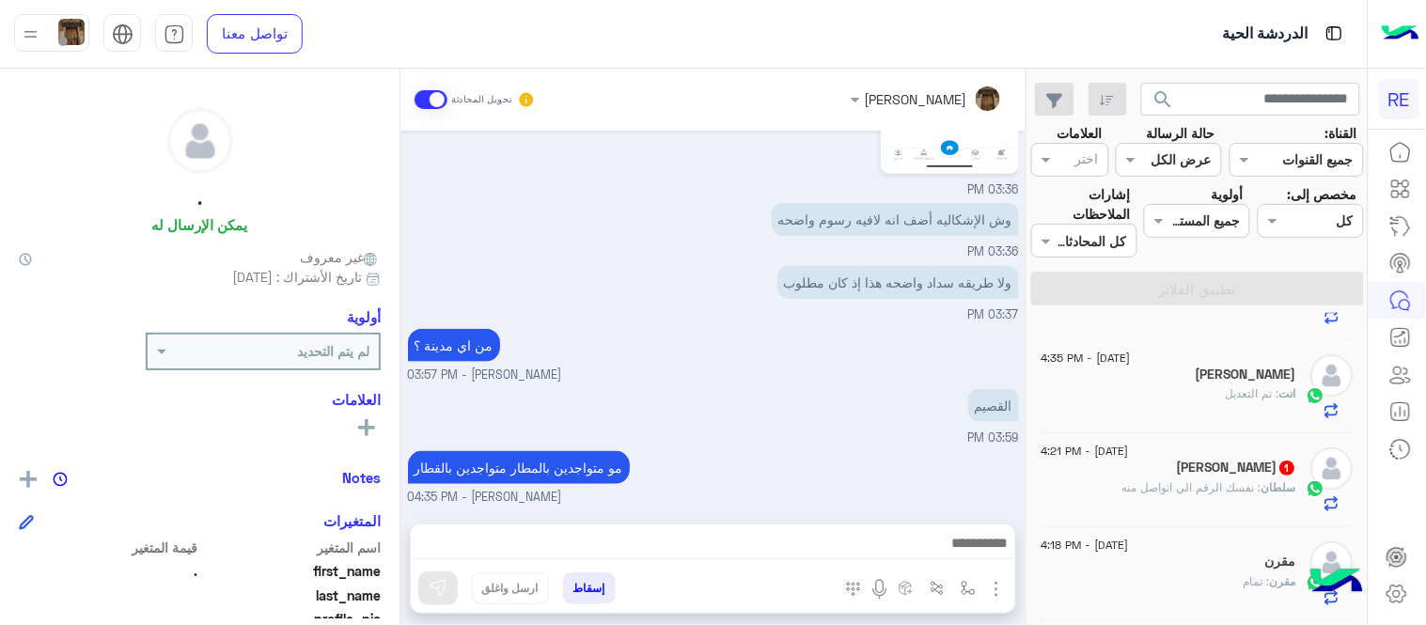
scroll to position [105, 0]
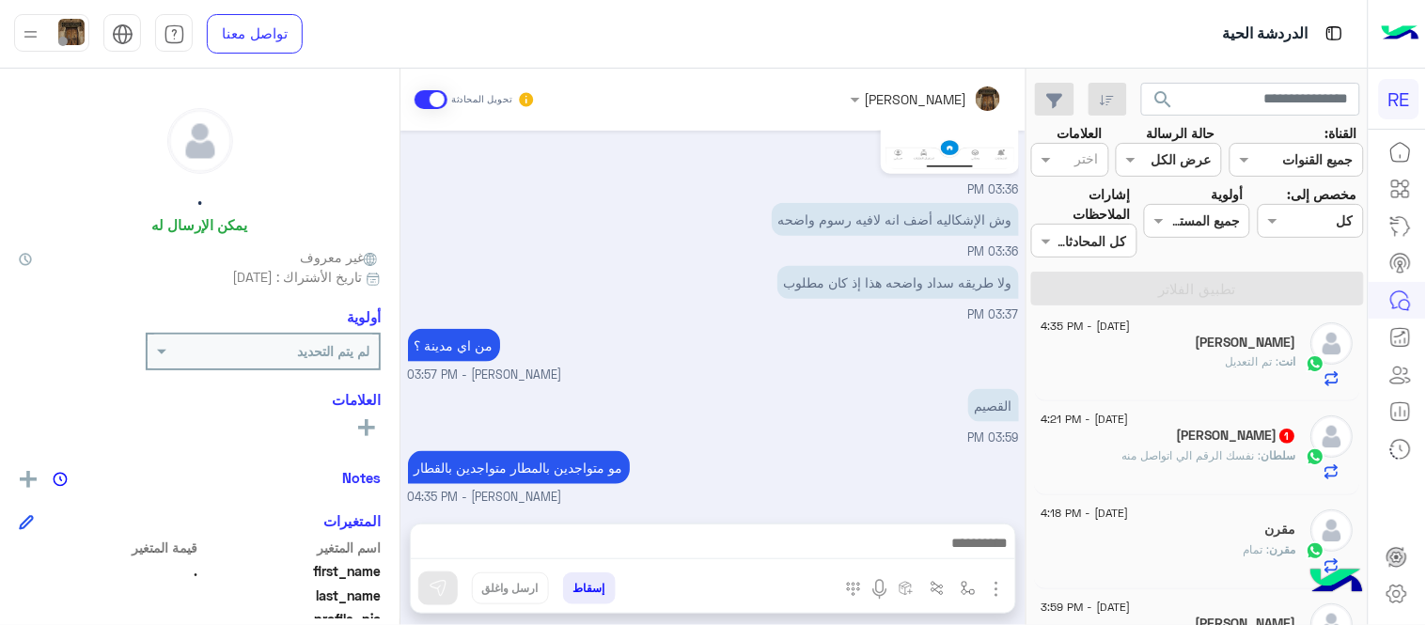
click at [1159, 462] on span ": نفسك الرقم الي اتواصل منه" at bounding box center [1192, 455] width 139 height 14
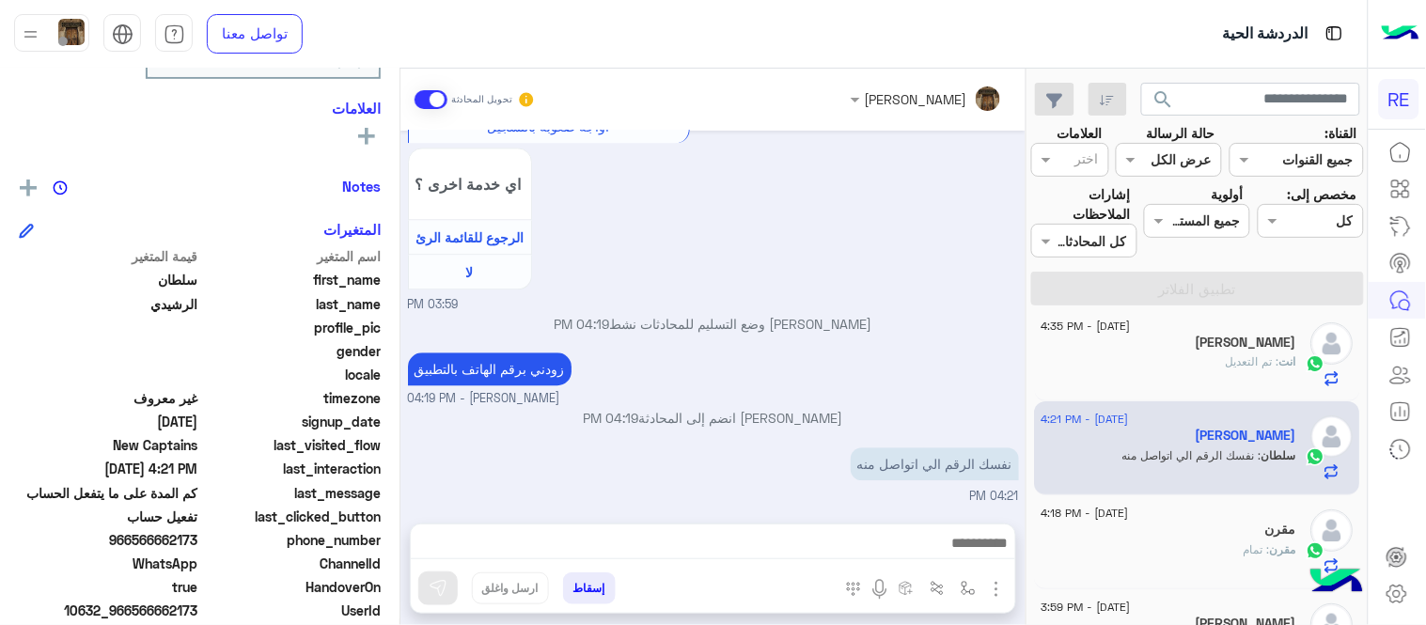
scroll to position [327, 0]
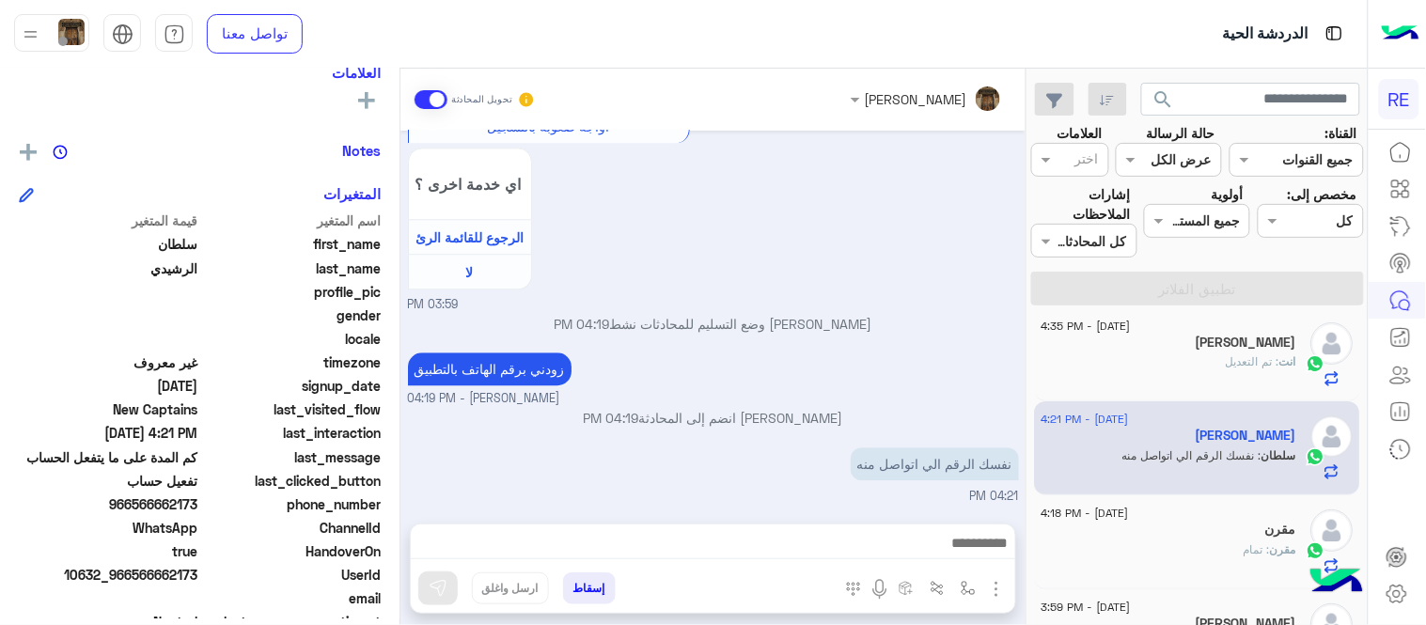
drag, startPoint x: 137, startPoint y: 502, endPoint x: 200, endPoint y: 505, distance: 63.0
click at [198, 505] on span "966566662173" at bounding box center [109, 504] width 180 height 20
copy span "566662173"
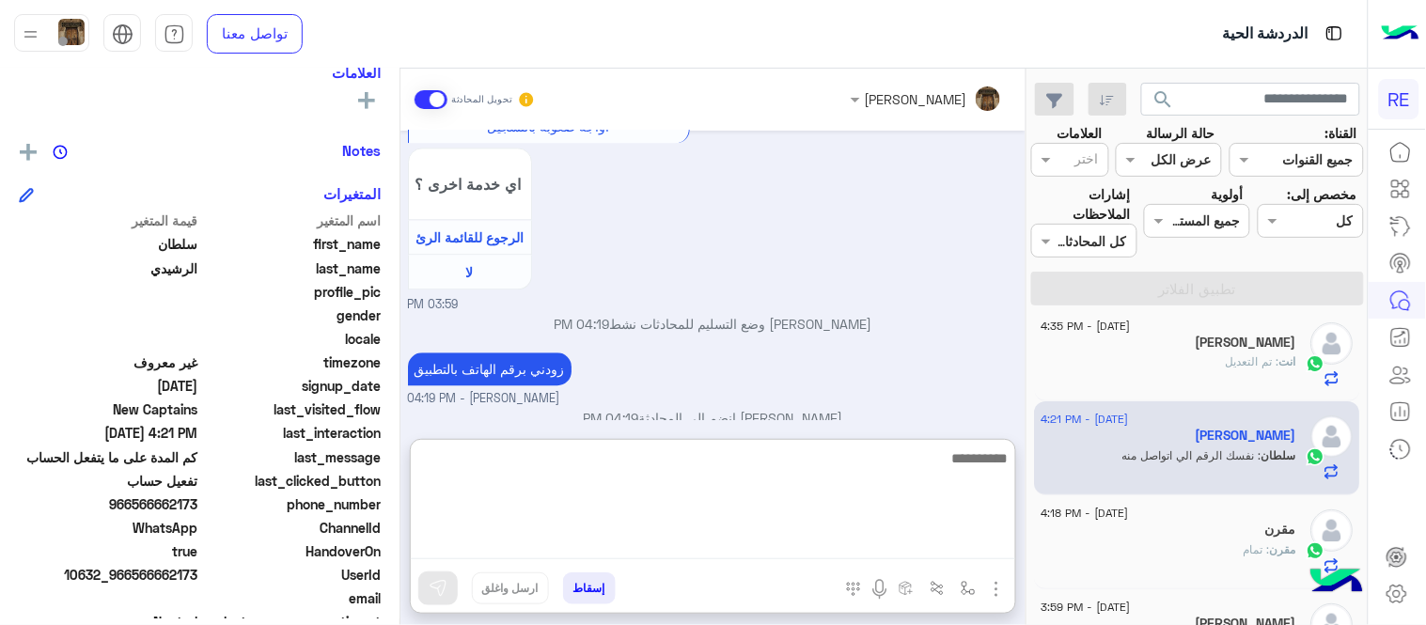
click at [862, 549] on textarea at bounding box center [713, 502] width 604 height 113
type textarea "**********"
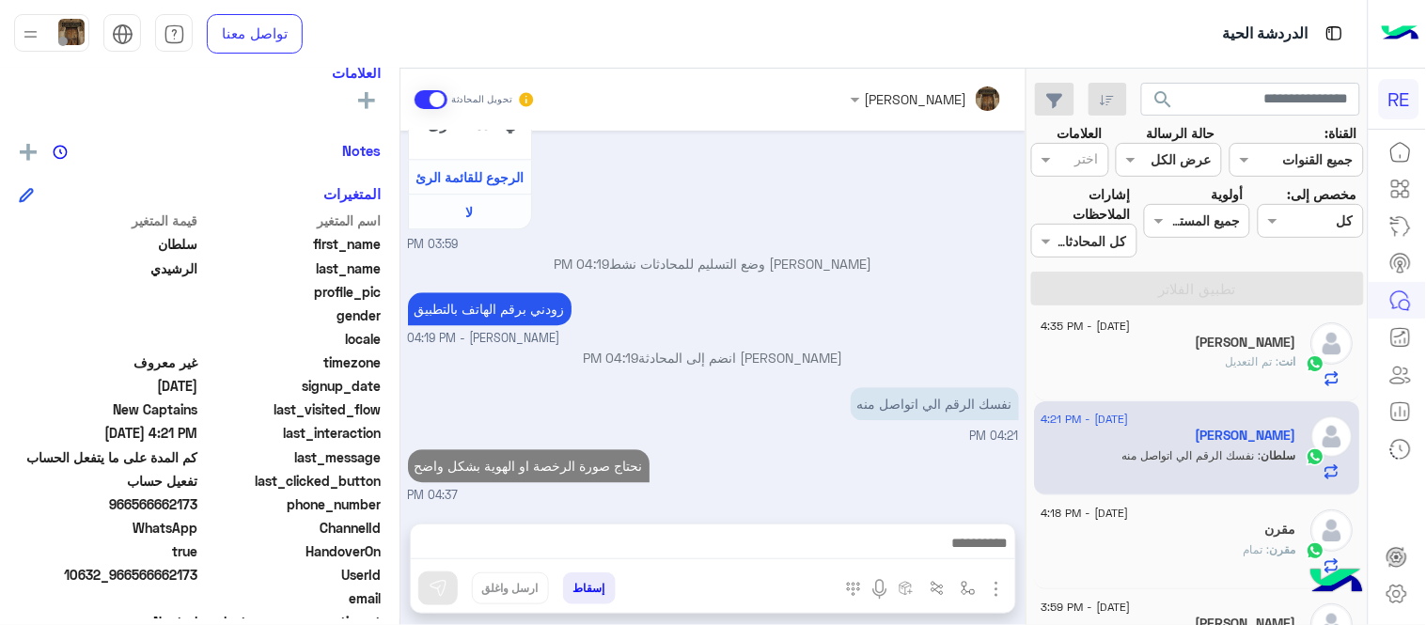
scroll to position [1236, 0]
click at [971, 410] on div "[DATE] عربي 03:59 PM هل أنت ؟ كابتن 👨🏻‍✈️ عميل 🧳 رحال (مرشد مرخص) 🏖️ 03:59 PM ك…" at bounding box center [712, 318] width 625 height 374
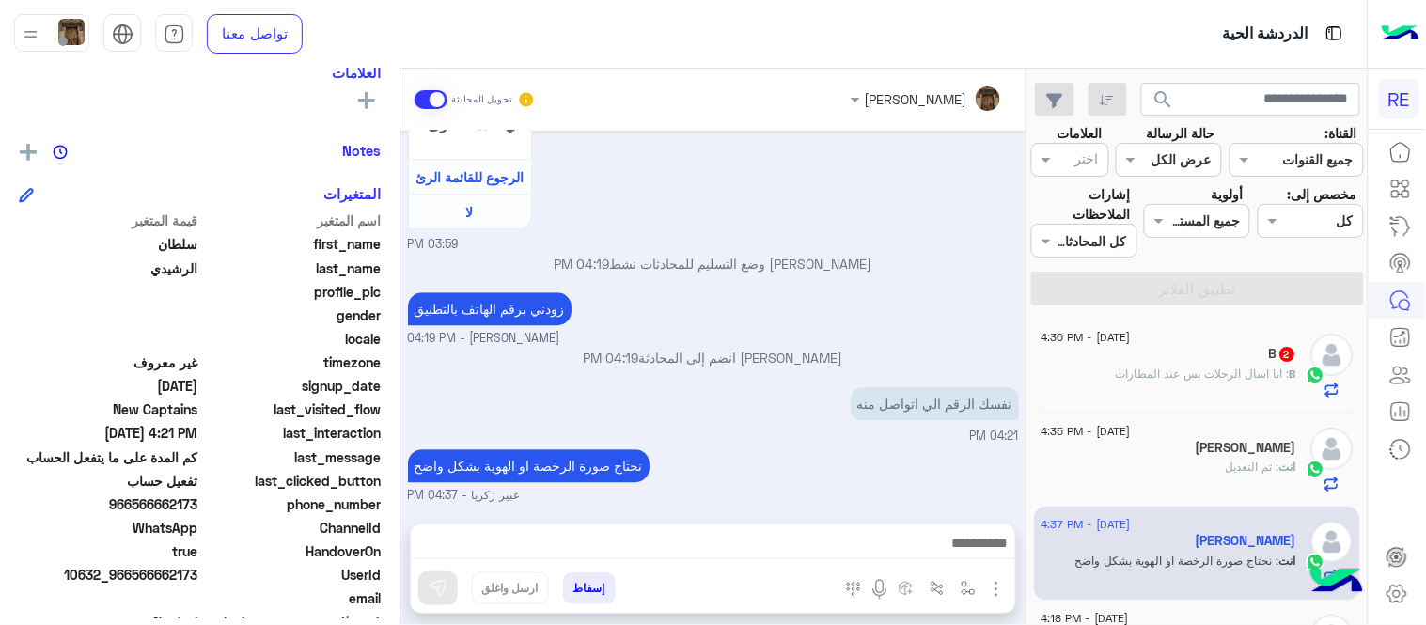
click at [1019, 305] on div "[DATE] عربي 03:59 PM هل أنت ؟ كابتن 👨🏻‍✈️ عميل 🧳 رحال (مرشد مرخص) 🏖️ 03:59 PM ك…" at bounding box center [712, 318] width 625 height 374
click at [1144, 367] on span ": انا اسال الرحلات بس عند المطارات" at bounding box center [1204, 374] width 174 height 14
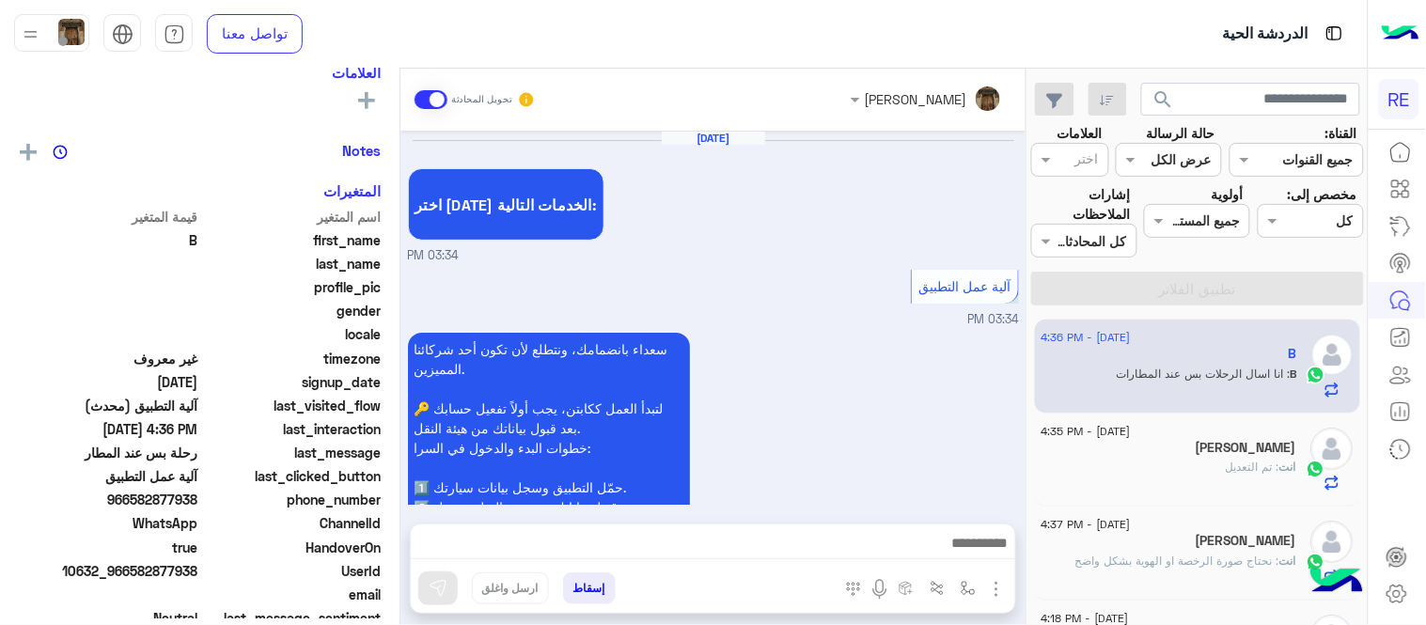
scroll to position [1009, 0]
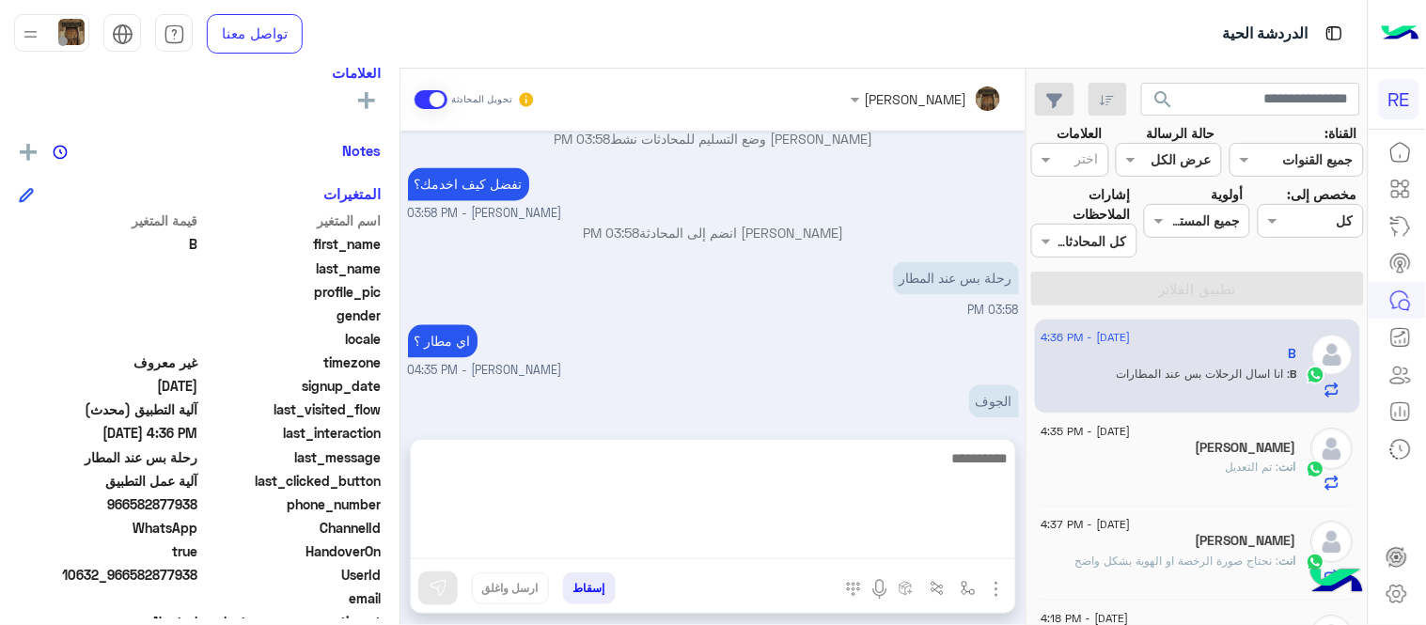
click at [771, 555] on textarea at bounding box center [713, 502] width 604 height 113
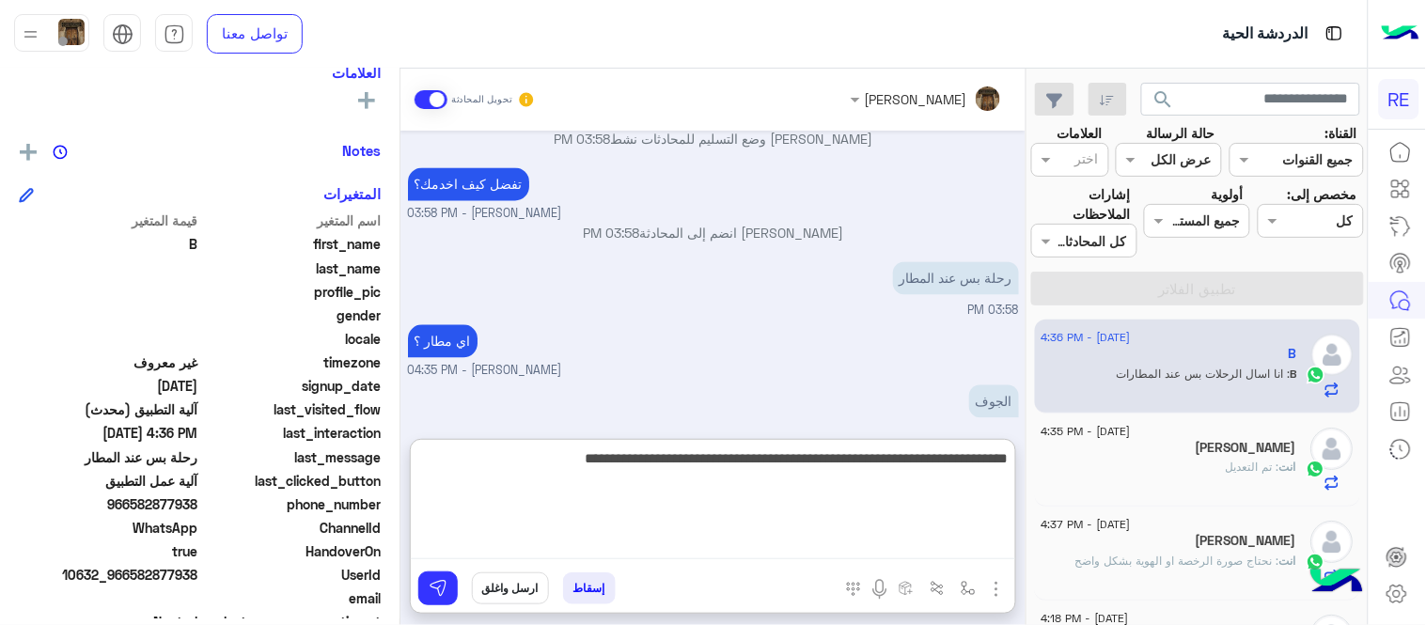
type textarea "**********"
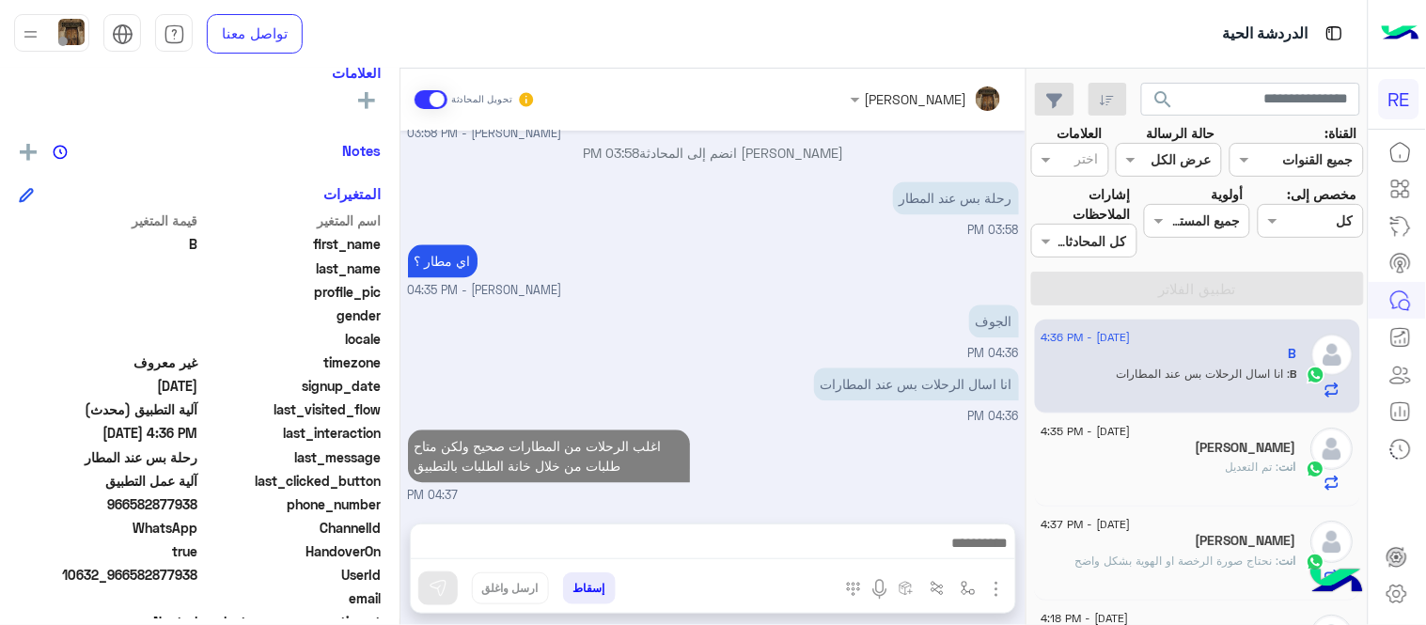
scroll to position [1088, 0]
click at [933, 360] on div "[DATE] اختر [DATE] الخدمات التالية: 03:34 PM آلية عمل التطبيق 03:34 PM سعداء با…" at bounding box center [712, 318] width 625 height 374
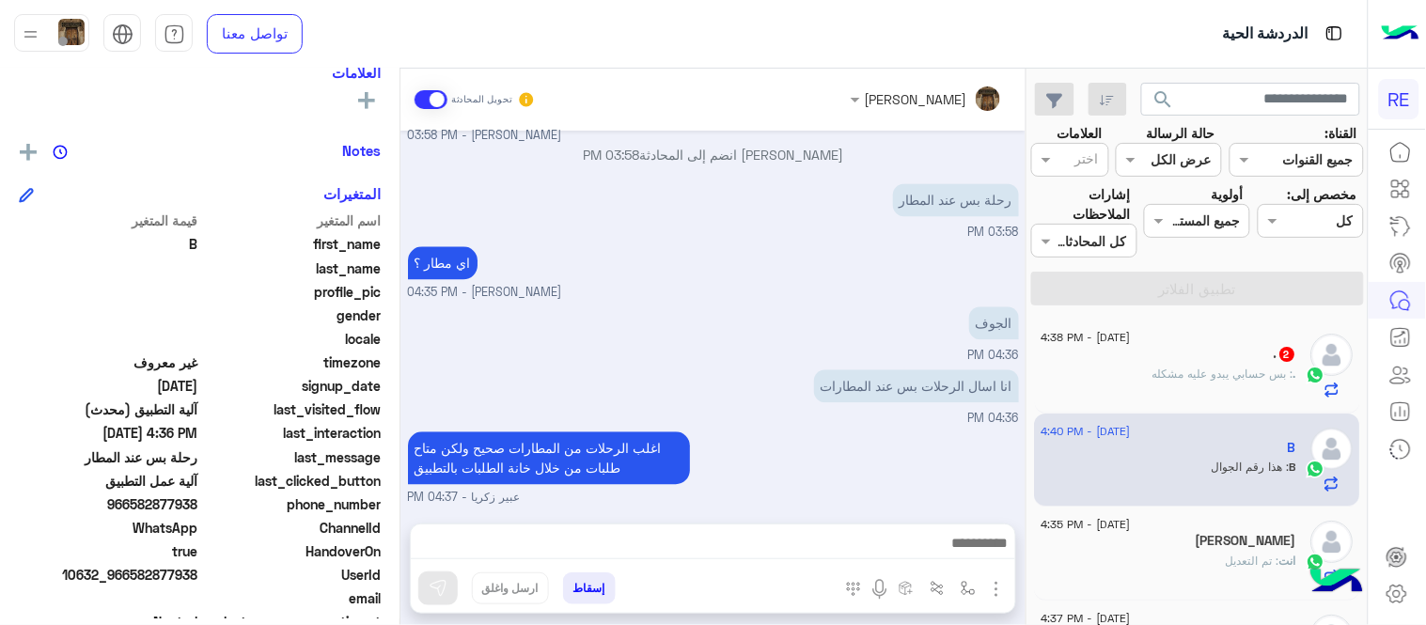
scroll to position [1275, 0]
